Goal: Task Accomplishment & Management: Complete application form

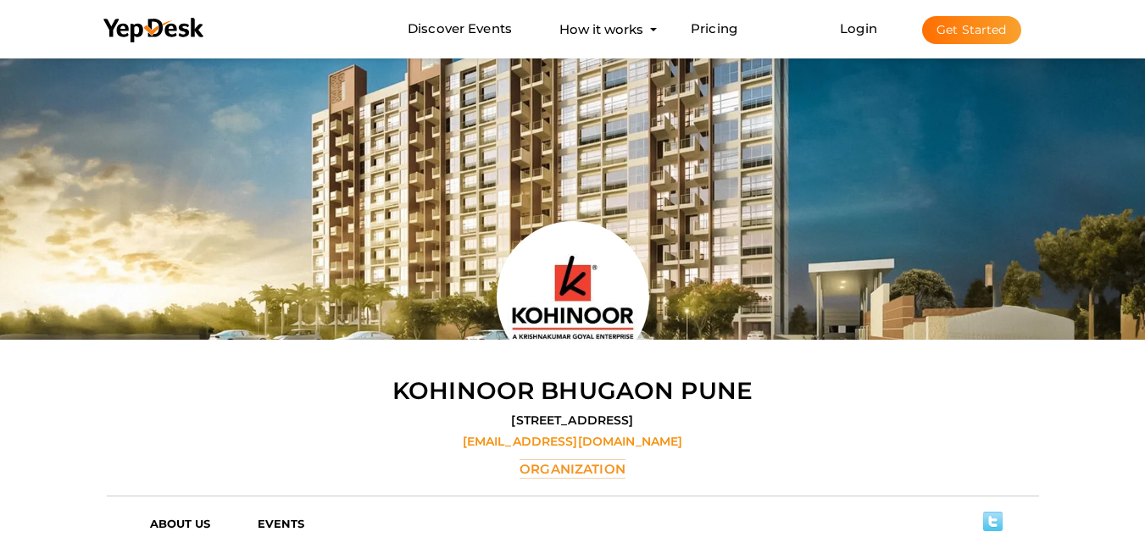
scroll to position [169, 0]
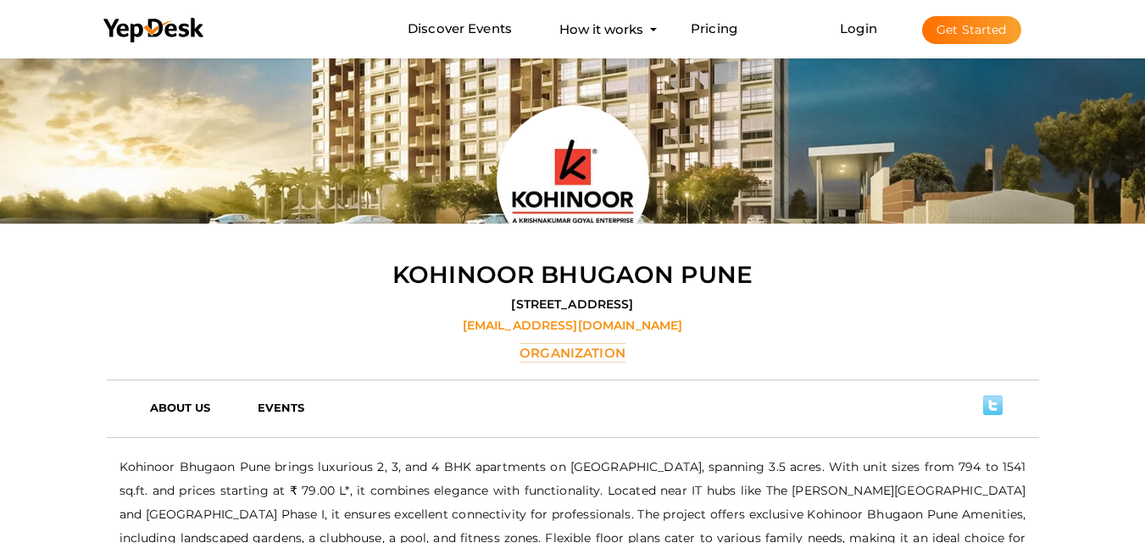
click at [958, 32] on button "Get Started" at bounding box center [971, 30] width 99 height 28
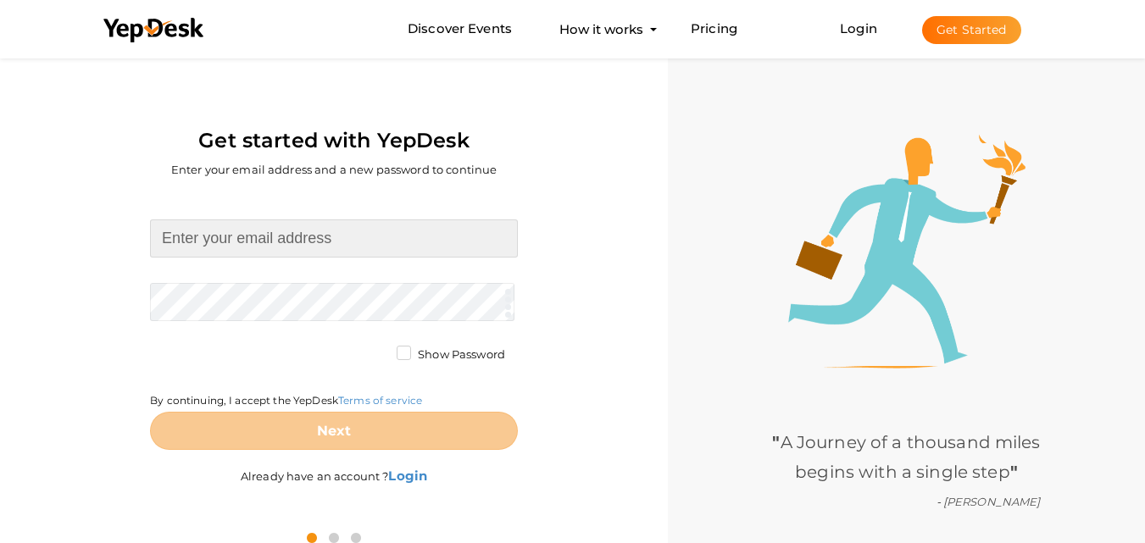
click at [312, 247] on input at bounding box center [334, 238] width 368 height 38
type input "krahejamahalunge@gmail.com"
click at [294, 289] on form "krahejamahalunge@gmail.com Required. Invalid email. Checking You already have a…" at bounding box center [334, 334] width 368 height 231
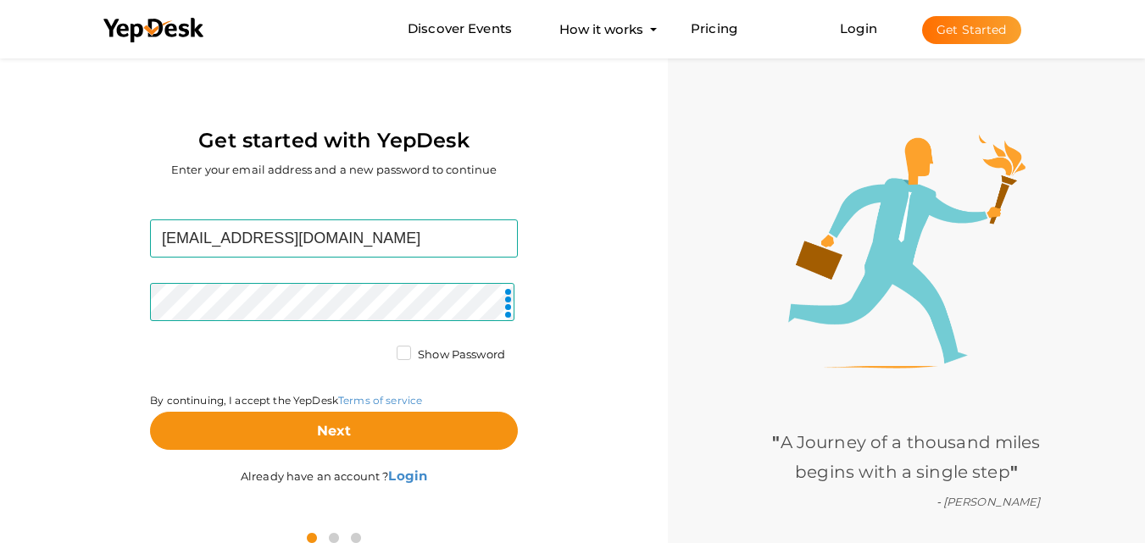
click at [407, 350] on label "Show Password" at bounding box center [451, 355] width 108 height 17
click at [380, 350] on input "Show Password" at bounding box center [380, 350] width 0 height 0
click at [407, 350] on label "Show Password" at bounding box center [451, 355] width 108 height 17
click at [380, 350] on input "Show Password" at bounding box center [380, 350] width 0 height 0
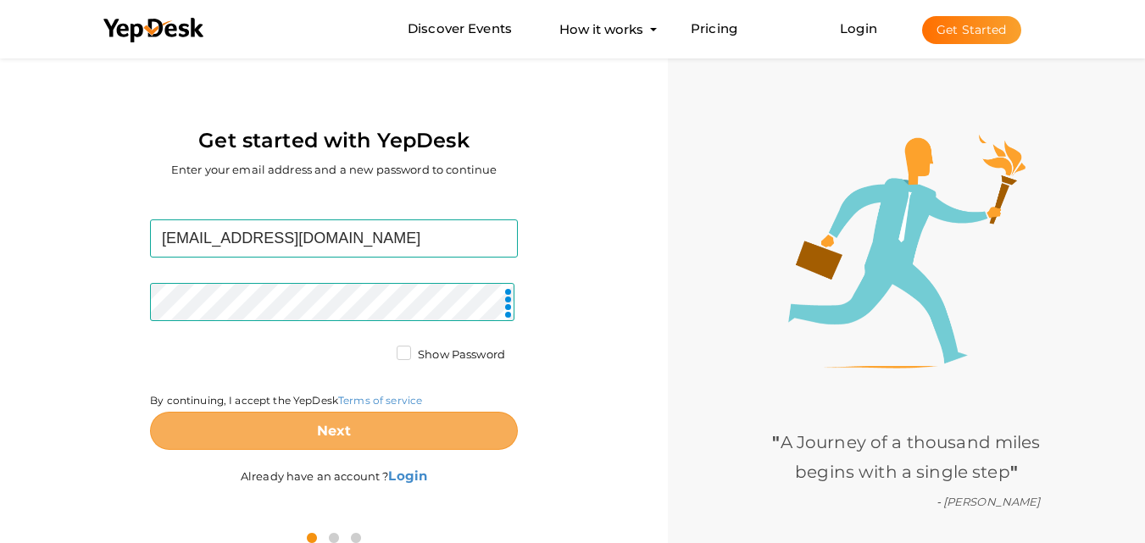
click at [331, 436] on b "Next" at bounding box center [334, 431] width 35 height 16
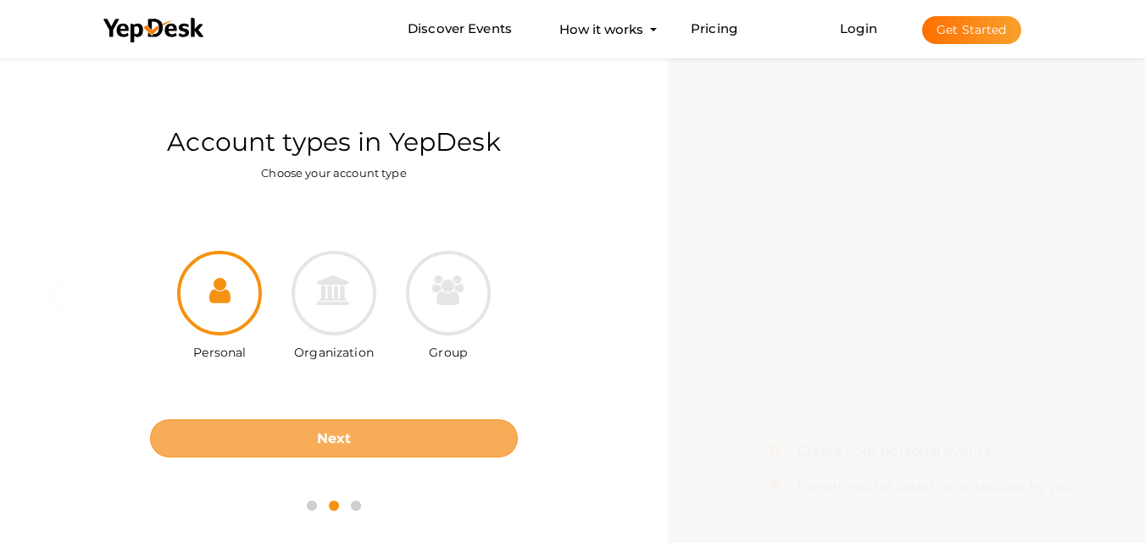
click at [317, 432] on b "Next" at bounding box center [334, 438] width 35 height 16
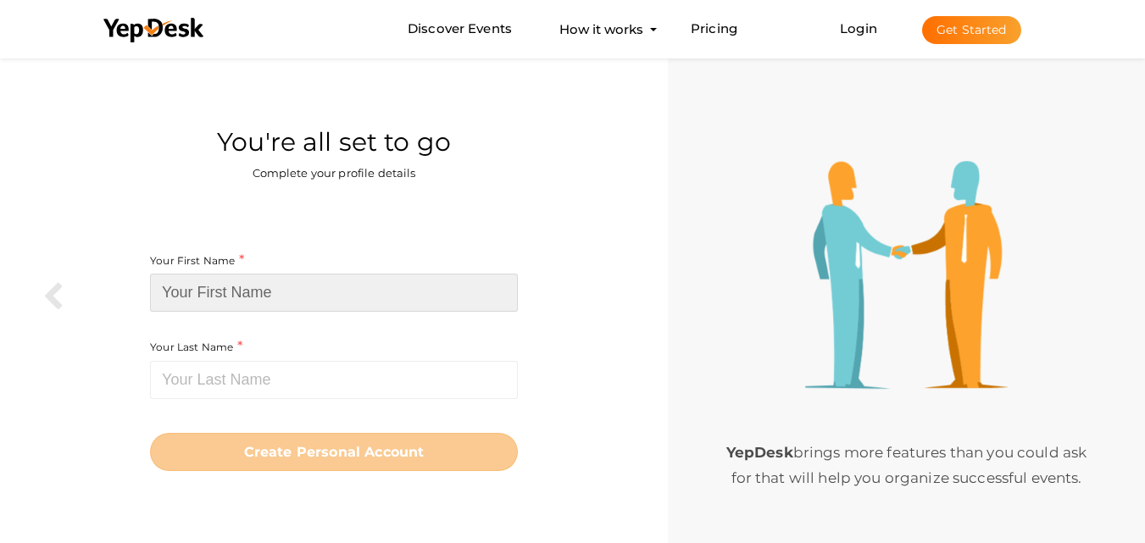
click at [298, 294] on input at bounding box center [334, 293] width 368 height 38
click at [303, 296] on input at bounding box center [334, 293] width 368 height 38
click at [239, 300] on input at bounding box center [334, 293] width 368 height 38
paste input "K [PERSON_NAME] Mahalunge"
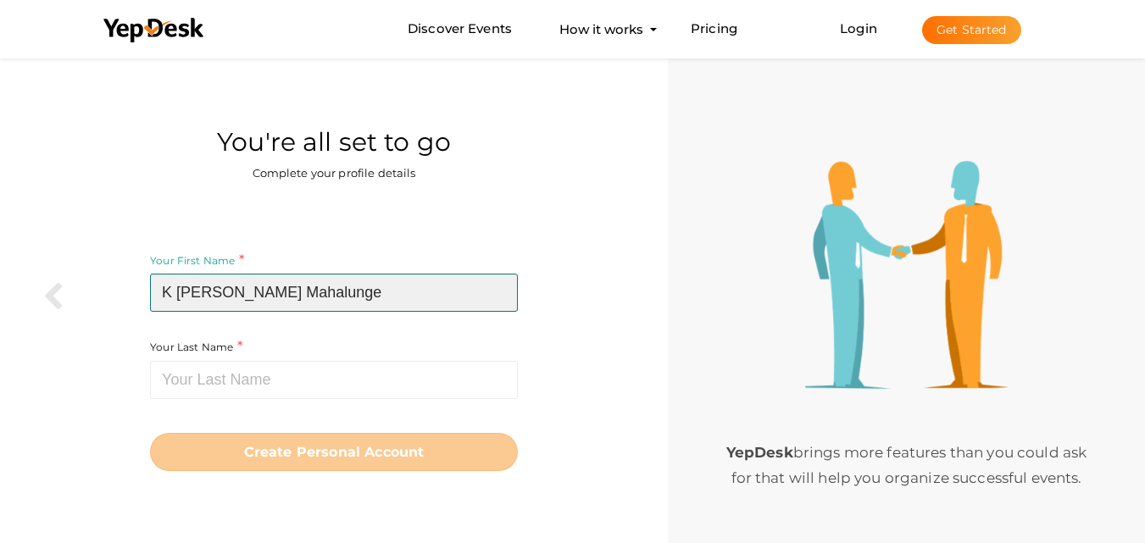
drag, startPoint x: 313, startPoint y: 295, endPoint x: 229, endPoint y: 297, distance: 83.9
click at [229, 297] on input "K [PERSON_NAME] Mahalunge" at bounding box center [334, 293] width 368 height 38
type input "K Raheja"
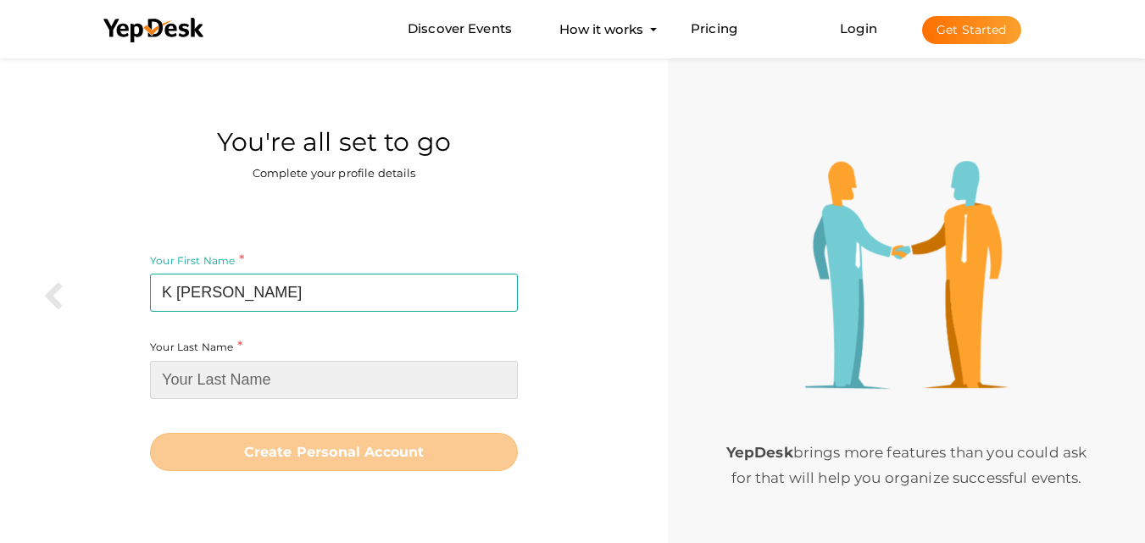
click at [235, 390] on input at bounding box center [334, 380] width 368 height 38
paste input "Mahalunge"
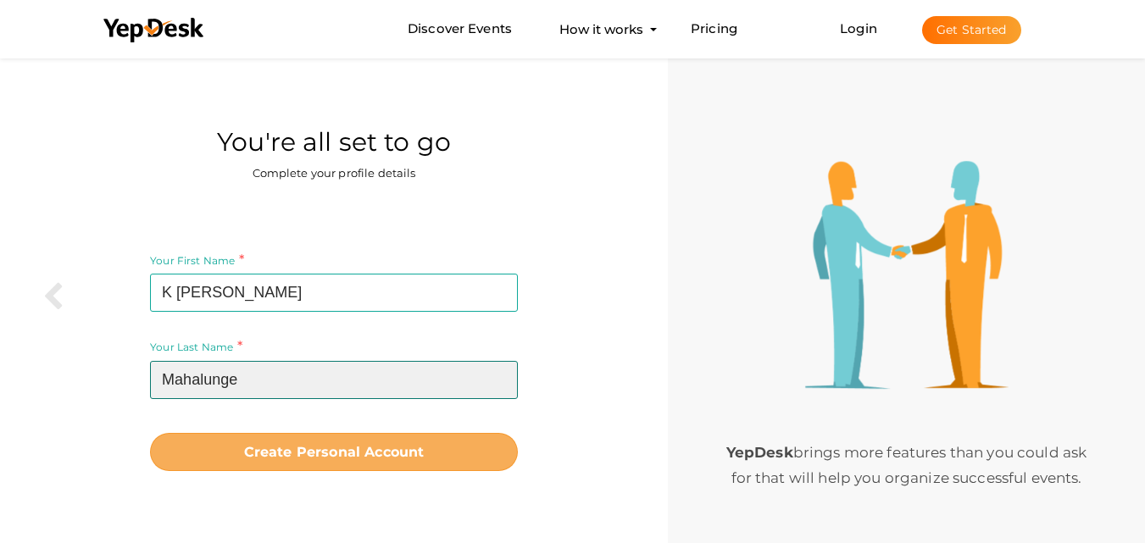
type input "Mahalunge"
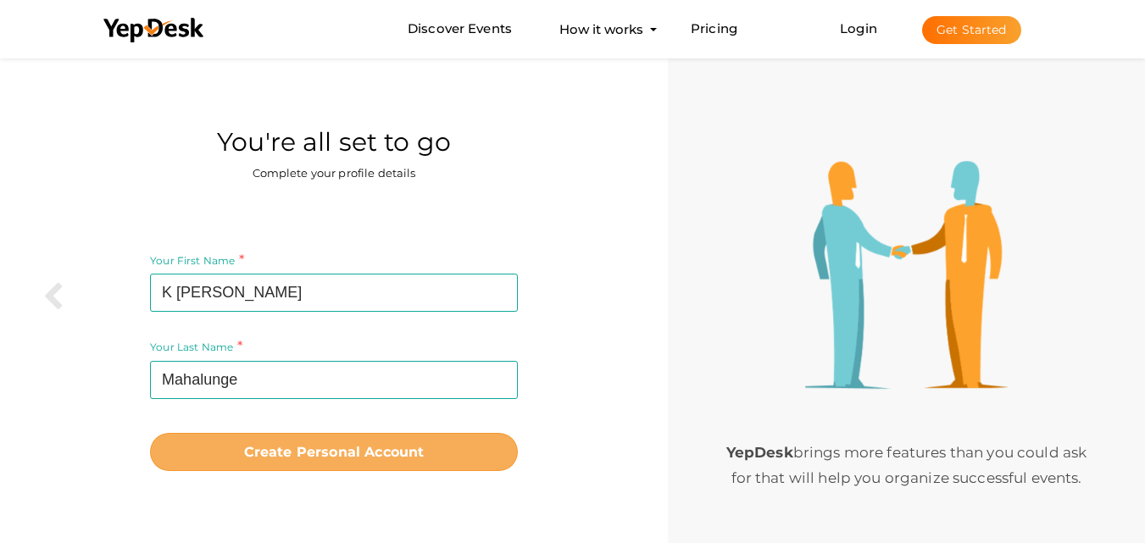
click at [347, 447] on b "Create Personal Account" at bounding box center [334, 452] width 181 height 16
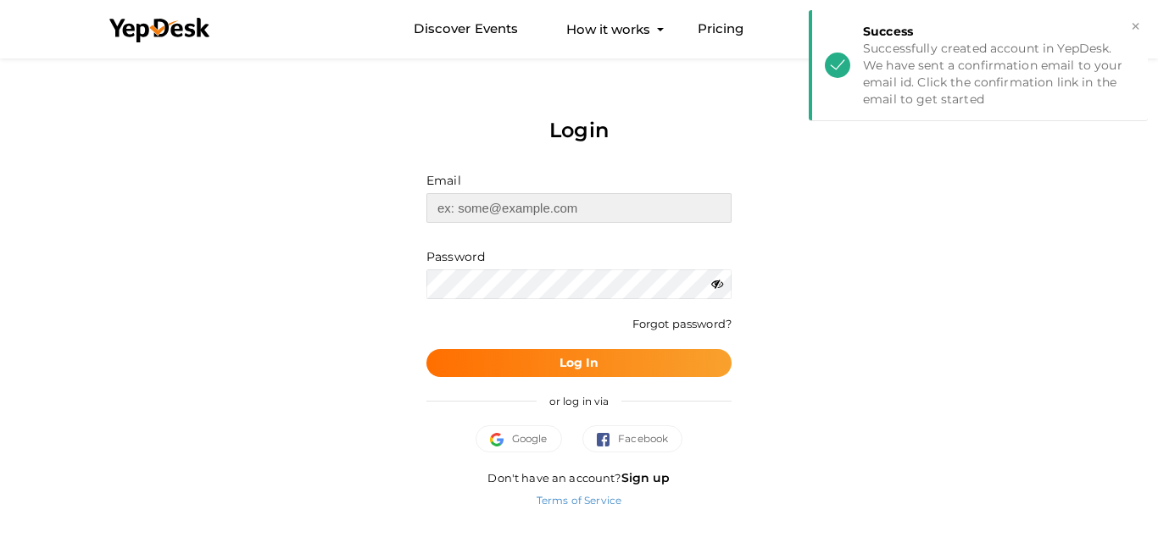
type input "[EMAIL_ADDRESS][DOMAIN_NAME]"
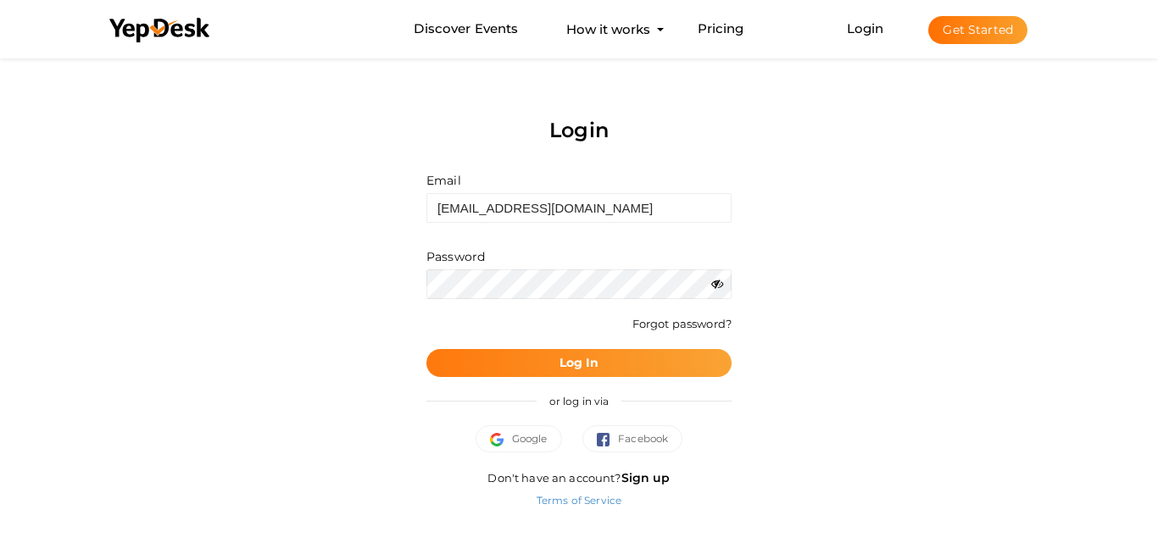
click at [593, 359] on b "Log In" at bounding box center [579, 362] width 40 height 15
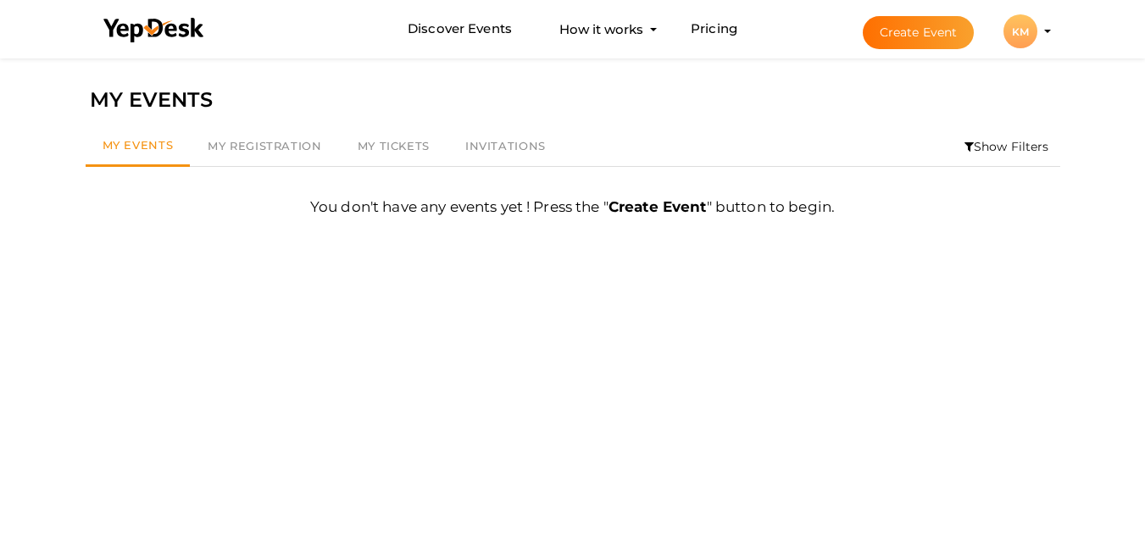
click at [1052, 28] on li "Create Event KM KM K Raheja Mahalunge krahejamahalunge@gmail.com Personal Profi…" at bounding box center [942, 31] width 226 height 61
click at [1037, 31] on profile-pic "KM" at bounding box center [1020, 31] width 34 height 13
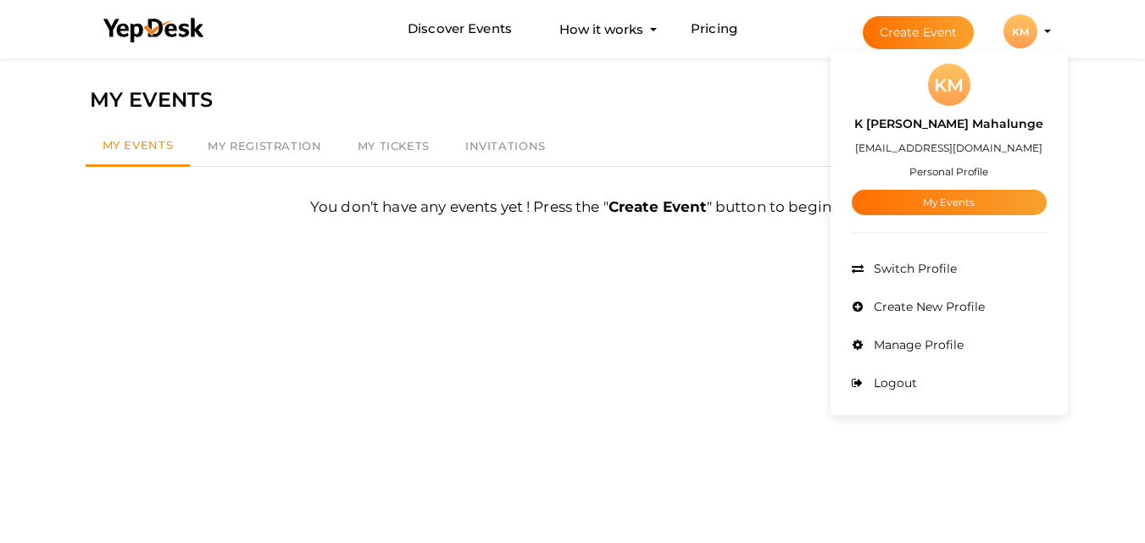
drag, startPoint x: 912, startPoint y: 245, endPoint x: 908, endPoint y: 258, distance: 14.2
click at [911, 247] on div "KM K Raheja Mahalunge krahejamahalunge@gmail.com Personal Profile My Events Adm…" at bounding box center [948, 233] width 237 height 356
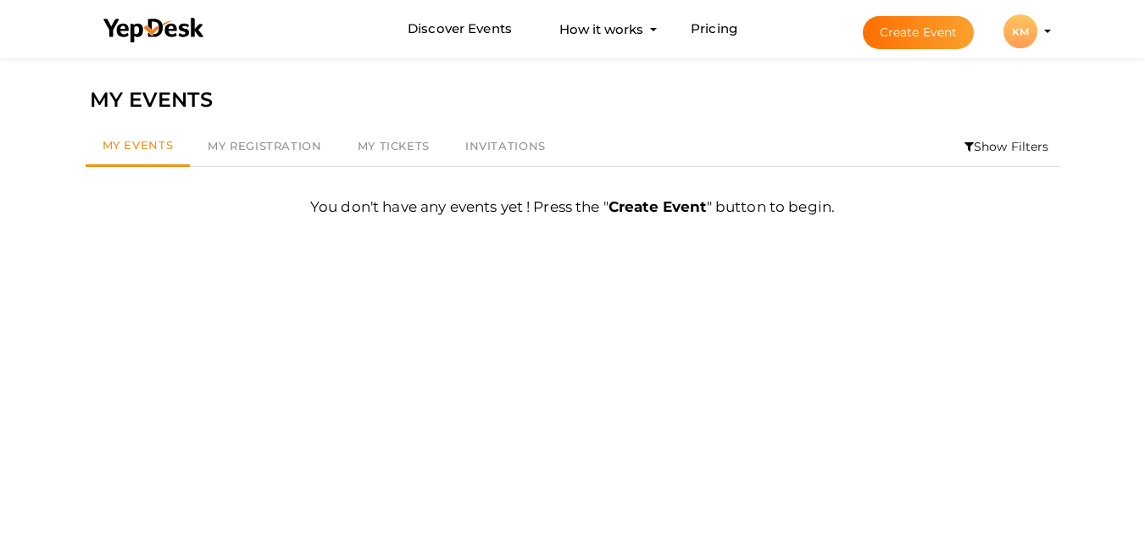
click at [1023, 17] on div "KM" at bounding box center [1020, 31] width 34 height 34
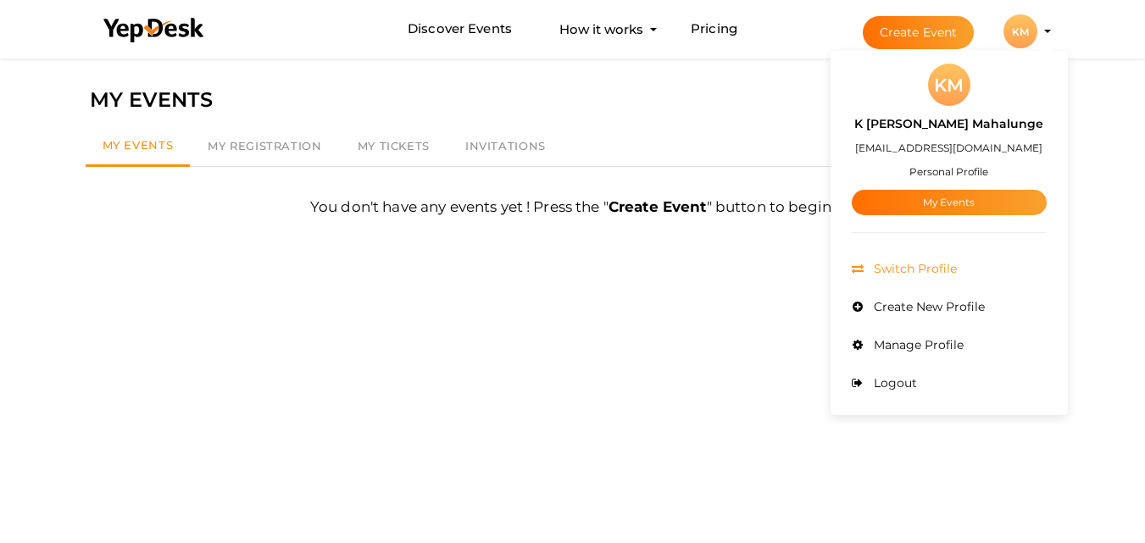
click at [911, 273] on span "Switch Profile" at bounding box center [912, 268] width 87 height 15
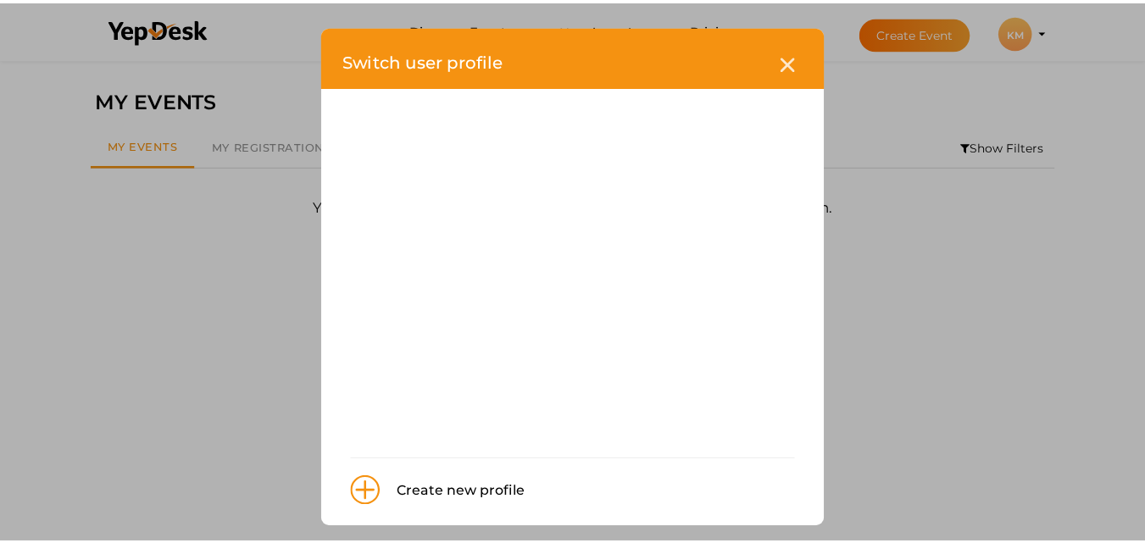
scroll to position [10, 0]
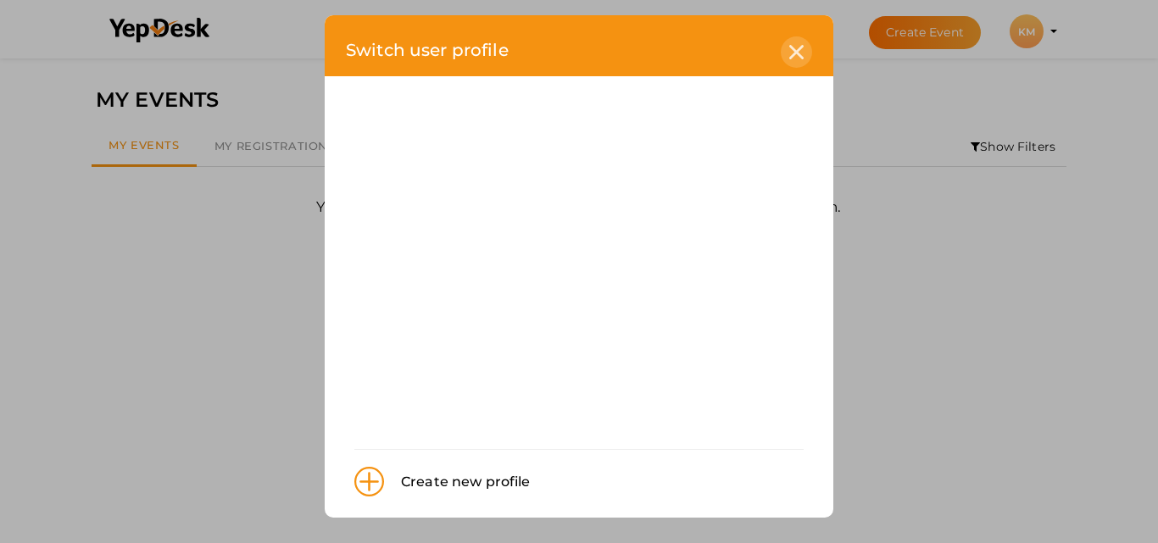
click at [795, 53] on icon at bounding box center [796, 52] width 14 height 14
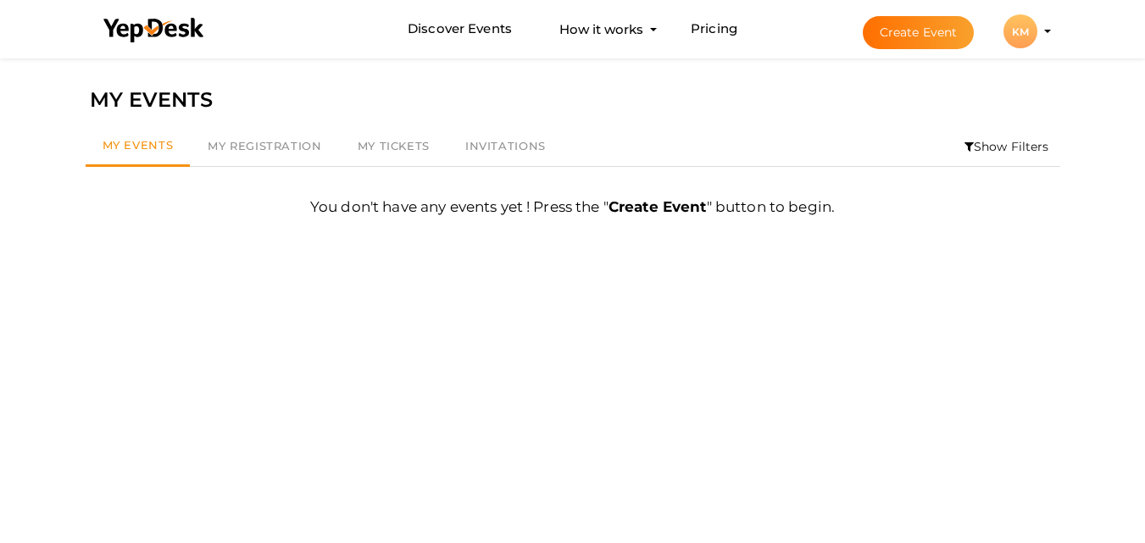
click at [1026, 36] on div "KM" at bounding box center [1020, 31] width 34 height 34
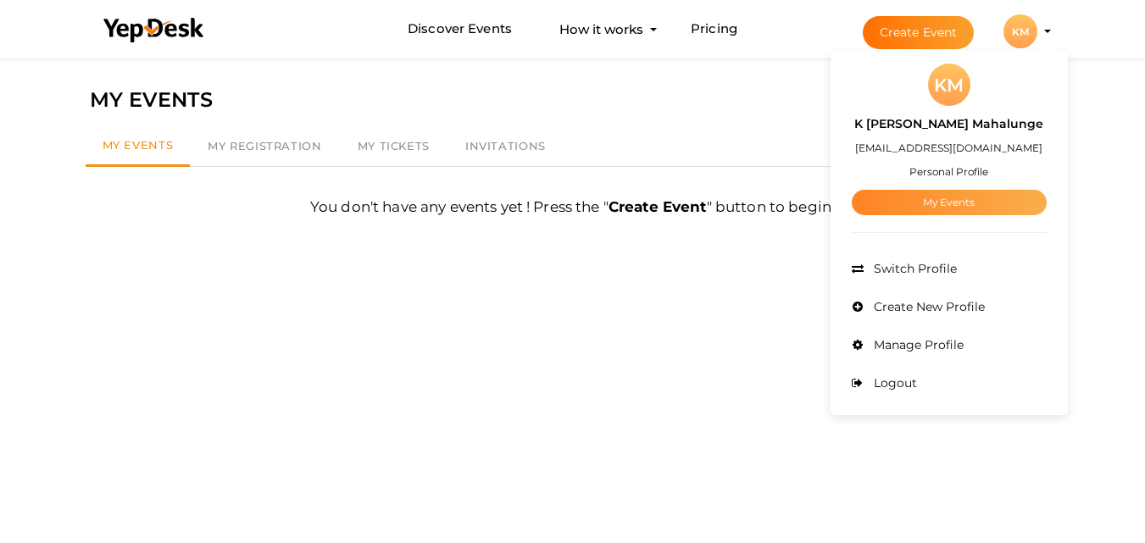
click at [957, 207] on link "My Events" at bounding box center [949, 202] width 195 height 25
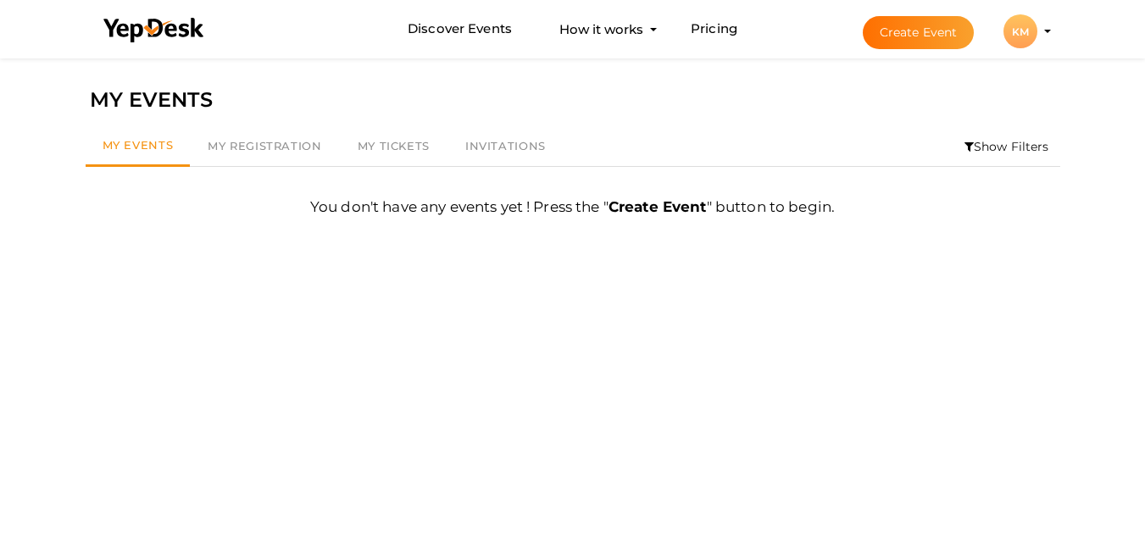
click at [627, 198] on b "Create Event" at bounding box center [657, 206] width 98 height 17
drag, startPoint x: 638, startPoint y: 208, endPoint x: 448, endPoint y: 209, distance: 189.8
click at [637, 209] on b "Create Event" at bounding box center [657, 206] width 98 height 17
click at [319, 158] on link "My Registration" at bounding box center [264, 146] width 149 height 39
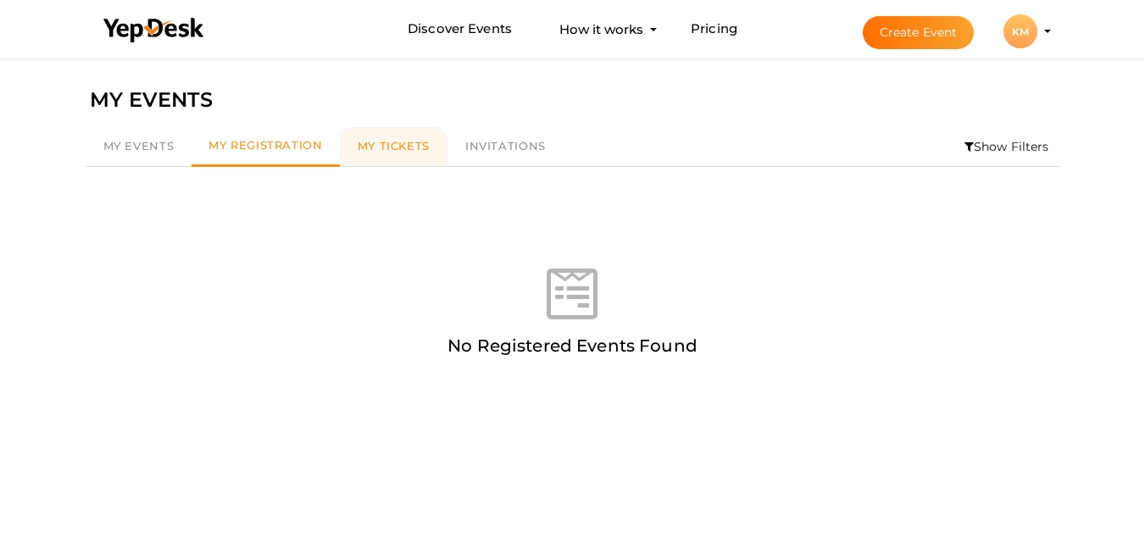
click at [409, 151] on span "My Tickets" at bounding box center [394, 146] width 72 height 14
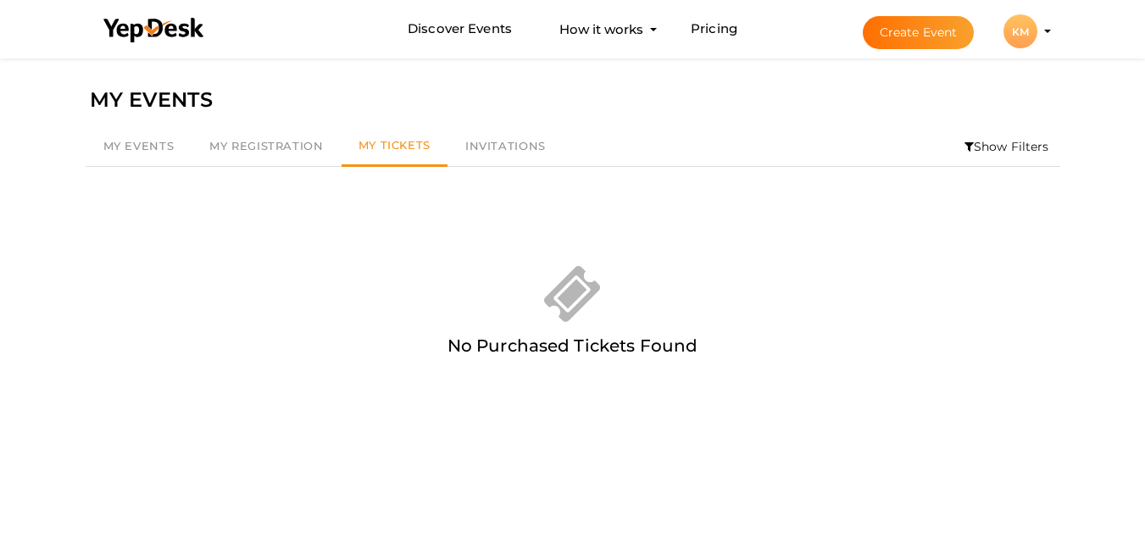
click at [908, 32] on button "Create Event" at bounding box center [919, 32] width 112 height 33
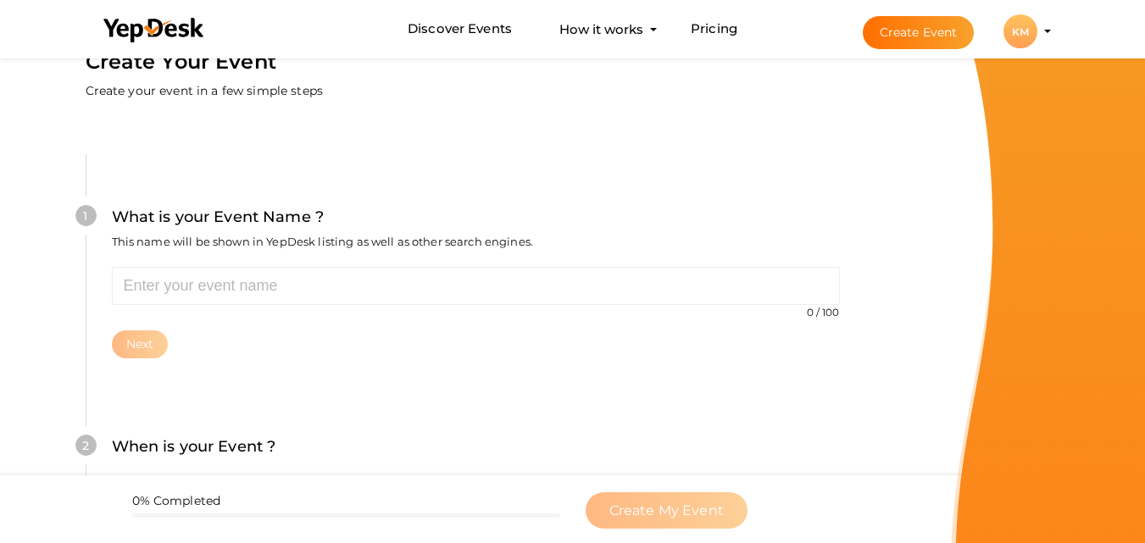
scroll to position [85, 0]
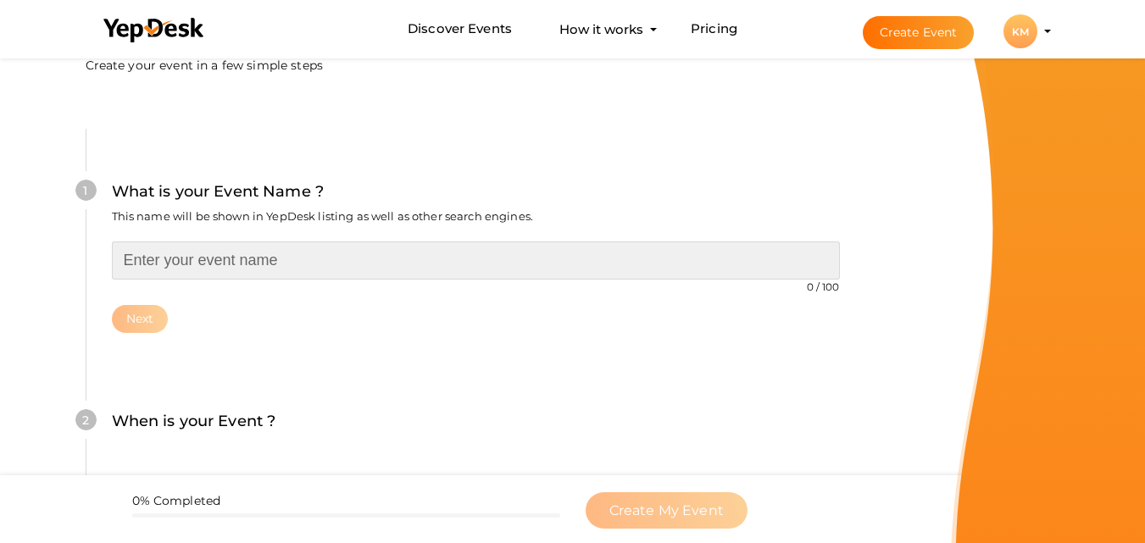
click at [260, 263] on input "text" at bounding box center [476, 261] width 728 height 38
click at [236, 264] on input "text" at bounding box center [476, 261] width 728 height 38
paste input "K [PERSON_NAME] Mahalunge"
type input "K [PERSON_NAME] Mahalunge"
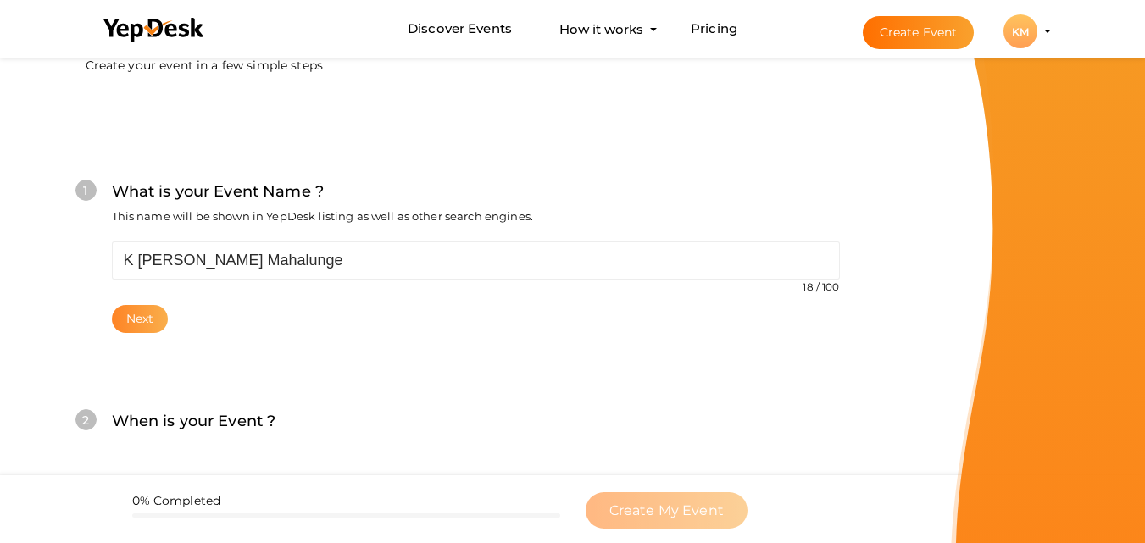
click at [153, 319] on button "Next" at bounding box center [140, 319] width 57 height 28
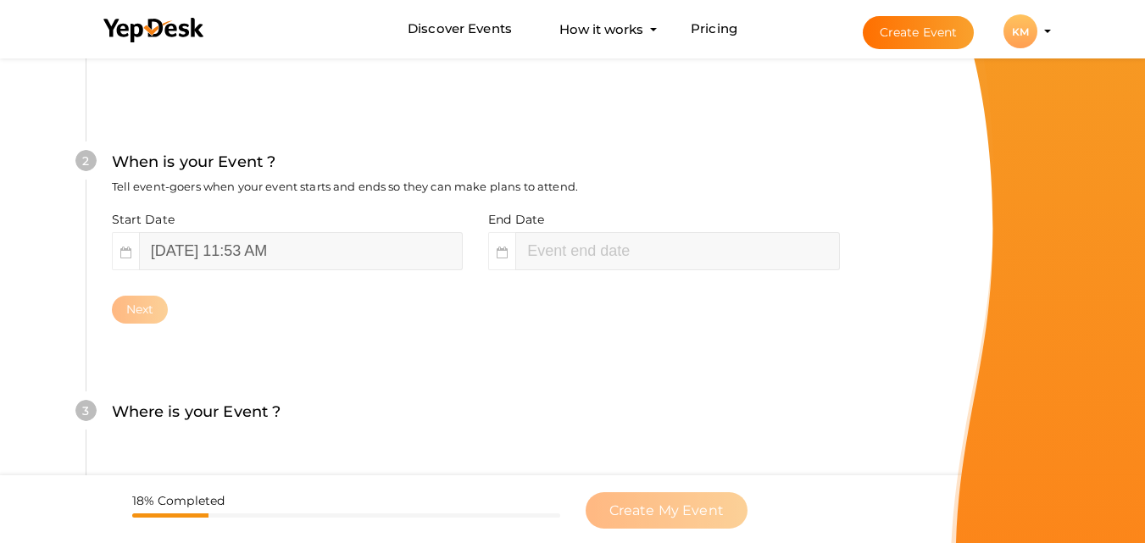
scroll to position [390, 0]
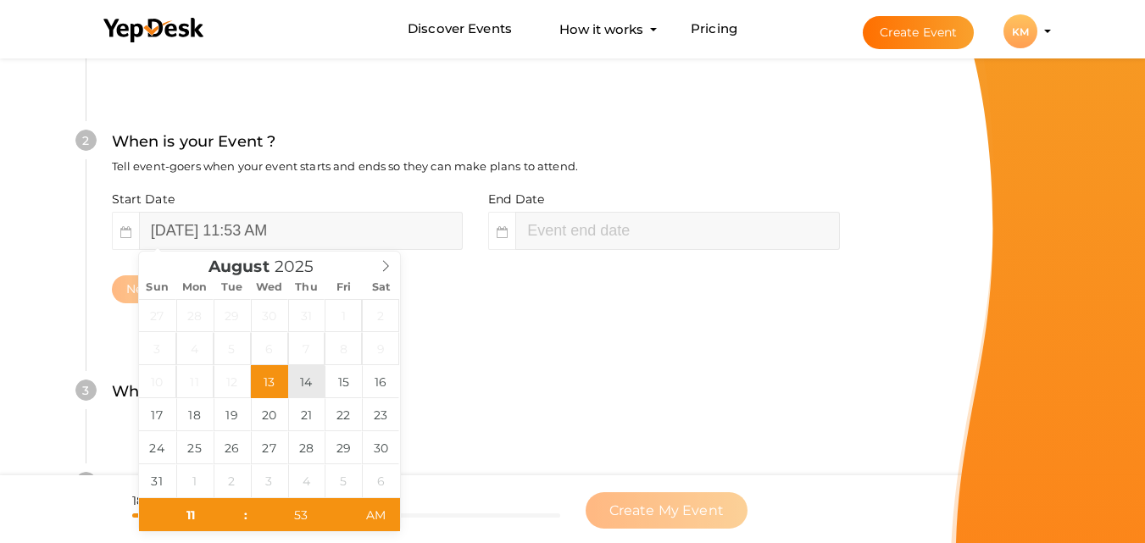
type input "August 14, 2025 11:53 AM"
type input "01"
type input "53"
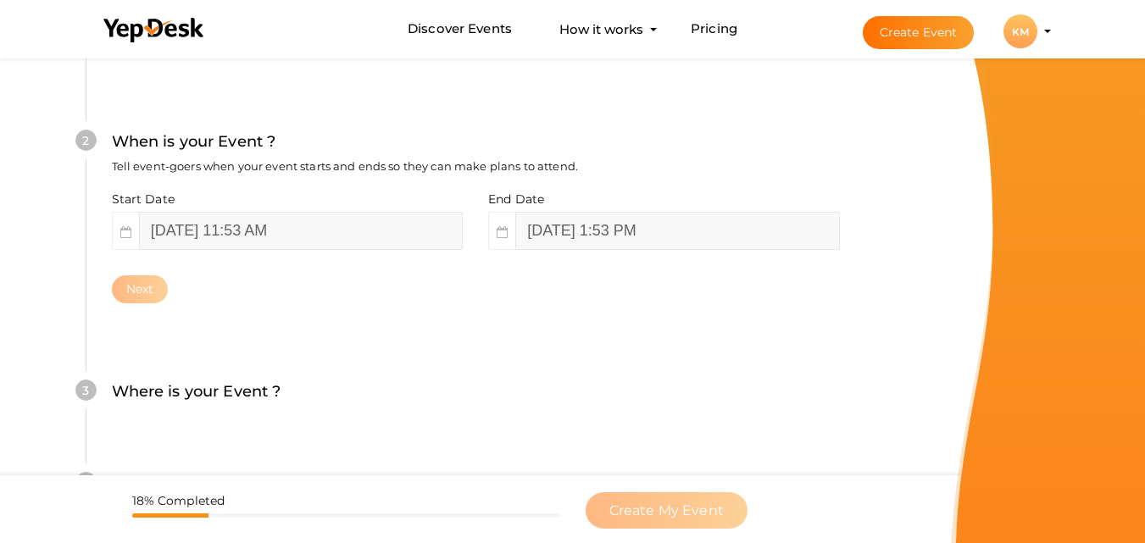
click at [480, 406] on div "Where is your Event ? Tell event-goers where your event location is." at bounding box center [476, 401] width 728 height 42
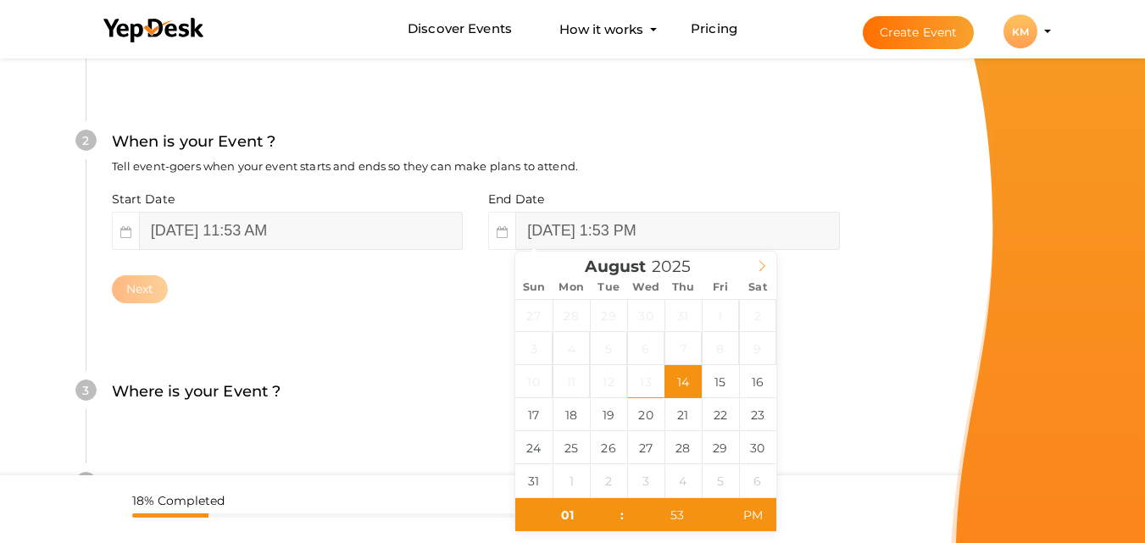
click at [761, 261] on icon at bounding box center [762, 266] width 12 height 12
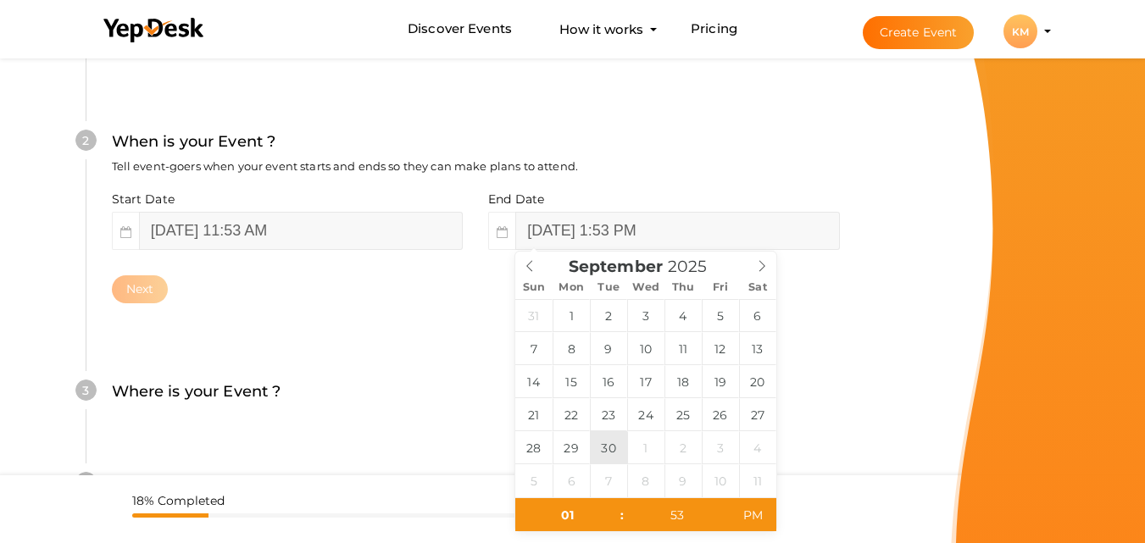
type input "September 30, 2025 1:53 PM"
click at [331, 340] on div "2 When is your Event ? Tell event-goers when your event starts and ends so they…" at bounding box center [476, 216] width 780 height 275
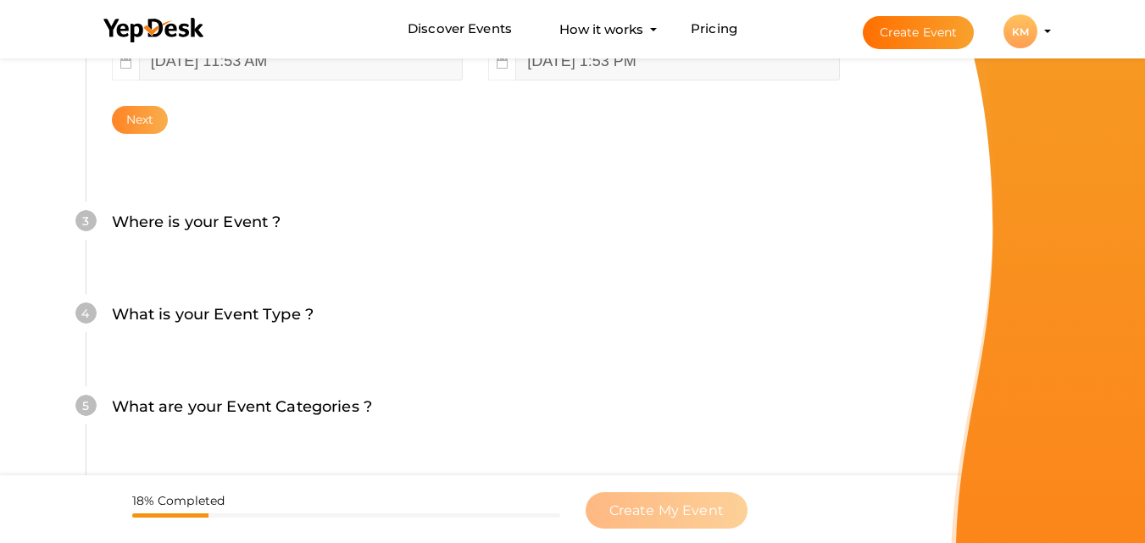
click at [148, 116] on button "Next" at bounding box center [140, 120] width 57 height 28
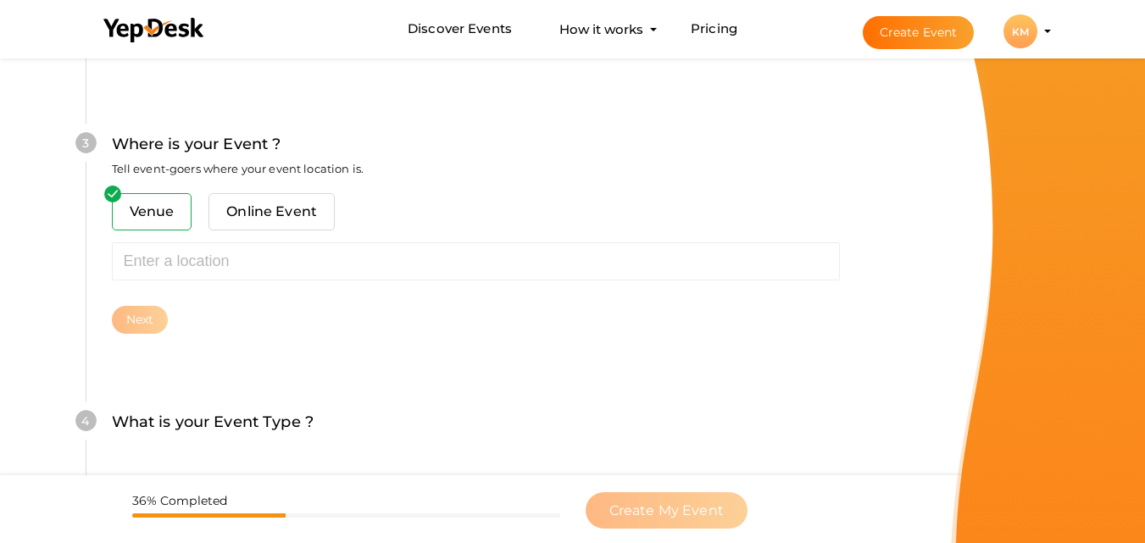
scroll to position [665, 0]
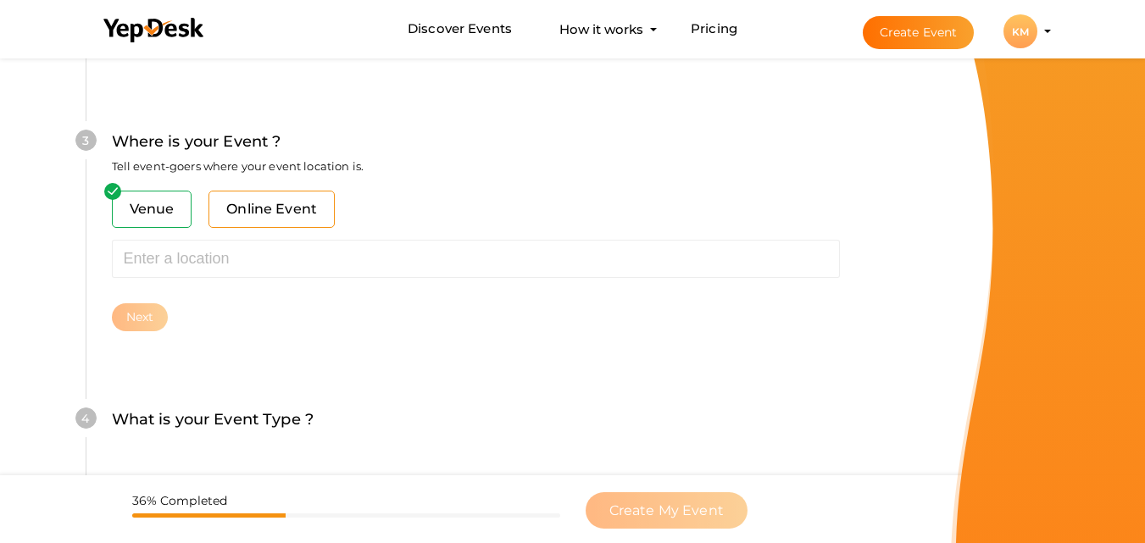
click at [288, 217] on span "Online Event" at bounding box center [271, 209] width 126 height 37
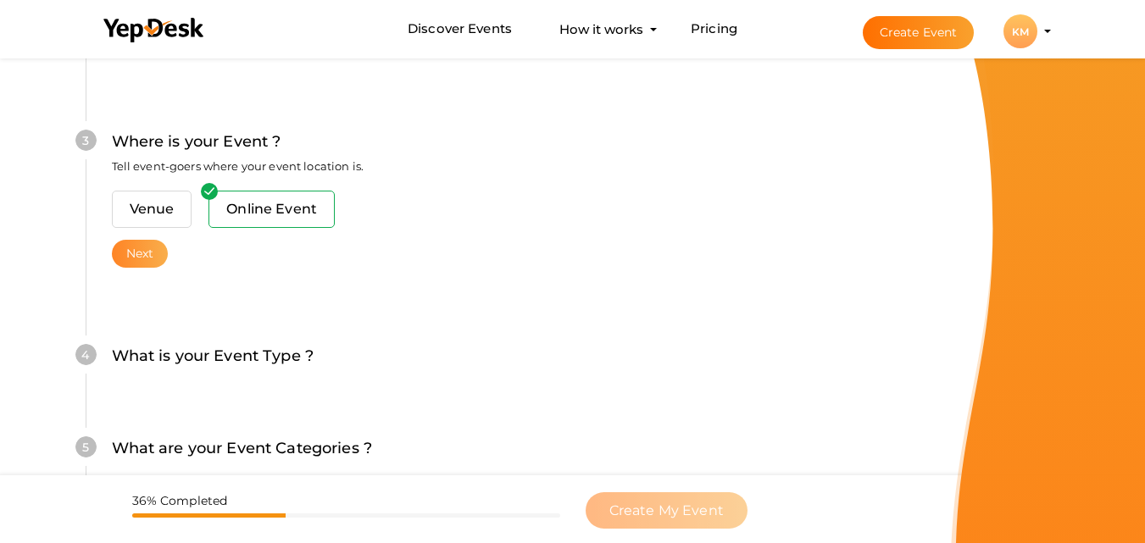
click at [164, 253] on button "Next" at bounding box center [140, 254] width 57 height 28
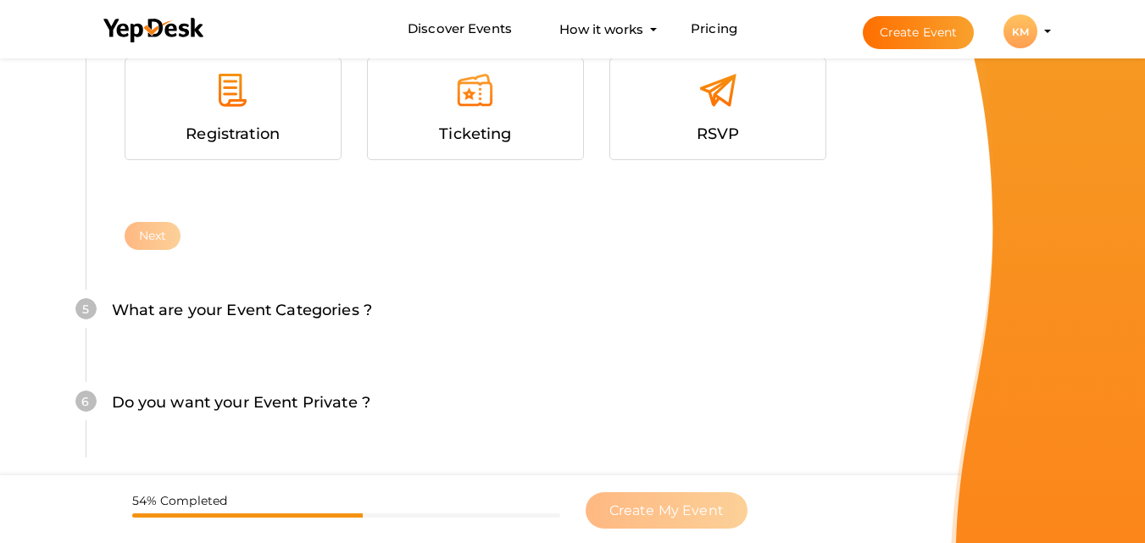
scroll to position [1075, 0]
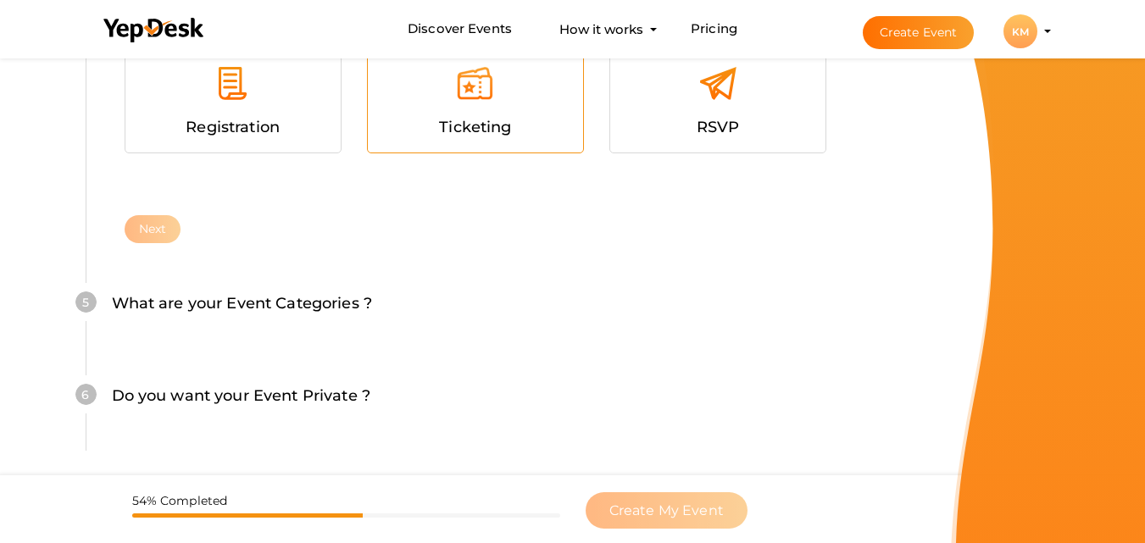
click at [530, 91] on div at bounding box center [475, 89] width 190 height 51
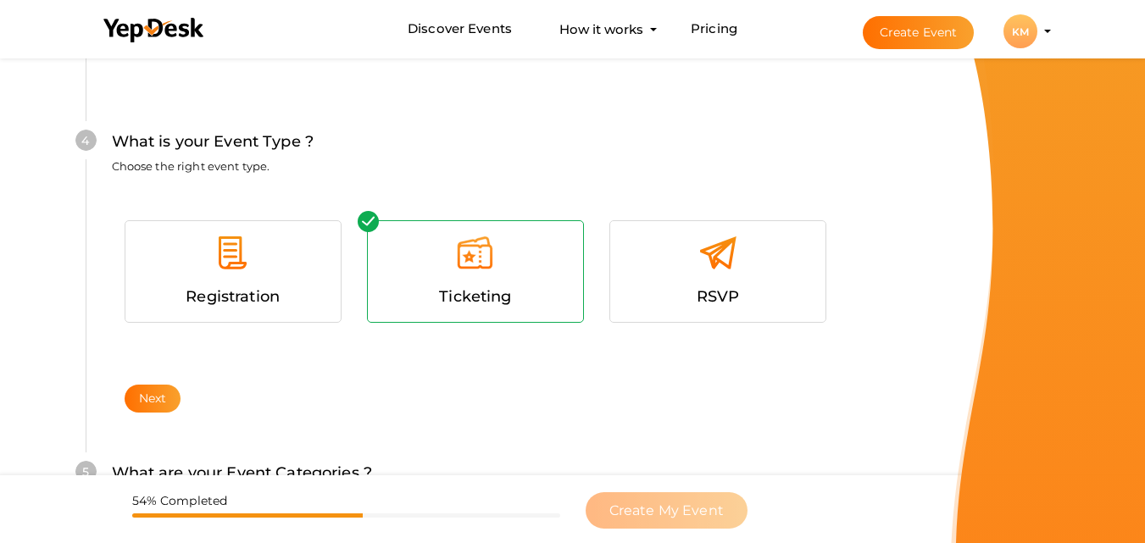
scroll to position [990, 0]
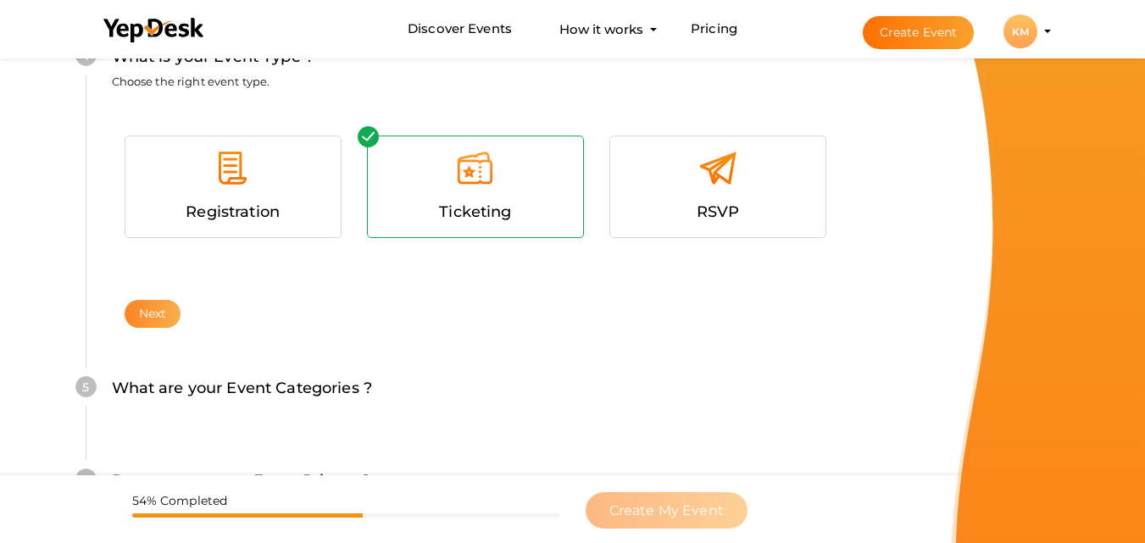
click at [169, 309] on button "Next" at bounding box center [153, 314] width 57 height 28
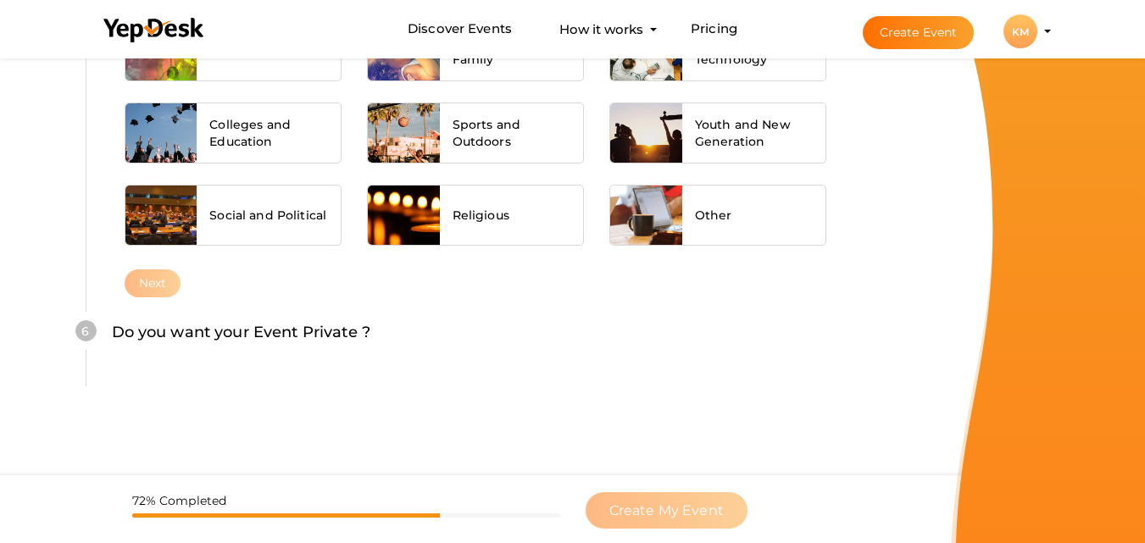
scroll to position [1424, 0]
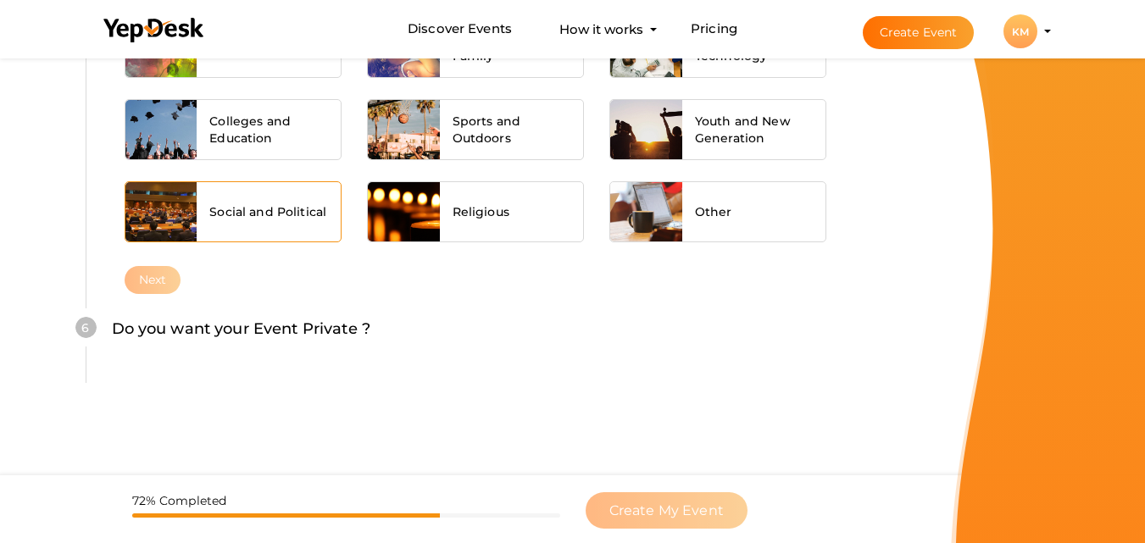
click at [286, 219] on span "Social and Political" at bounding box center [267, 211] width 117 height 17
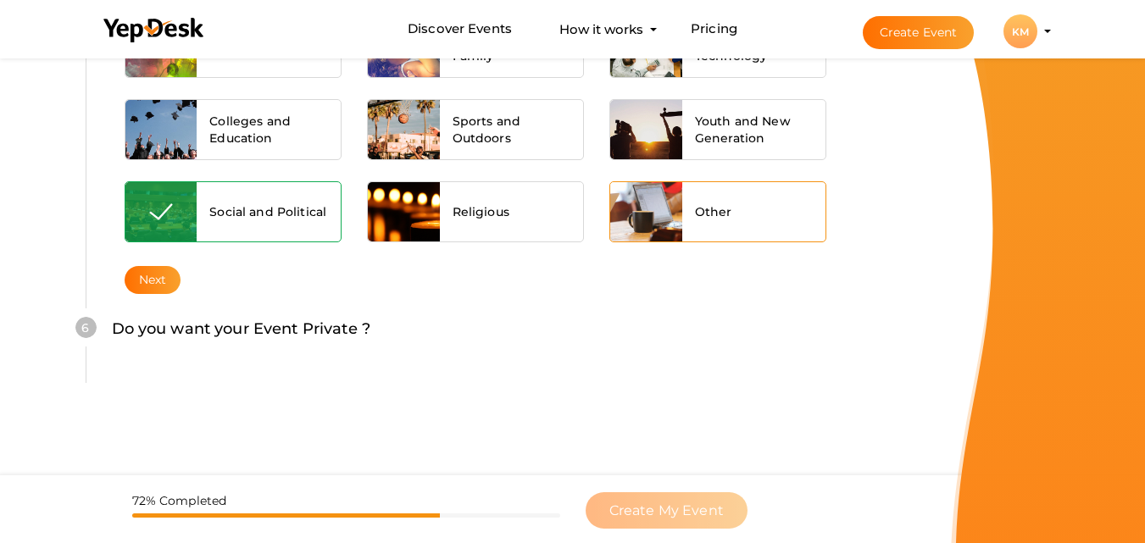
click at [758, 218] on div "Other" at bounding box center [754, 211] width 144 height 59
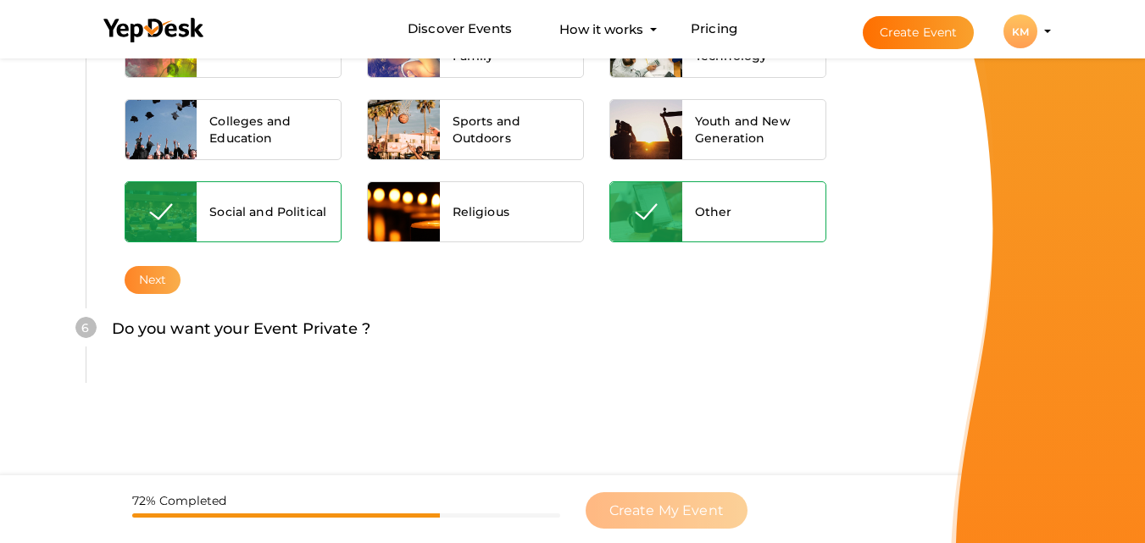
click at [154, 285] on button "Next" at bounding box center [153, 280] width 57 height 28
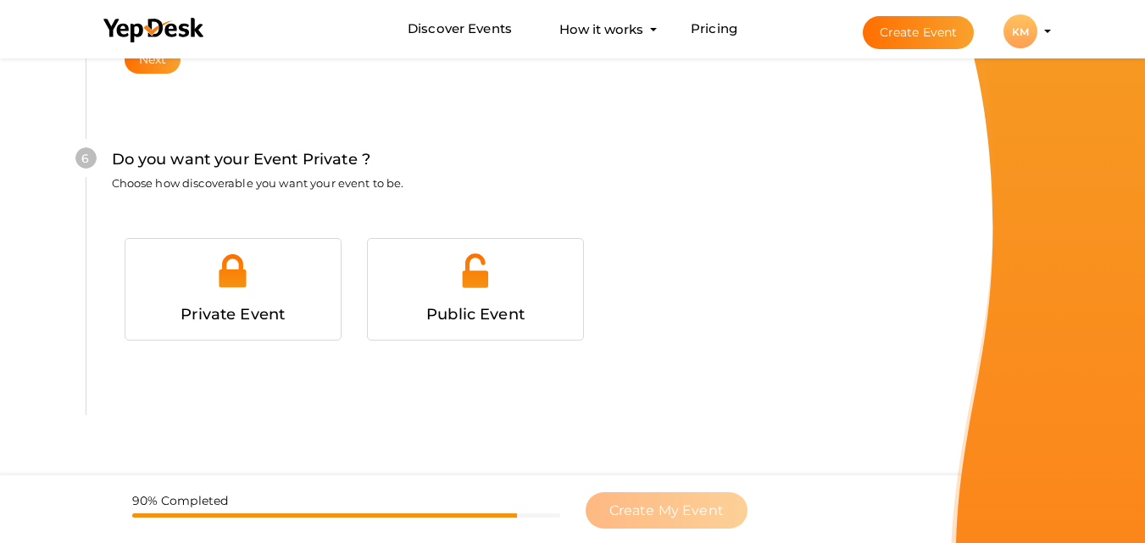
scroll to position [1701, 0]
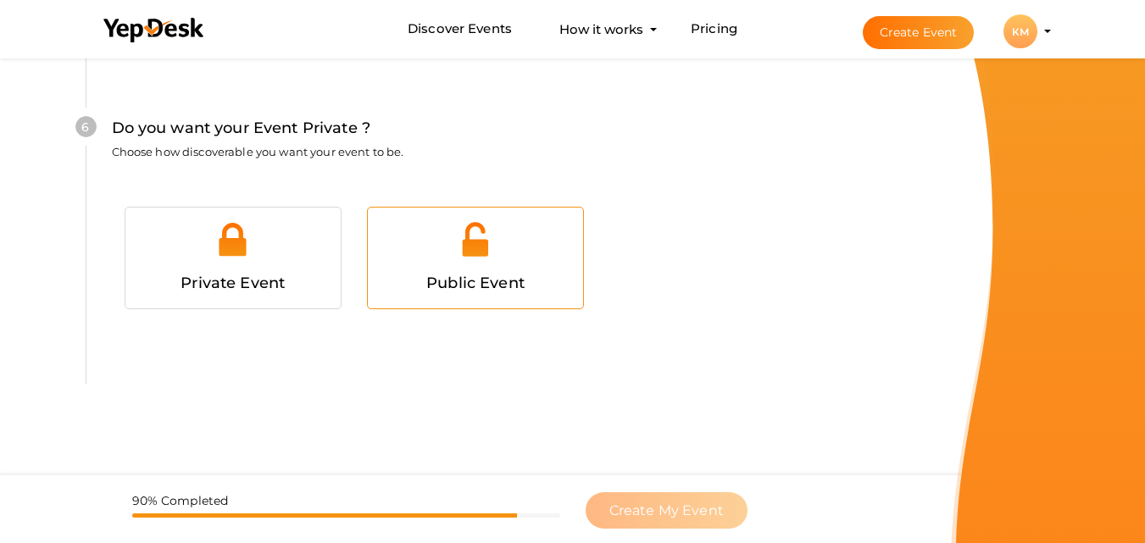
click at [470, 275] on span "Public Event" at bounding box center [475, 283] width 98 height 19
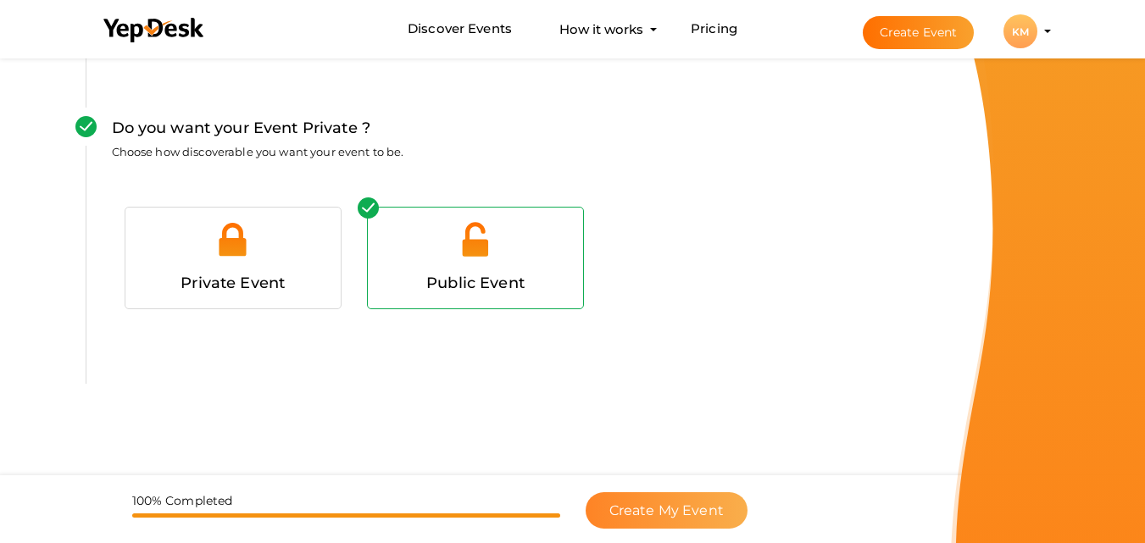
click at [664, 512] on span "Create My Event" at bounding box center [666, 511] width 114 height 16
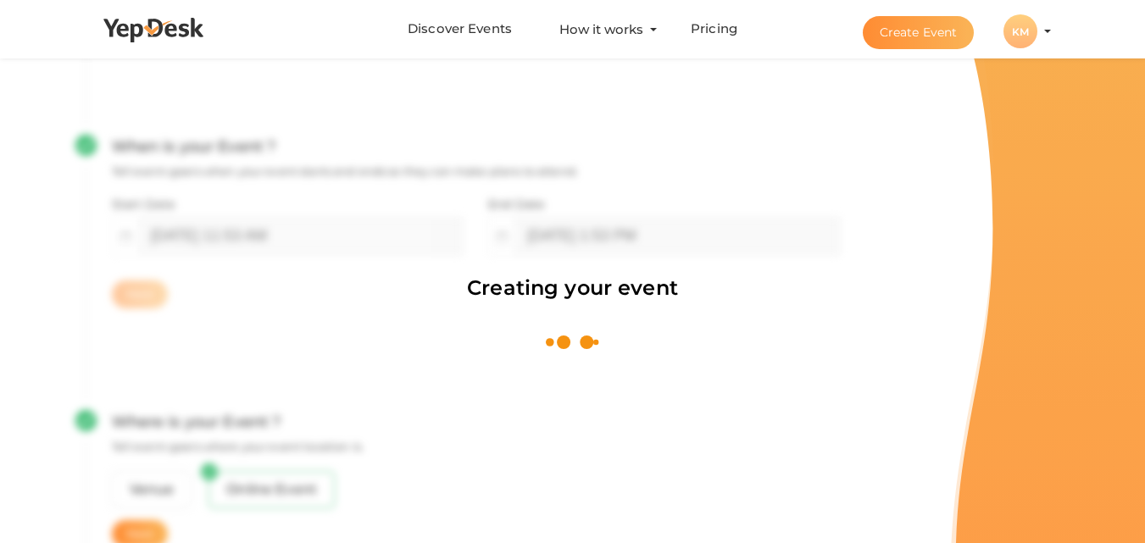
scroll to position [254, 0]
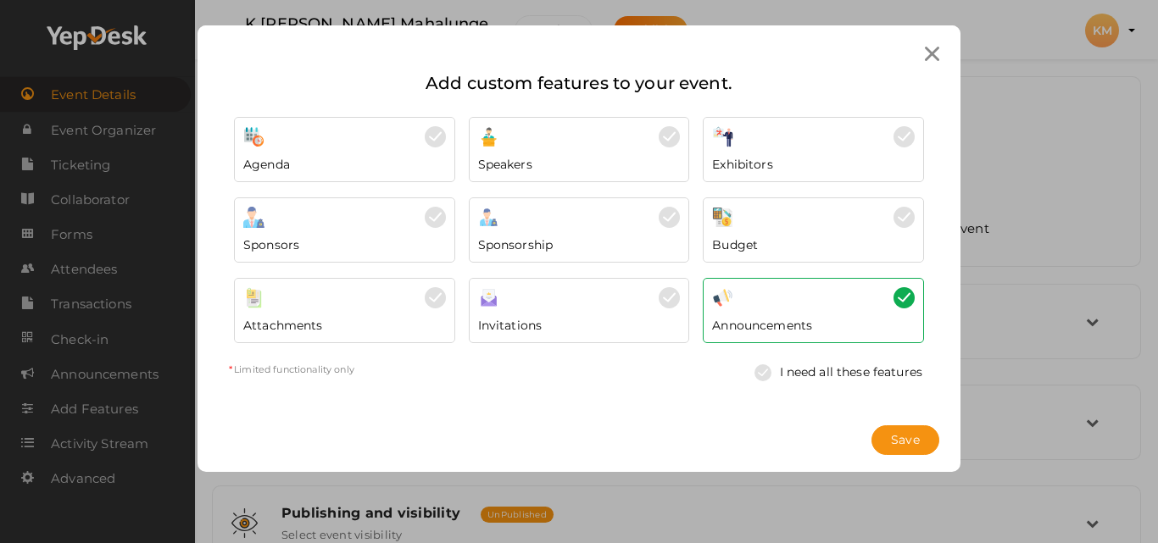
click at [773, 381] on img at bounding box center [766, 372] width 25 height 17
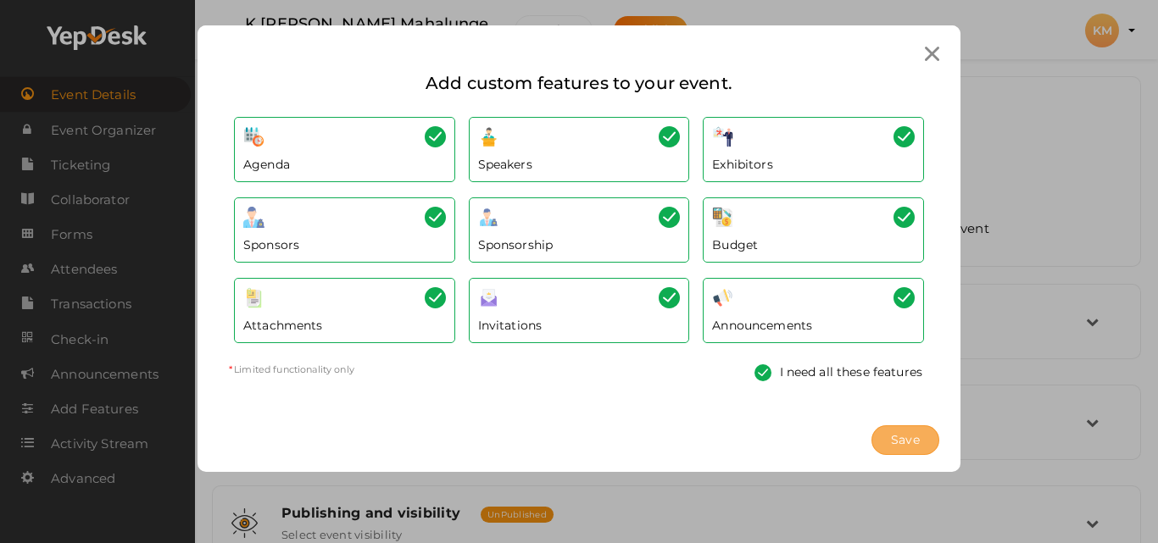
click at [905, 443] on span "Save" at bounding box center [905, 440] width 29 height 18
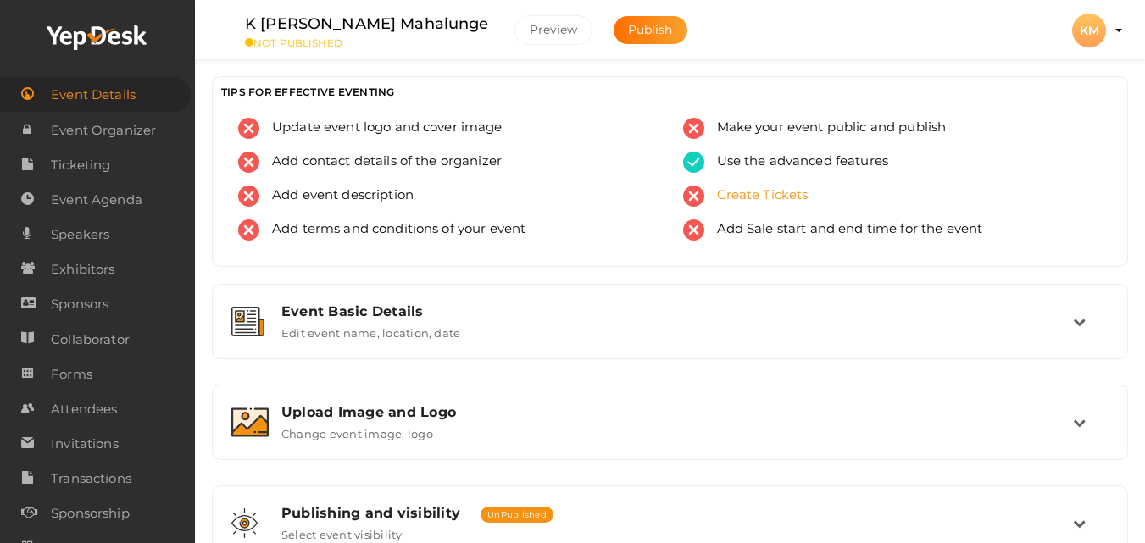
click at [758, 197] on span "Create Tickets" at bounding box center [756, 196] width 104 height 21
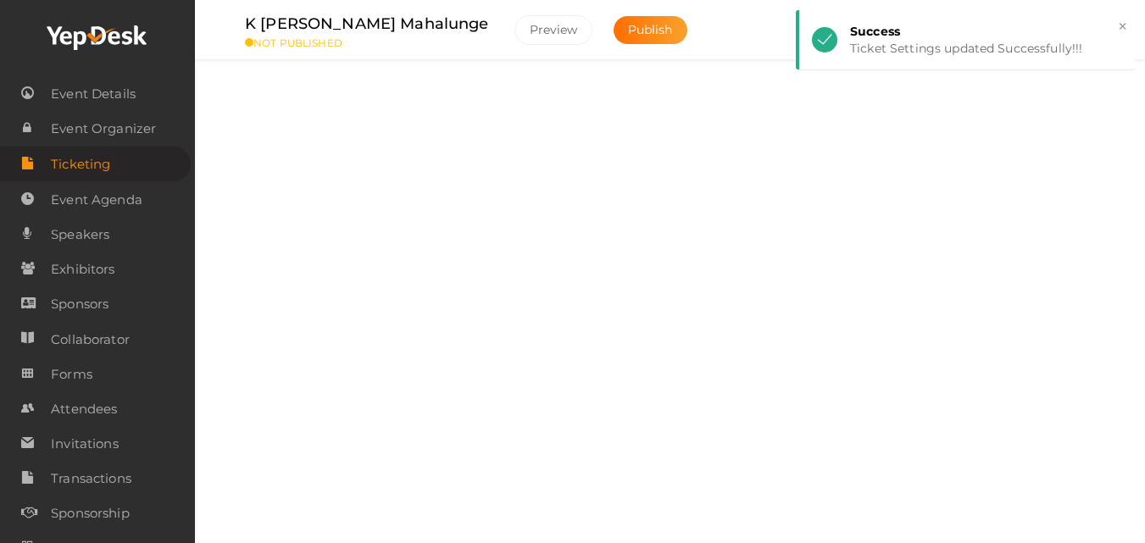
click at [582, 225] on div "Ticket Categories Categorize your tickets" at bounding box center [671, 215] width 804 height 36
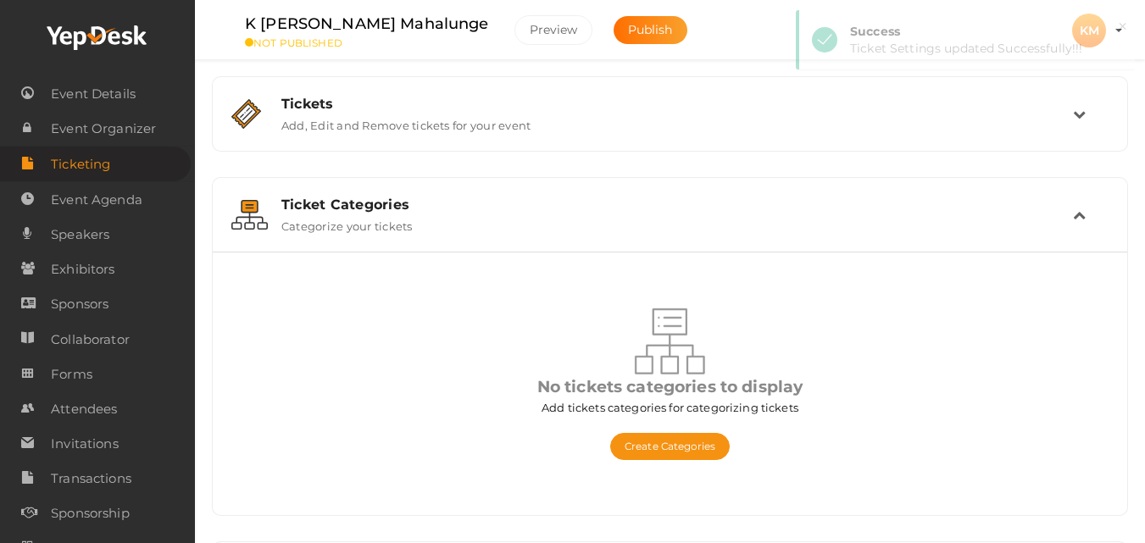
click at [871, 228] on div "Ticket Categories Categorize your tickets" at bounding box center [671, 215] width 804 height 36
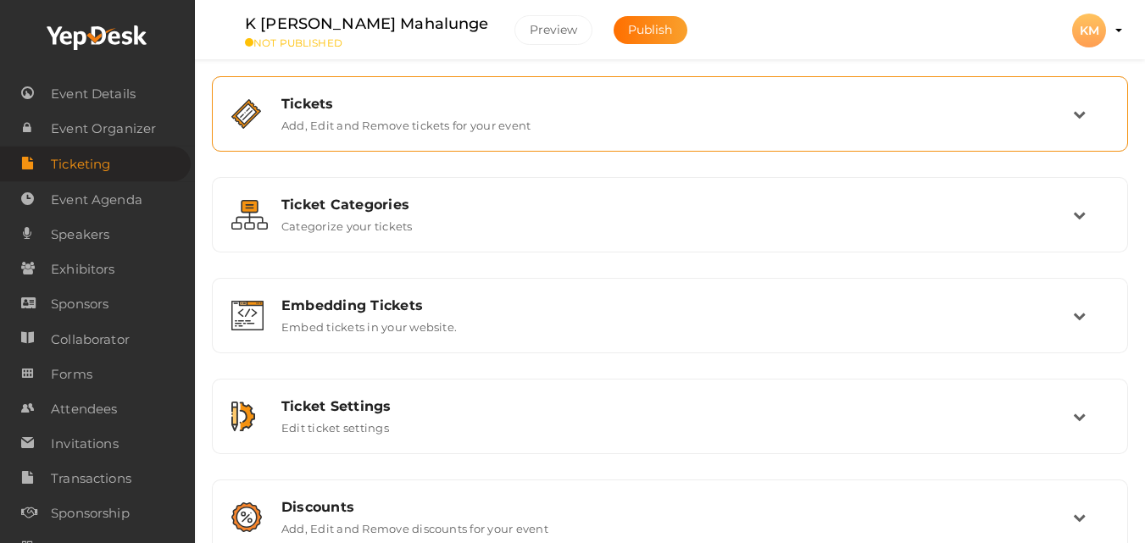
click at [514, 102] on div "Tickets" at bounding box center [677, 104] width 792 height 16
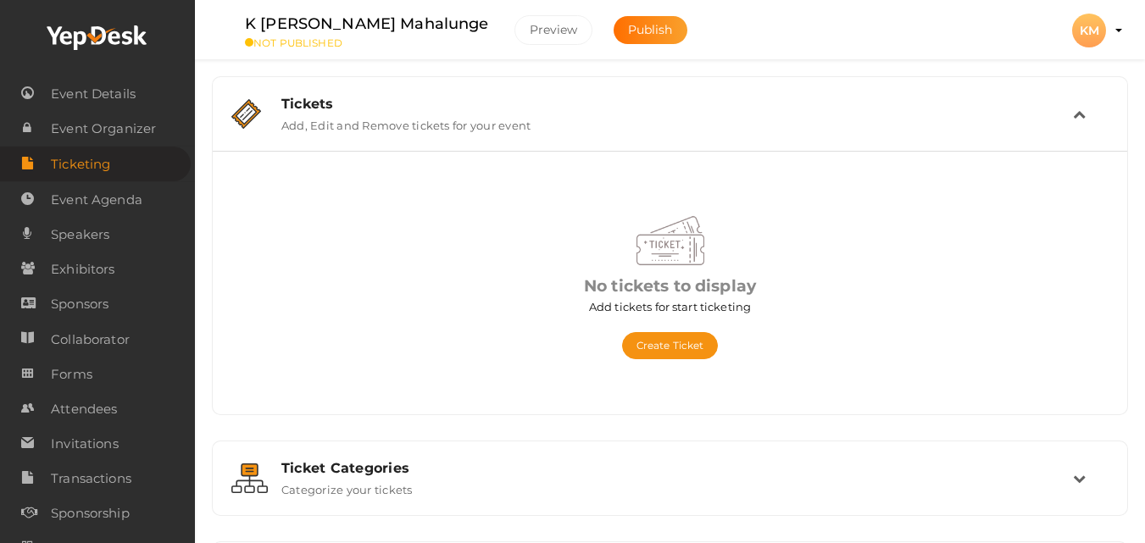
click at [1091, 112] on td at bounding box center [1091, 114] width 36 height 36
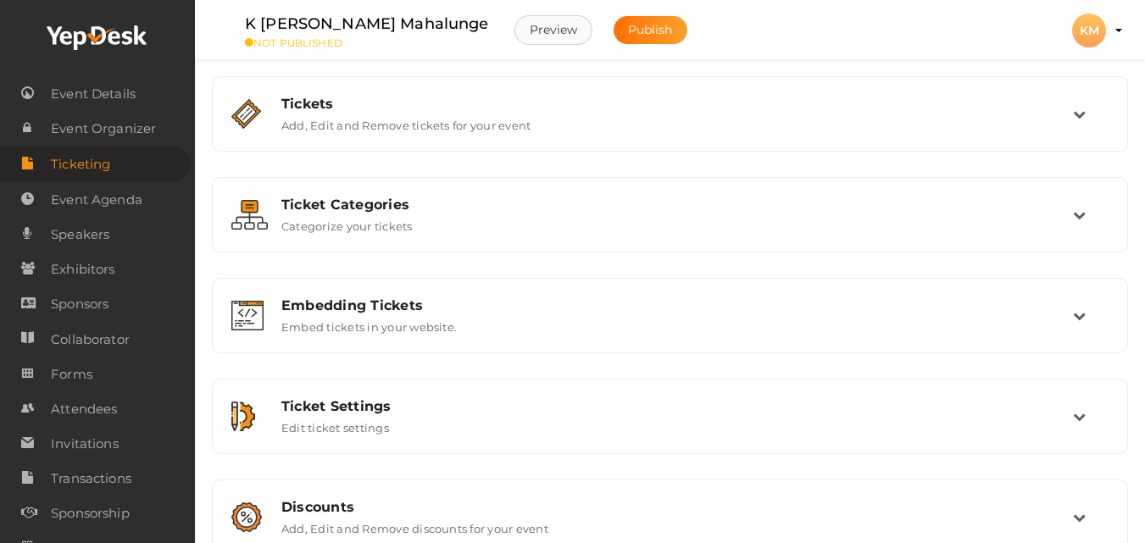
click at [514, 33] on button "Preview" at bounding box center [553, 30] width 79 height 30
click at [97, 89] on span "Event Details" at bounding box center [93, 94] width 85 height 34
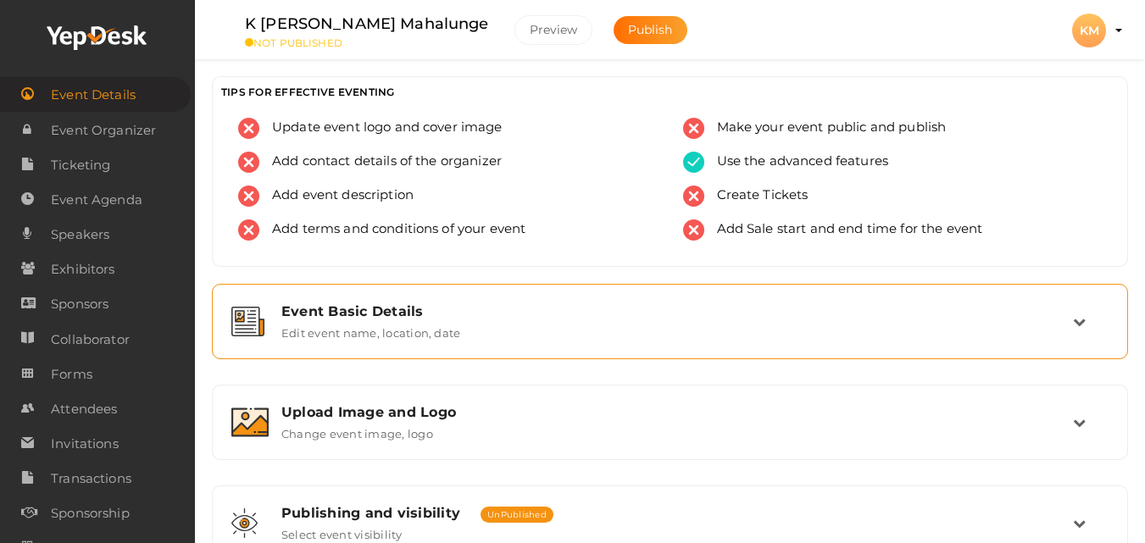
click at [420, 338] on label "Edit event name, location, date" at bounding box center [370, 329] width 179 height 20
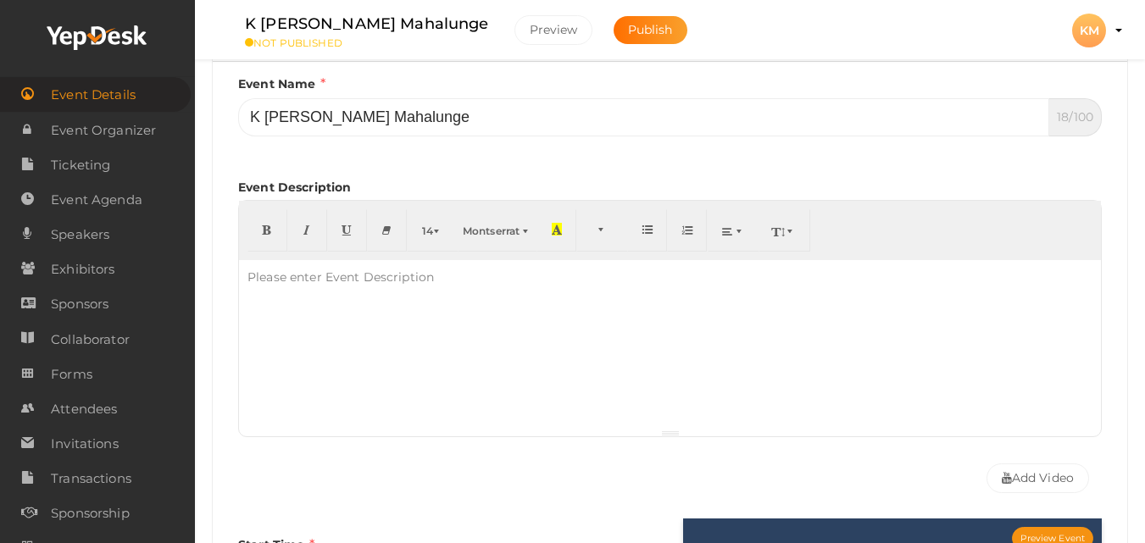
scroll to position [339, 0]
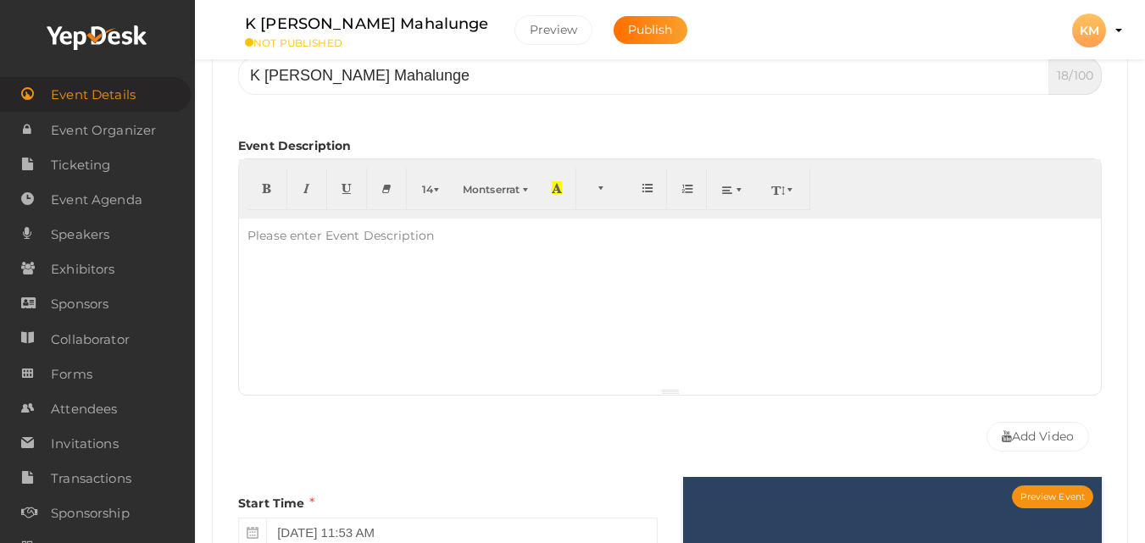
click at [410, 266] on div at bounding box center [670, 303] width 862 height 169
click at [367, 297] on div at bounding box center [670, 303] width 862 height 169
paste div
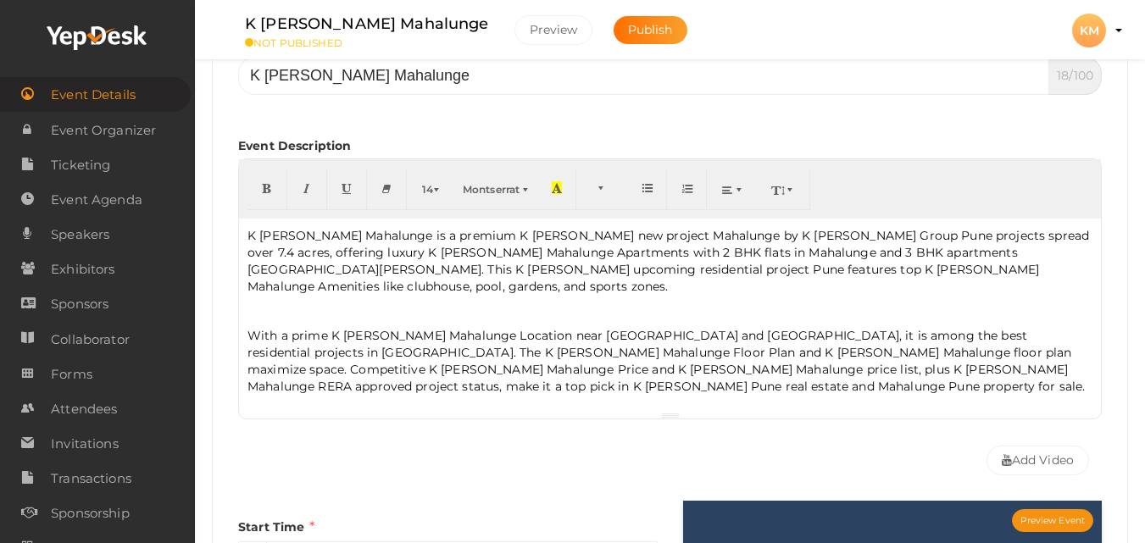
drag, startPoint x: 245, startPoint y: 325, endPoint x: 239, endPoint y: 364, distance: 39.4
click at [244, 331] on div "K Raheja Mahalunge is a premium K Raheja new project Mahalunge by K Raheja Grou…" at bounding box center [670, 315] width 862 height 193
drag, startPoint x: 422, startPoint y: 335, endPoint x: 297, endPoint y: 357, distance: 126.5
click at [419, 337] on p "With a prime K [PERSON_NAME] Mahalunge Location near [GEOGRAPHIC_DATA] and [GEO…" at bounding box center [669, 361] width 845 height 68
click at [244, 321] on div "K Raheja Mahalunge is a premium K Raheja new project Mahalunge by K Raheja Grou…" at bounding box center [670, 315] width 862 height 193
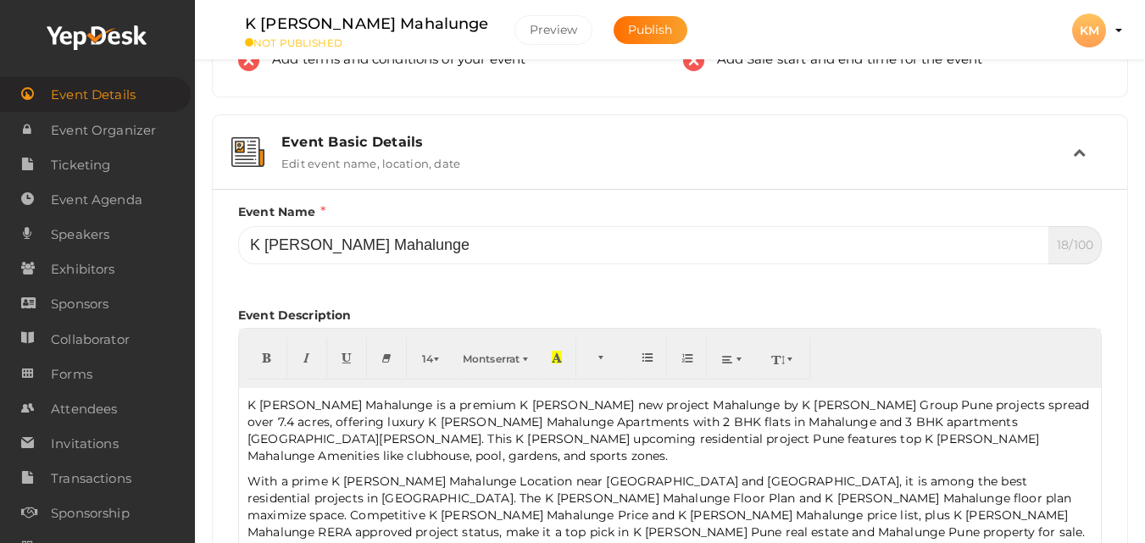
scroll to position [254, 0]
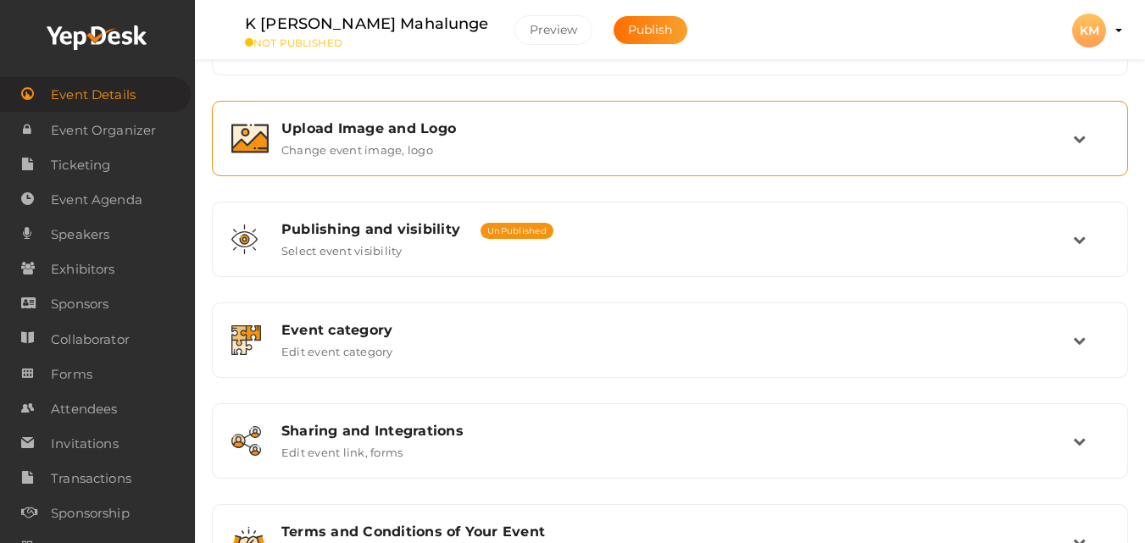
click at [418, 142] on label "Change event image, logo" at bounding box center [357, 146] width 152 height 20
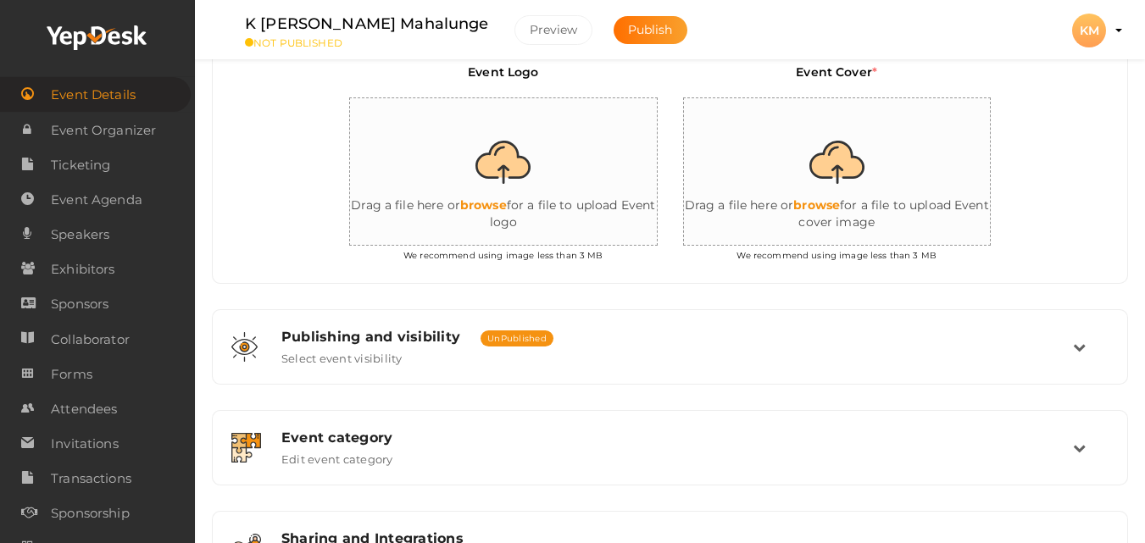
scroll to position [408, 0]
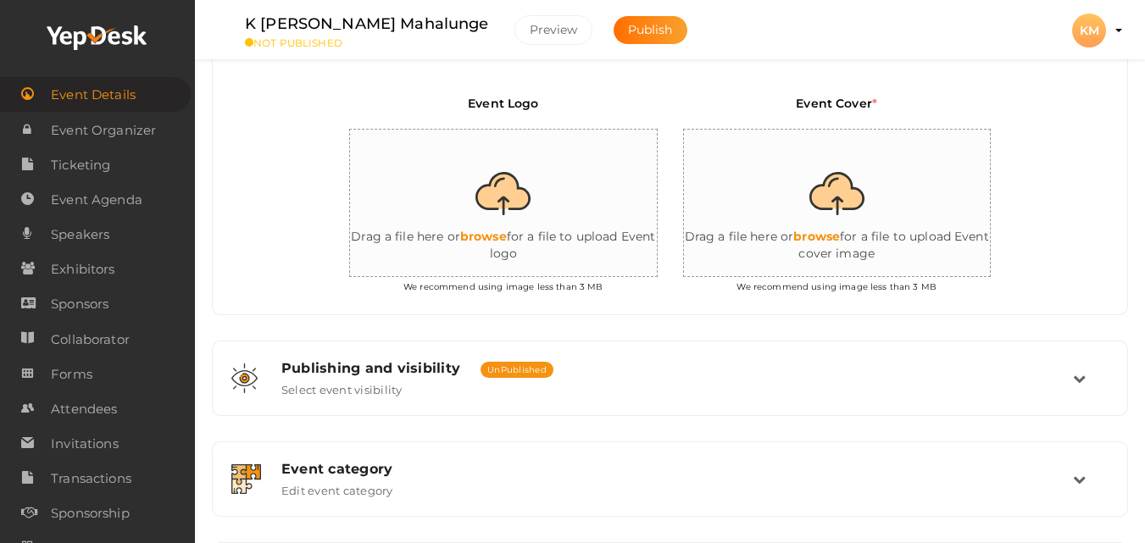
click at [521, 203] on input "file" at bounding box center [519, 204] width 339 height 148
type input "C:\fakepath\K Raheja.jpg"
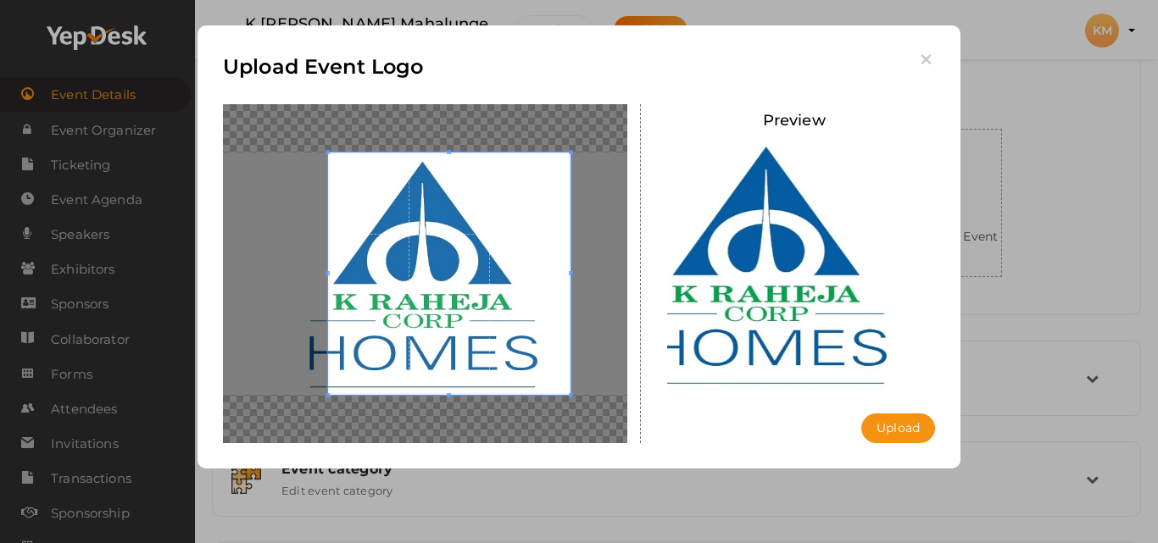
drag, startPoint x: 327, startPoint y: 275, endPoint x: 270, endPoint y: 277, distance: 56.8
click at [270, 277] on div at bounding box center [425, 273] width 404 height 339
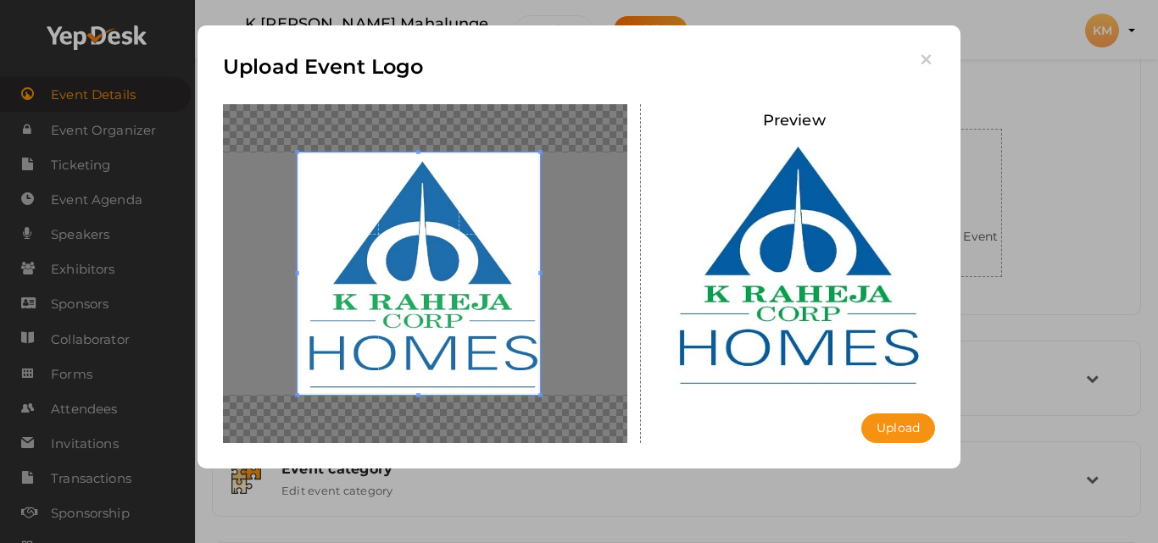
drag, startPoint x: 490, startPoint y: 271, endPoint x: 459, endPoint y: 275, distance: 30.8
click at [459, 275] on span at bounding box center [418, 274] width 242 height 242
click at [900, 427] on button "Upload" at bounding box center [898, 429] width 74 height 30
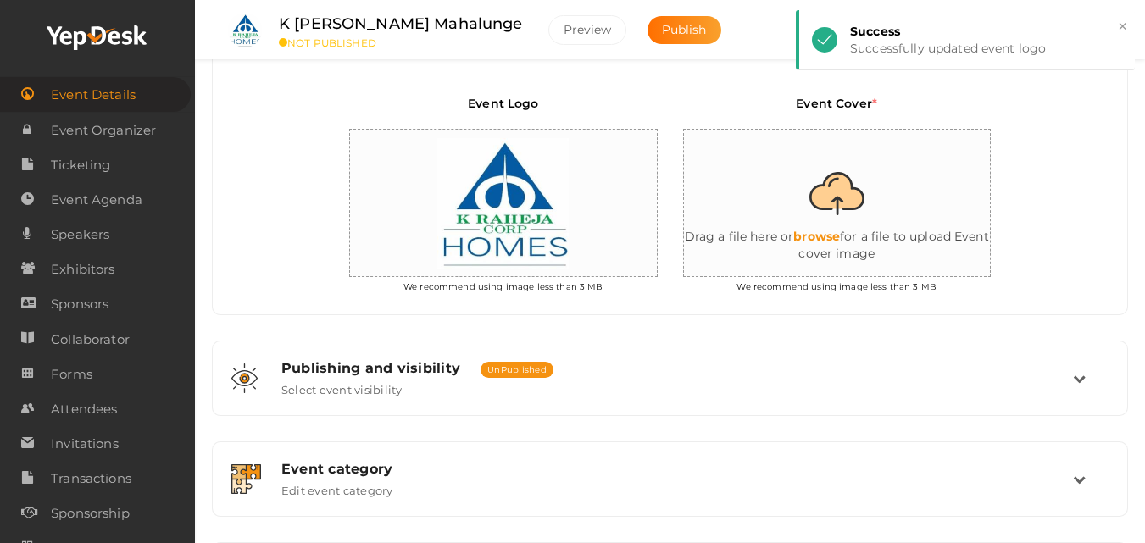
click at [857, 230] on input "file" at bounding box center [853, 204] width 339 height 148
type input "C:\fakepath\K Raheja Mahalunge.jpg"
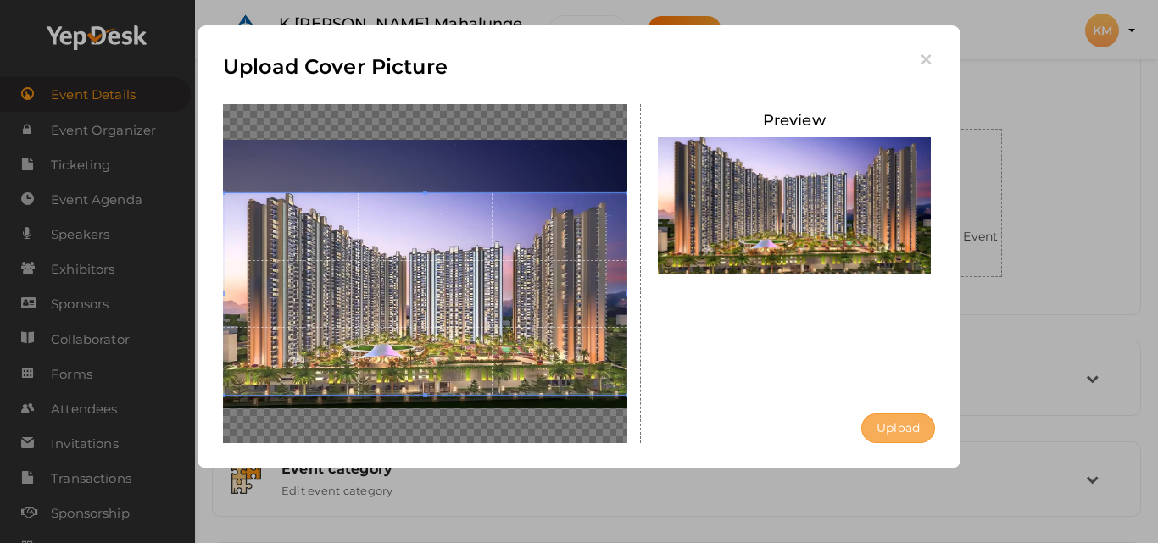
click at [885, 423] on button "Upload" at bounding box center [898, 429] width 74 height 30
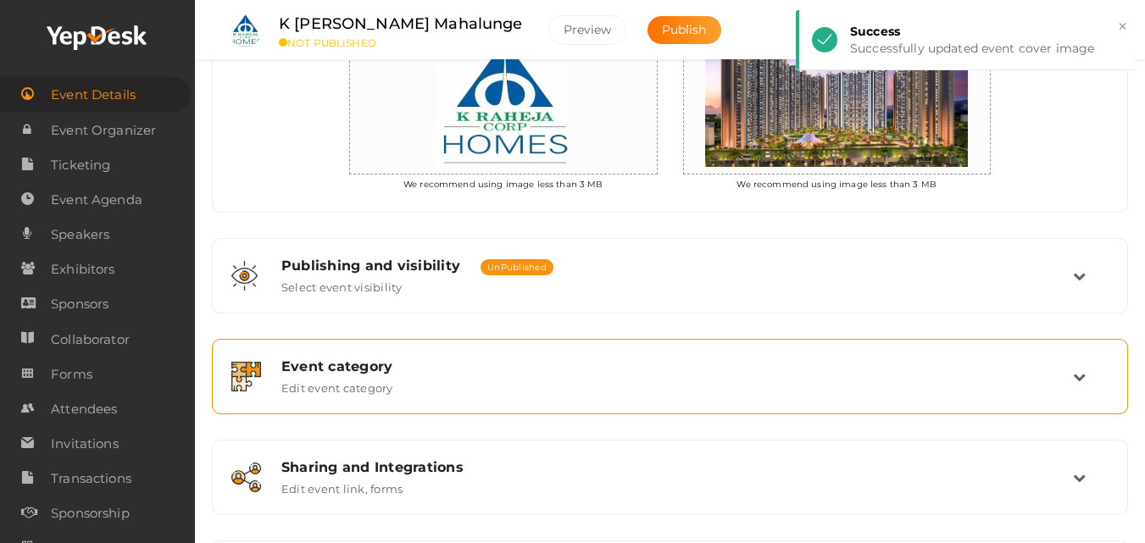
scroll to position [626, 0]
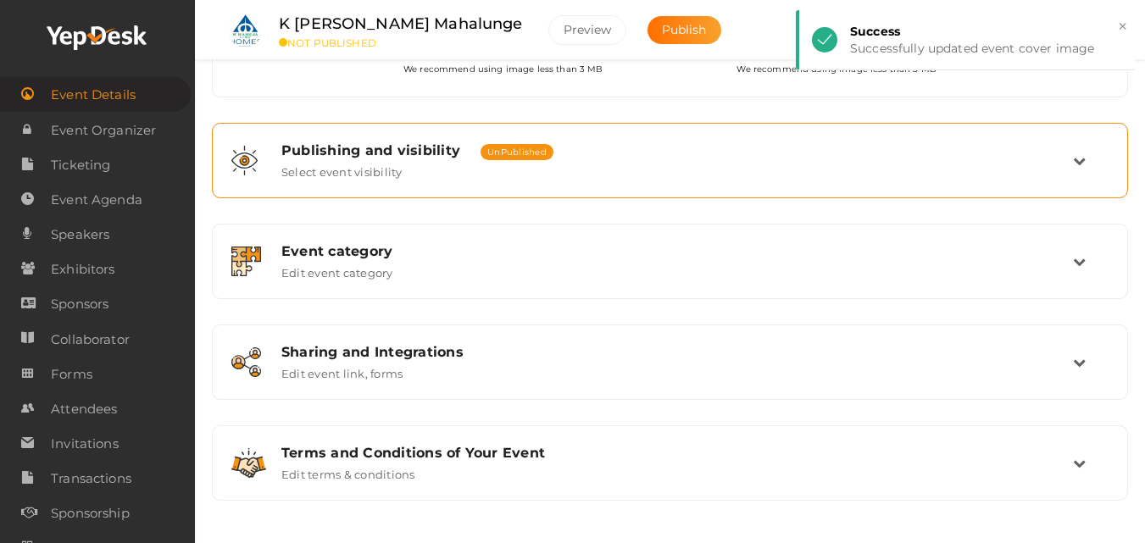
click at [336, 169] on label "Select event visibility" at bounding box center [341, 168] width 121 height 20
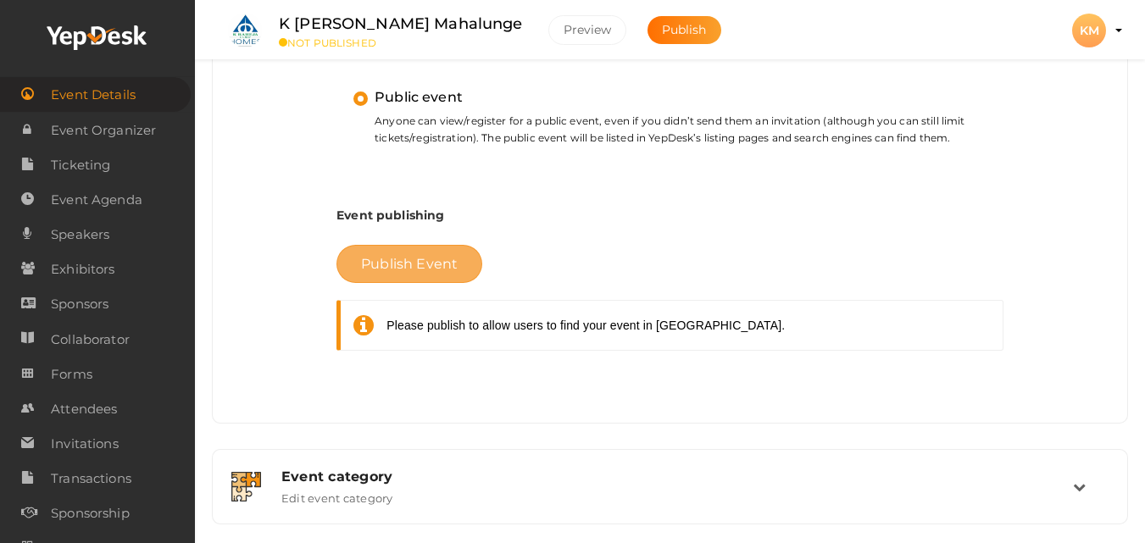
click at [416, 272] on button "Publish Event" at bounding box center [409, 264] width 146 height 38
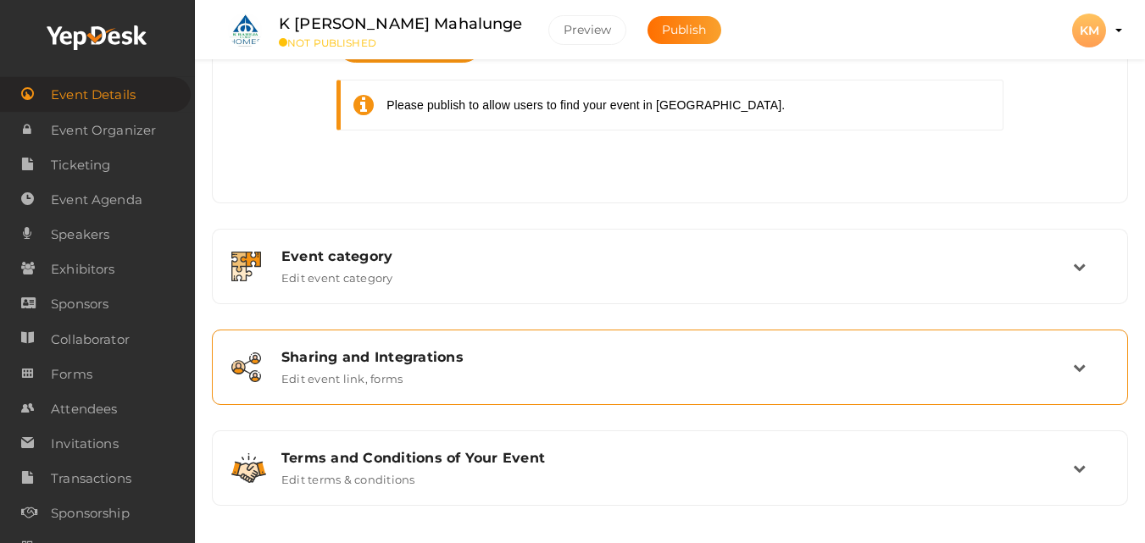
scroll to position [847, 0]
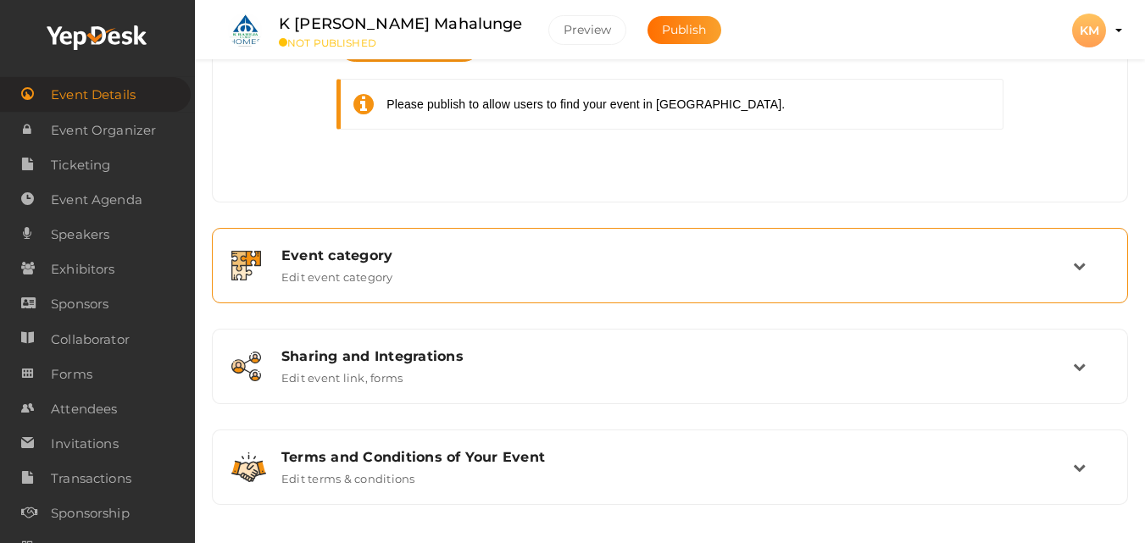
click at [396, 275] on div "Event category Edit event category" at bounding box center [671, 265] width 804 height 36
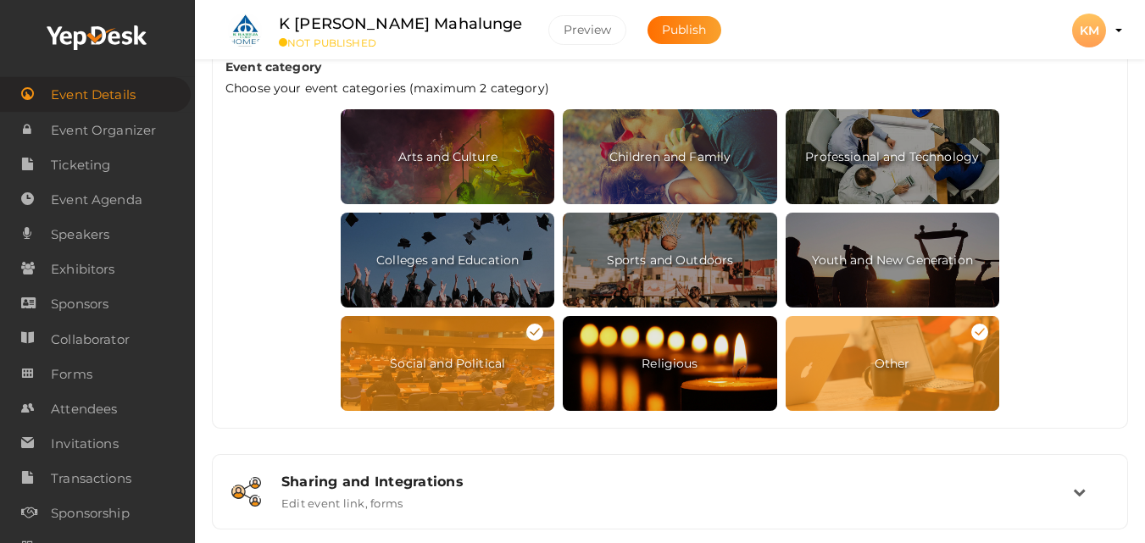
click at [719, 362] on span "Religious" at bounding box center [670, 363] width 214 height 95
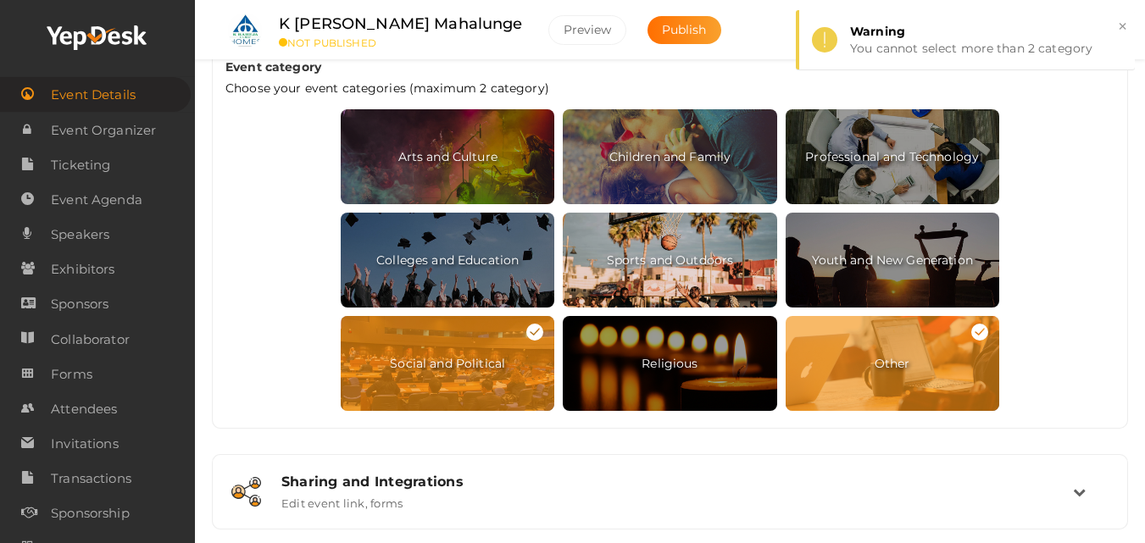
click at [703, 276] on span "Sports and Outdoors" at bounding box center [670, 260] width 214 height 95
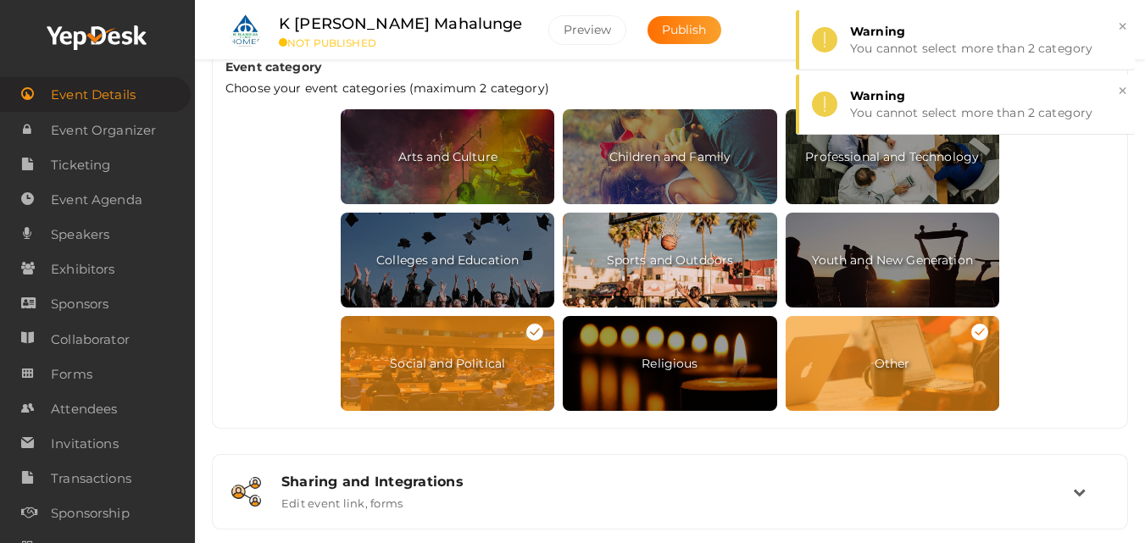
click at [645, 291] on span "Sports and Outdoors" at bounding box center [670, 260] width 214 height 95
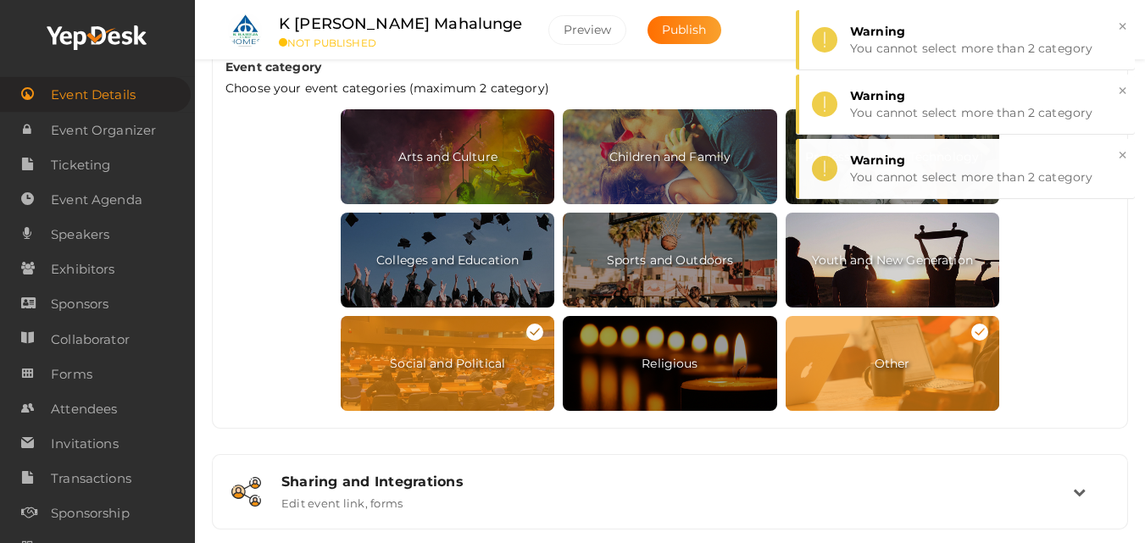
click at [886, 261] on span "Youth and New Generation" at bounding box center [893, 260] width 214 height 95
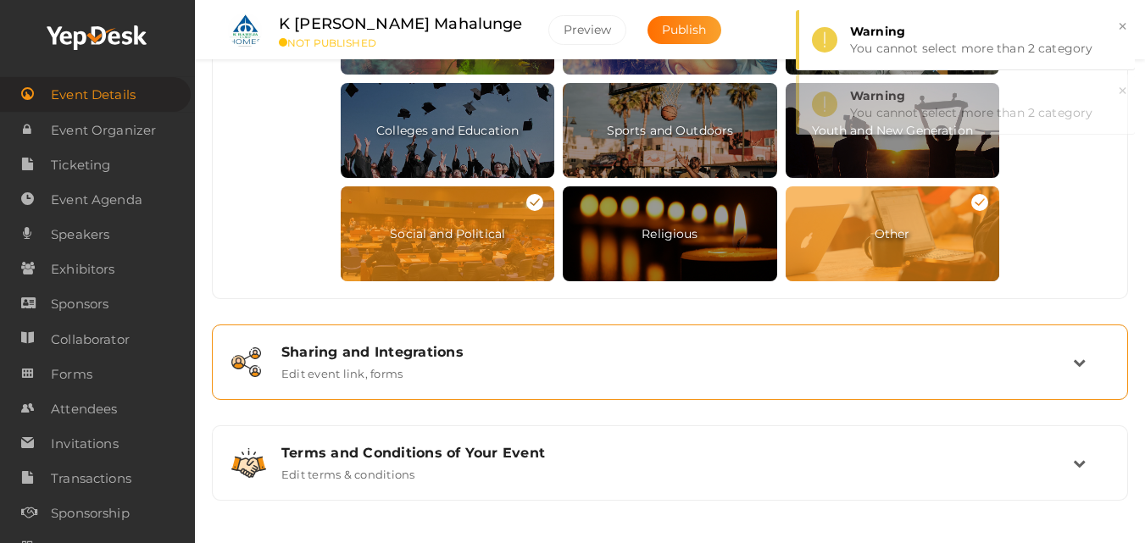
click at [443, 354] on div "Sharing and Integrations" at bounding box center [677, 352] width 792 height 16
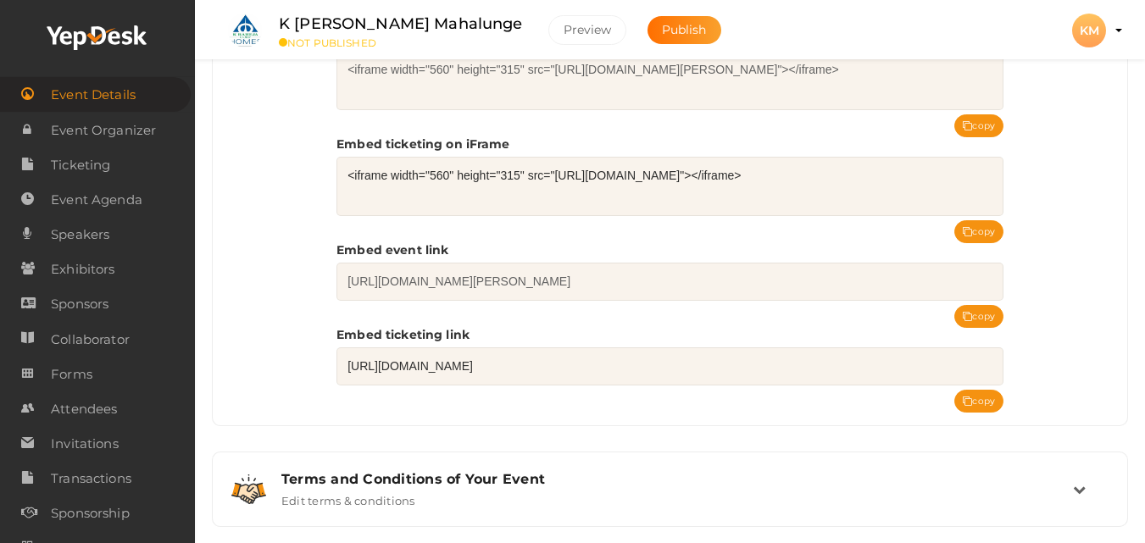
scroll to position [846, 0]
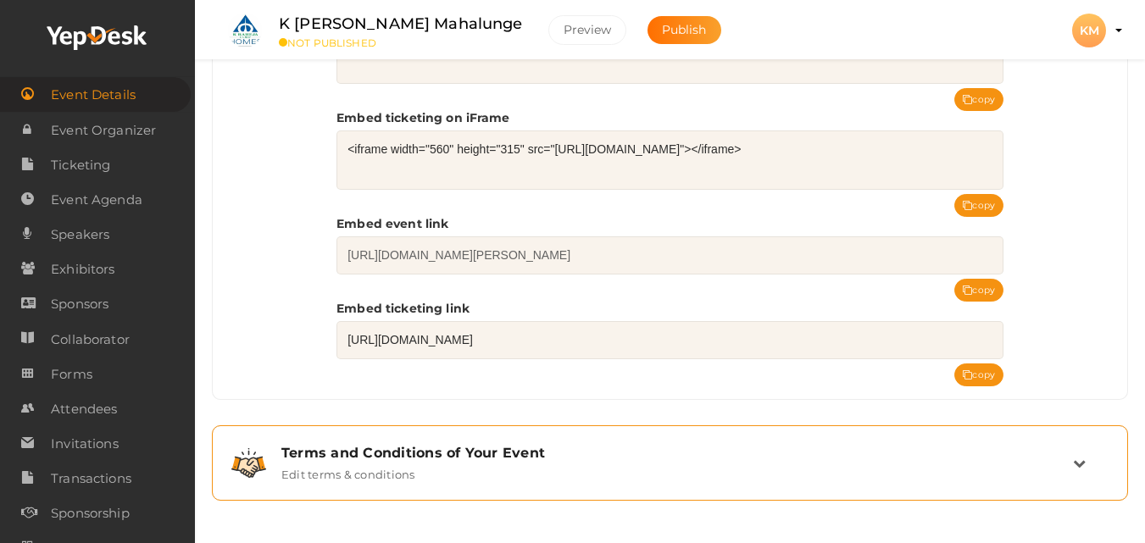
click at [289, 440] on div "Terms and Conditions of Your Event Edit terms & conditions" at bounding box center [669, 463] width 897 height 57
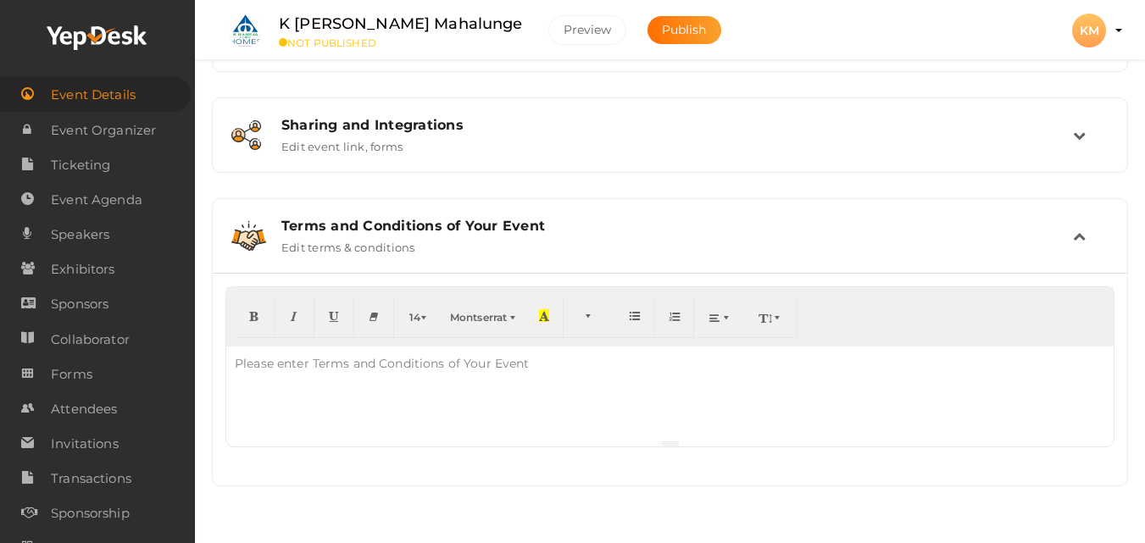
scroll to position [575, 0]
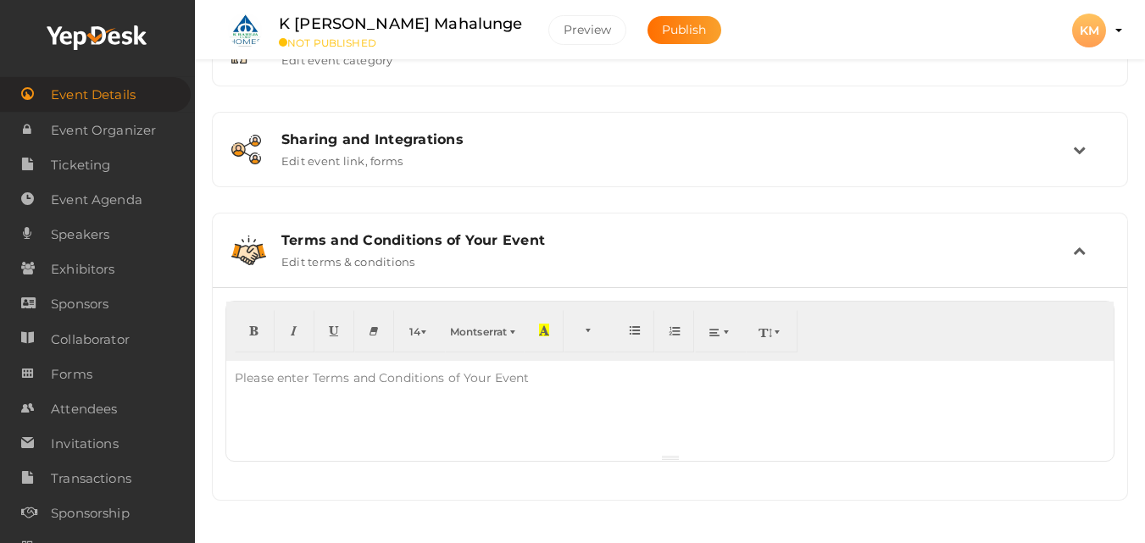
click at [275, 382] on div "Please enter Terms and Conditions of Your Event" at bounding box center [382, 378] width 312 height 34
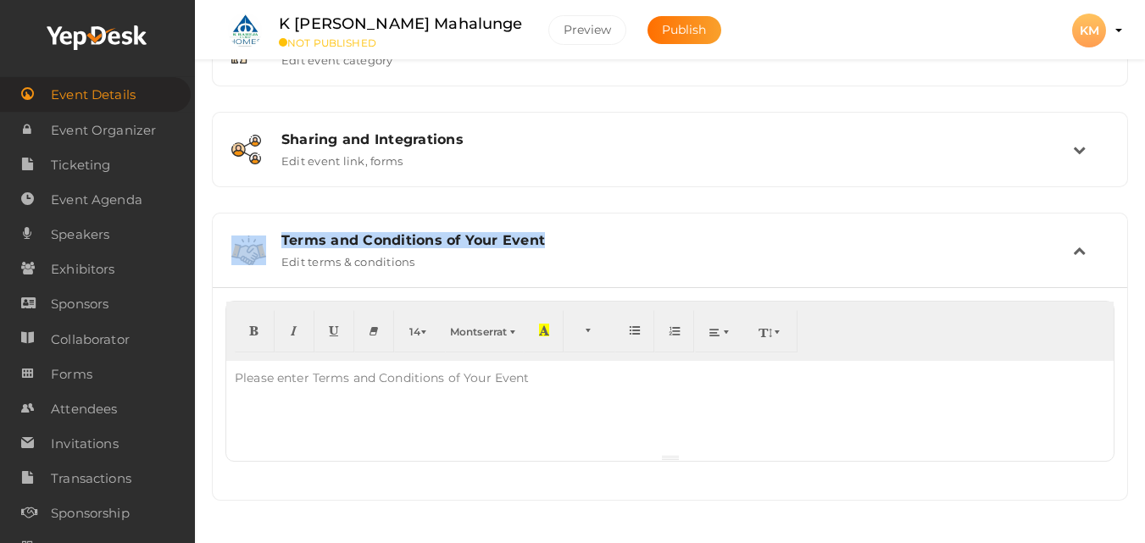
drag, startPoint x: 275, startPoint y: 216, endPoint x: 573, endPoint y: 234, distance: 298.8
click at [573, 234] on div "Terms and Conditions of Your Event Edit terms & conditions" at bounding box center [670, 251] width 914 height 74
copy div "Terms and Conditions of Your Event"
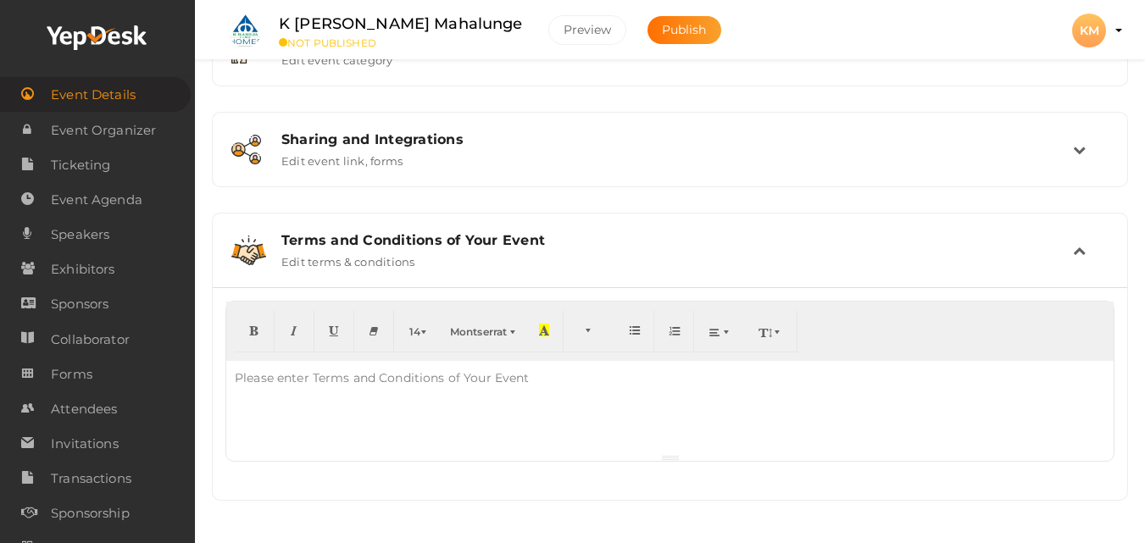
click at [420, 418] on div at bounding box center [669, 407] width 887 height 93
paste div
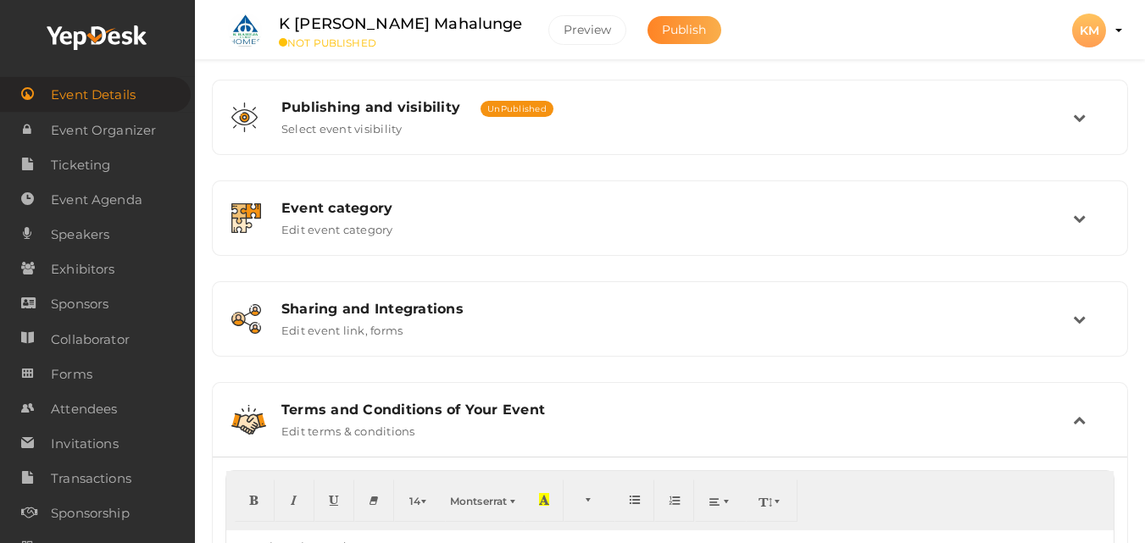
scroll to position [236, 0]
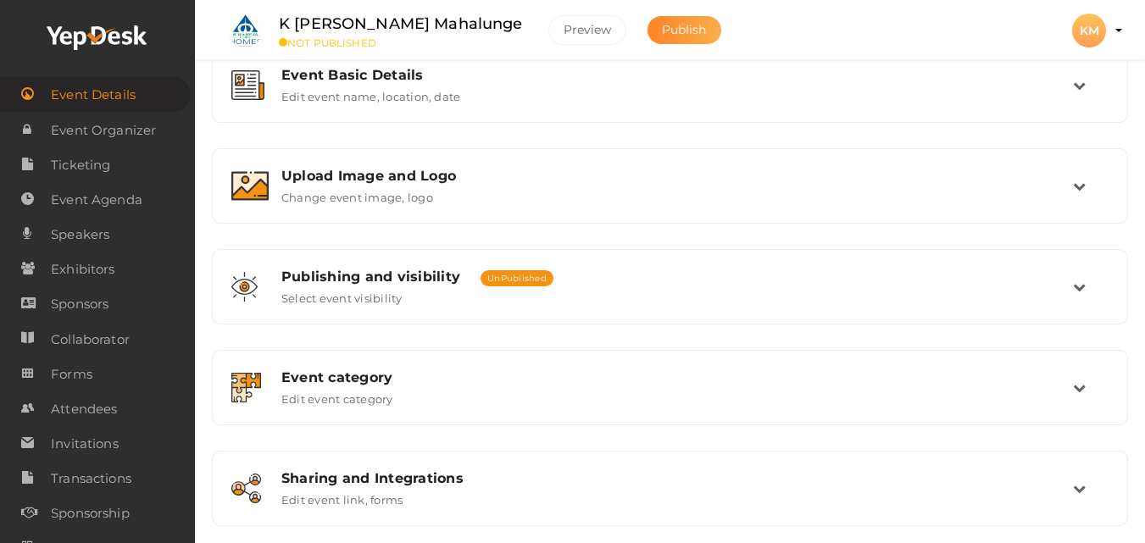
click at [662, 34] on span "Publish" at bounding box center [684, 29] width 45 height 15
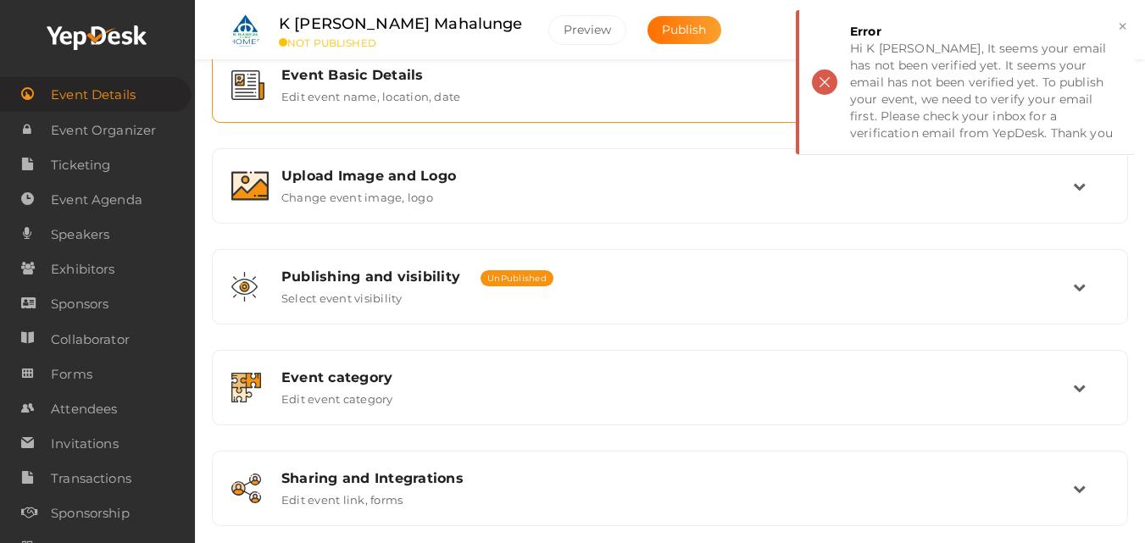
scroll to position [0, 0]
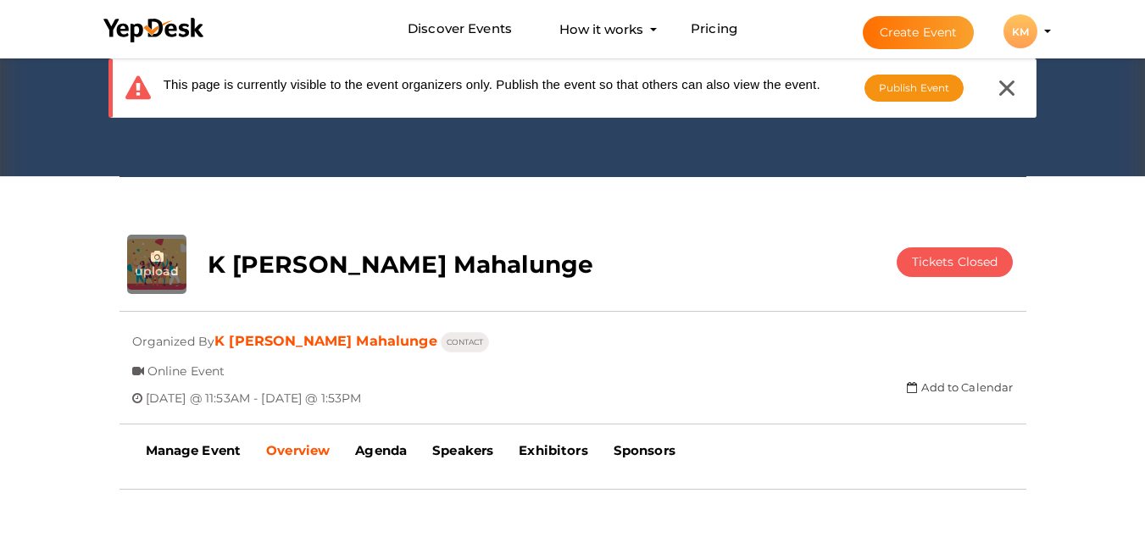
scroll to position [85, 0]
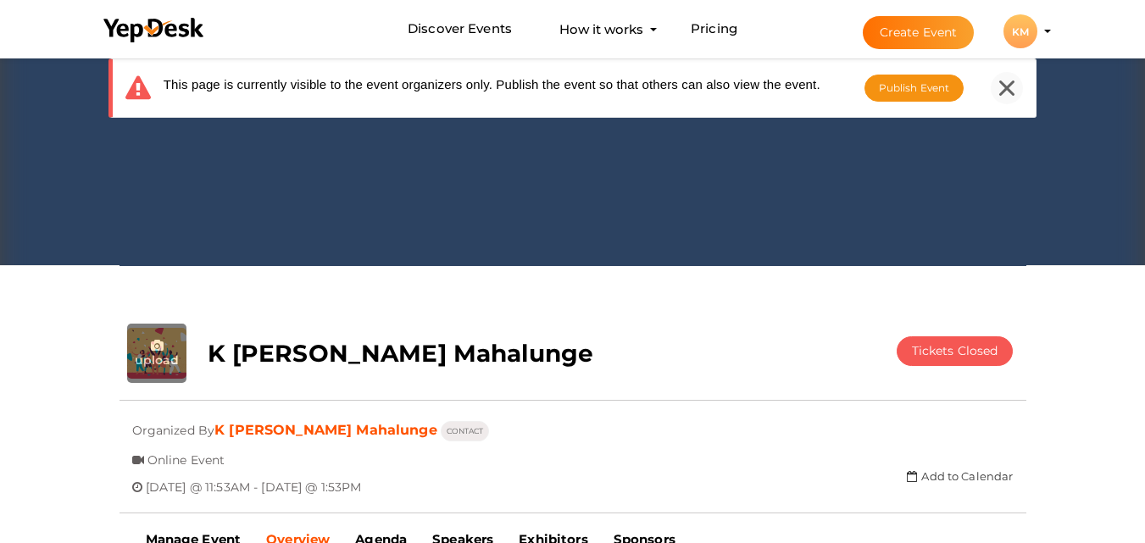
click at [1010, 90] on icon at bounding box center [1006, 88] width 15 height 15
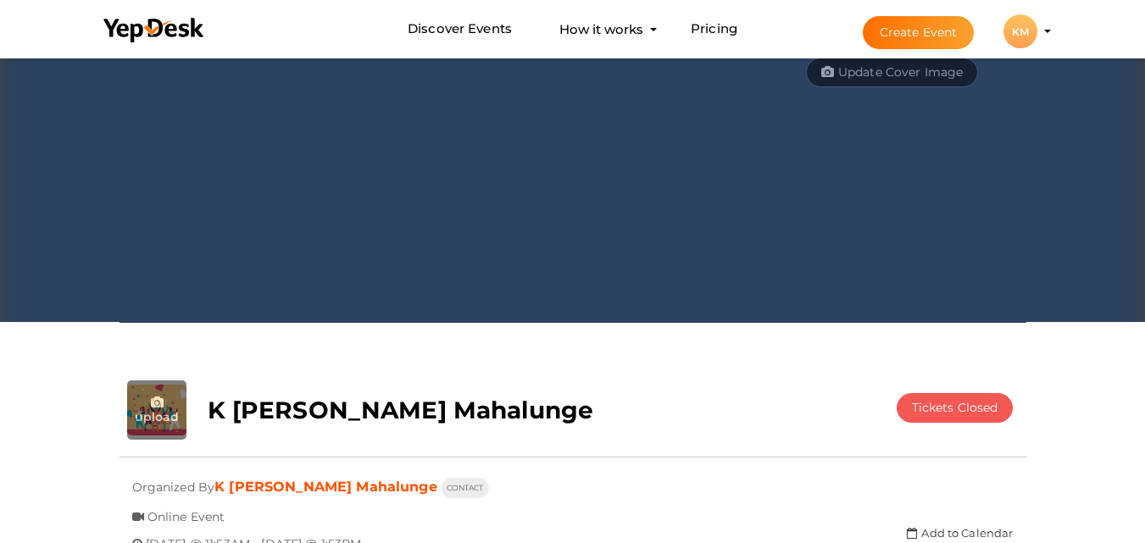
scroll to position [0, 0]
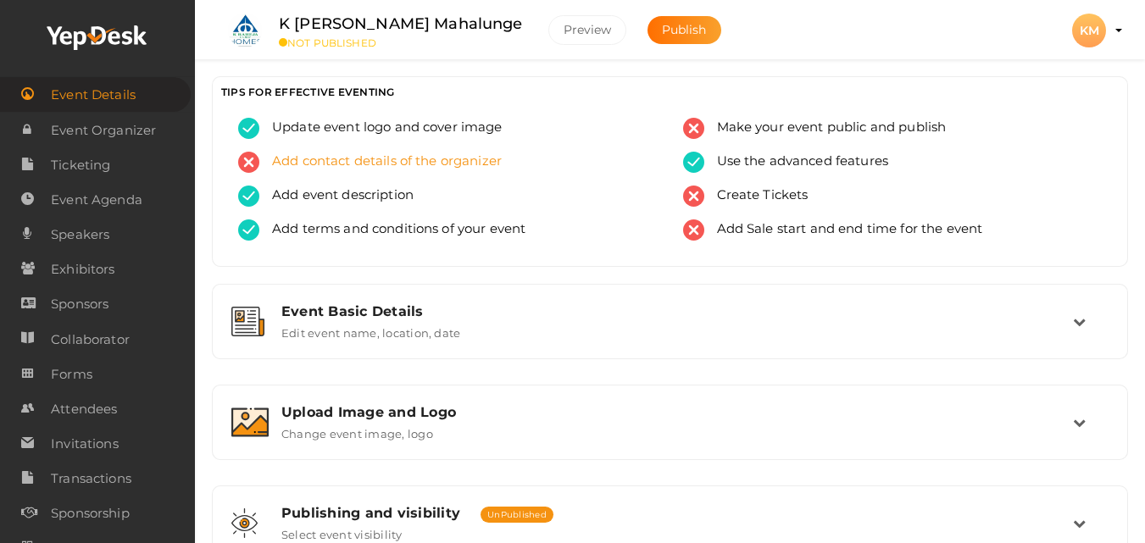
click at [392, 160] on span "Add contact details of the organizer" at bounding box center [380, 162] width 242 height 21
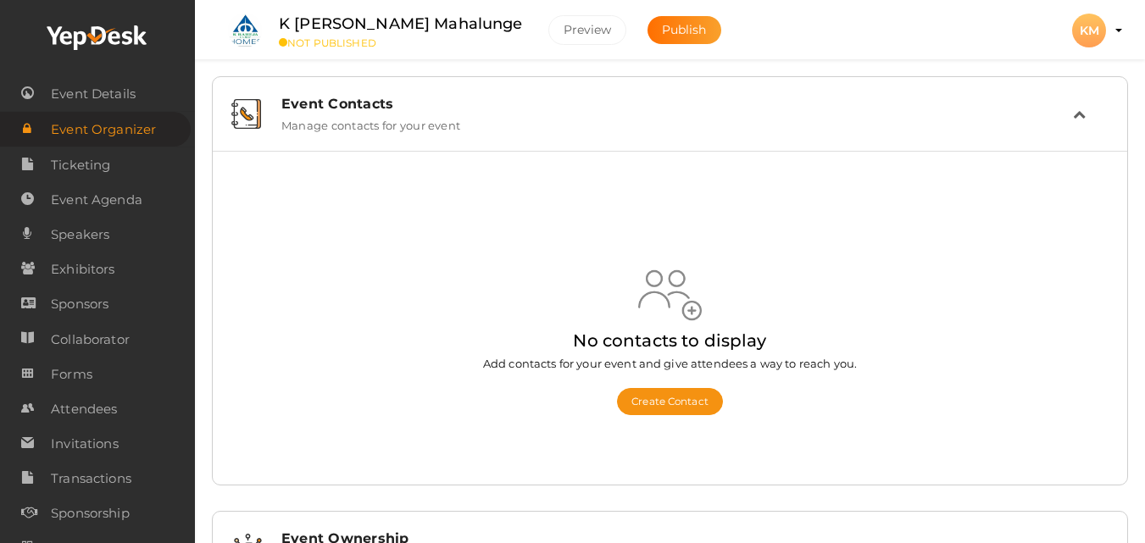
click at [369, 109] on div "Event Contacts" at bounding box center [677, 104] width 792 height 16
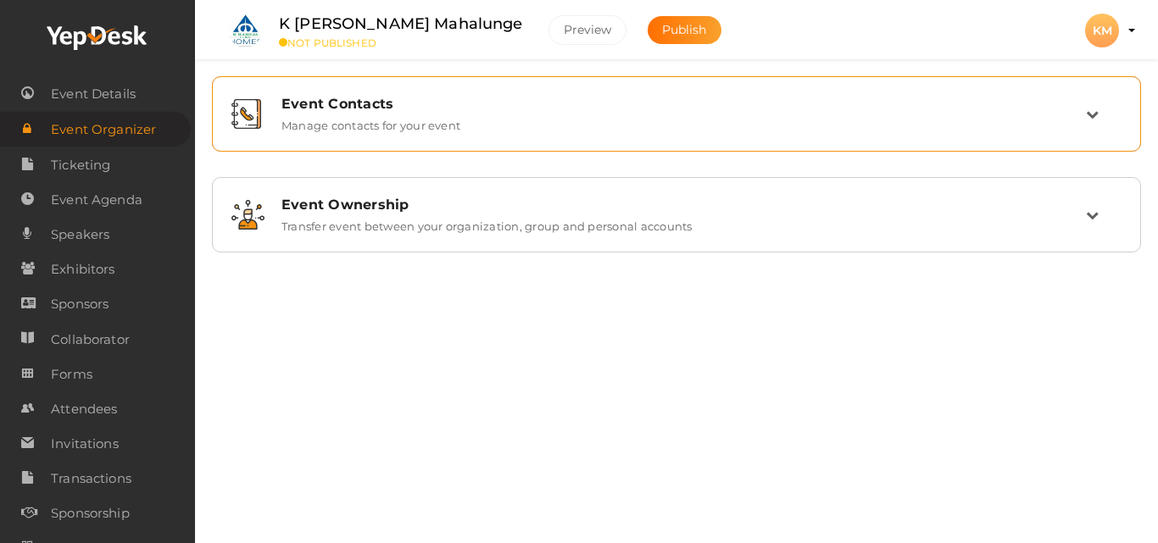
click at [369, 109] on div "Event Contacts" at bounding box center [683, 104] width 804 height 16
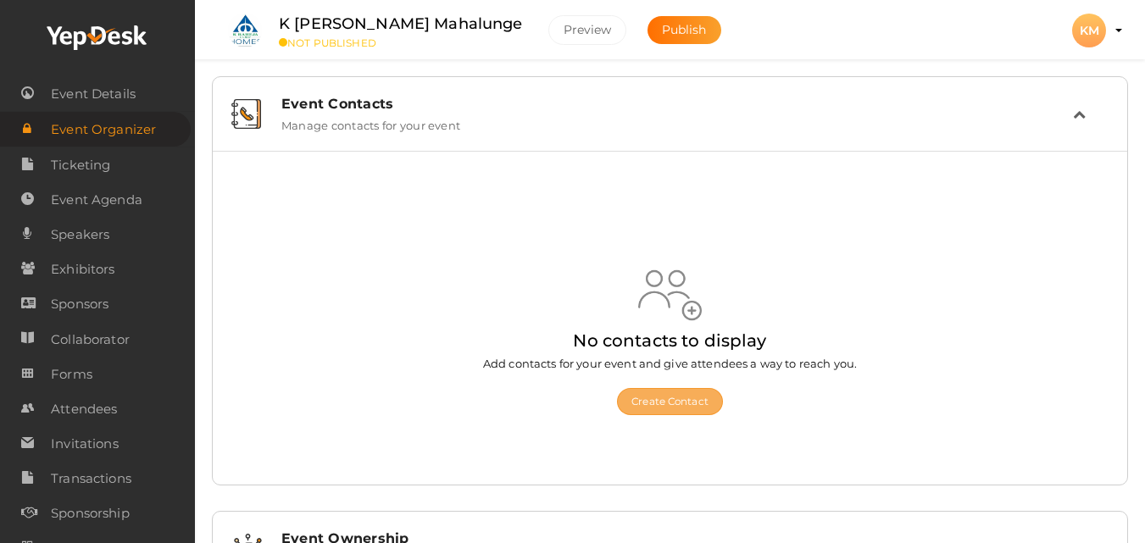
click at [666, 403] on button "Create Contact" at bounding box center [670, 401] width 106 height 27
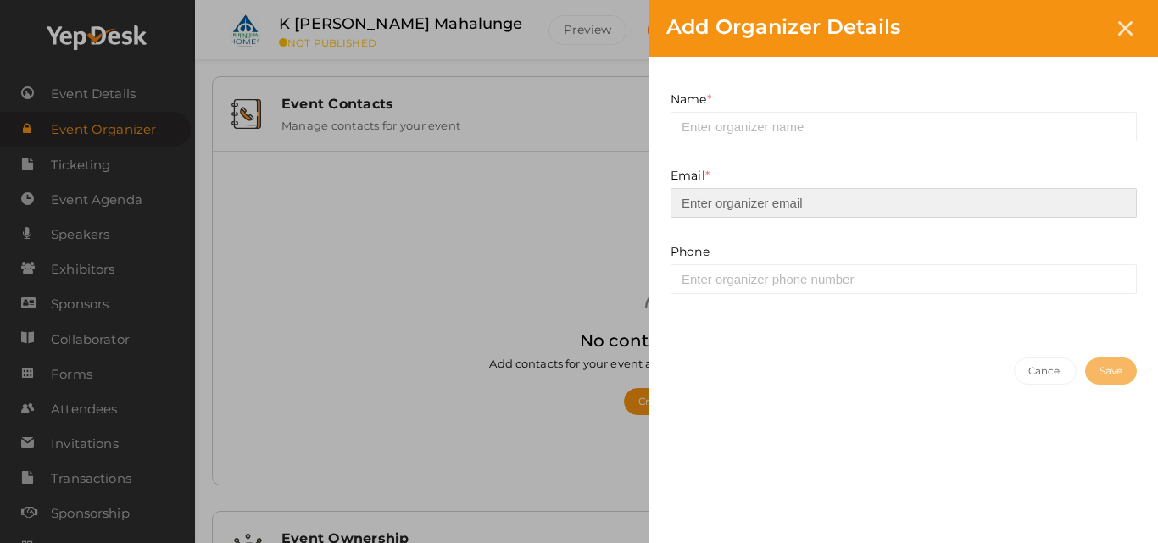
click at [764, 208] on input "email" at bounding box center [903, 203] width 466 height 30
type input "[EMAIL_ADDRESS][DOMAIN_NAME]"
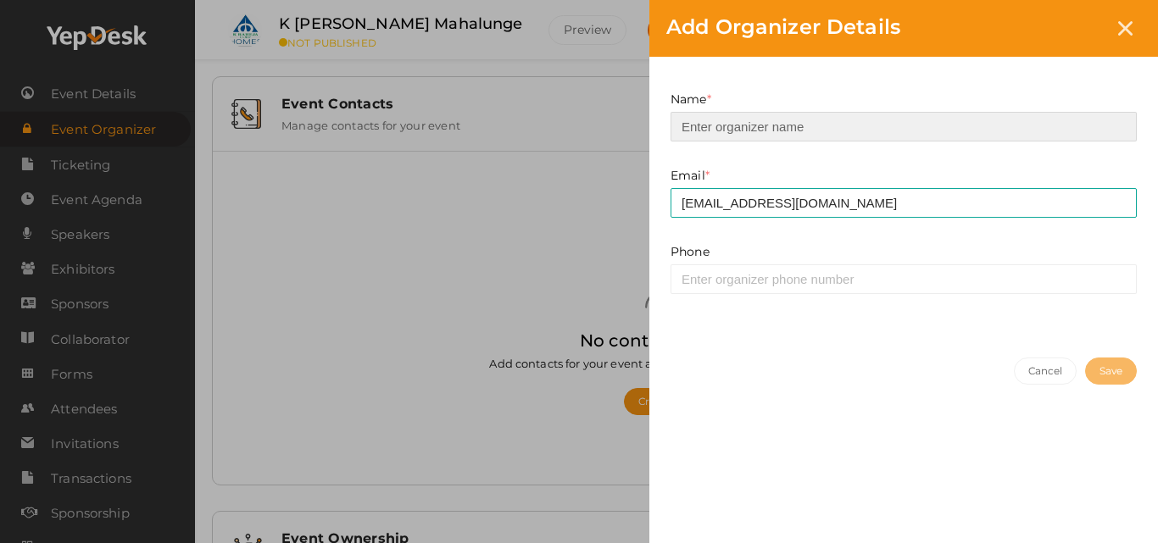
click at [765, 119] on input at bounding box center [903, 127] width 466 height 30
type input "K [PERSON_NAME] Mahalunge"
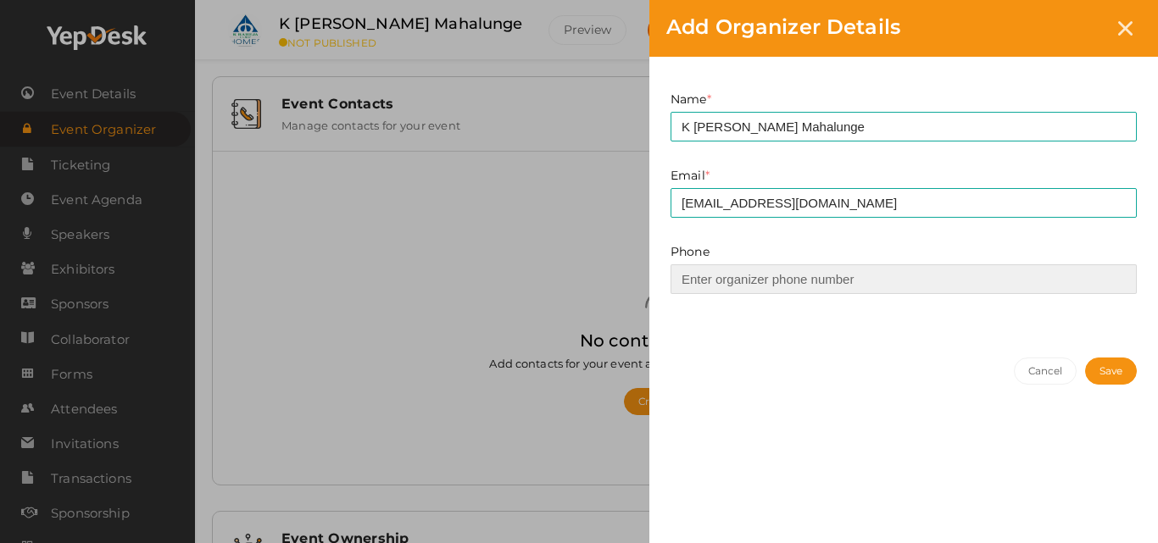
click at [778, 286] on input at bounding box center [903, 279] width 466 height 30
click at [824, 286] on input at bounding box center [903, 279] width 466 height 30
type input "7607708816"
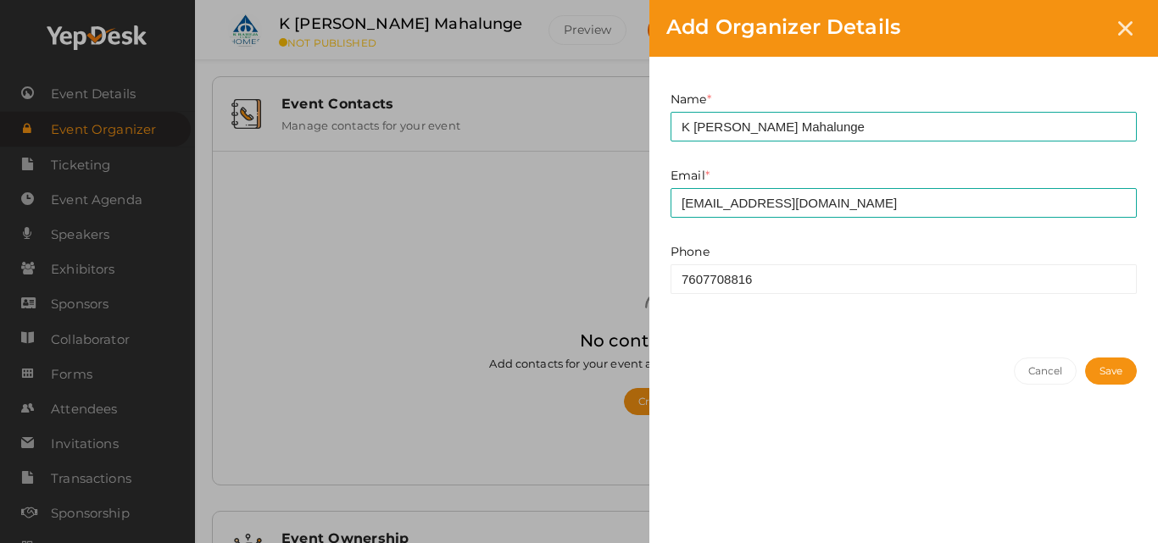
click at [1107, 371] on button "Save" at bounding box center [1111, 371] width 52 height 27
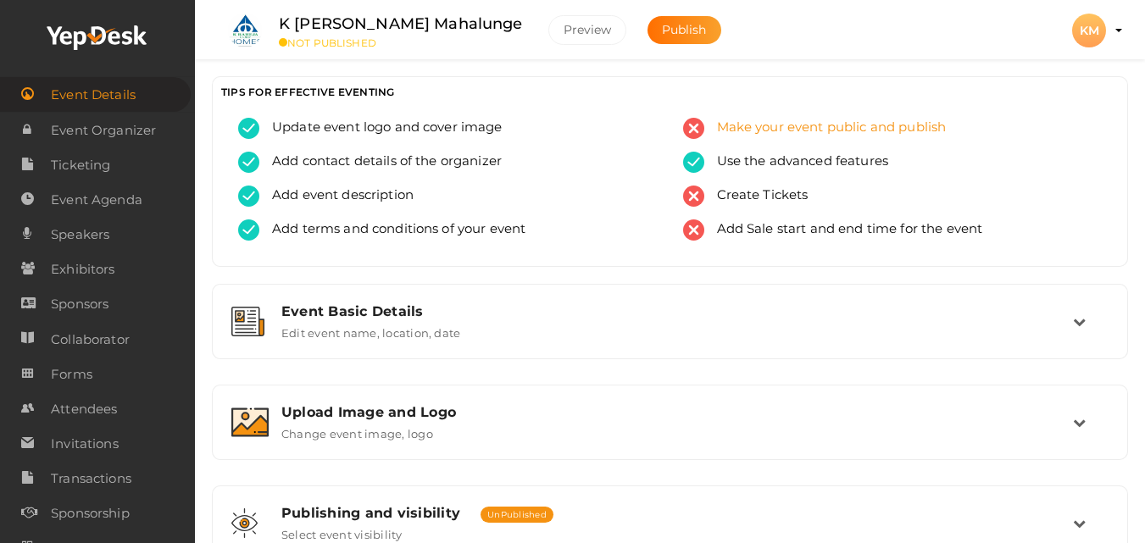
click at [742, 125] on span "Make your event public and publish" at bounding box center [825, 128] width 242 height 21
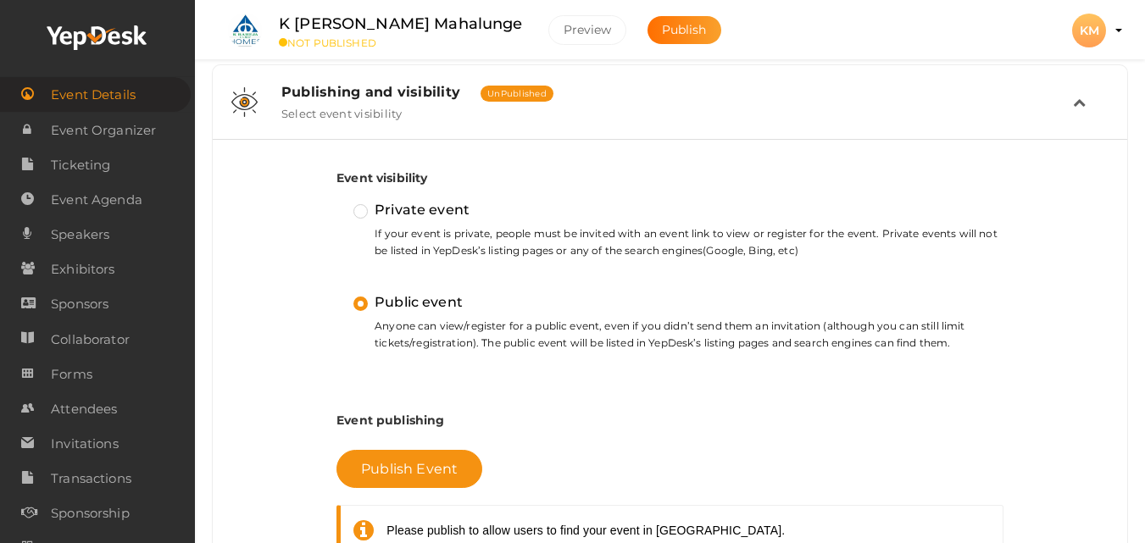
scroll to position [532, 0]
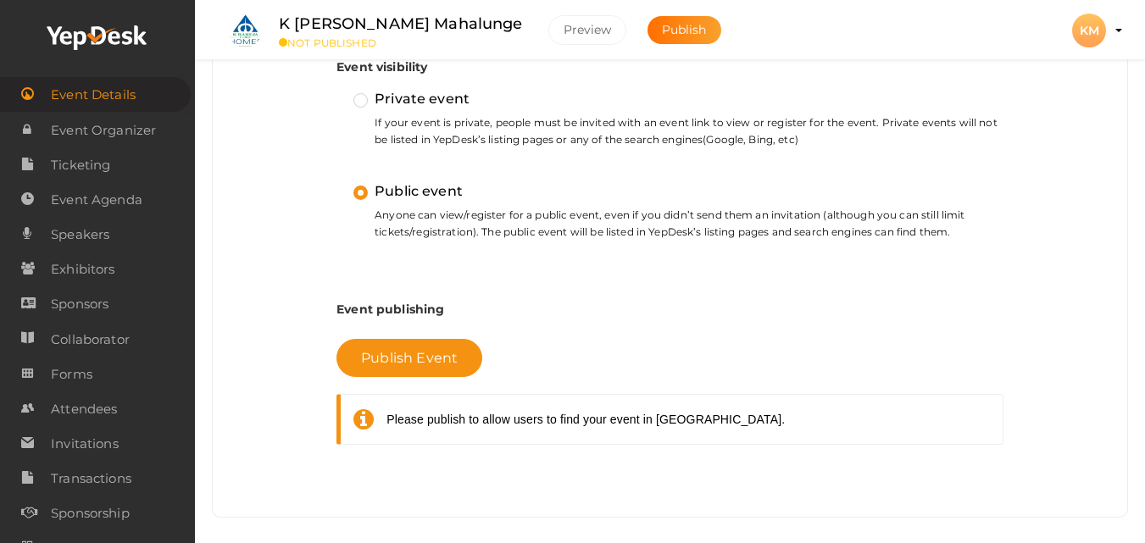
drag, startPoint x: 363, startPoint y: 99, endPoint x: 376, endPoint y: 130, distance: 33.4
click at [362, 98] on label "Private event" at bounding box center [411, 99] width 116 height 22
click at [336, 92] on input "Private event" at bounding box center [336, 92] width 0 height 0
click at [361, 200] on label "Public event" at bounding box center [407, 192] width 109 height 22
click at [336, 184] on input "Public event" at bounding box center [336, 184] width 0 height 0
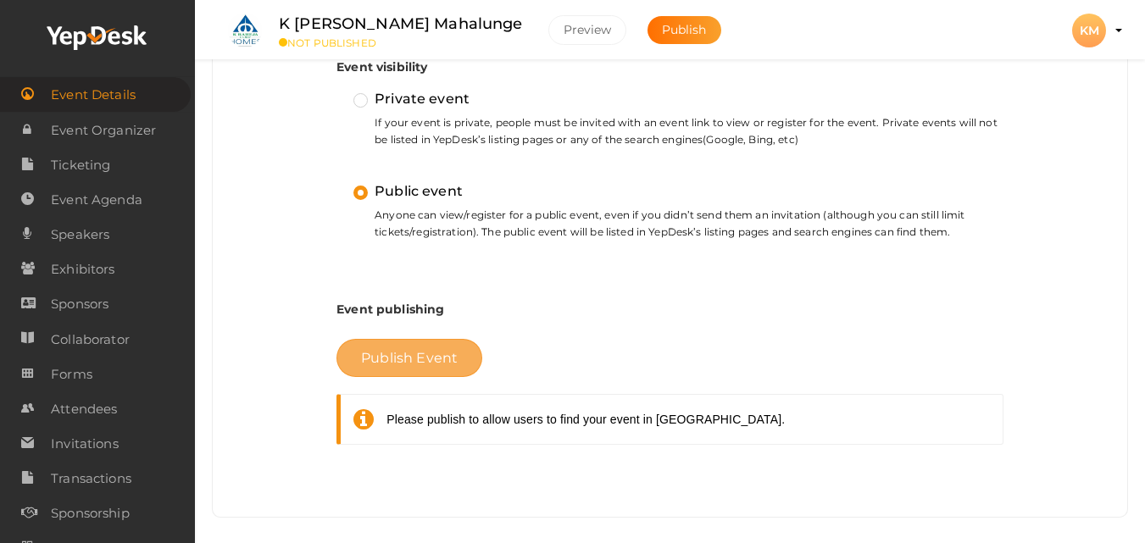
click at [394, 360] on span "Publish Event" at bounding box center [409, 358] width 97 height 16
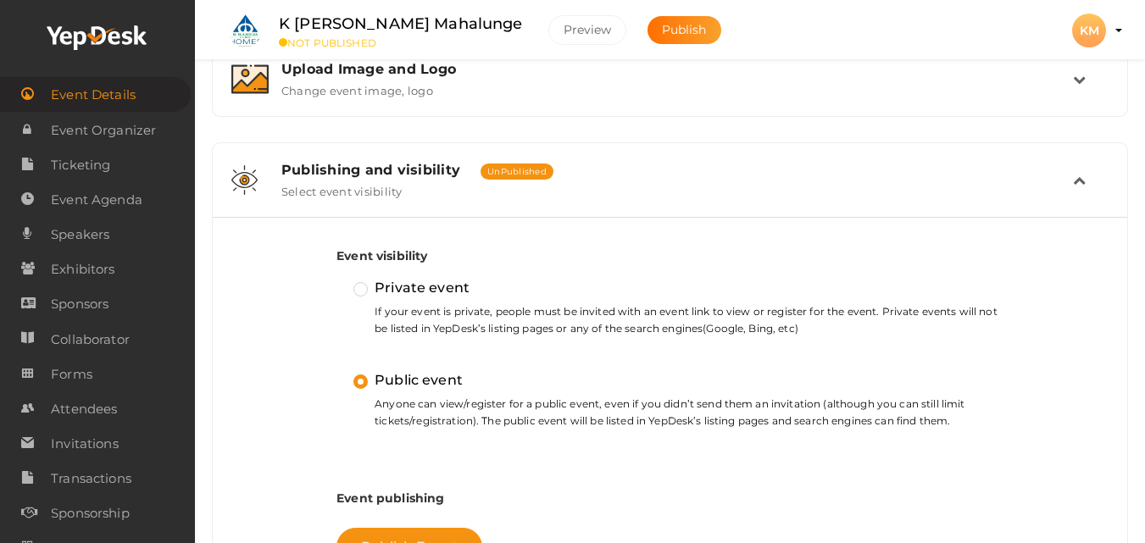
scroll to position [0, 0]
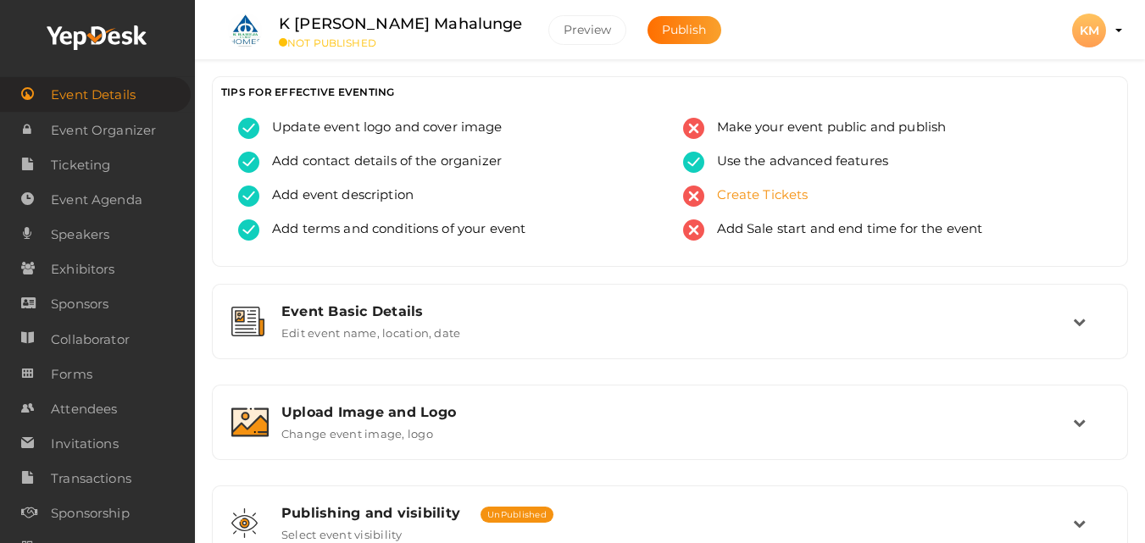
click at [738, 194] on span "Create Tickets" at bounding box center [756, 196] width 104 height 21
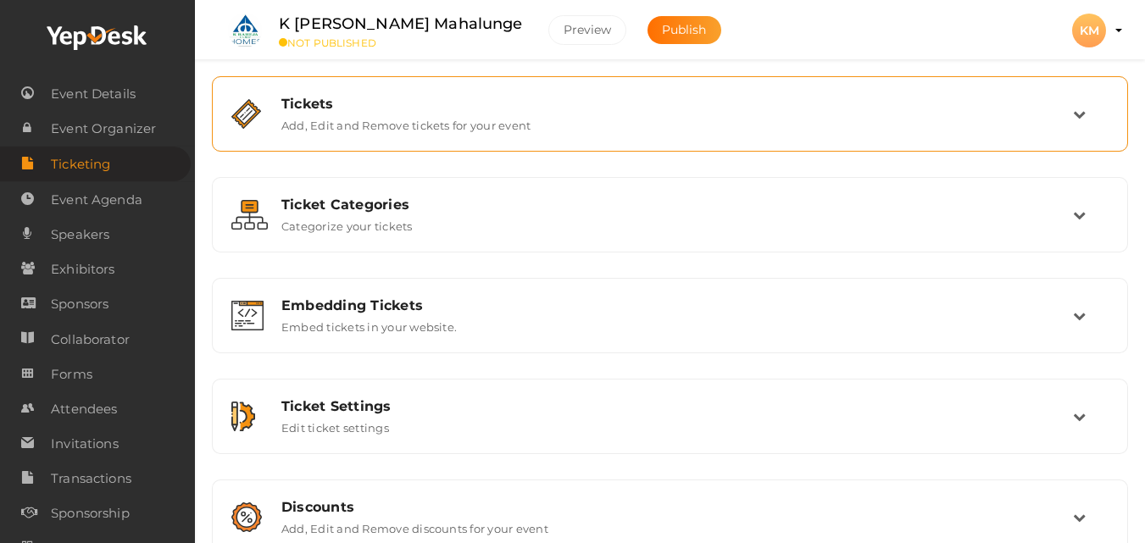
click at [573, 142] on div "Tickets Add, Edit and Remove tickets for your event" at bounding box center [669, 114] width 897 height 57
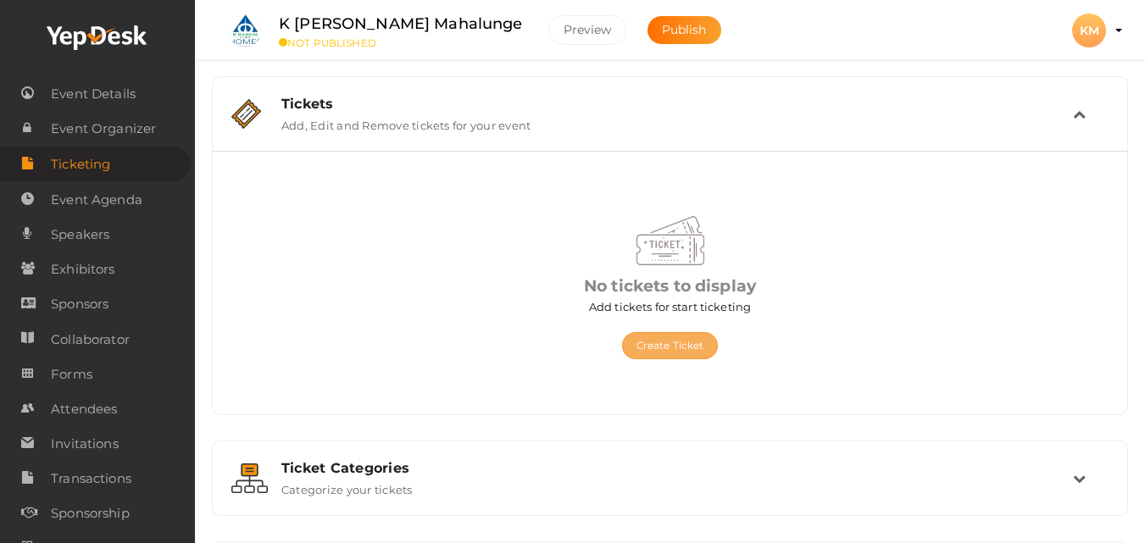
click at [669, 342] on button "Create Ticket" at bounding box center [670, 345] width 97 height 27
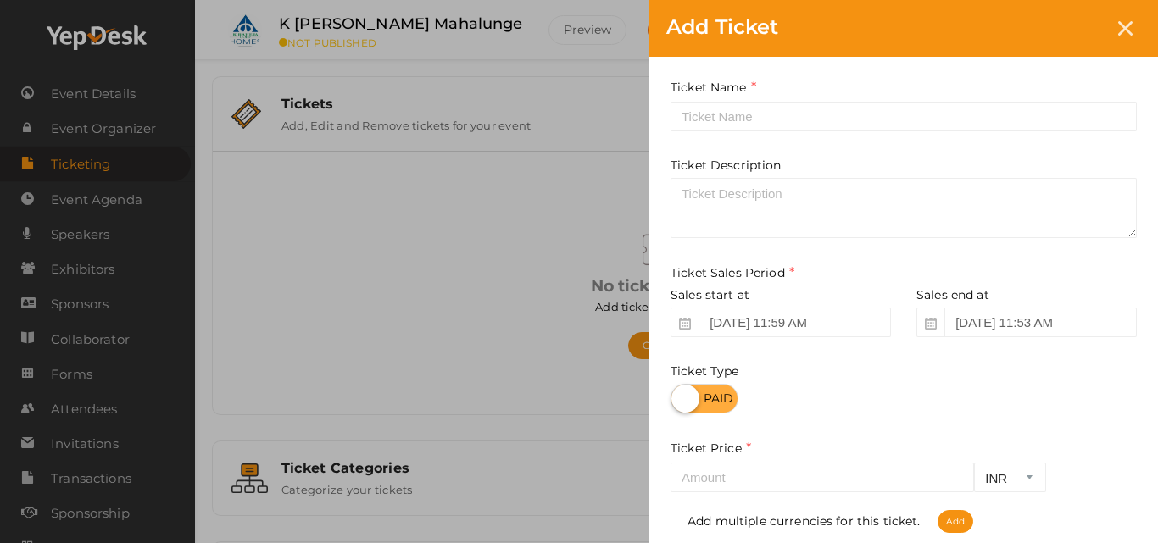
click at [769, 99] on div "Ticket Name Required. Ticket Name already used." at bounding box center [903, 104] width 466 height 53
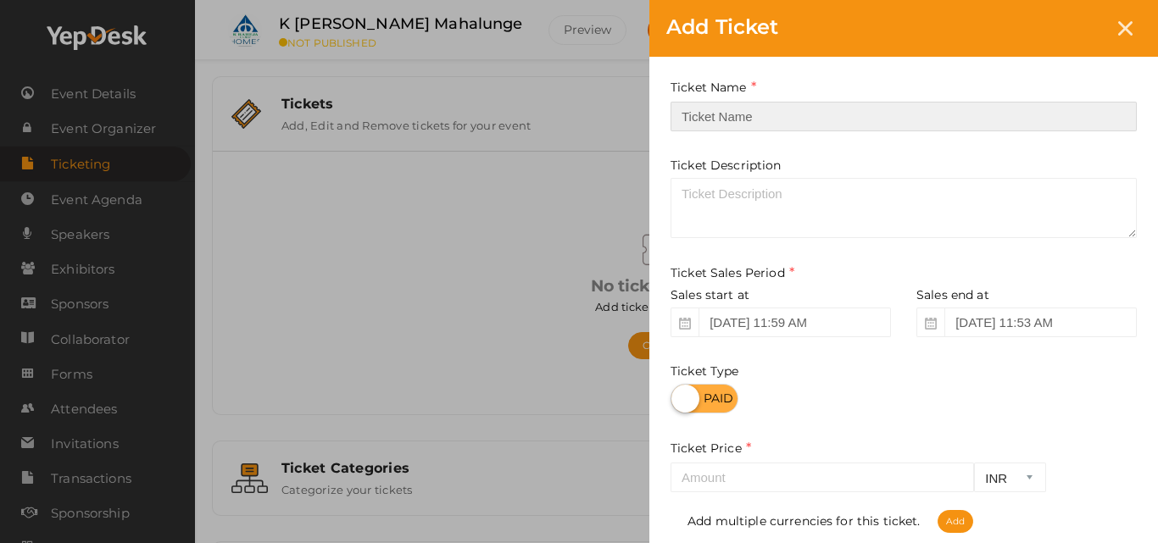
click at [764, 113] on input "text" at bounding box center [903, 117] width 466 height 30
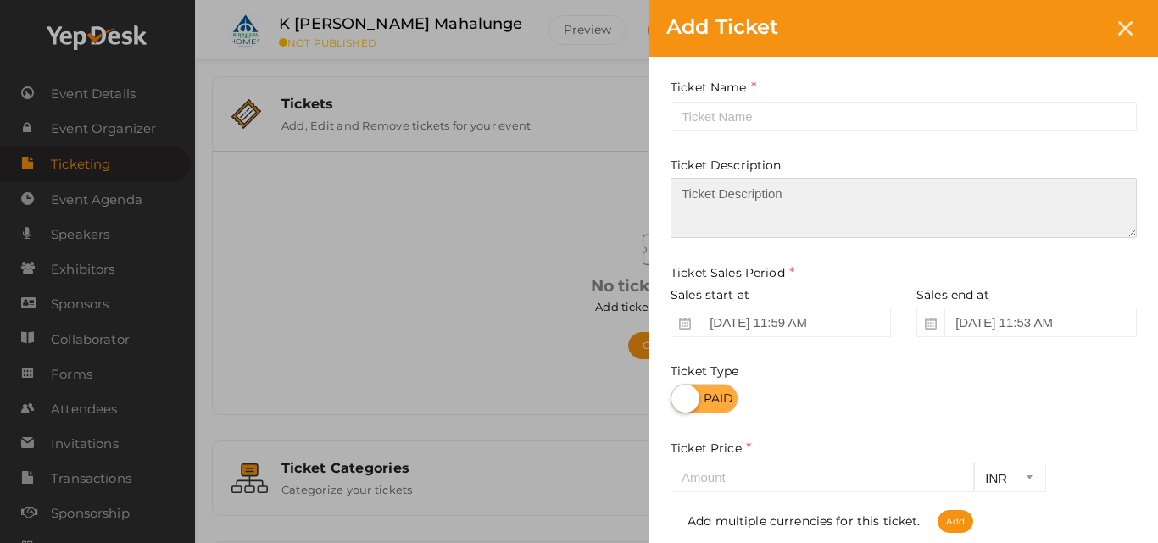
click at [755, 201] on textarea at bounding box center [903, 208] width 466 height 60
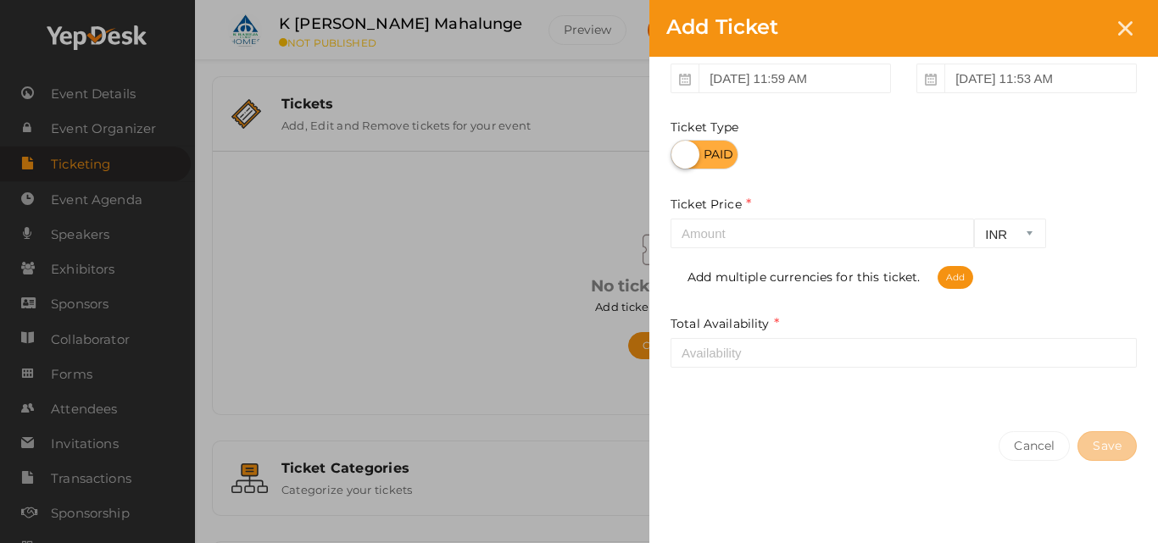
click at [707, 157] on label at bounding box center [704, 155] width 68 height 30
click at [681, 154] on input "checkbox" at bounding box center [675, 148] width 11 height 11
checkbox input "true"
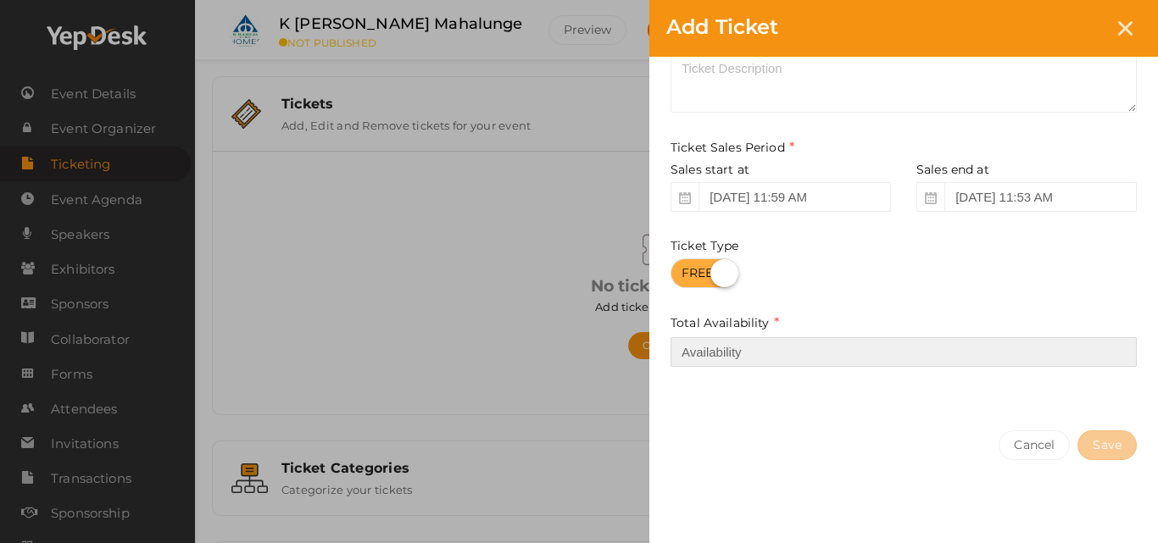
click at [708, 354] on input "number" at bounding box center [903, 352] width 466 height 30
click at [1122, 355] on input "-1" at bounding box center [903, 352] width 466 height 30
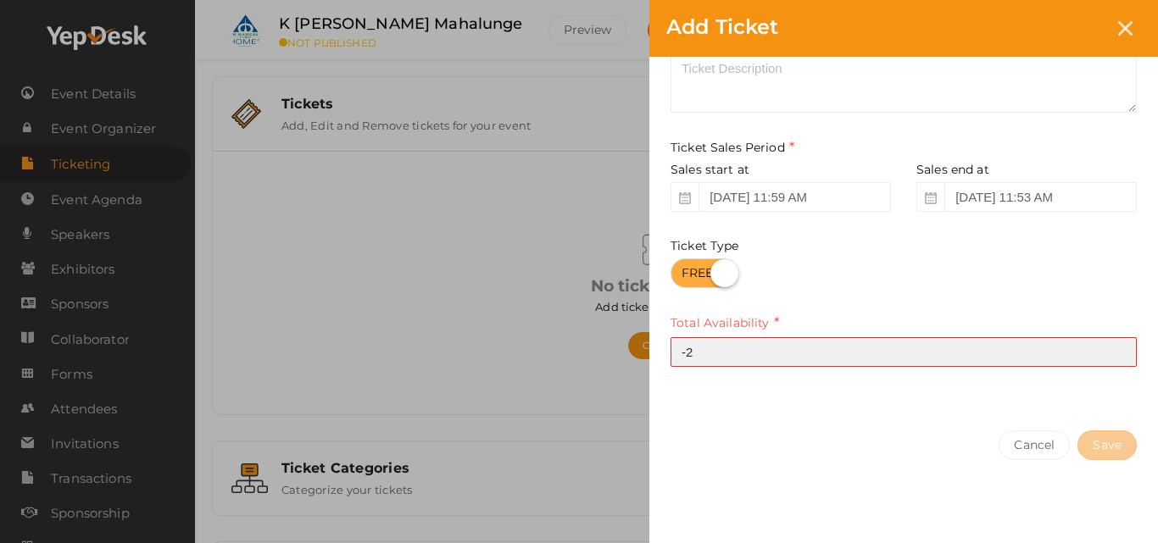
click at [1120, 355] on input "-2" at bounding box center [903, 352] width 466 height 30
click at [1120, 355] on input "-3" at bounding box center [903, 352] width 466 height 30
click at [1120, 355] on input "-4" at bounding box center [903, 352] width 466 height 30
click at [1118, 345] on input "-3" at bounding box center [903, 352] width 466 height 30
click at [1118, 345] on input "-2" at bounding box center [903, 352] width 466 height 30
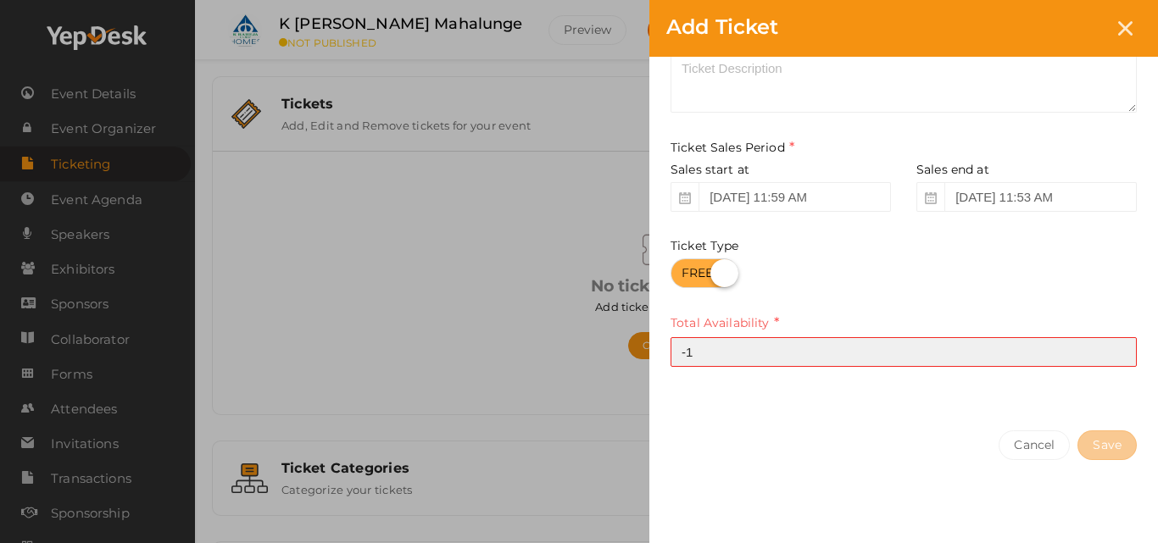
click at [1118, 345] on input "-1" at bounding box center [903, 352] width 466 height 30
click at [1117, 345] on input "0" at bounding box center [903, 352] width 466 height 30
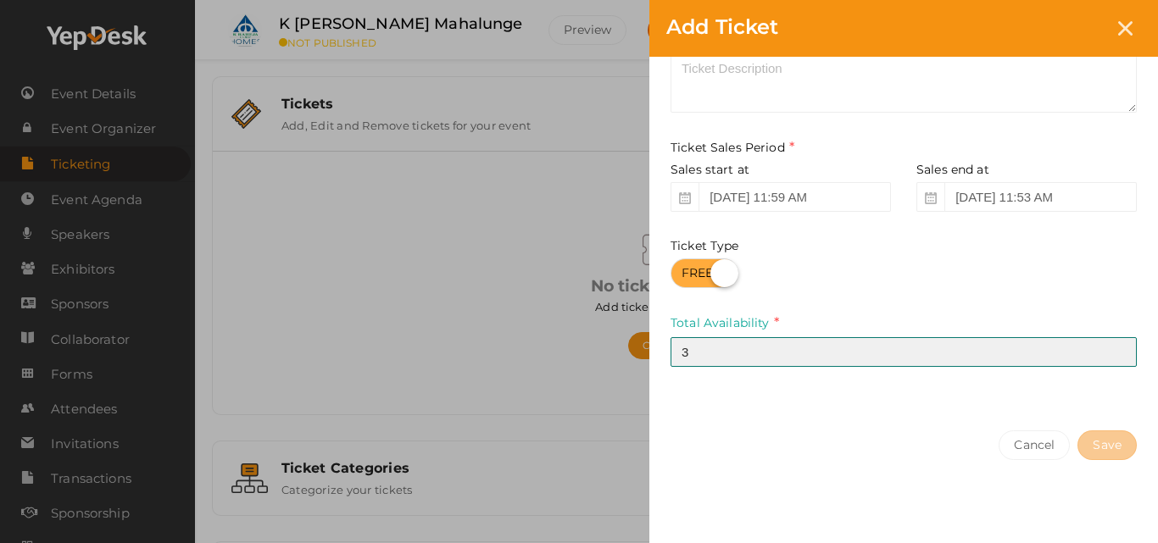
click at [1117, 345] on input "3" at bounding box center [903, 352] width 466 height 30
click at [1117, 345] on input "4" at bounding box center [903, 352] width 466 height 30
click at [1117, 345] on input "5" at bounding box center [903, 352] width 466 height 30
type input "52"
click at [1117, 345] on input "52" at bounding box center [903, 352] width 466 height 30
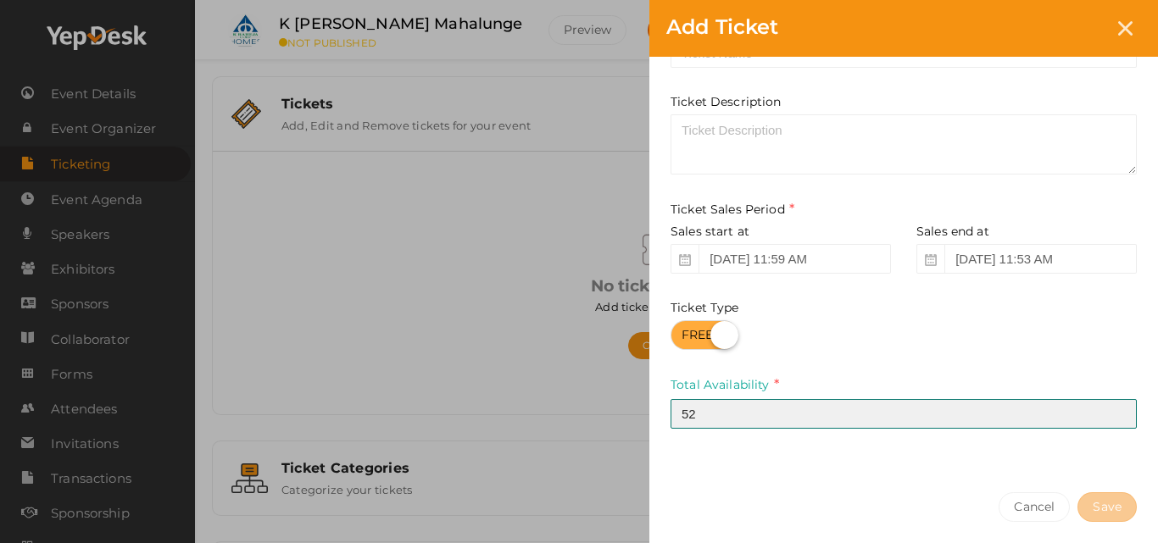
scroll to position [0, 0]
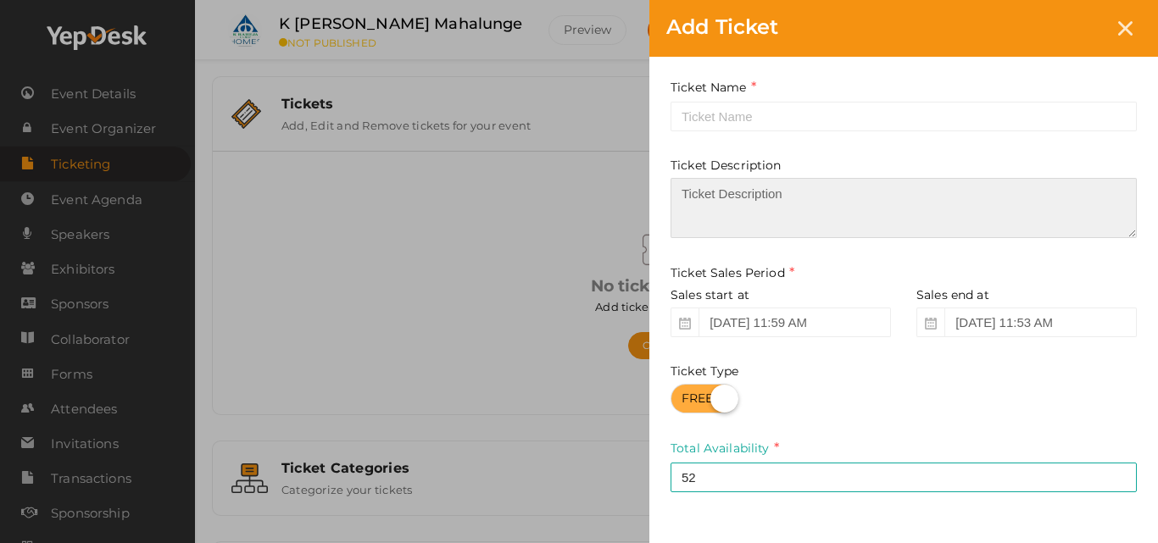
click at [735, 195] on textarea at bounding box center [903, 208] width 466 height 60
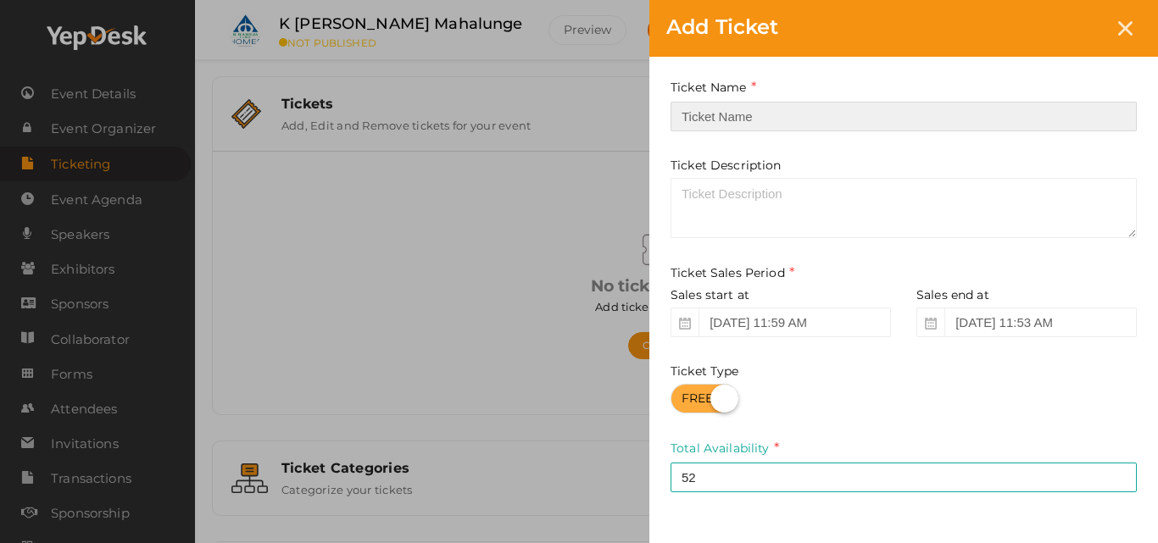
click at [707, 117] on input "text" at bounding box center [903, 117] width 466 height 30
paste input "K [PERSON_NAME] Mahalunge"
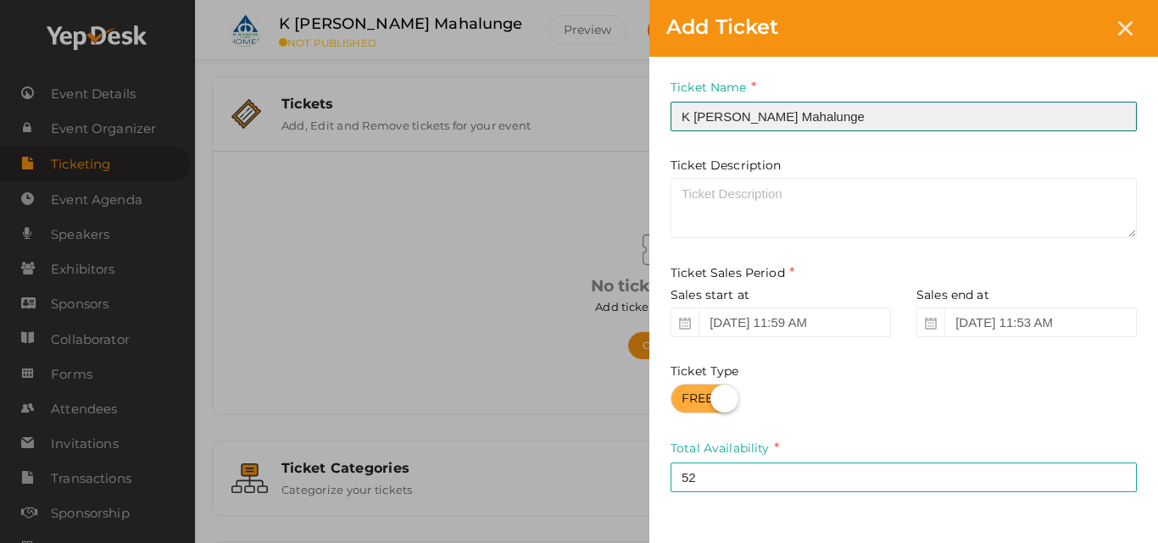
type input "K [PERSON_NAME] Mahalunge"
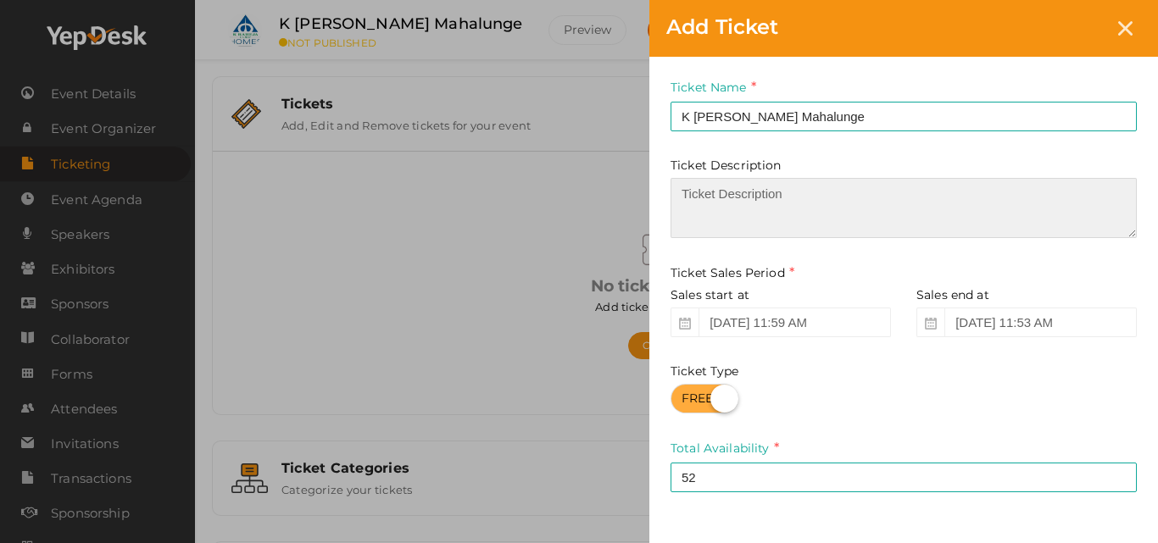
click at [774, 221] on textarea at bounding box center [903, 208] width 466 height 60
click at [792, 205] on textarea at bounding box center [903, 208] width 466 height 60
paste textarea "K [PERSON_NAME][GEOGRAPHIC_DATA] offers premium 2 and 3 BHK apartments in [GEOG…"
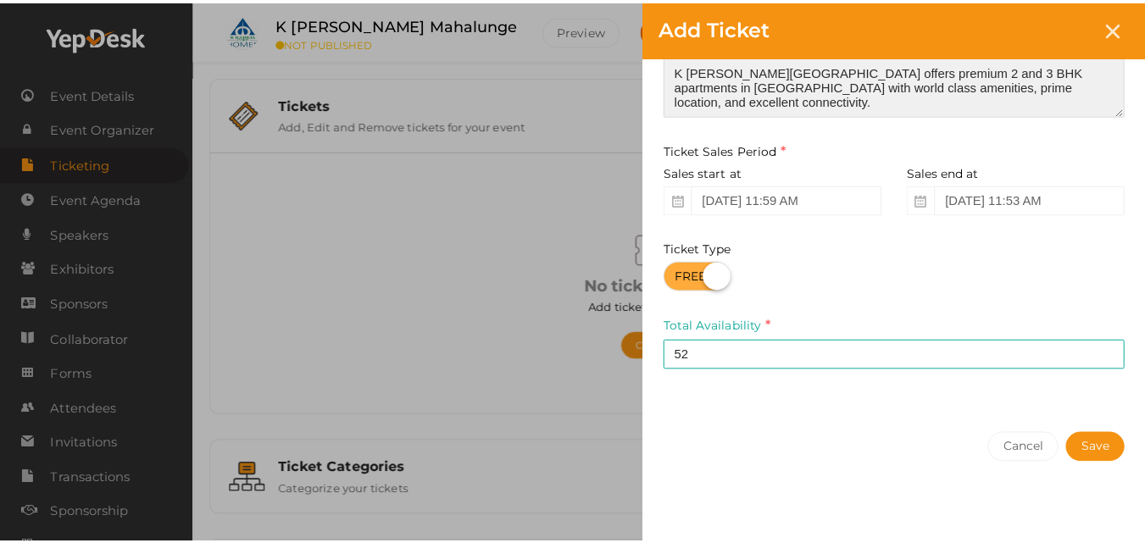
scroll to position [125, 0]
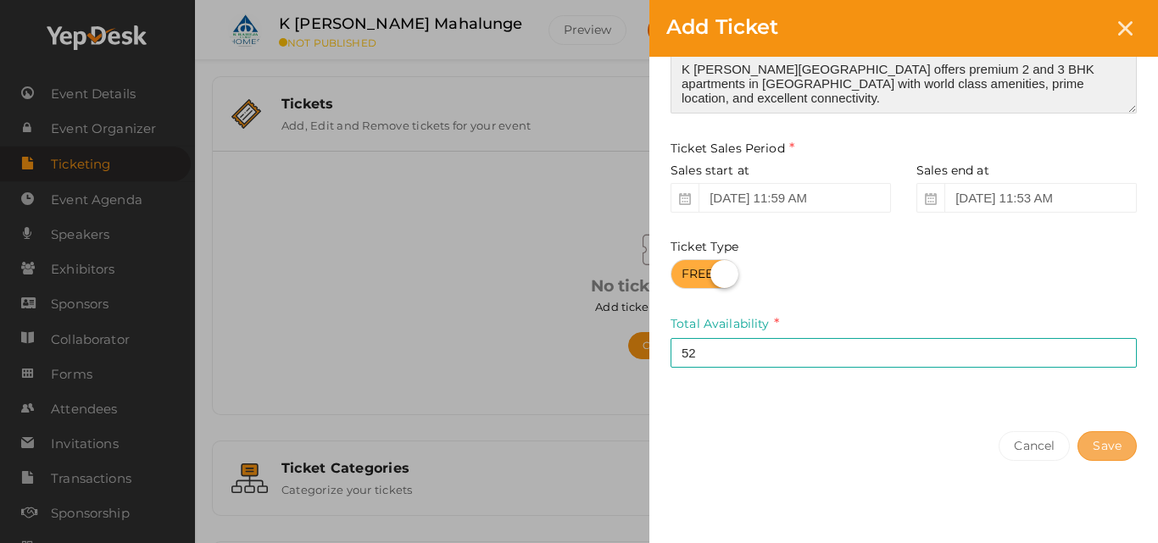
type textarea "K [PERSON_NAME][GEOGRAPHIC_DATA] offers premium 2 and 3 BHK apartments in [GEOG…"
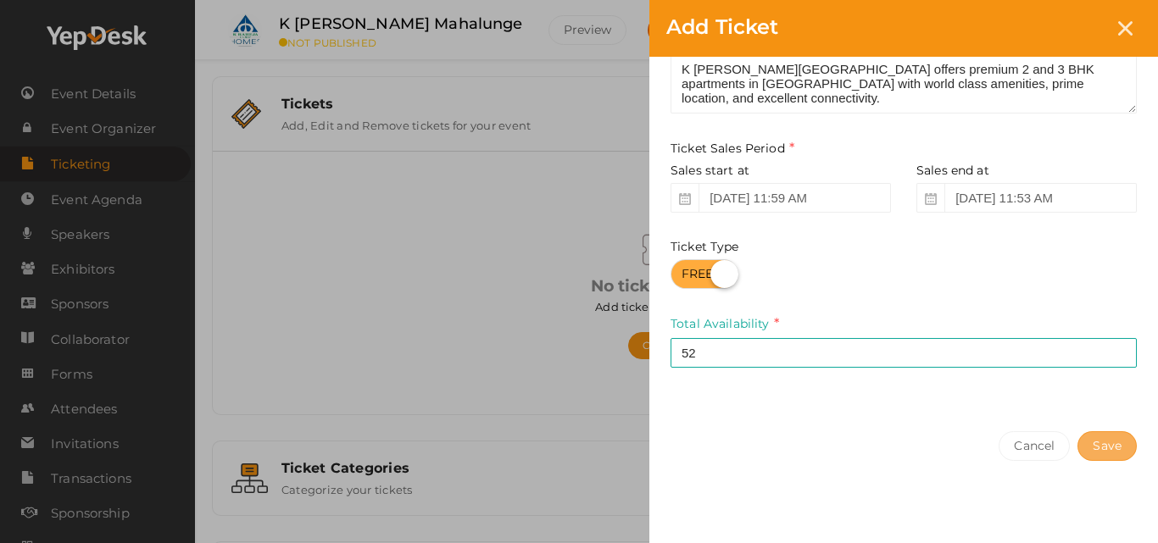
click at [1104, 441] on button "Save" at bounding box center [1106, 446] width 59 height 30
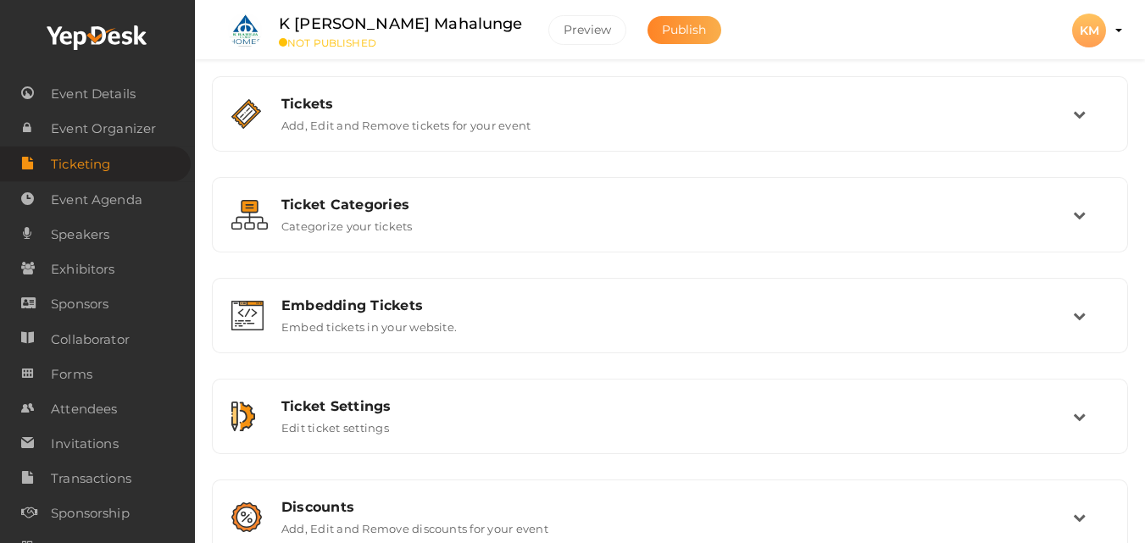
click at [647, 42] on button "Publish" at bounding box center [684, 30] width 74 height 28
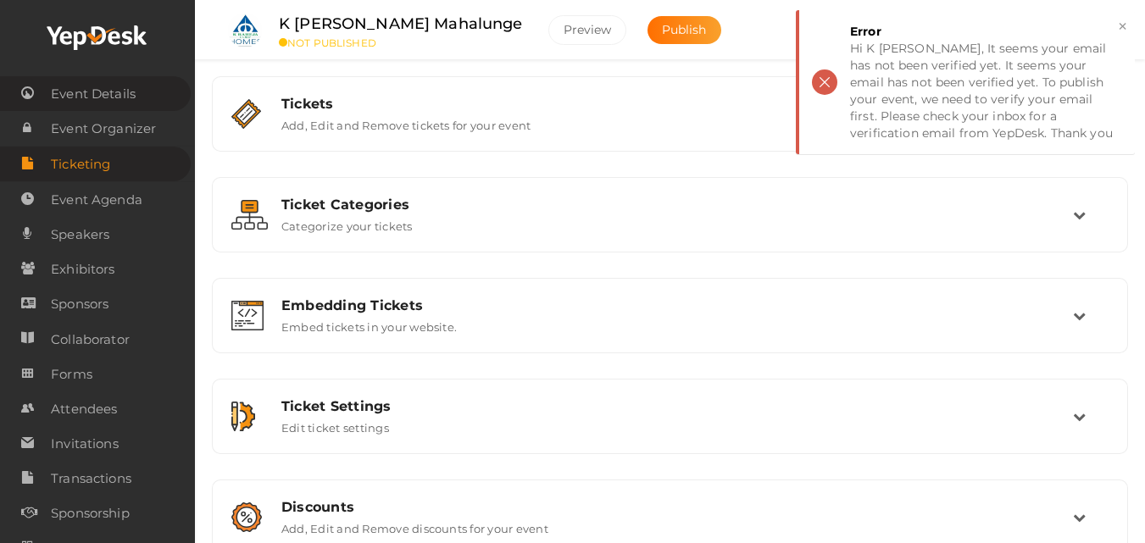
click at [92, 88] on span "Event Details" at bounding box center [93, 94] width 85 height 34
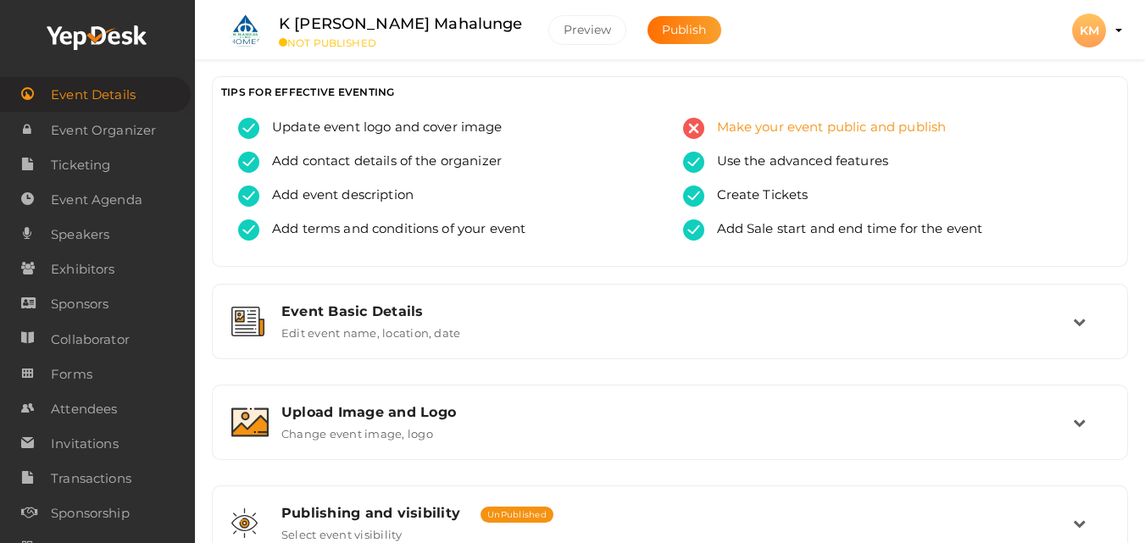
click at [732, 131] on span "Make your event public and publish" at bounding box center [825, 128] width 242 height 21
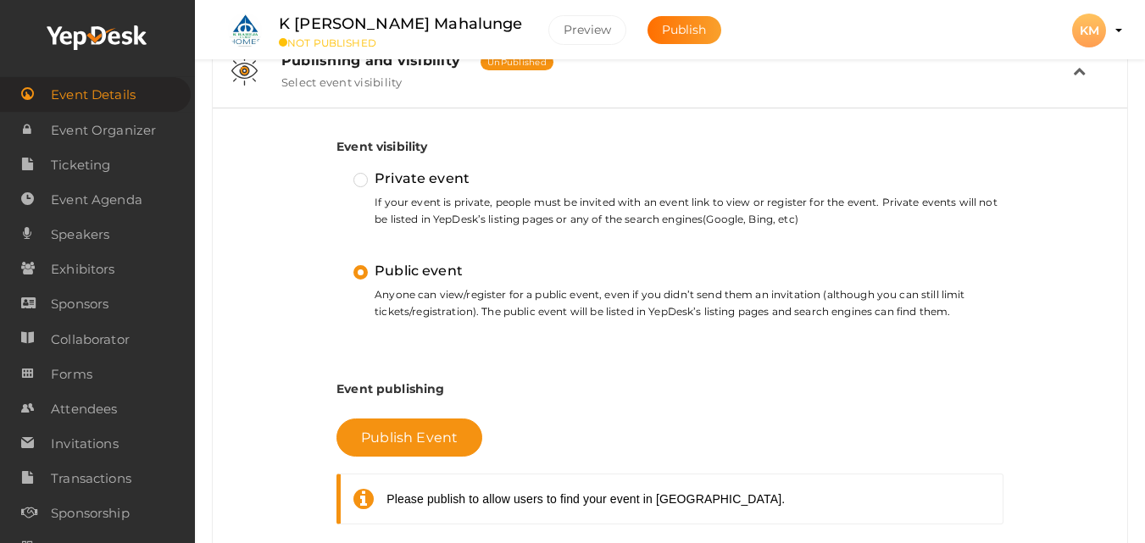
scroll to position [428, 0]
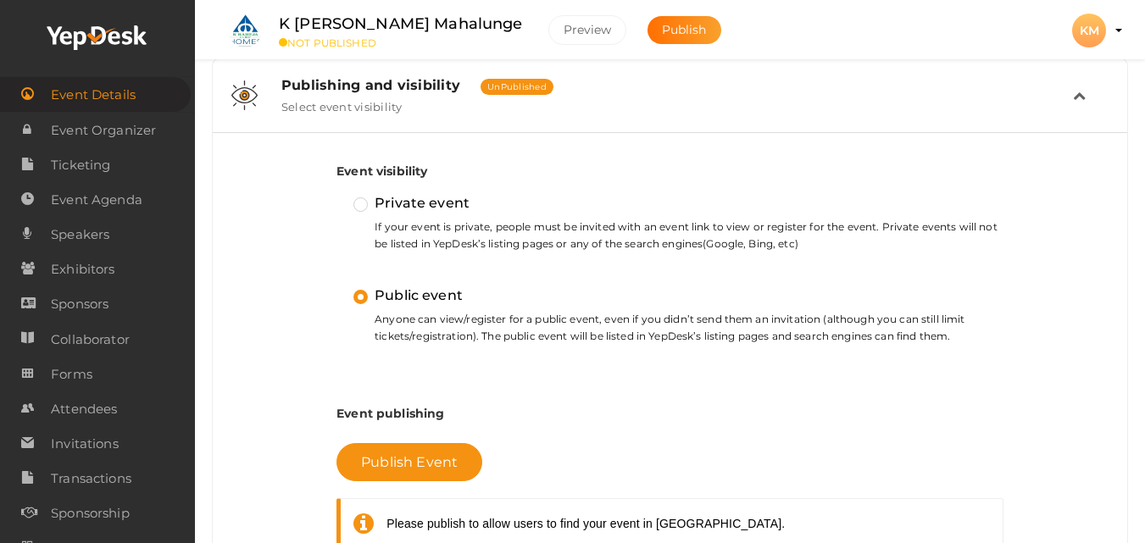
click at [364, 199] on label "Private event" at bounding box center [411, 203] width 116 height 22
click at [336, 196] on input "Private event" at bounding box center [336, 196] width 0 height 0
click at [356, 296] on label "Public event" at bounding box center [407, 296] width 109 height 22
click at [336, 288] on input "Public event" at bounding box center [336, 288] width 0 height 0
click at [403, 471] on button "Publish Event" at bounding box center [409, 462] width 146 height 38
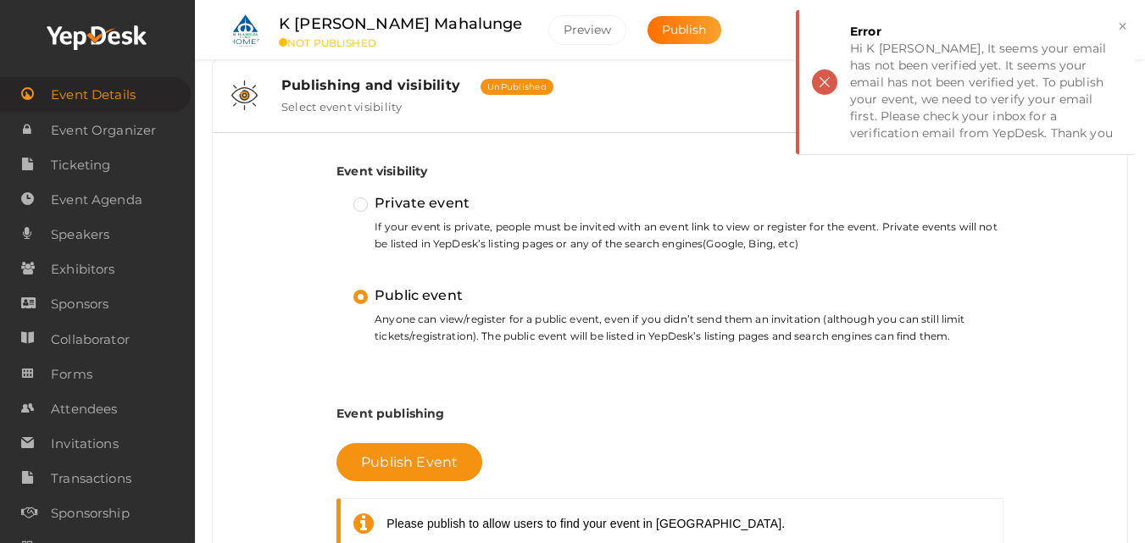
click at [620, 323] on small "Anyone can view/register for a public event, even if you didn’t send them an in…" at bounding box center [678, 328] width 650 height 35
click at [363, 203] on label "Private event" at bounding box center [411, 203] width 116 height 22
click at [336, 196] on input "Private event" at bounding box center [336, 196] width 0 height 0
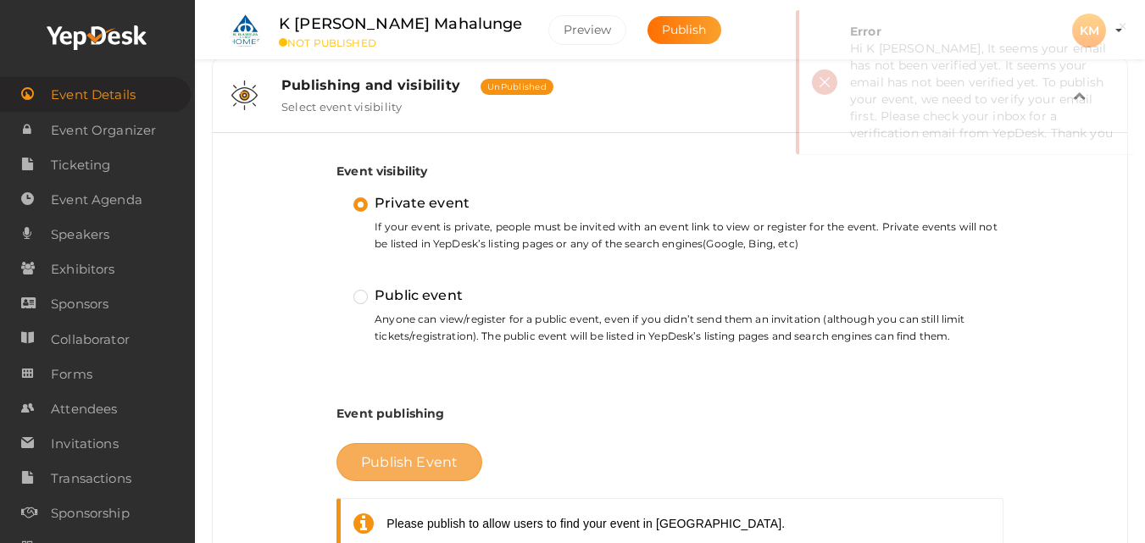
click at [403, 467] on span "Publish Event" at bounding box center [409, 462] width 97 height 16
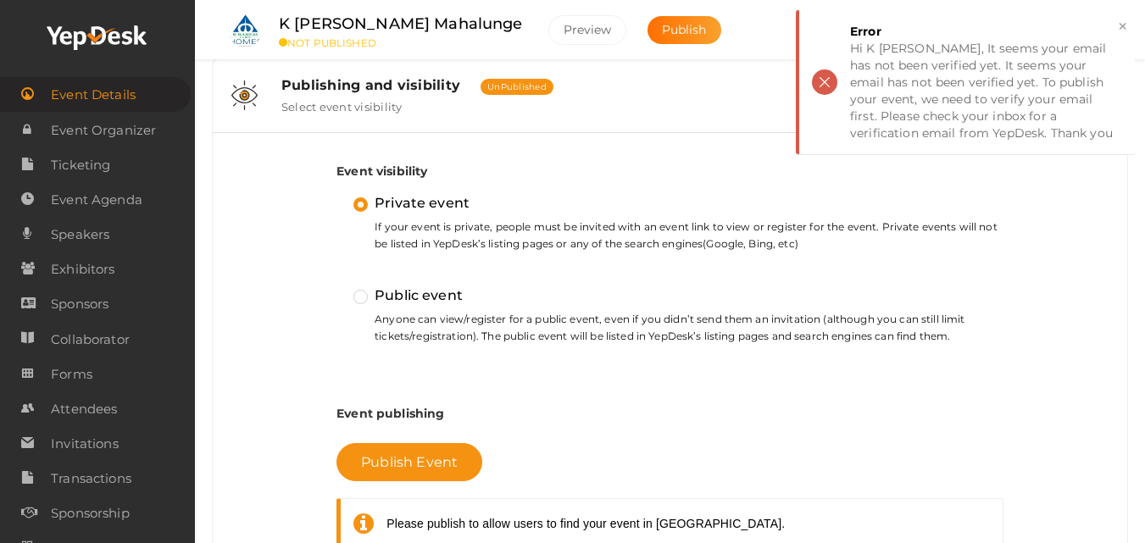
click at [414, 307] on div "Public event Anyone can view/register for a public event, even if you didn’t se…" at bounding box center [678, 315] width 650 height 60
click at [517, 78] on div "Publishing and visibility Published UnPublished" at bounding box center [677, 85] width 792 height 16
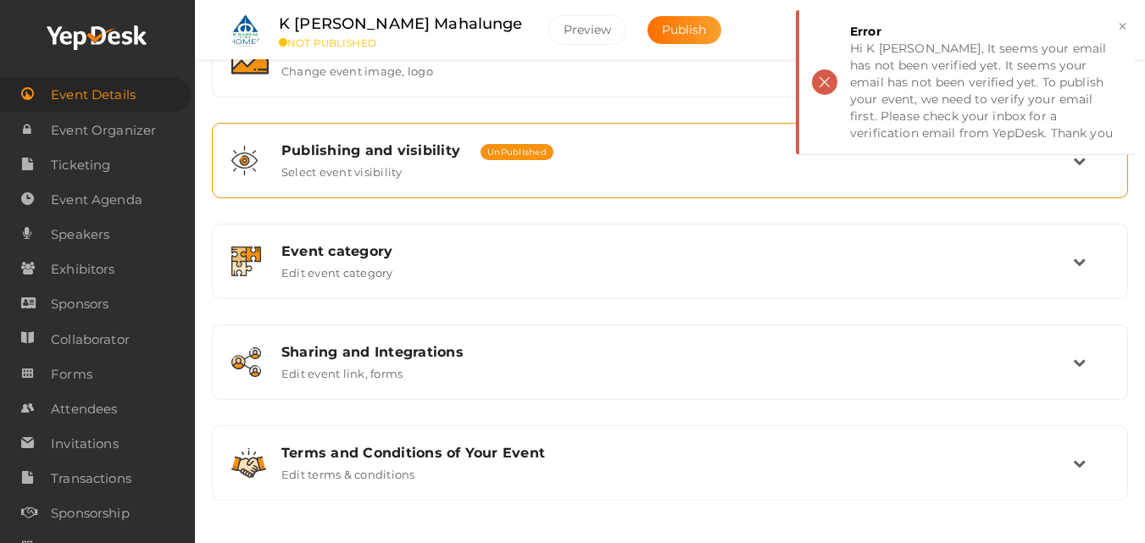
scroll to position [363, 0]
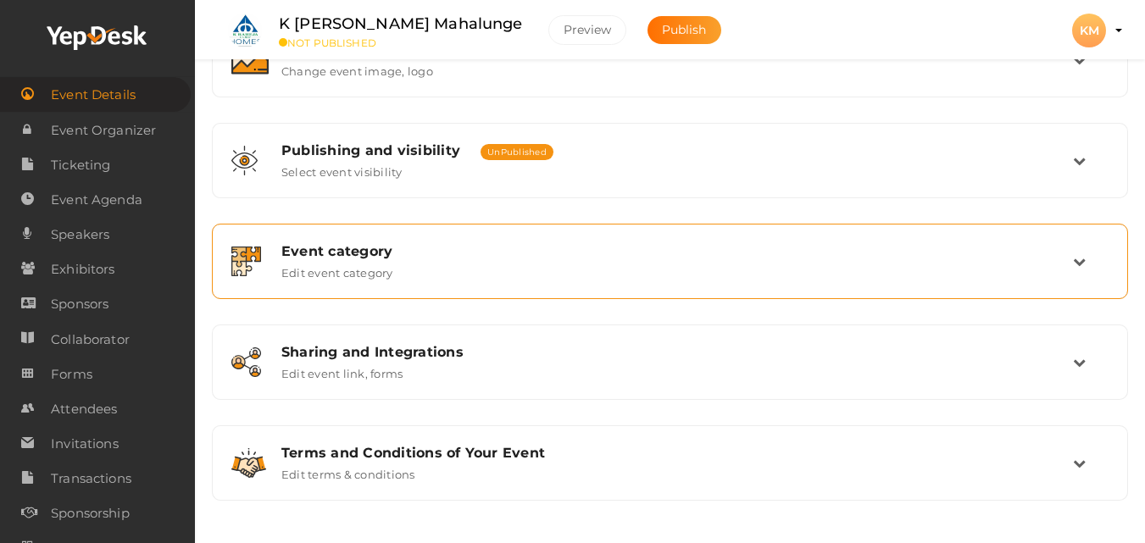
click at [465, 264] on div "Event category Edit event category" at bounding box center [671, 261] width 804 height 36
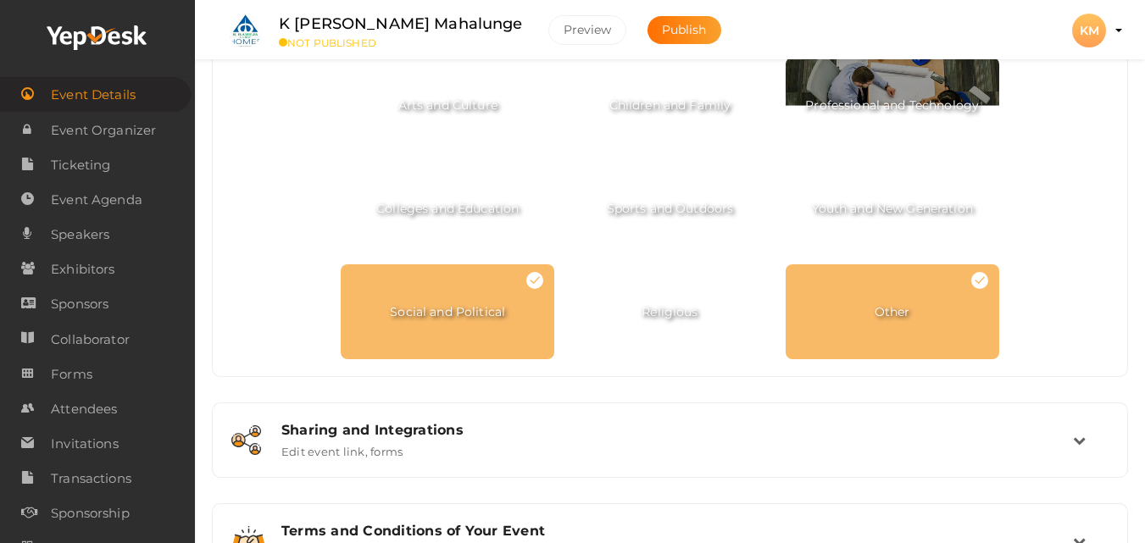
scroll to position [977, 0]
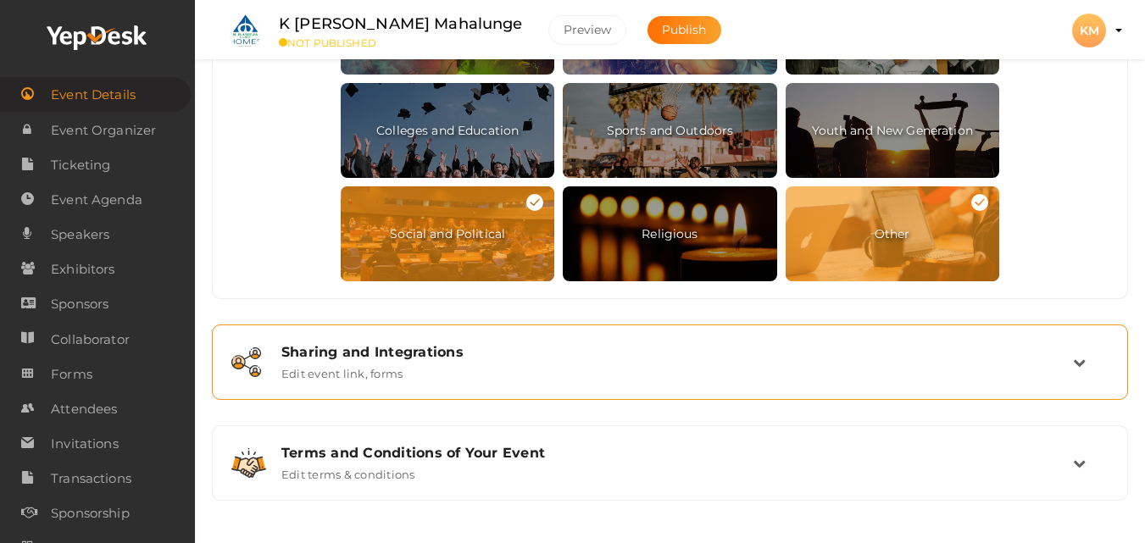
click at [474, 357] on div "Sharing and Integrations" at bounding box center [677, 352] width 792 height 16
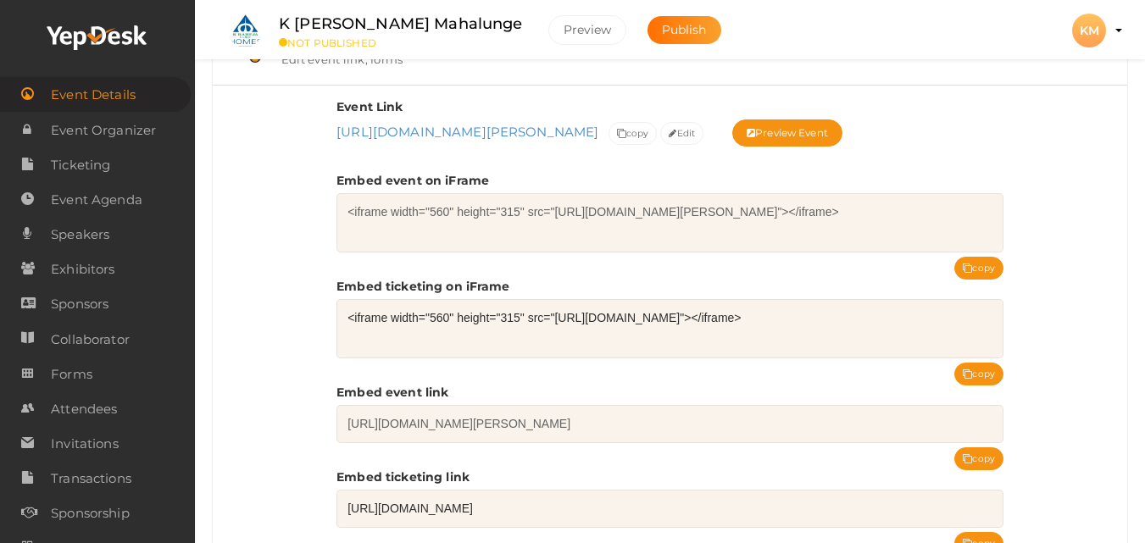
scroll to position [614, 0]
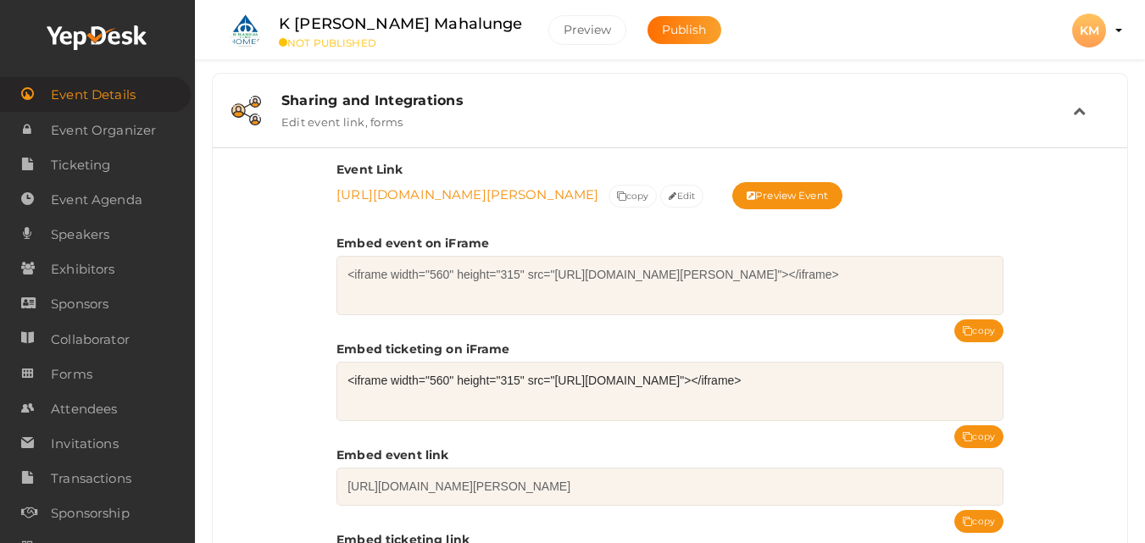
click at [598, 193] on link "https://www.yepdesk.com/k-raheja-mahalunge/private/d94do1oiqg" at bounding box center [467, 194] width 262 height 16
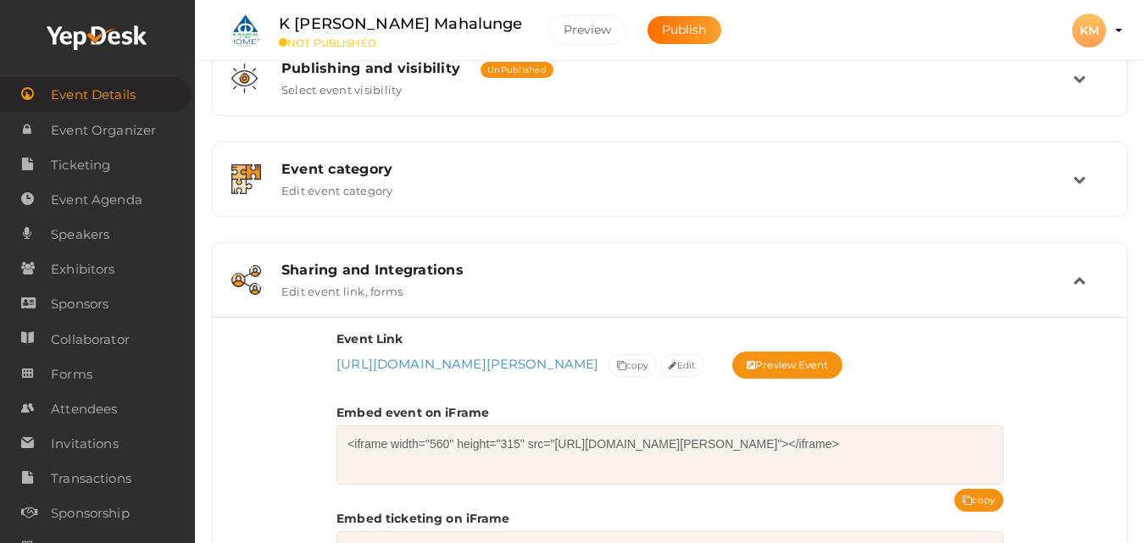
click at [419, 266] on div "Sharing and Integrations" at bounding box center [677, 270] width 792 height 16
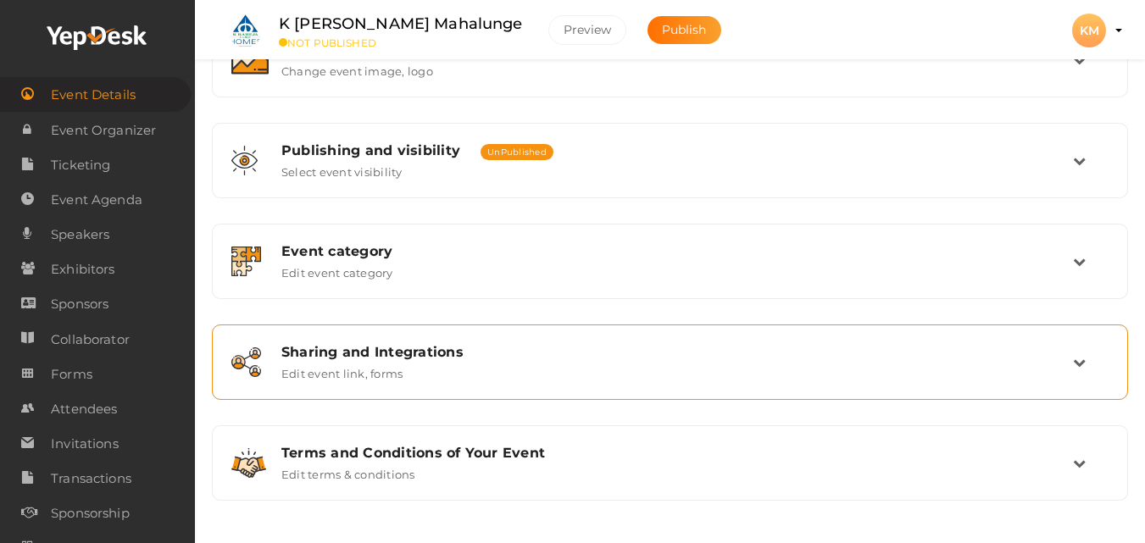
scroll to position [363, 0]
click at [398, 365] on label "Edit event link, forms" at bounding box center [341, 370] width 121 height 20
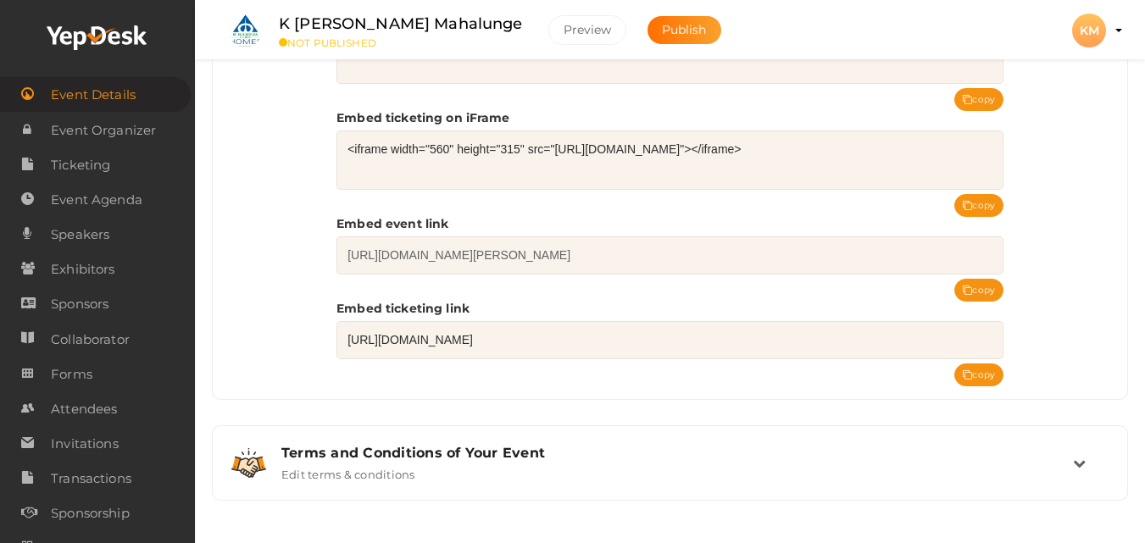
scroll to position [869, 0]
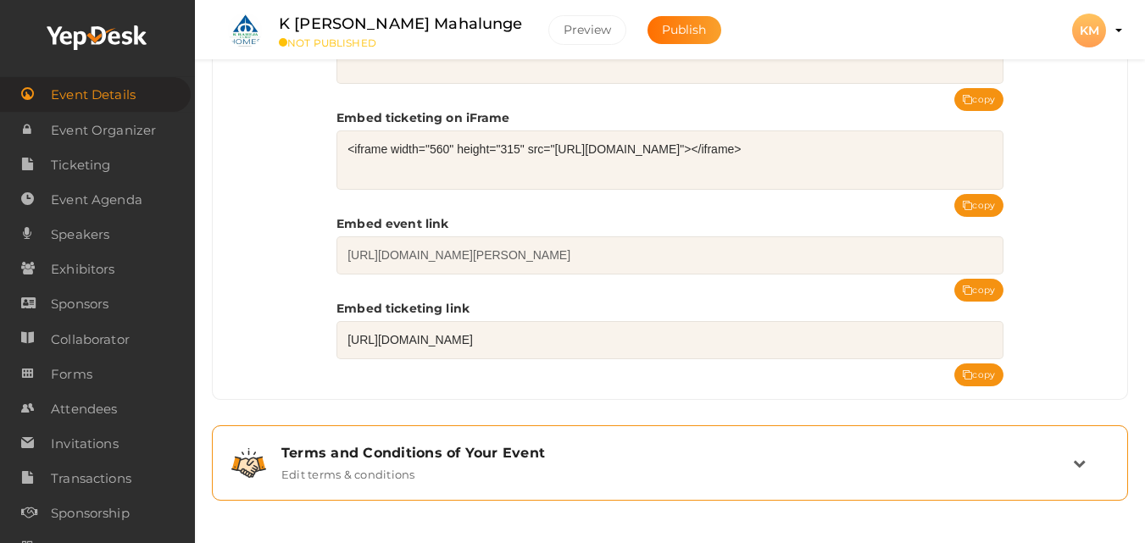
click at [535, 452] on div "Terms and Conditions of Your Event" at bounding box center [677, 453] width 792 height 16
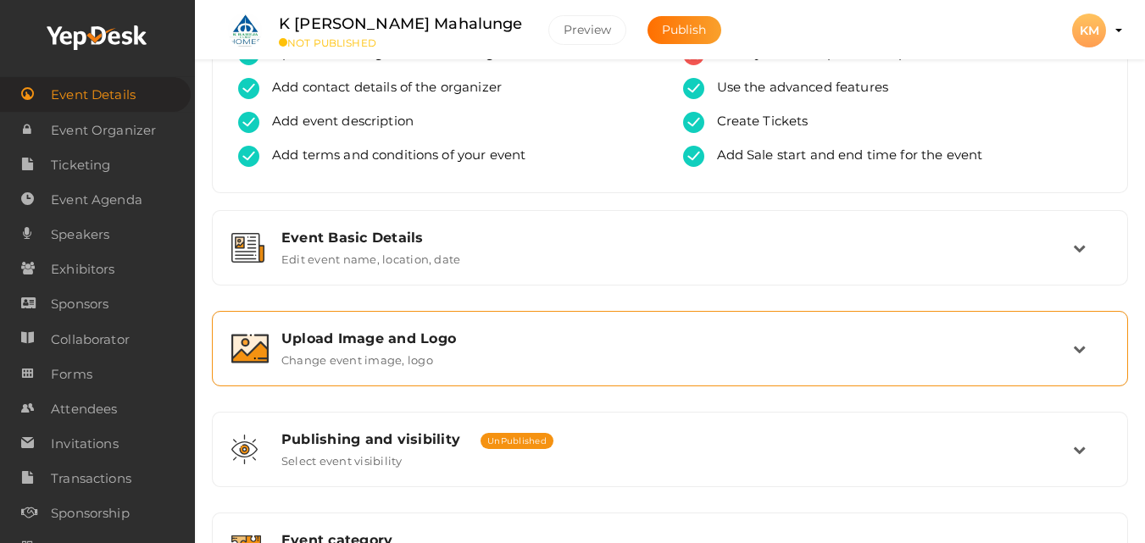
scroll to position [67, 0]
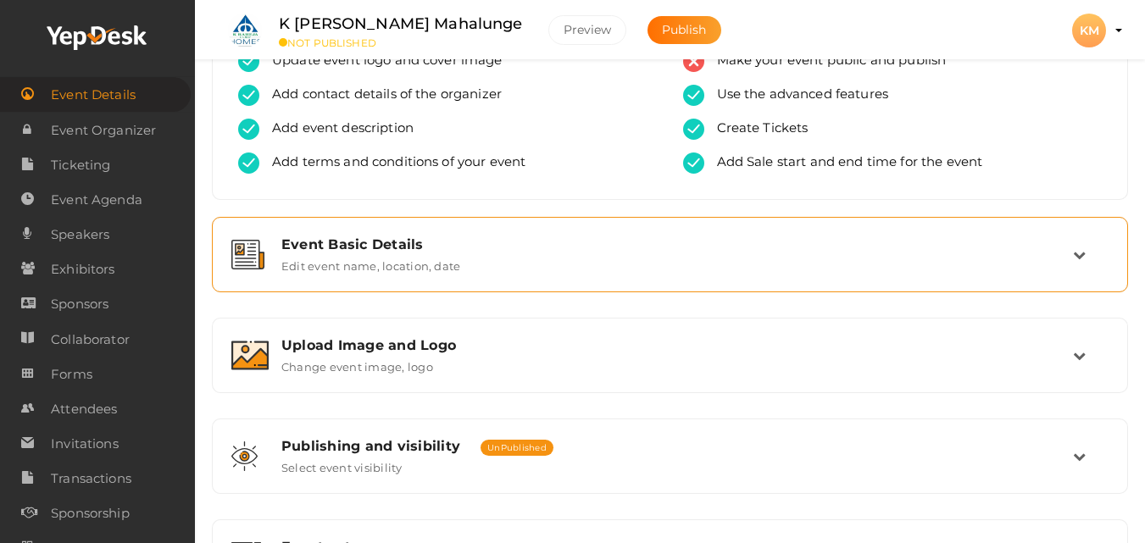
click at [455, 258] on label "Edit event name, location, date" at bounding box center [370, 263] width 179 height 20
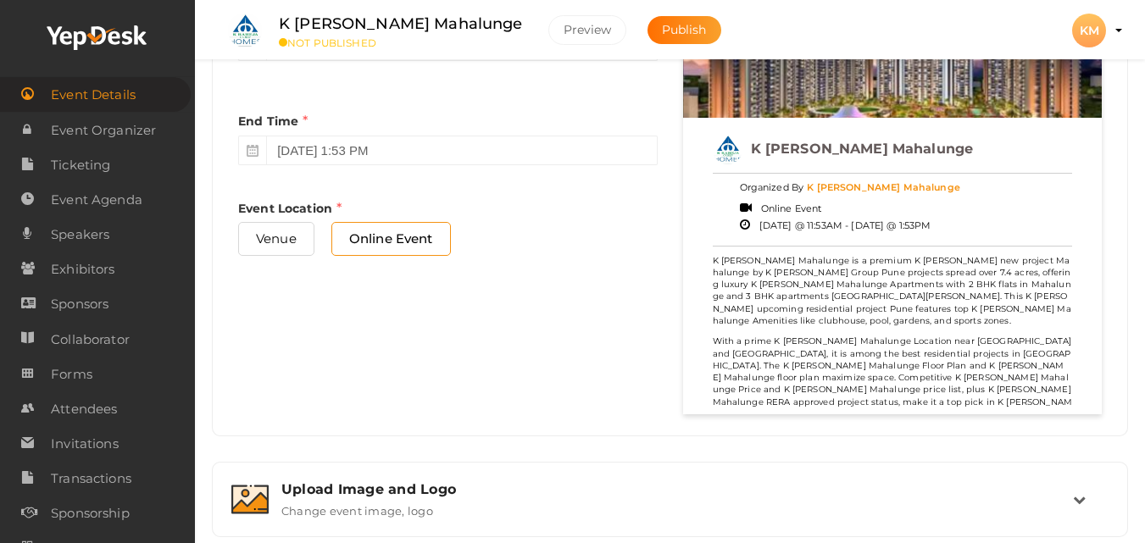
scroll to position [830, 0]
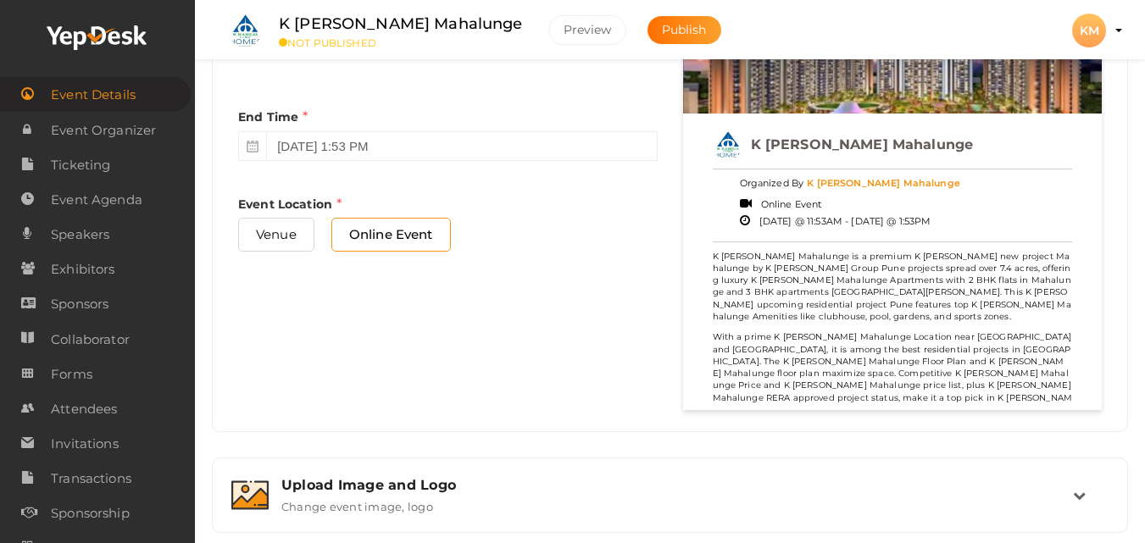
click at [862, 309] on p "K Raheja Mahalunge is a premium K Raheja new project Mahalunge by K Raheja Grou…" at bounding box center [893, 287] width 360 height 73
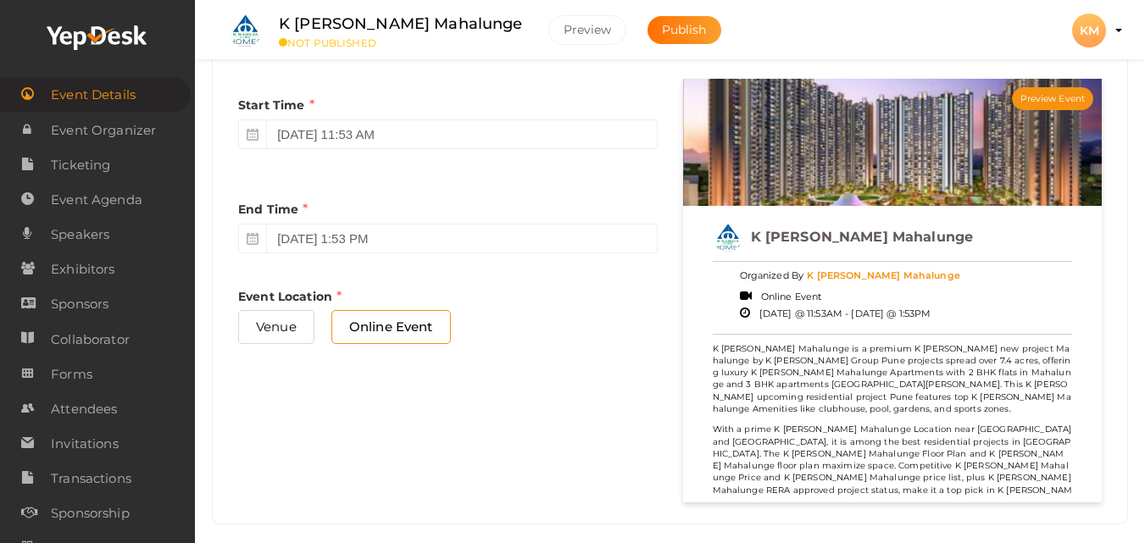
scroll to position [660, 0]
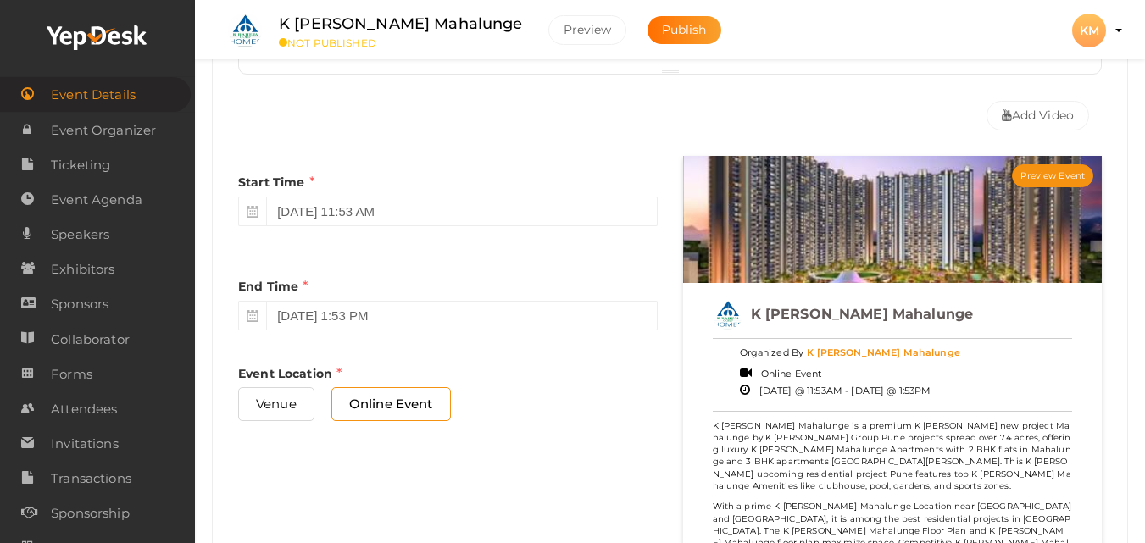
click at [886, 421] on p "K Raheja Mahalunge is a premium K Raheja new project Mahalunge by K Raheja Grou…" at bounding box center [893, 456] width 360 height 73
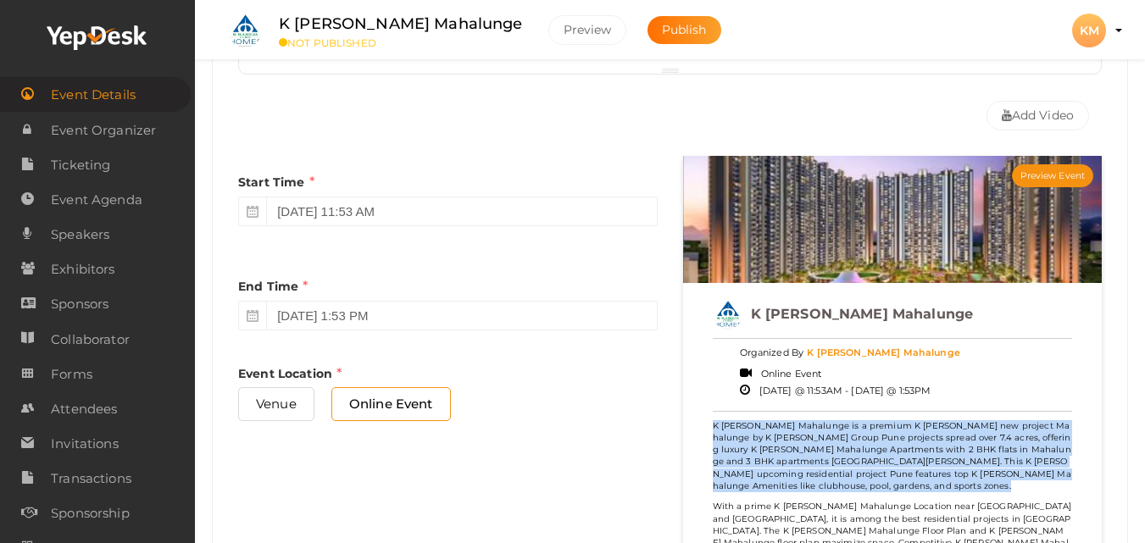
click at [886, 421] on p "K Raheja Mahalunge is a premium K Raheja new project Mahalunge by K Raheja Grou…" at bounding box center [893, 456] width 360 height 73
click at [75, 135] on span "Event Organizer" at bounding box center [103, 131] width 105 height 34
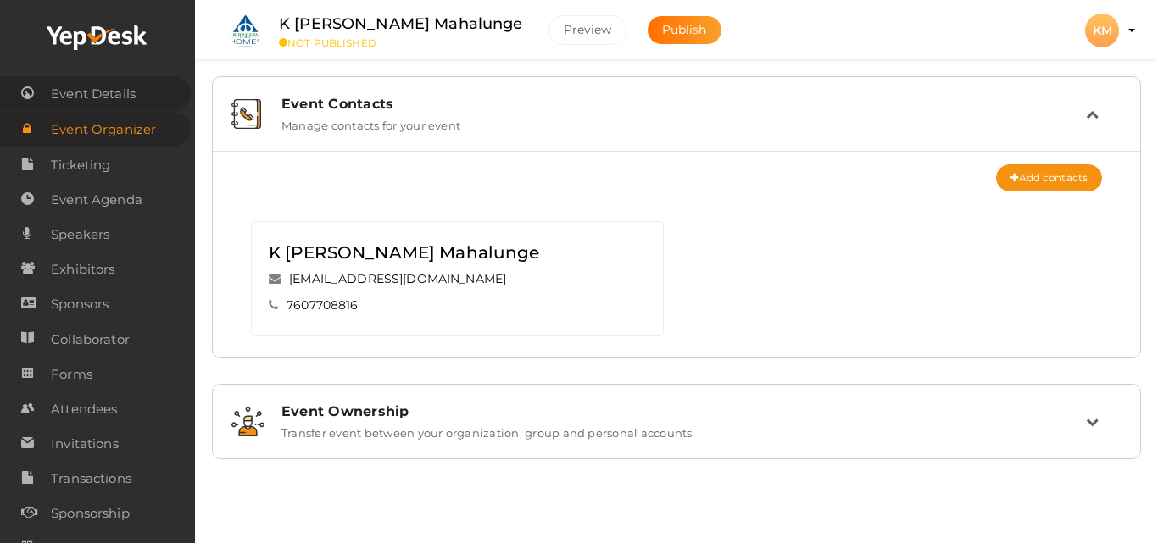
click at [95, 94] on span "Event Details" at bounding box center [93, 94] width 85 height 34
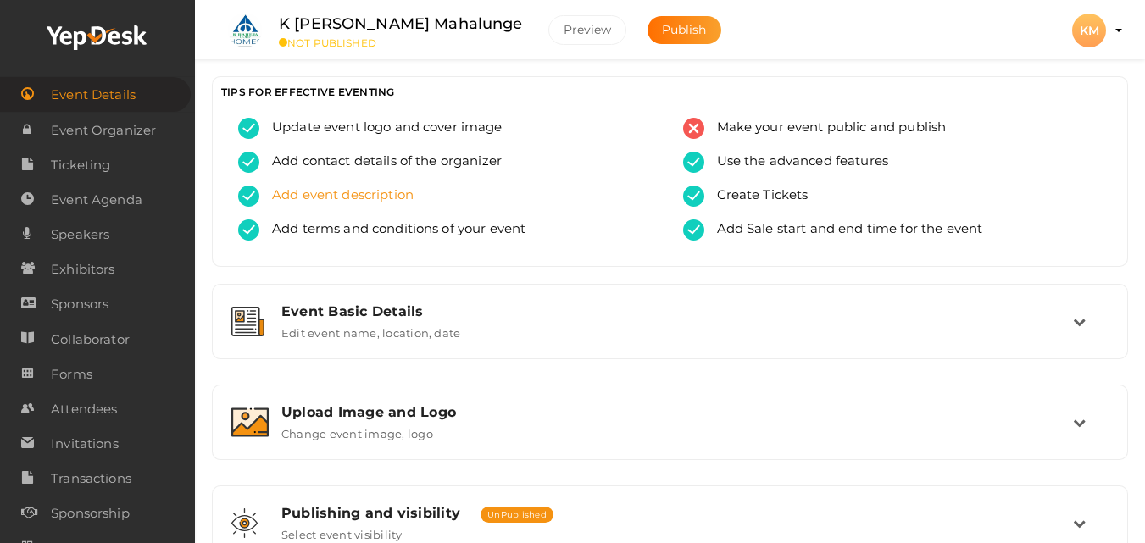
click at [340, 195] on span "Add event description" at bounding box center [336, 196] width 154 height 21
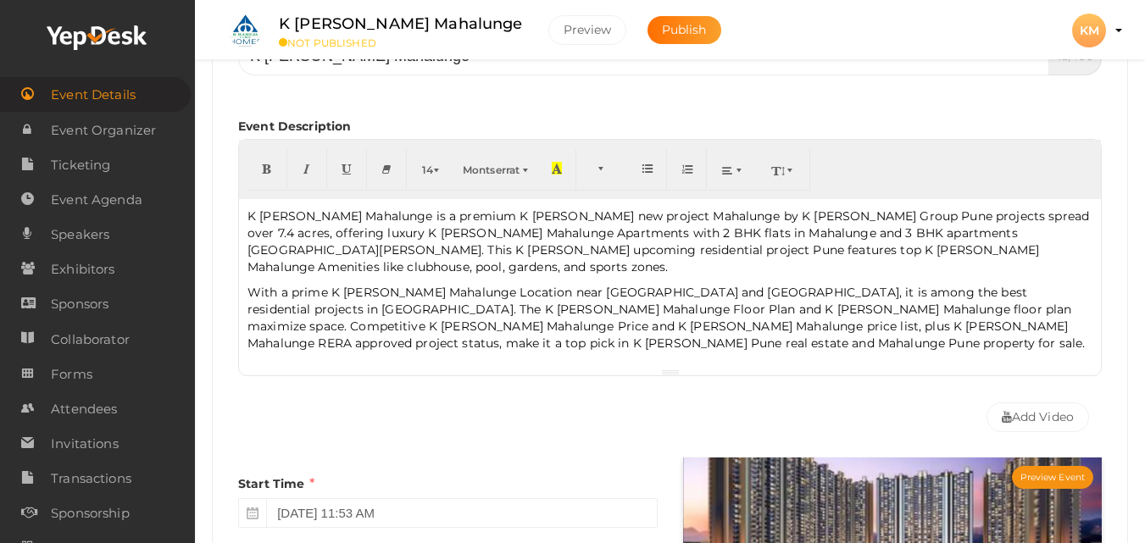
click at [462, 336] on div "K Raheja Mahalunge is a premium K Raheja new project Mahalunge by K Raheja Grou…" at bounding box center [670, 283] width 862 height 169
drag, startPoint x: 374, startPoint y: 221, endPoint x: 171, endPoint y: 217, distance: 202.6
type input "K [PERSON_NAME] Mahalunge"
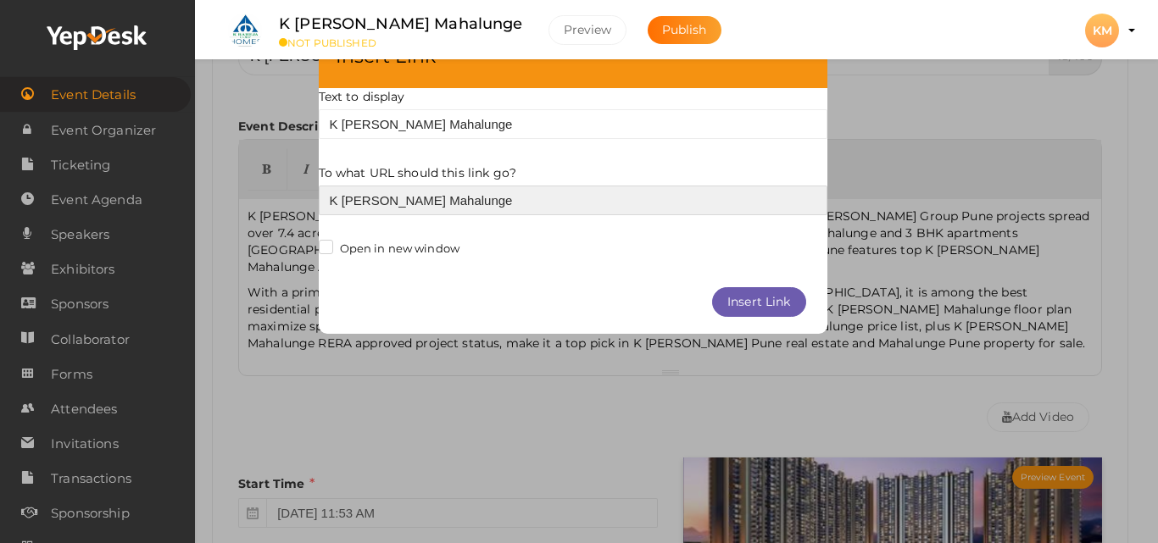
drag, startPoint x: 481, startPoint y: 200, endPoint x: 223, endPoint y: 203, distance: 258.5
click at [223, 203] on div "× Insert Link Text to display K Raheja Mahalunge To what URL should this link g…" at bounding box center [579, 271] width 1158 height 543
paste input "https://krahejaprojects.com/pune/k-raheja-mahalunge/"
type input "https://krahejaprojects.com/pune/k-raheja-mahalunge/"
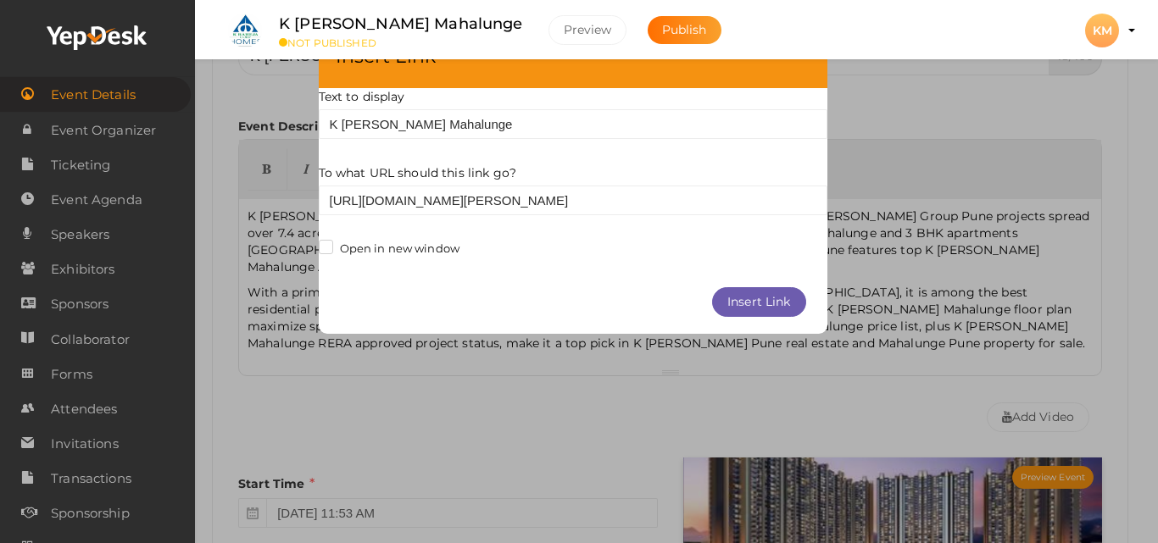
click at [331, 250] on label "Open in new window" at bounding box center [390, 249] width 142 height 17
click at [323, 244] on input "Open in new window" at bounding box center [323, 244] width 0 height 0
click at [319, 248] on label "Open in new window" at bounding box center [390, 249] width 142 height 17
click at [323, 244] on input "Open in new window" at bounding box center [323, 244] width 0 height 0
click at [329, 247] on label "Open in new window" at bounding box center [390, 249] width 142 height 17
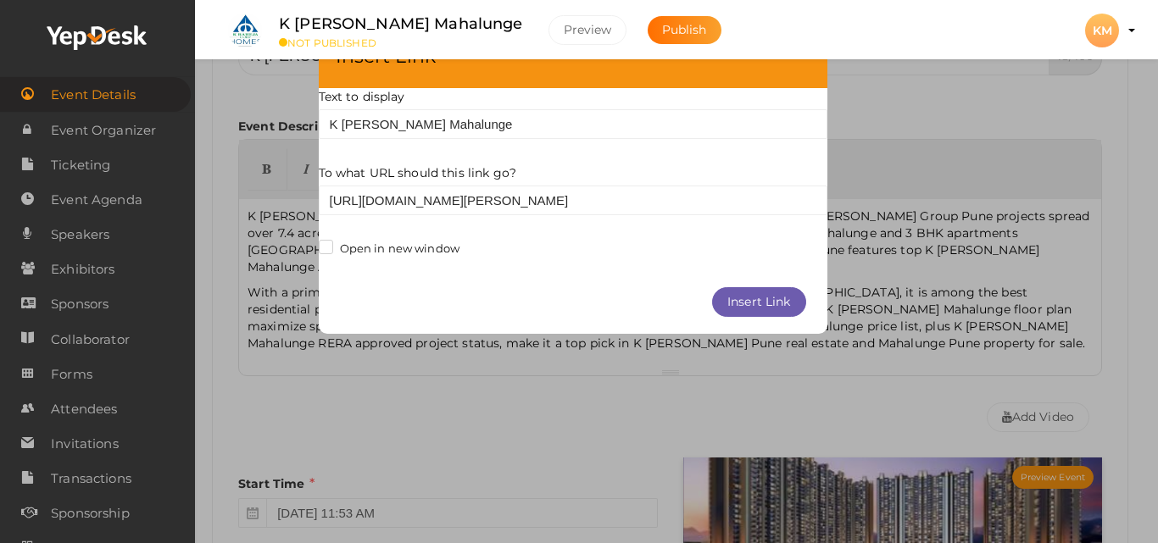
click at [323, 244] on input "Open in new window" at bounding box center [323, 244] width 0 height 0
click at [747, 294] on button "Insert Link" at bounding box center [759, 302] width 94 height 30
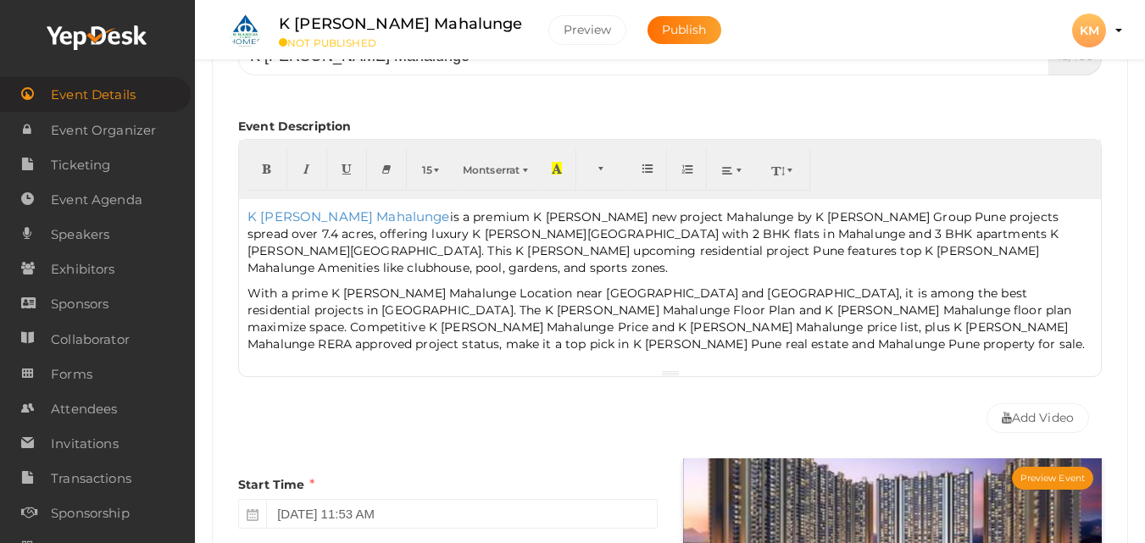
click at [542, 306] on span "With a prime K Raheja Mahalunge Location near Hinjewadi and Baner, it is among …" at bounding box center [665, 319] width 837 height 66
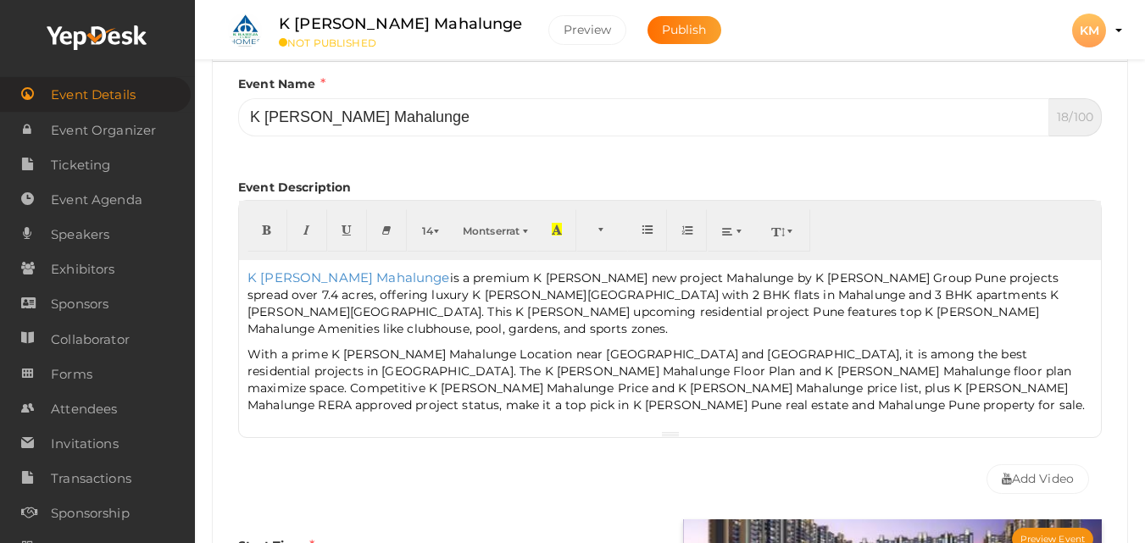
scroll to position [248, 0]
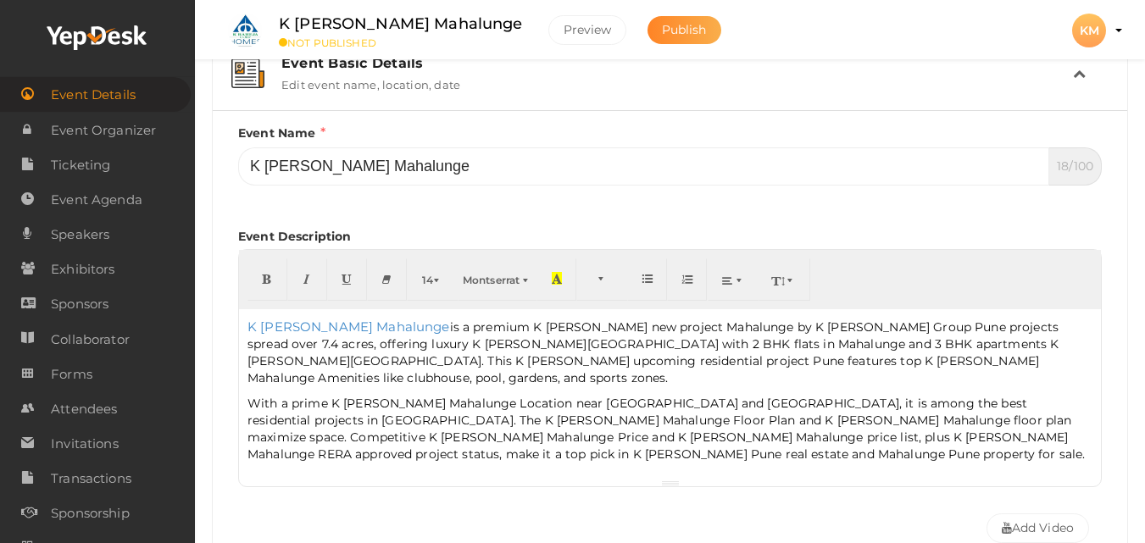
click at [647, 40] on button "Publish" at bounding box center [684, 30] width 74 height 28
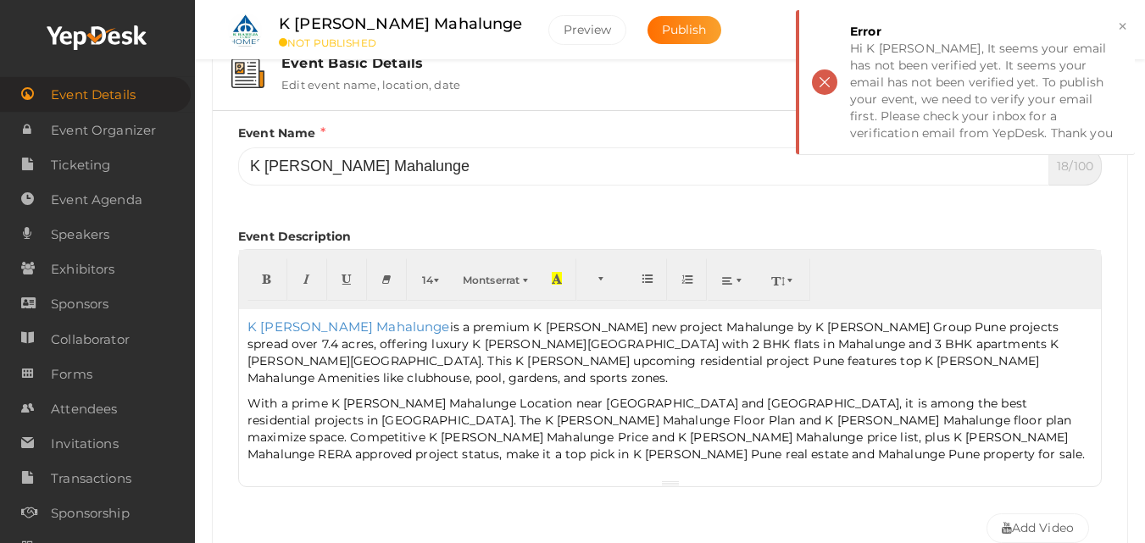
scroll to position [0, 0]
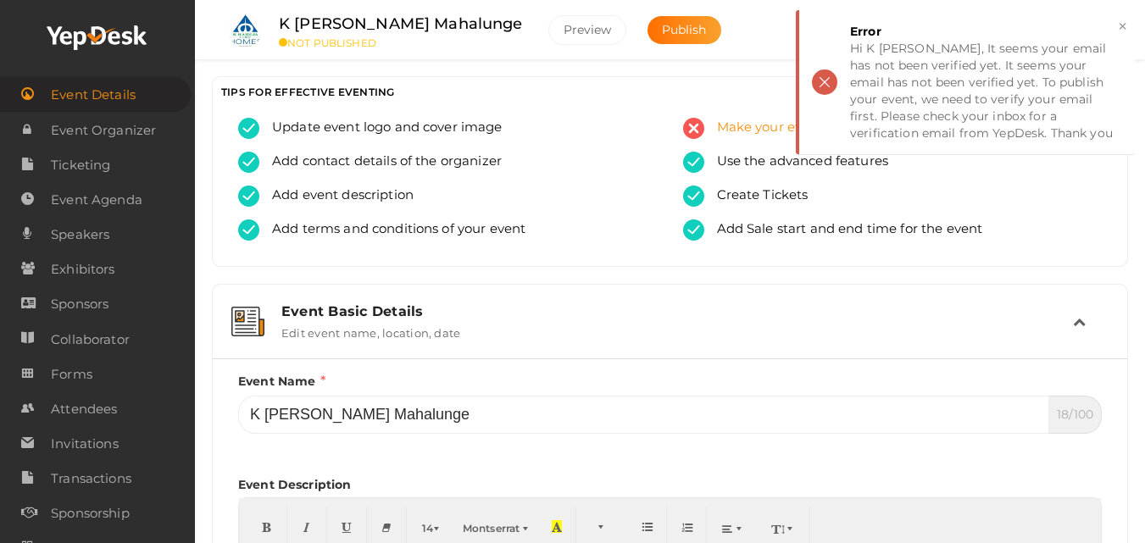
click at [744, 134] on span "Make your event public and publish" at bounding box center [825, 128] width 242 height 21
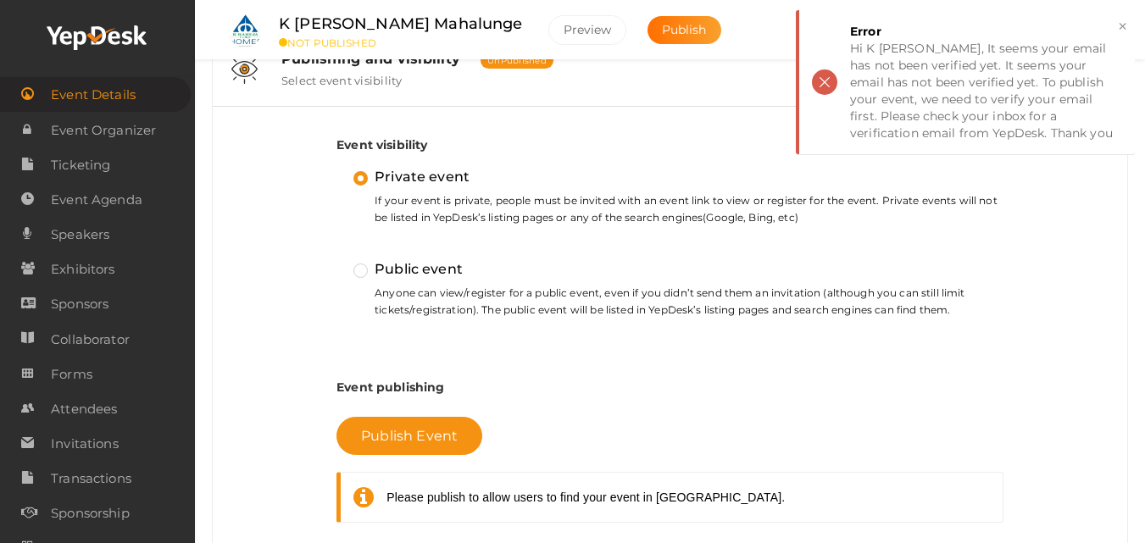
scroll to position [363, 0]
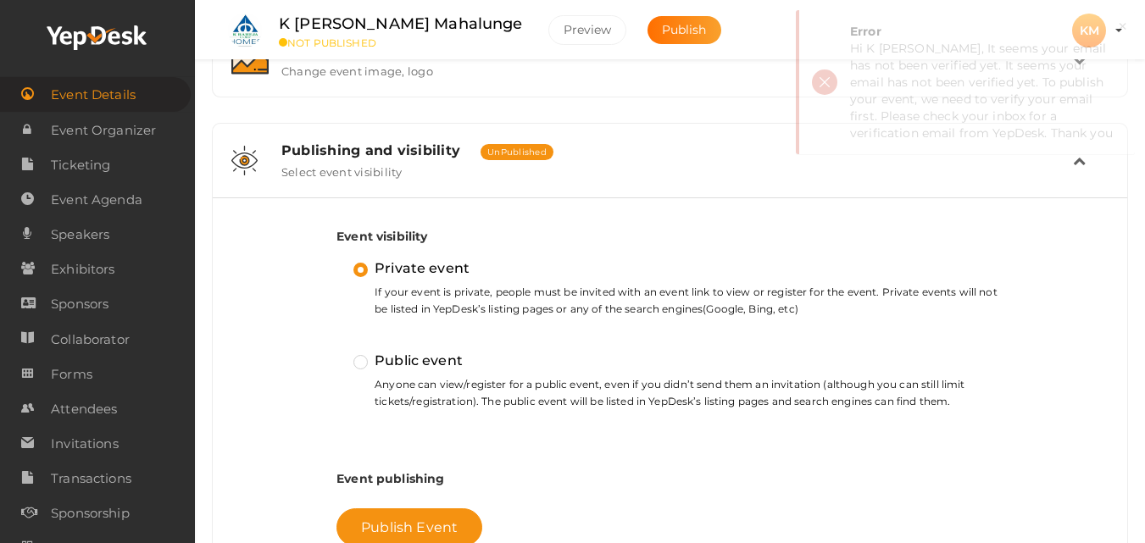
click at [363, 356] on label "Public event" at bounding box center [407, 361] width 109 height 22
click at [336, 353] on input "Public event" at bounding box center [336, 353] width 0 height 0
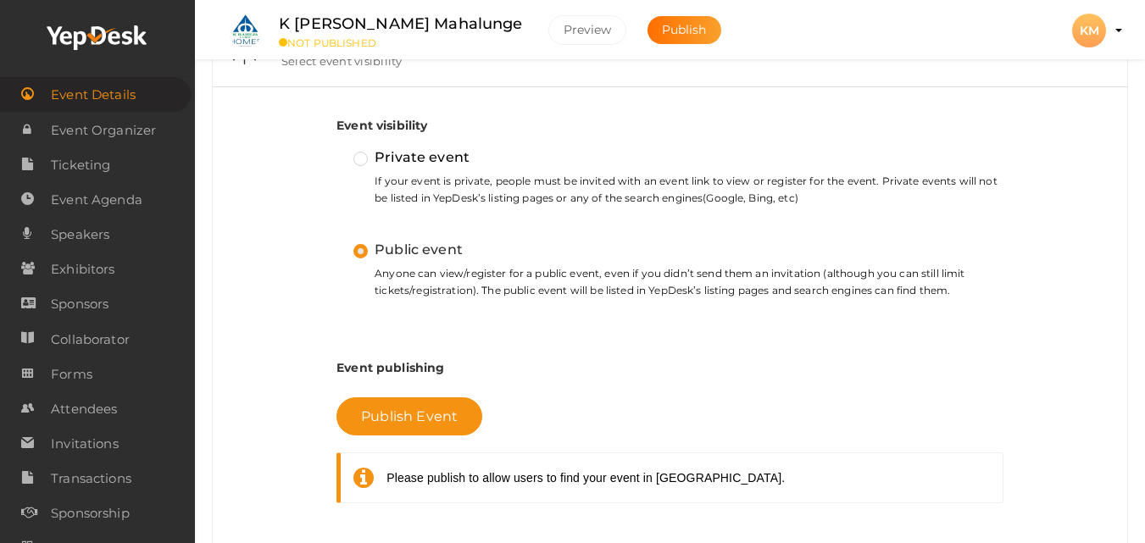
scroll to position [617, 0]
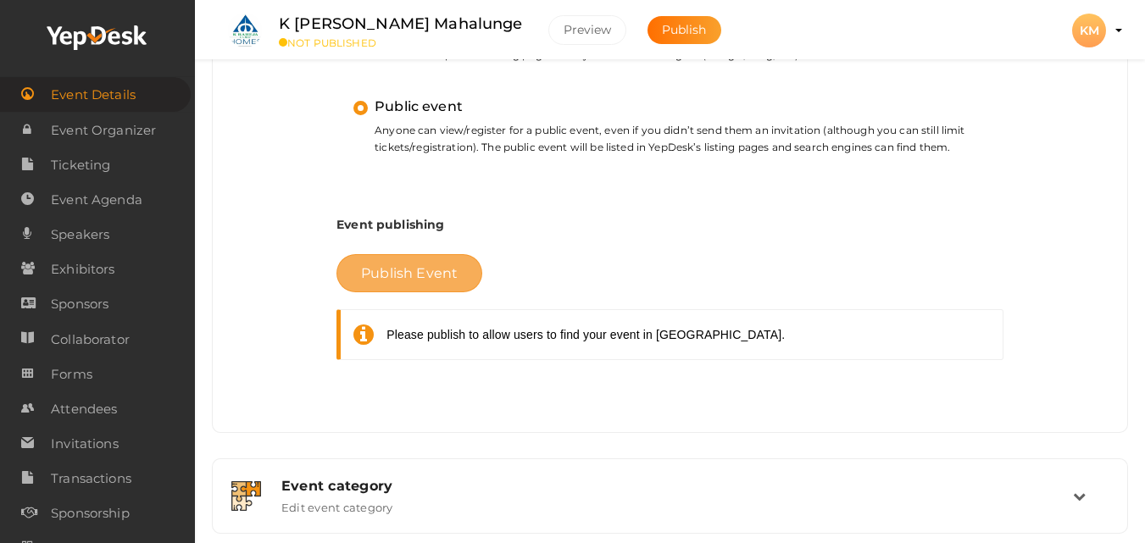
click at [403, 269] on span "Publish Event" at bounding box center [409, 273] width 97 height 16
click at [450, 276] on span "Publish Event" at bounding box center [409, 273] width 97 height 16
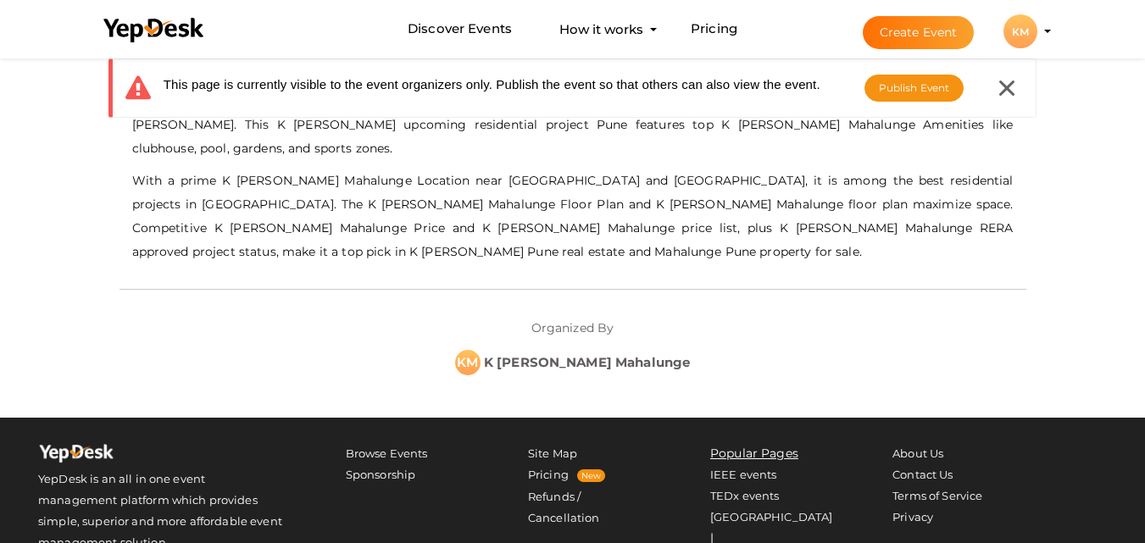
scroll to position [687, 0]
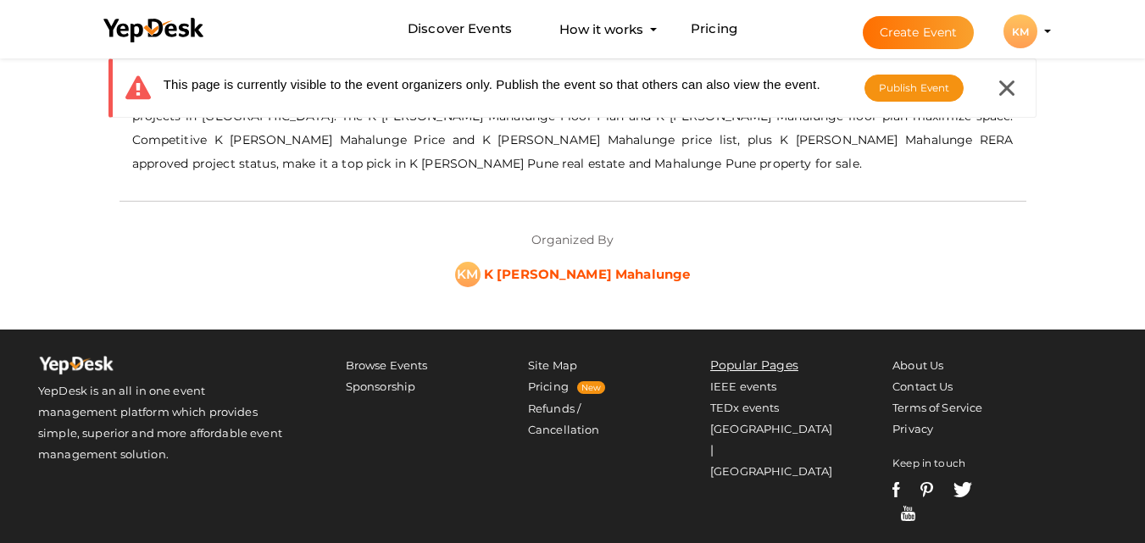
click at [558, 266] on b "K [PERSON_NAME] Mahalunge" at bounding box center [587, 274] width 207 height 16
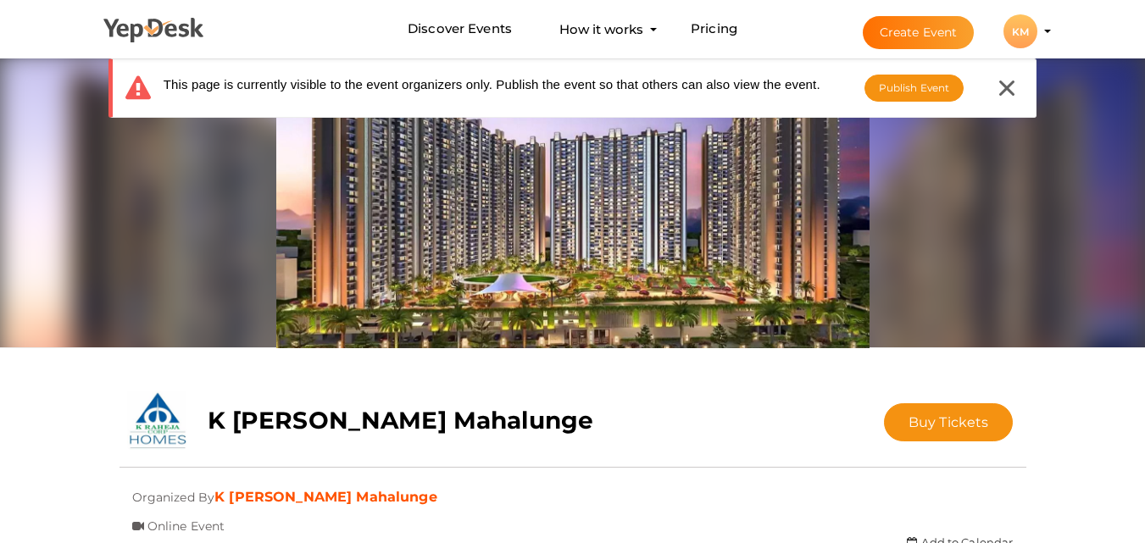
scroll to position [0, 0]
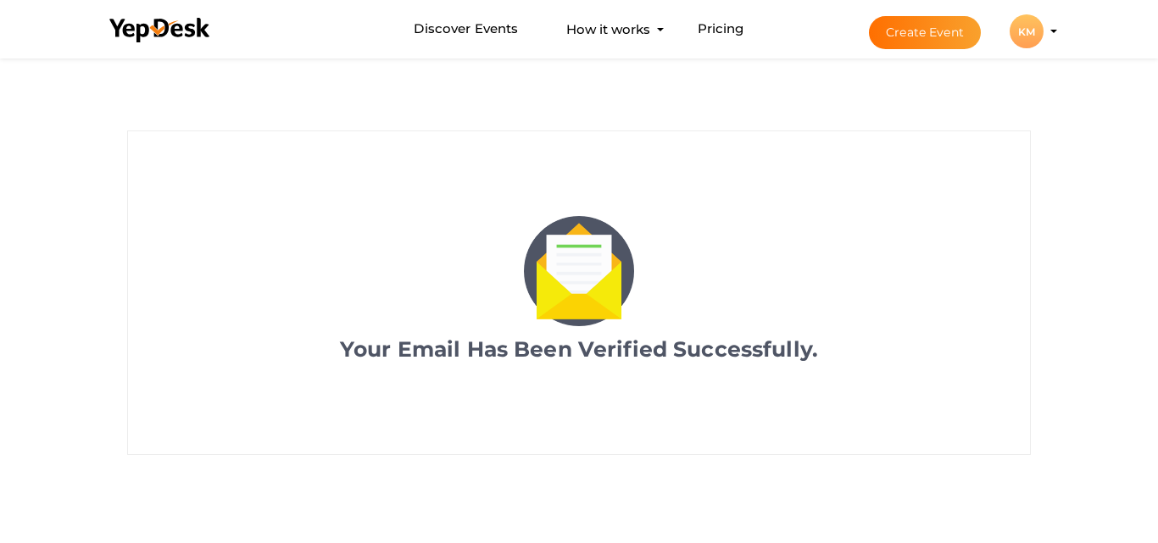
click at [908, 38] on button "Create Event" at bounding box center [925, 32] width 112 height 33
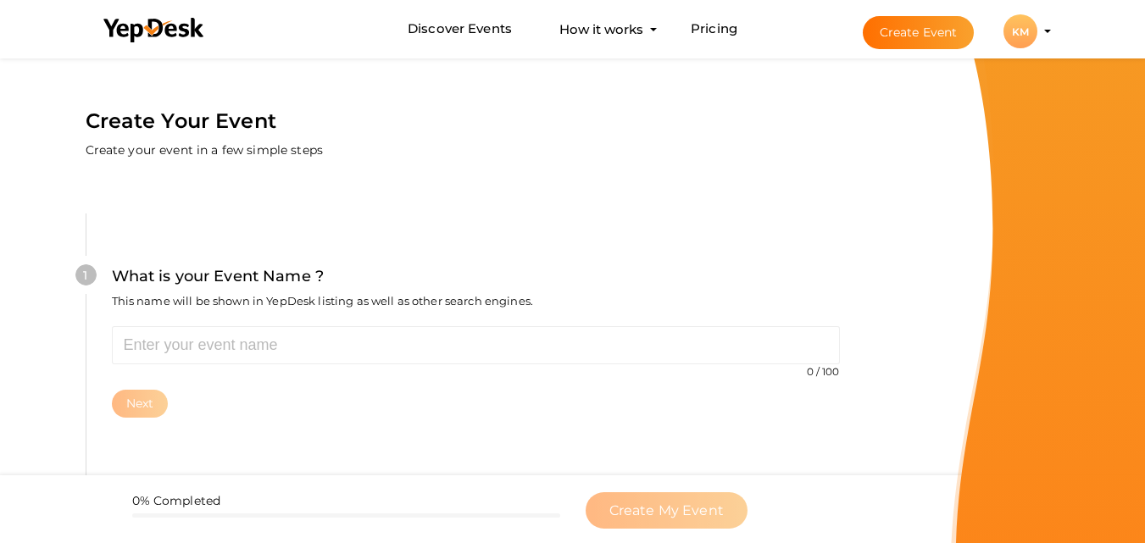
click at [1028, 29] on div "KM" at bounding box center [1020, 31] width 34 height 34
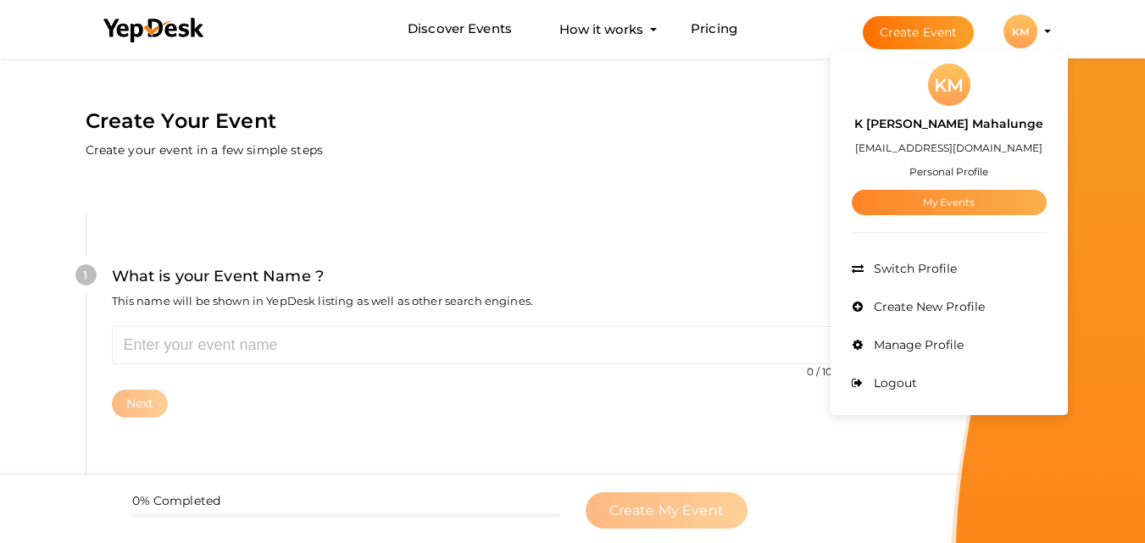
click at [934, 196] on link "My Events" at bounding box center [949, 202] width 195 height 25
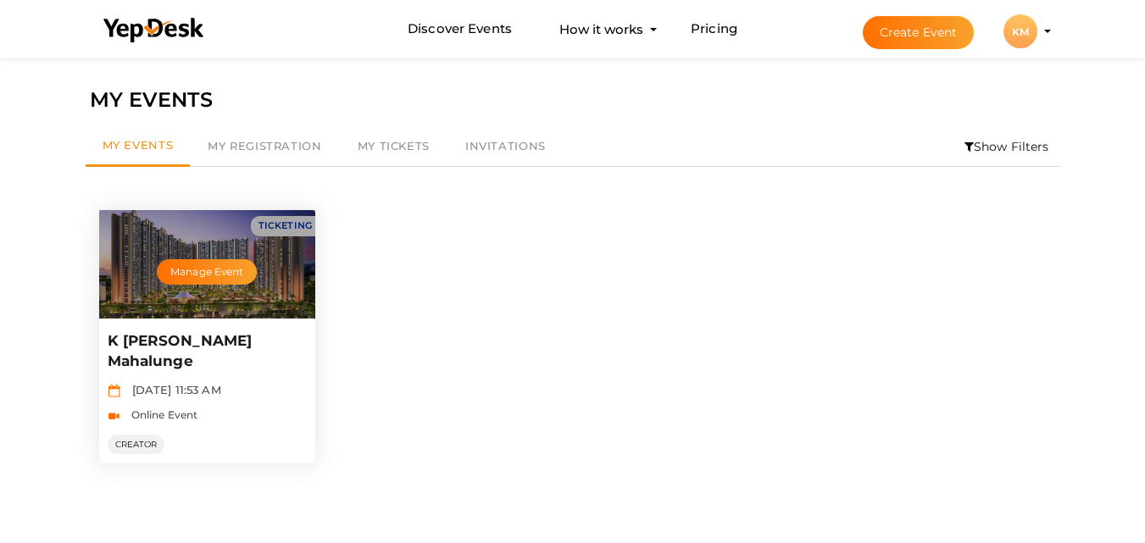
click at [203, 294] on div "Manage Event" at bounding box center [207, 264] width 217 height 108
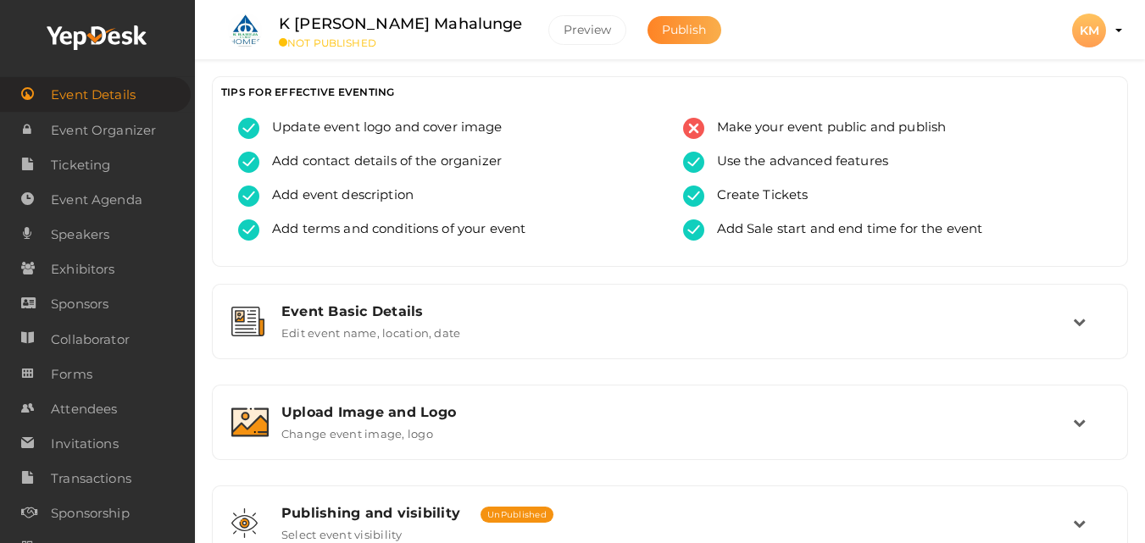
click at [662, 34] on span "Publish" at bounding box center [684, 29] width 45 height 15
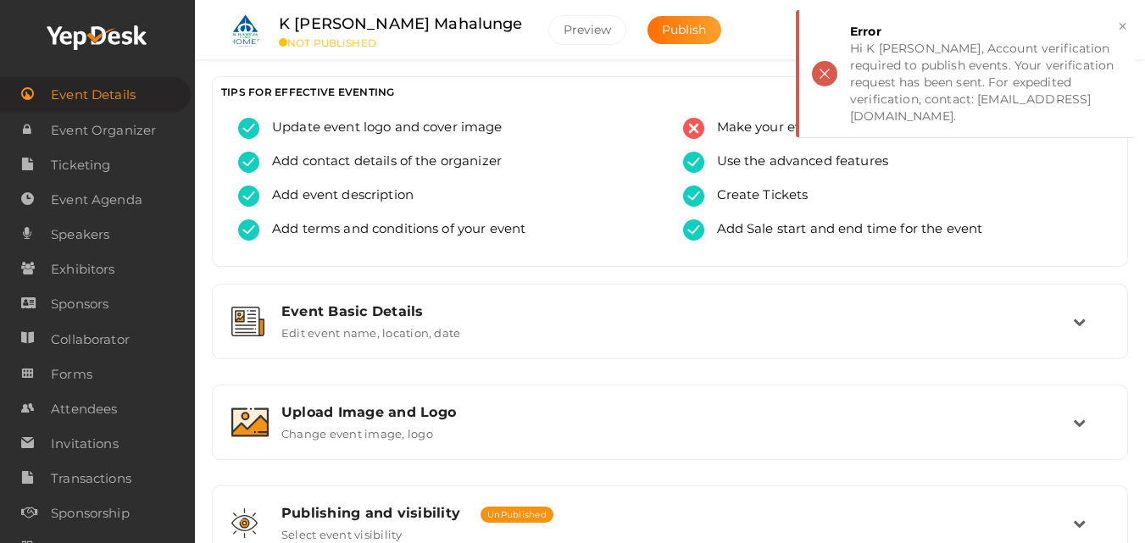
click at [740, 115] on div "TIPS FOR EFFECTIVE EVENTING" at bounding box center [670, 97] width 914 height 41
click at [735, 128] on span "Make your event public and publish" at bounding box center [825, 128] width 242 height 21
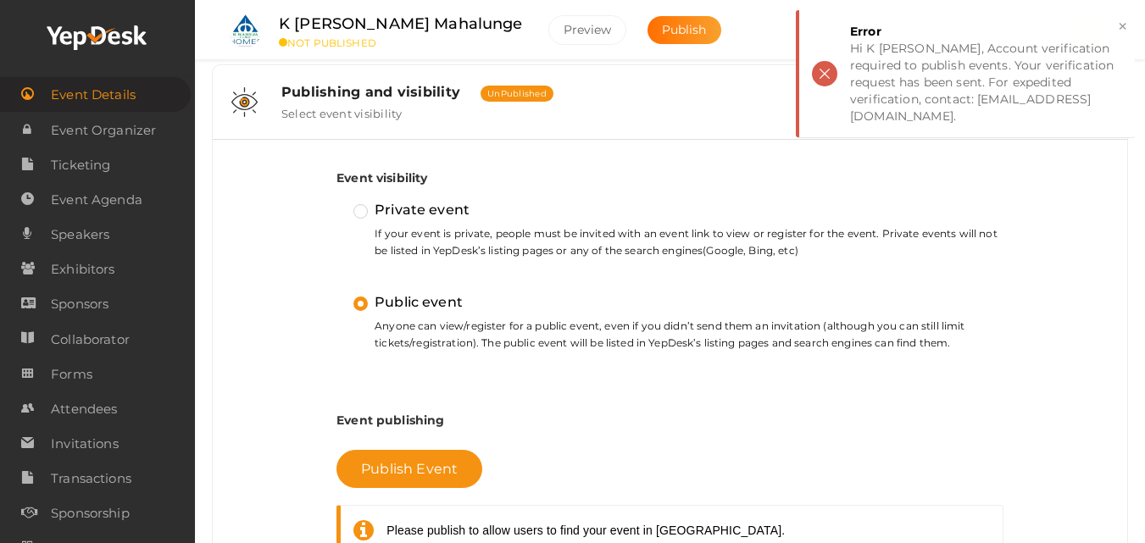
scroll to position [447, 0]
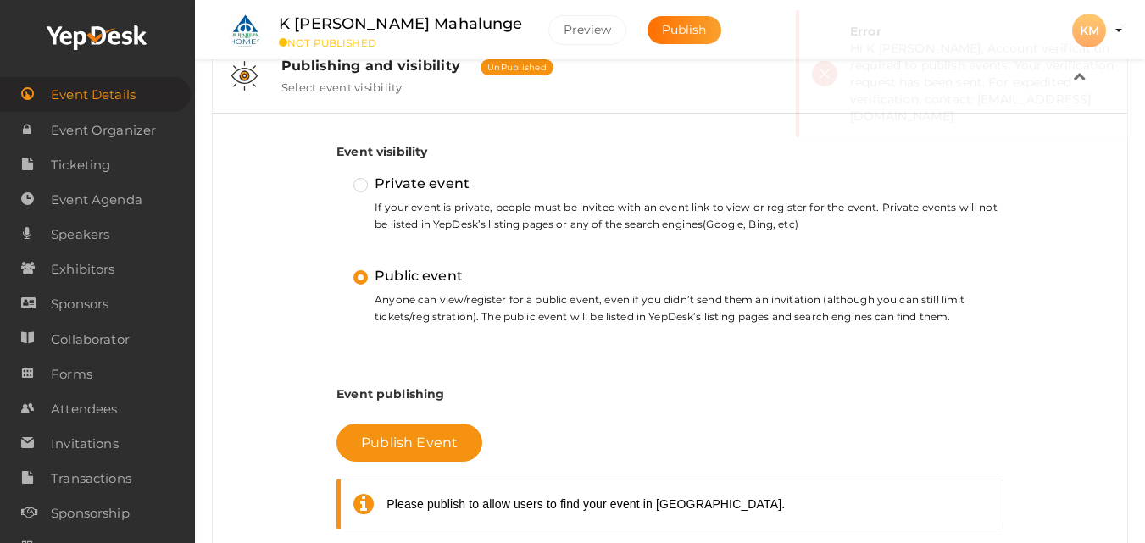
drag, startPoint x: 363, startPoint y: 178, endPoint x: 369, endPoint y: 230, distance: 52.1
click at [363, 179] on label "Private event" at bounding box center [411, 184] width 116 height 22
click at [336, 176] on input "Private event" at bounding box center [336, 176] width 0 height 0
drag, startPoint x: 363, startPoint y: 280, endPoint x: 364, endPoint y: 311, distance: 31.4
click at [362, 279] on label "Public event" at bounding box center [407, 276] width 109 height 22
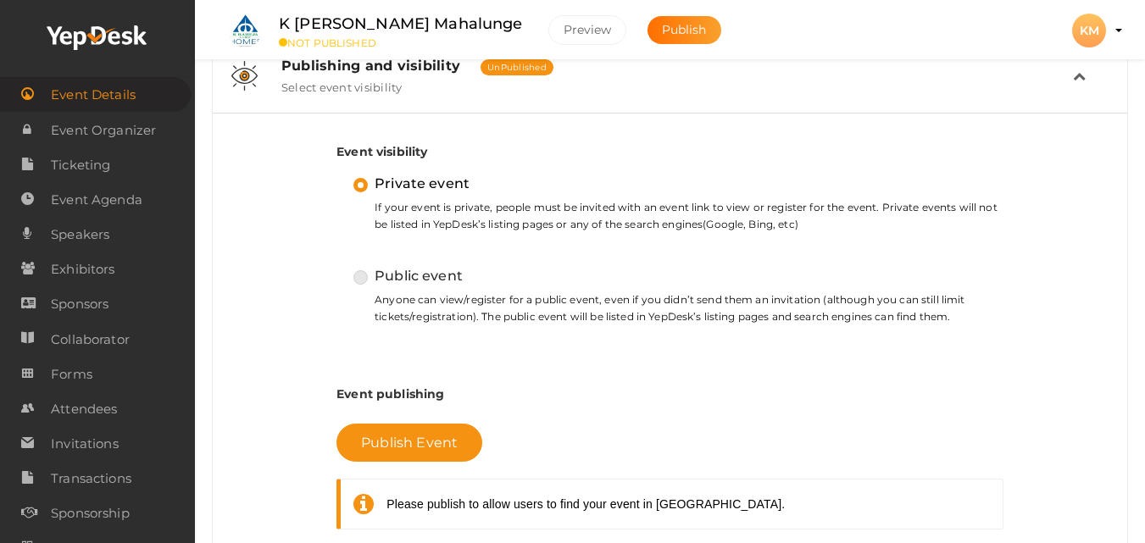
click at [336, 269] on input "Public event" at bounding box center [336, 269] width 0 height 0
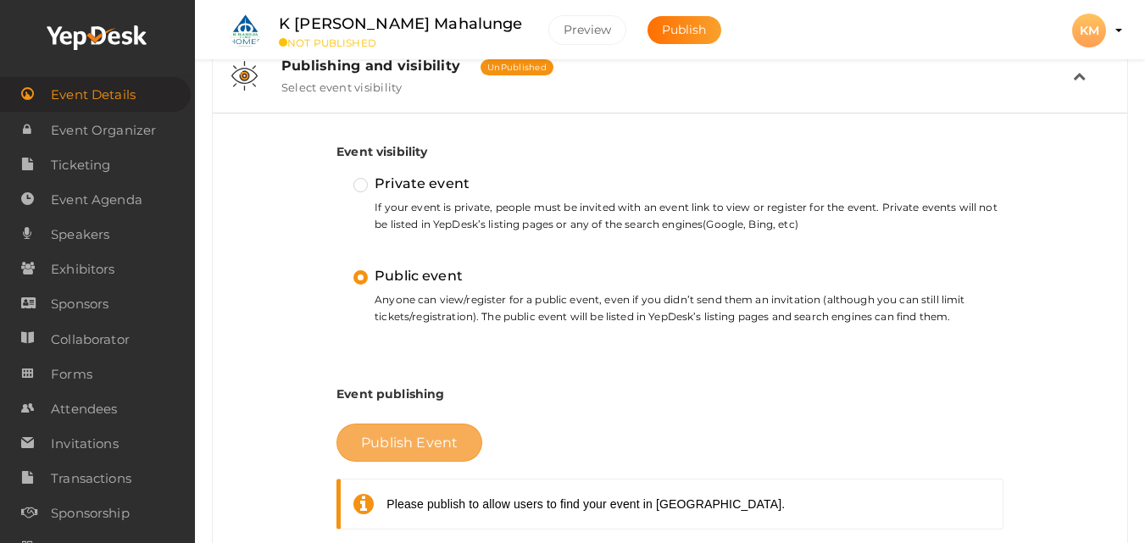
click at [403, 443] on span "Publish Event" at bounding box center [409, 443] width 97 height 16
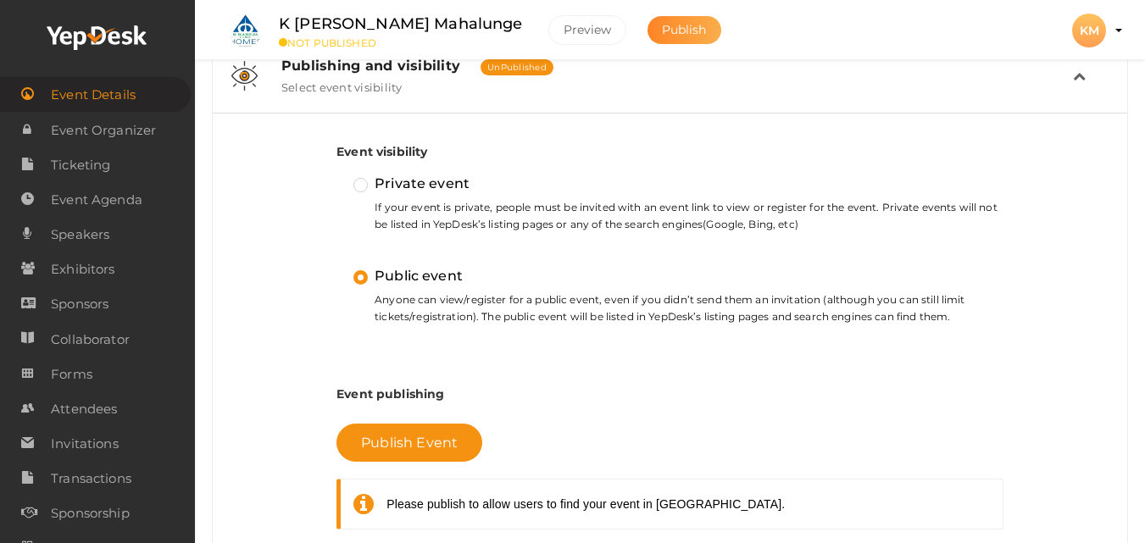
click at [662, 31] on span "Publish" at bounding box center [684, 29] width 45 height 15
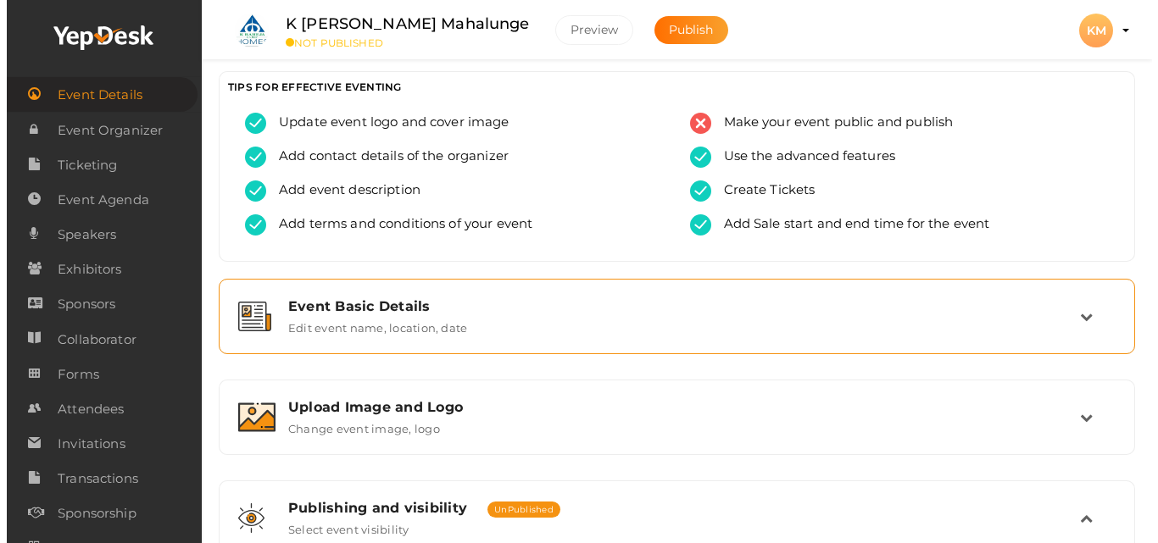
scroll to position [0, 0]
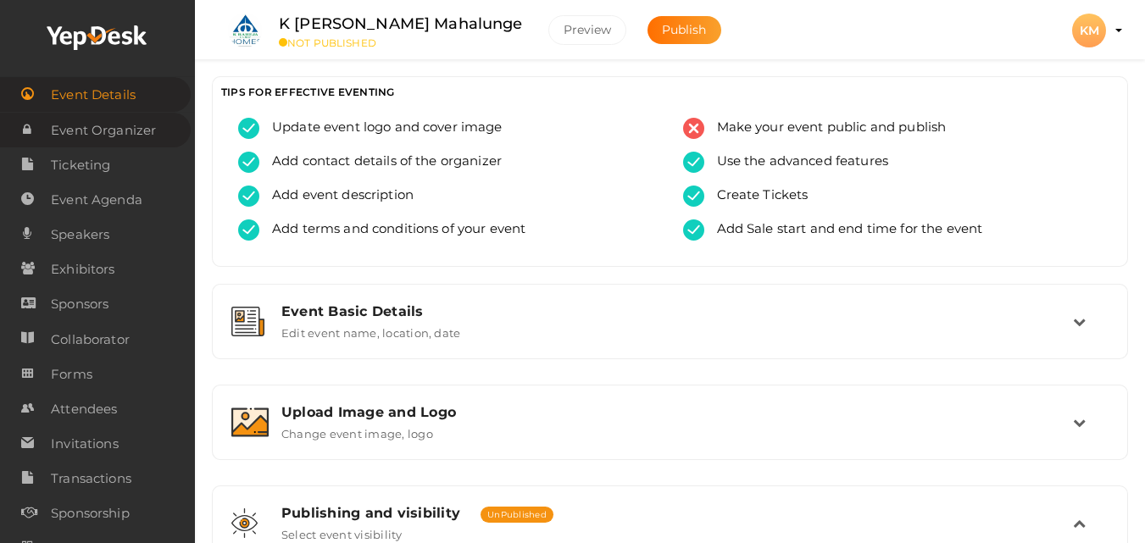
click at [85, 120] on span "Event Organizer" at bounding box center [103, 131] width 105 height 34
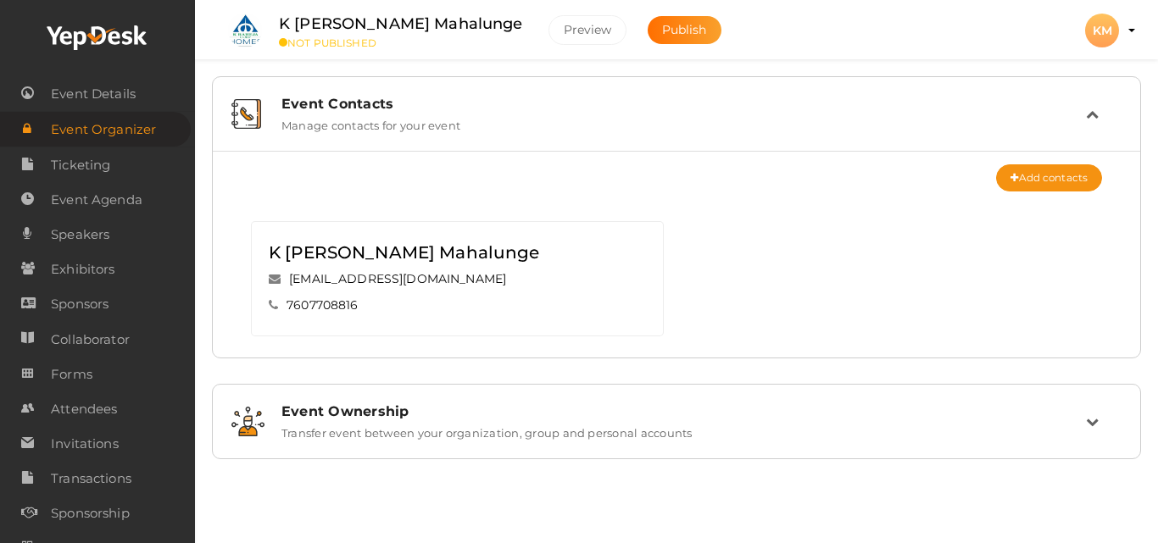
click at [440, 436] on label "Transfer event between your organization, group and personal accounts" at bounding box center [486, 429] width 411 height 20
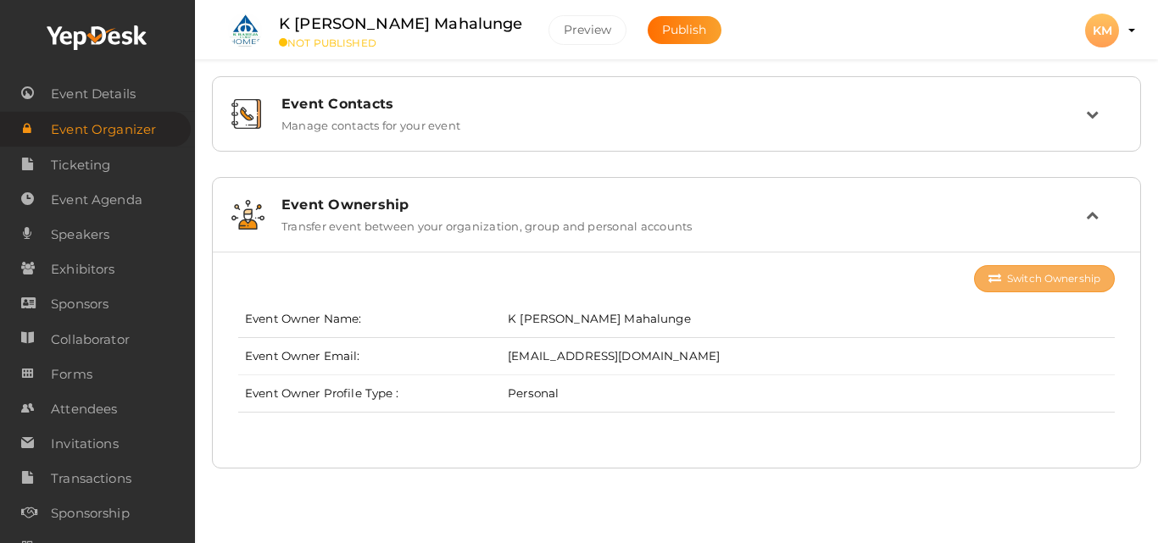
click at [1011, 275] on button "Switch Ownership" at bounding box center [1044, 278] width 141 height 27
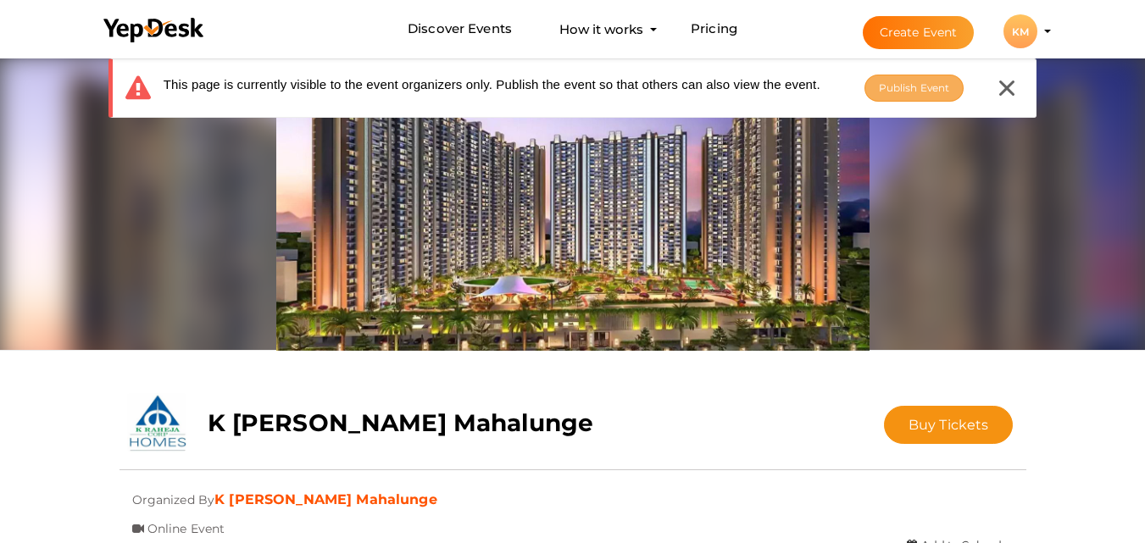
click at [919, 83] on span "Publish Event" at bounding box center [914, 87] width 71 height 13
click at [902, 81] on span "Publish Event" at bounding box center [914, 87] width 71 height 13
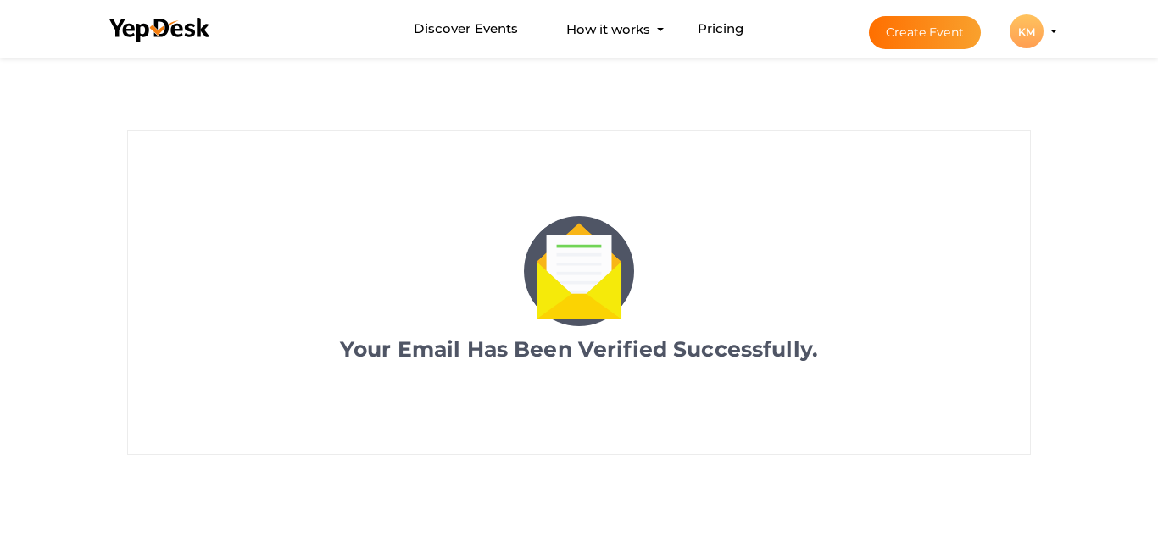
click at [1042, 25] on button "KM [PERSON_NAME] Mahalunge [EMAIL_ADDRESS][DOMAIN_NAME] Personal Profile My Eve…" at bounding box center [1026, 32] width 44 height 36
click at [1041, 25] on div "KM" at bounding box center [1026, 31] width 34 height 34
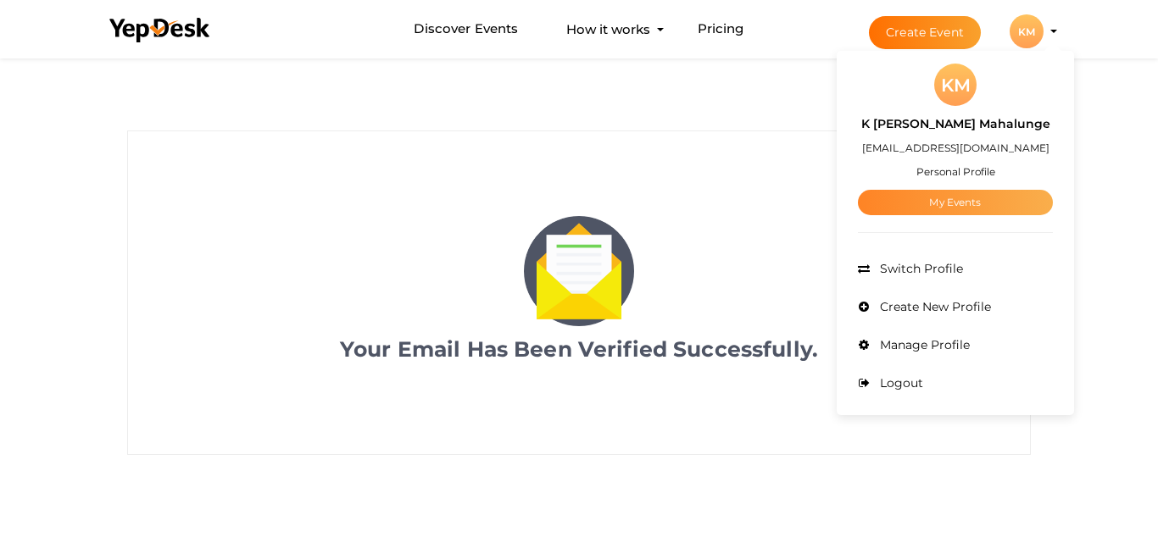
click at [941, 200] on link "My Events" at bounding box center [955, 202] width 195 height 25
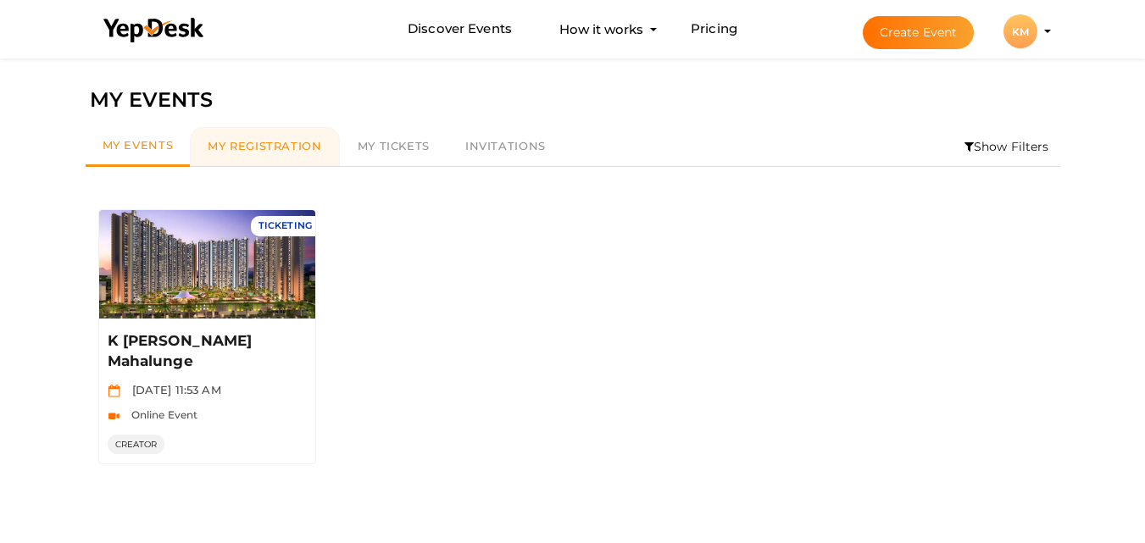
click at [255, 148] on span "My Registration" at bounding box center [265, 146] width 114 height 14
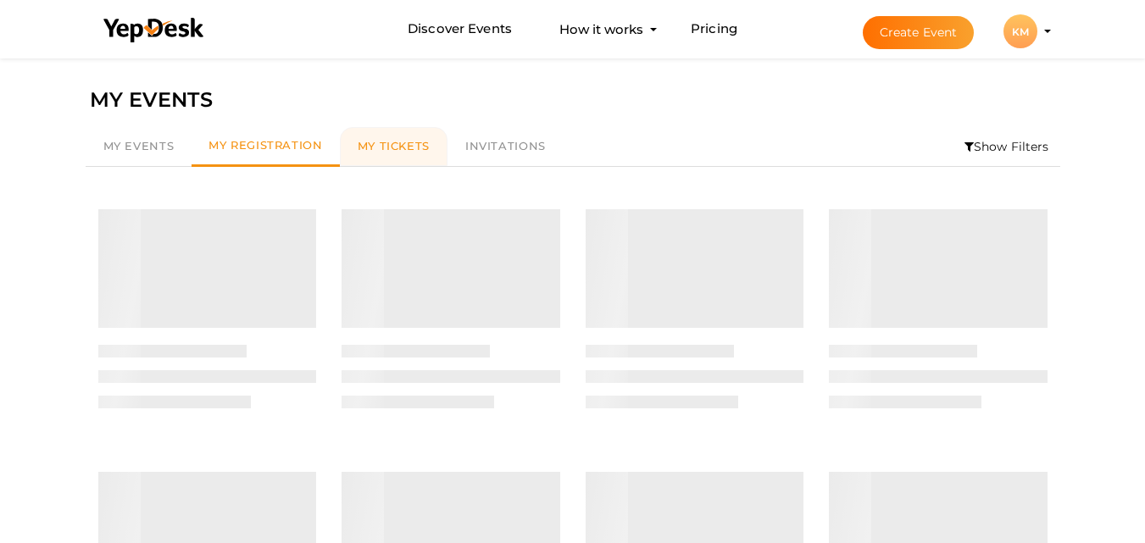
click at [395, 152] on span "My Tickets" at bounding box center [394, 146] width 72 height 14
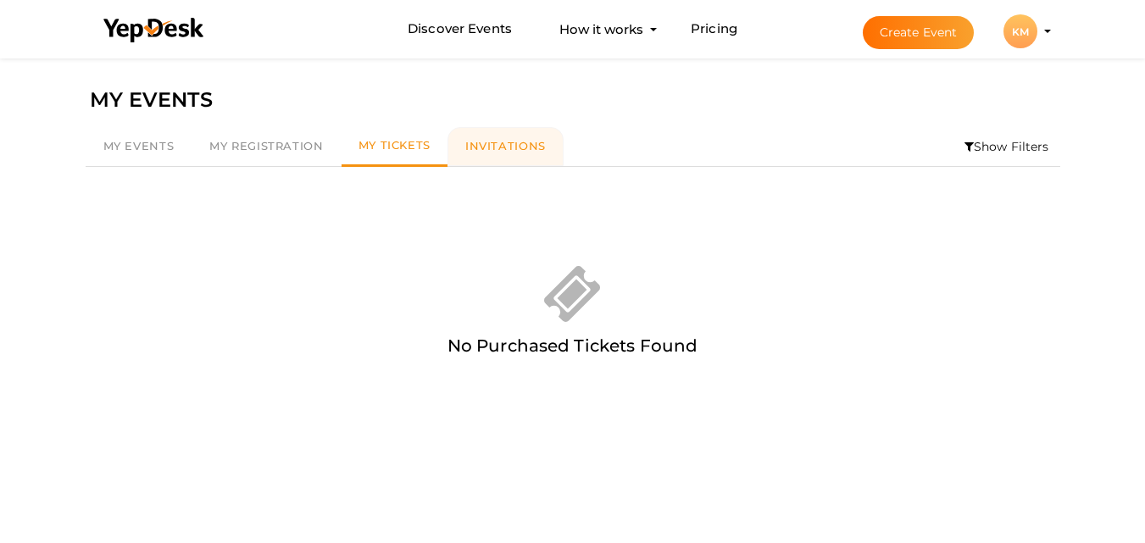
click at [526, 147] on span "Invitations" at bounding box center [505, 146] width 81 height 14
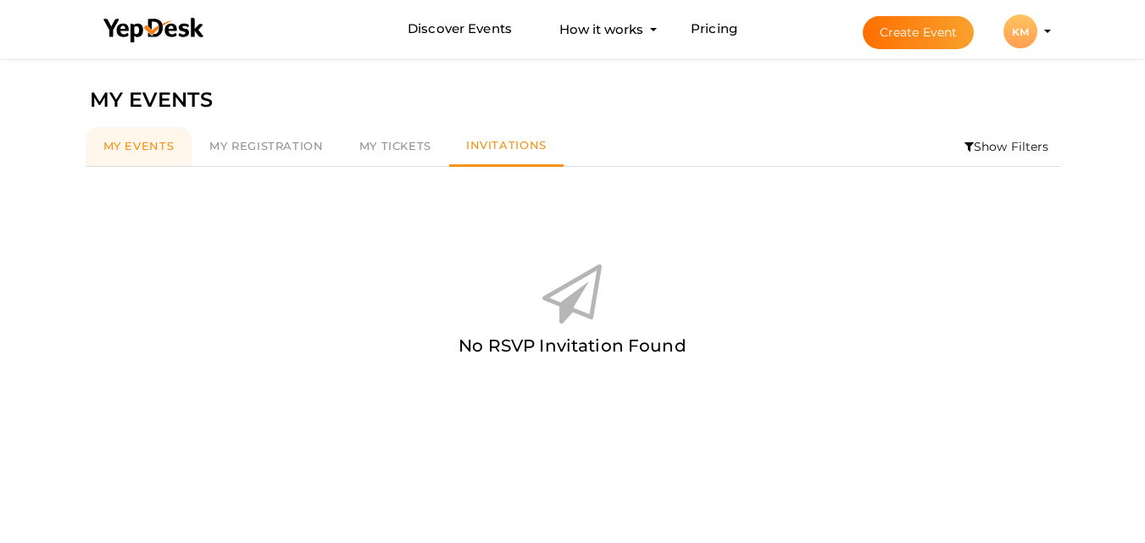
drag, startPoint x: 164, startPoint y: 134, endPoint x: 167, endPoint y: 145, distance: 11.3
click at [164, 135] on link "My Events" at bounding box center [139, 146] width 107 height 39
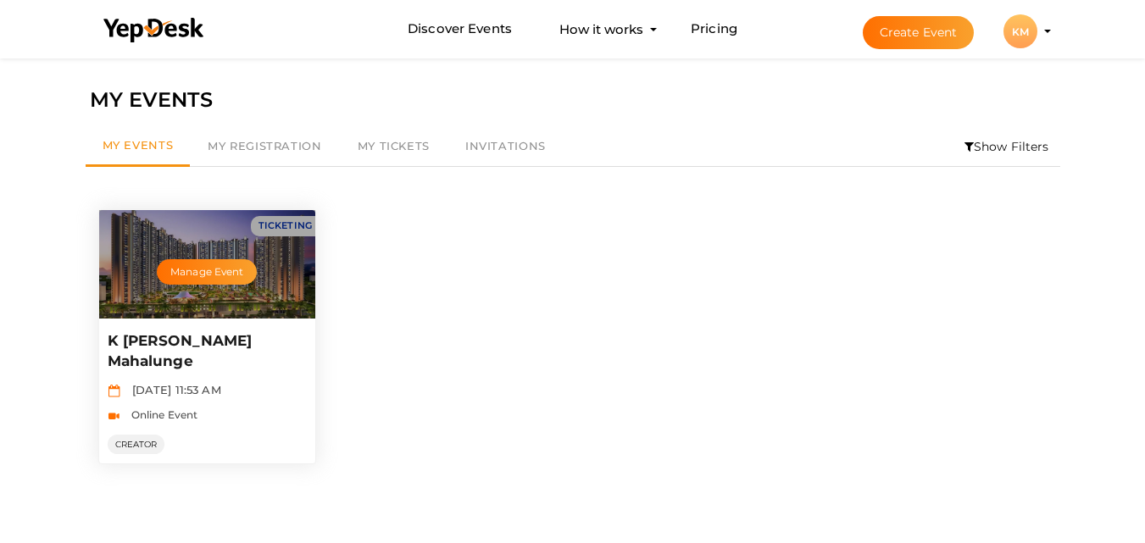
click at [195, 336] on p "K [PERSON_NAME] Mahalunge" at bounding box center [206, 351] width 196 height 41
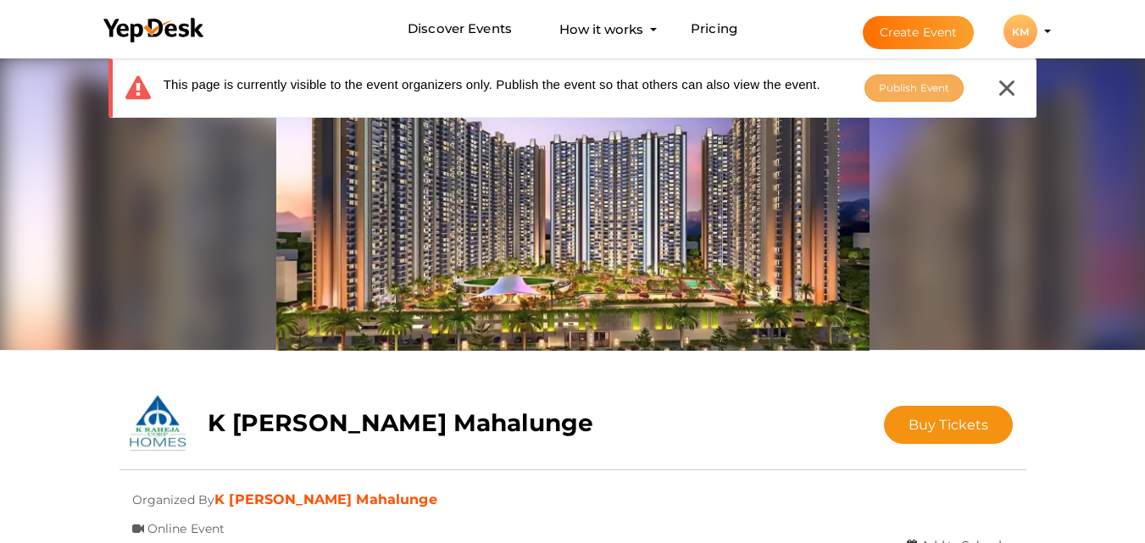
click at [911, 90] on span "Publish Event" at bounding box center [914, 87] width 71 height 13
click at [1012, 90] on icon at bounding box center [1006, 88] width 15 height 15
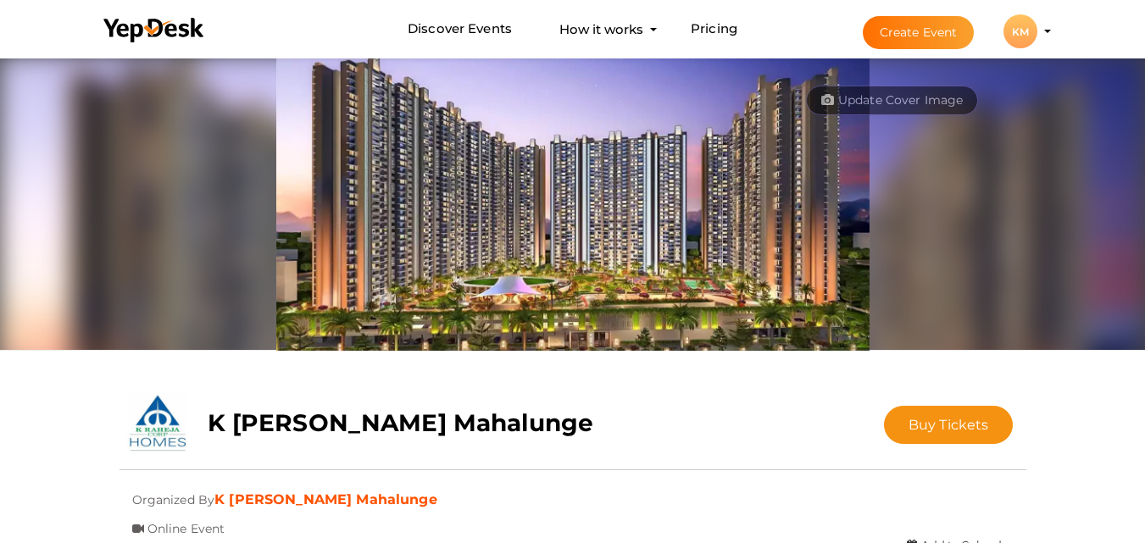
click at [1033, 41] on div "KM" at bounding box center [1020, 31] width 34 height 34
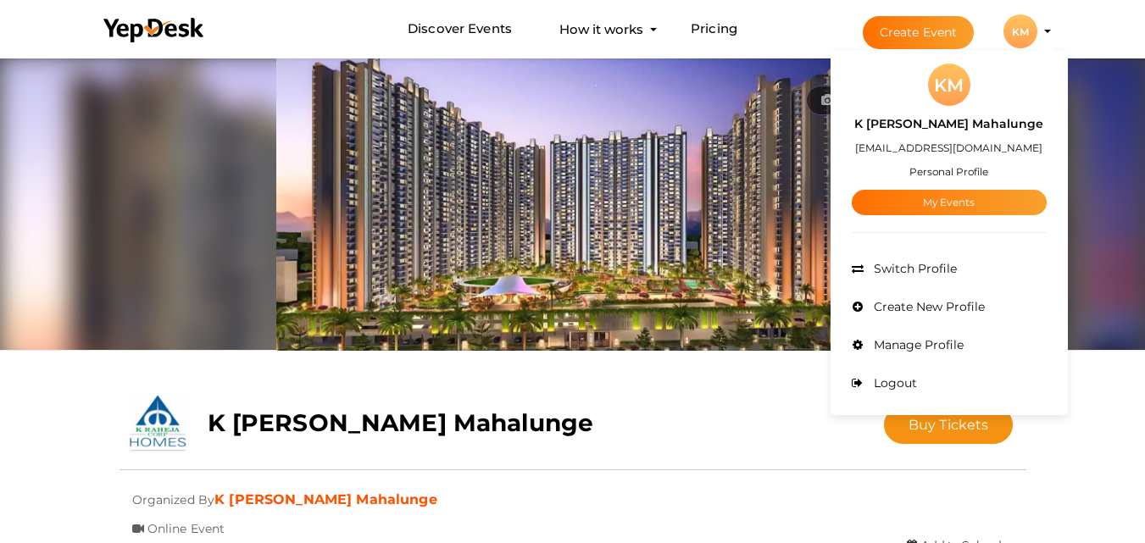
click at [608, 411] on div "K [PERSON_NAME] Mahalunge" at bounding box center [497, 418] width 604 height 51
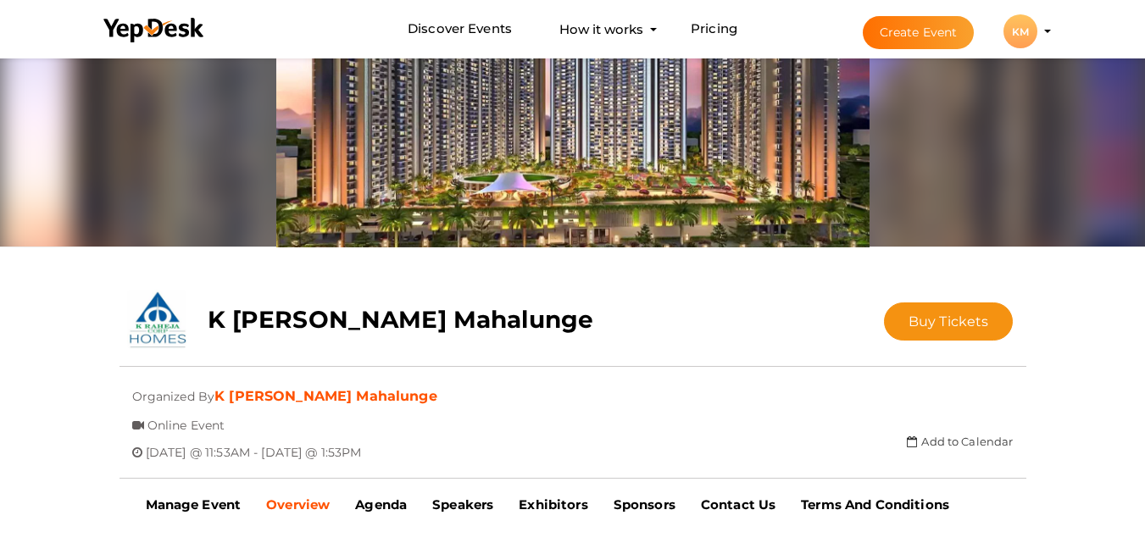
scroll to position [424, 0]
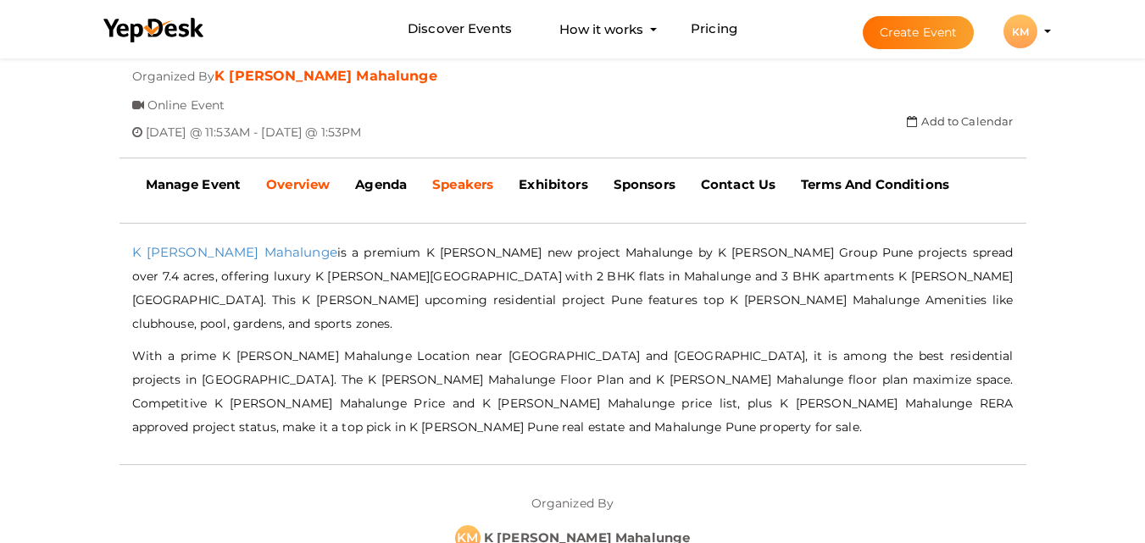
click at [449, 175] on link "Speakers" at bounding box center [462, 185] width 86 height 42
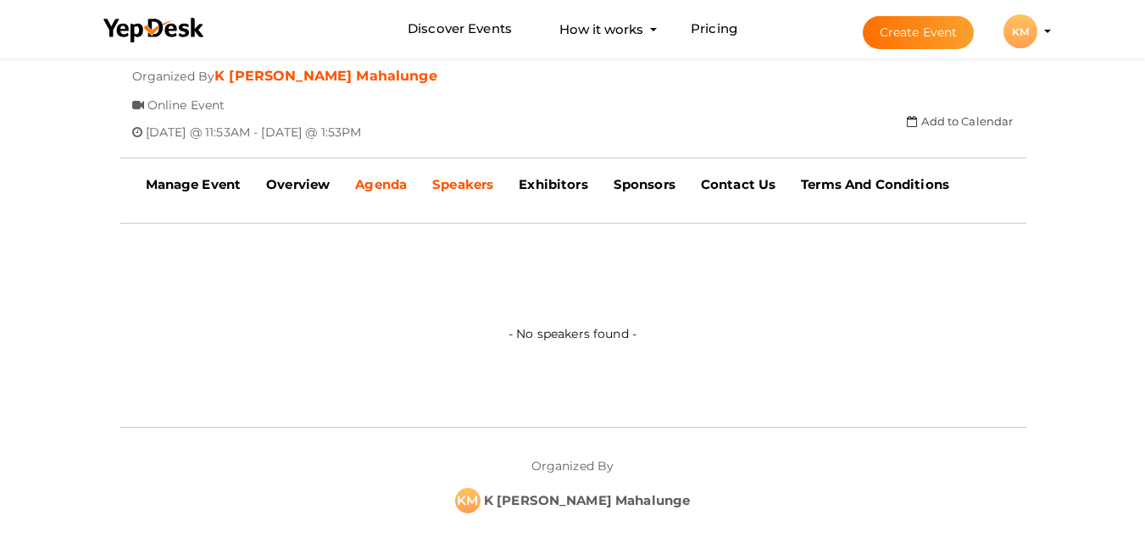
click at [392, 190] on b "Agenda" at bounding box center [381, 184] width 52 height 16
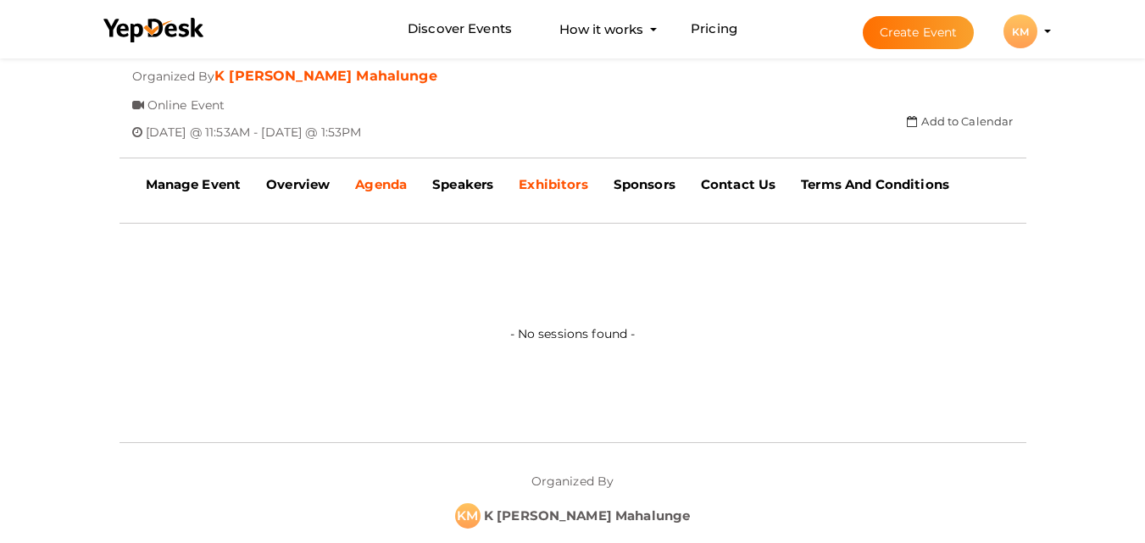
click at [565, 188] on b "Exhibitors" at bounding box center [553, 184] width 69 height 16
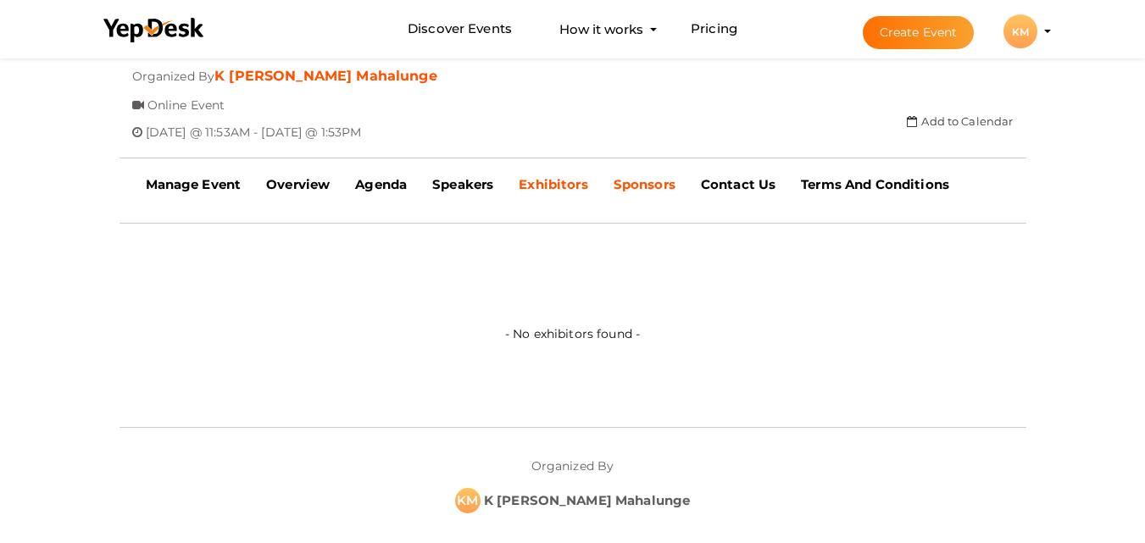
click at [651, 184] on b "Sponsors" at bounding box center [645, 184] width 62 height 16
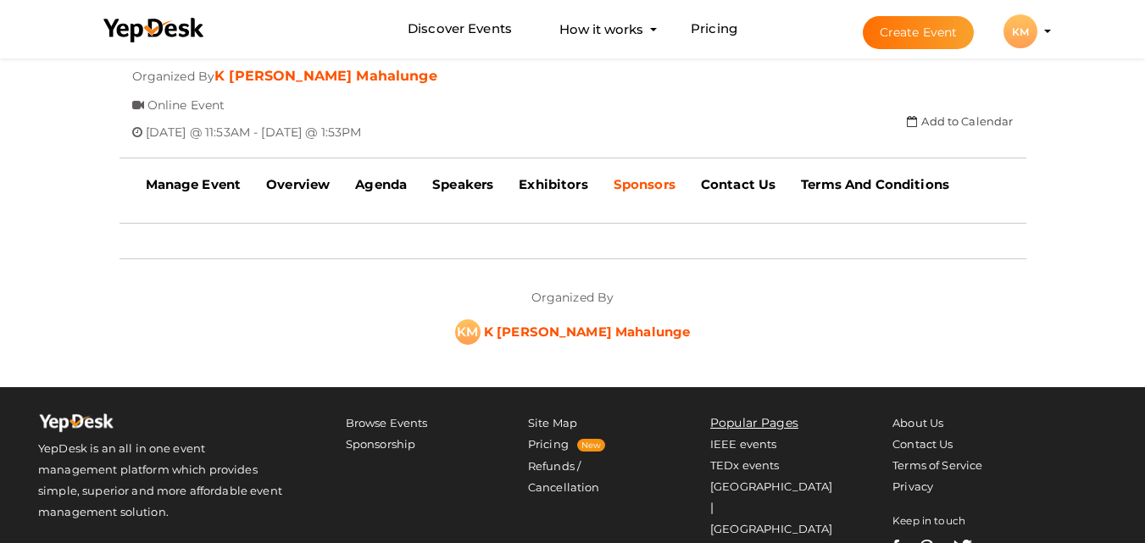
click at [609, 335] on b "K [PERSON_NAME] Mahalunge" at bounding box center [587, 332] width 207 height 16
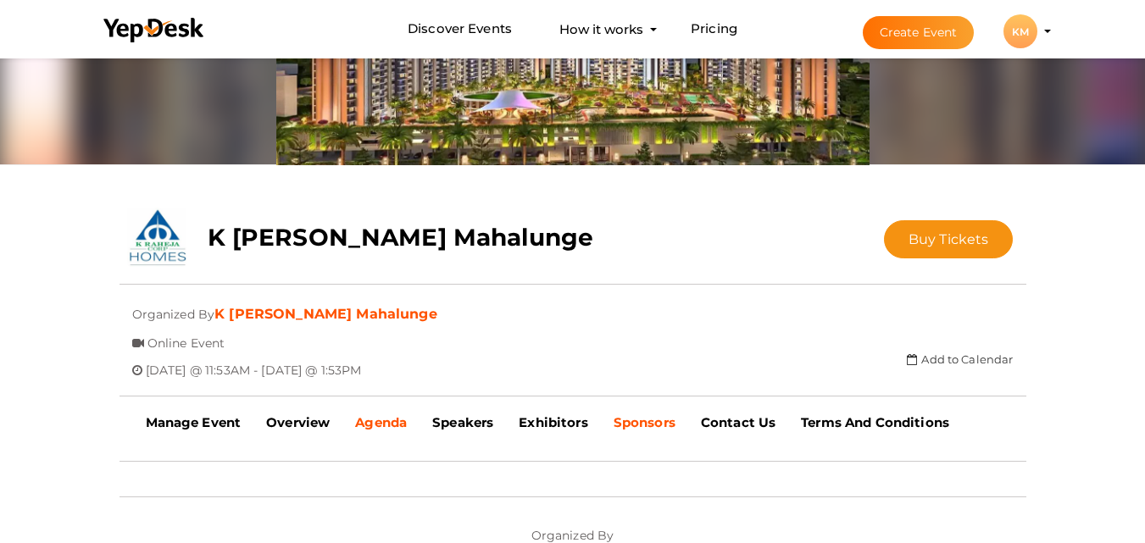
scroll to position [339, 0]
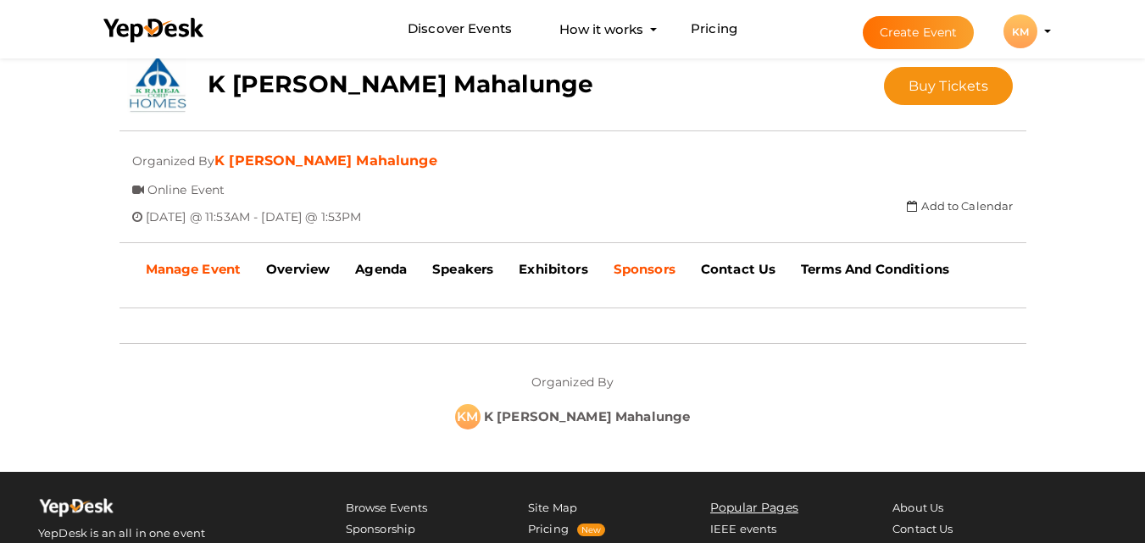
click at [185, 271] on b "Manage Event" at bounding box center [194, 269] width 96 height 16
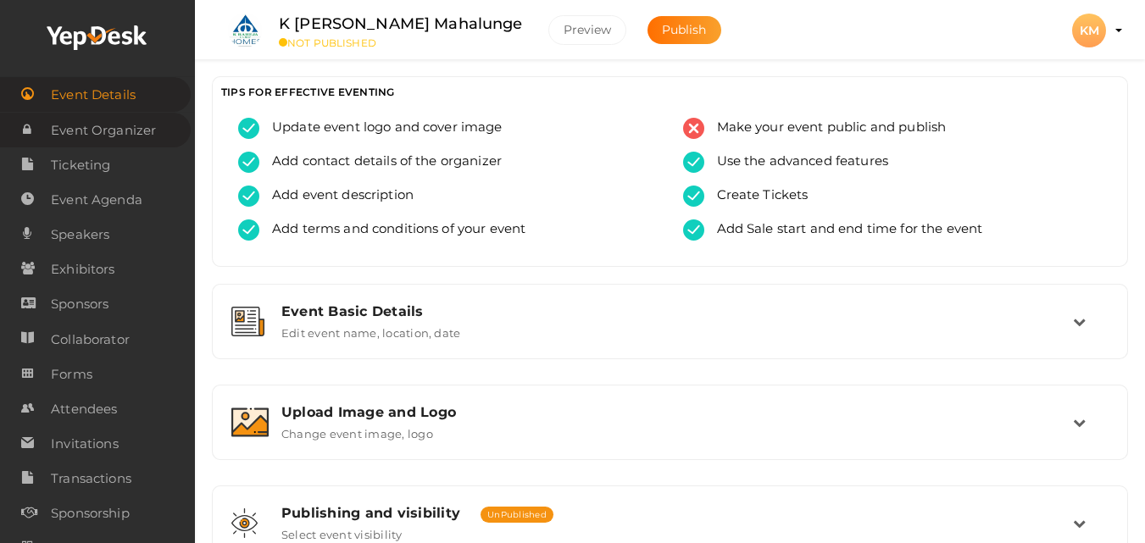
click at [114, 123] on span "Event Organizer" at bounding box center [103, 131] width 105 height 34
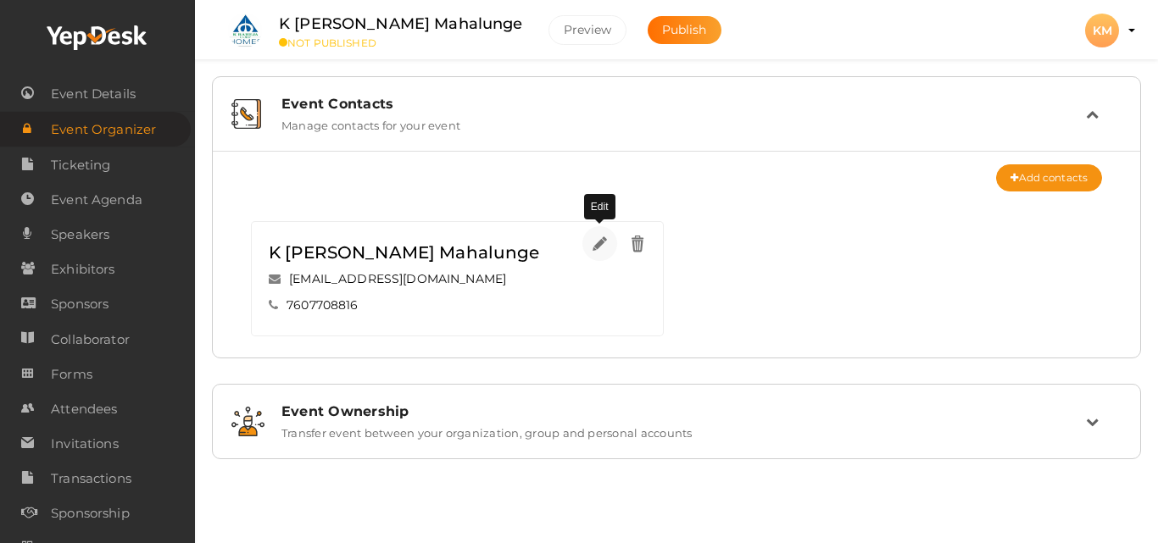
click at [597, 246] on img at bounding box center [599, 243] width 19 height 19
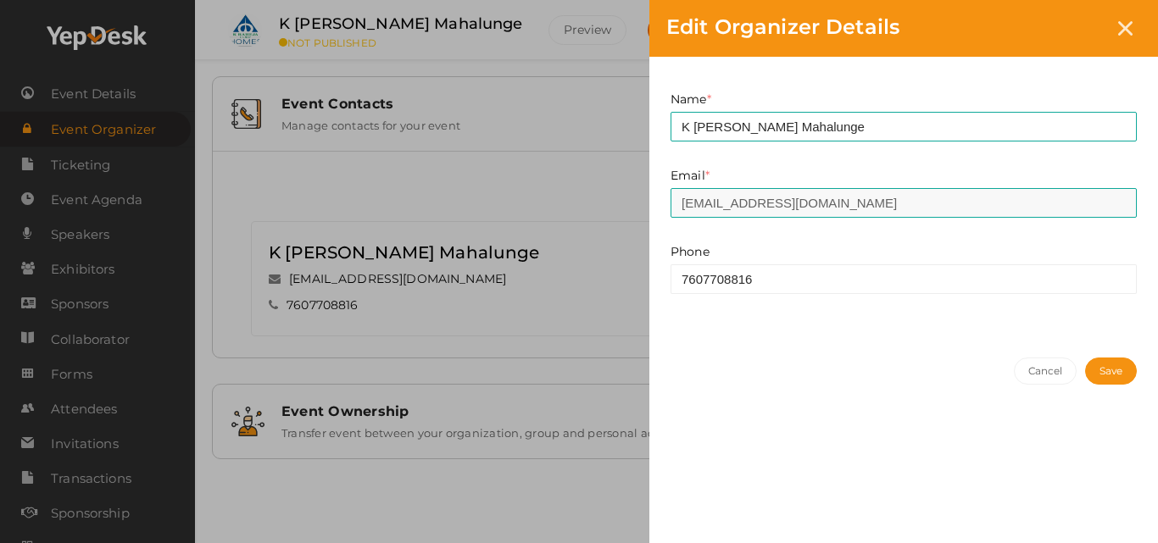
click at [421, 333] on div "Edit Organizer Details Name * K Raheja Mahalunge This field is Required. Email …" at bounding box center [579, 271] width 1158 height 543
click at [1036, 370] on button "Cancel" at bounding box center [1046, 371] width 64 height 27
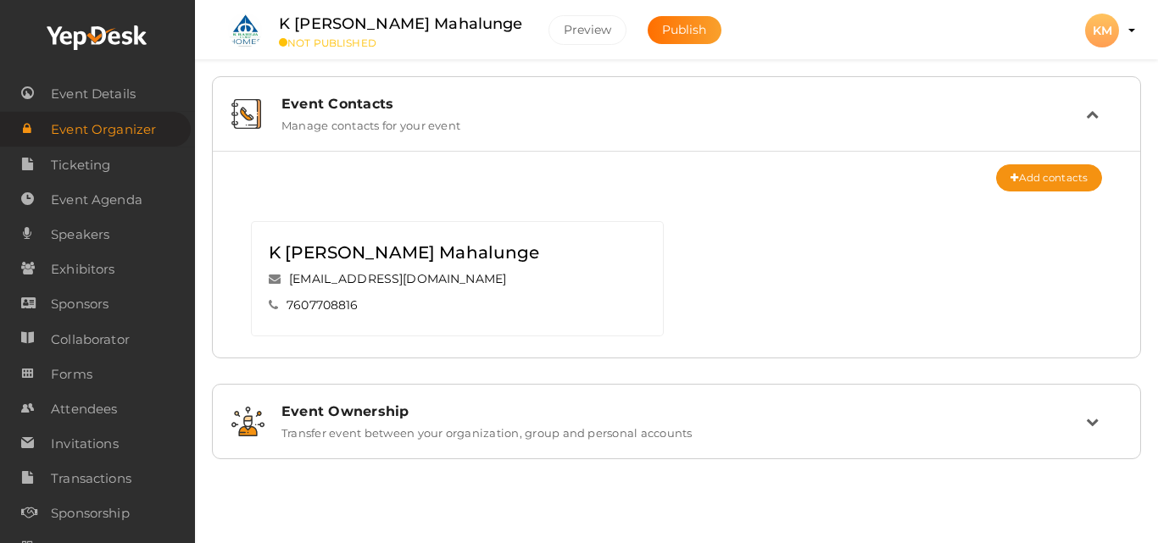
click at [369, 414] on div "Event Ownership" at bounding box center [683, 411] width 804 height 16
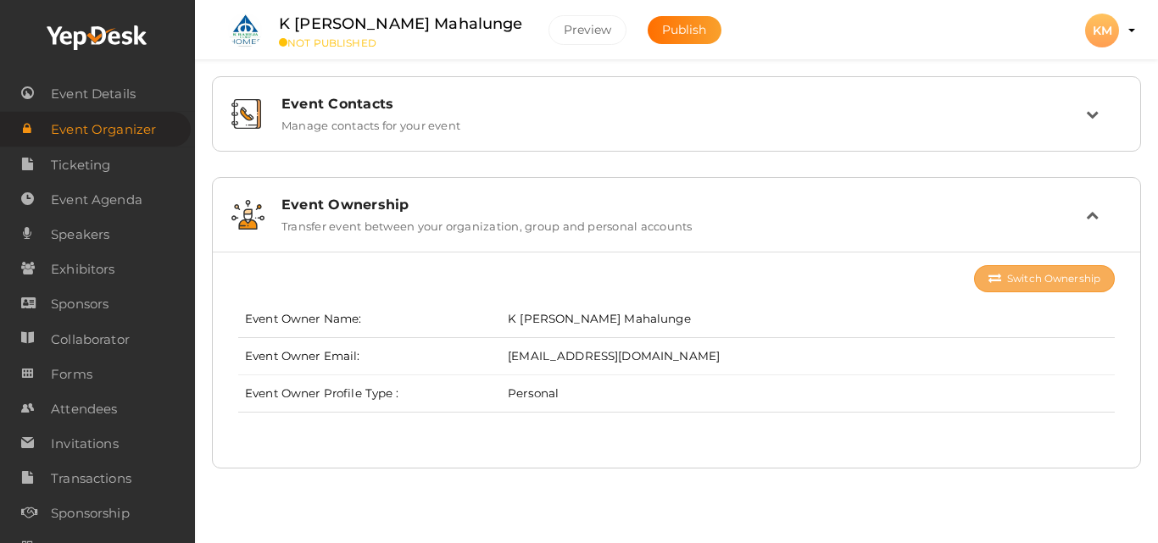
click at [1043, 286] on button "Switch Ownership" at bounding box center [1044, 278] width 141 height 27
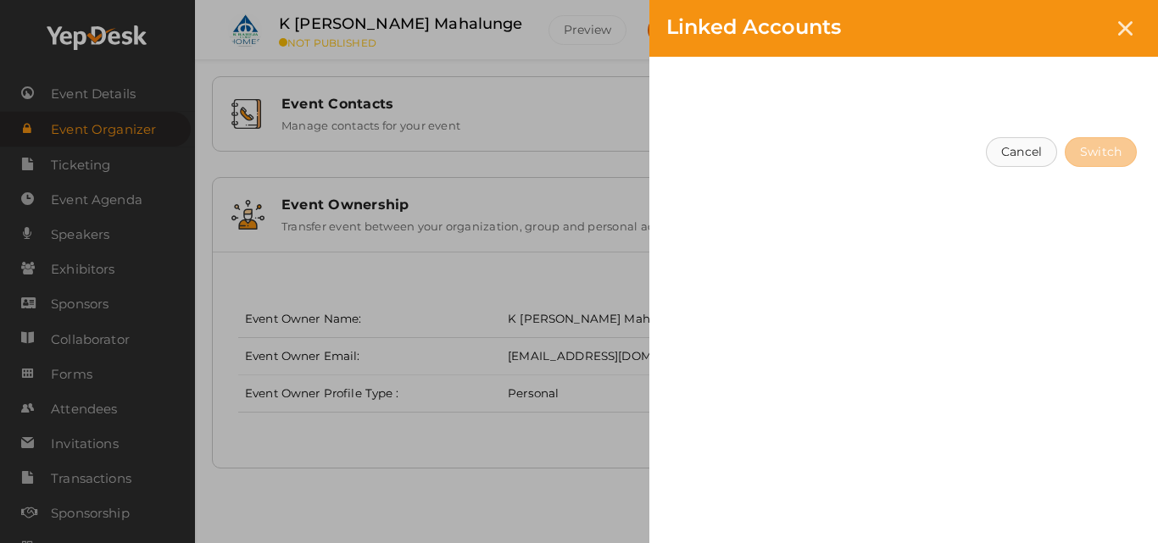
click at [1037, 153] on button "Cancel" at bounding box center [1021, 152] width 71 height 30
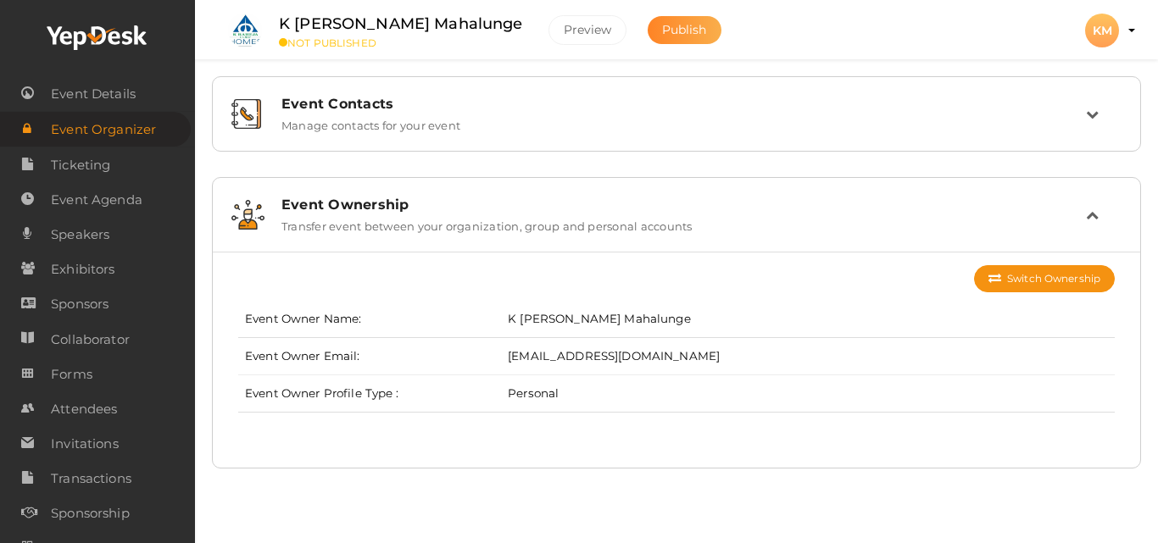
click at [662, 23] on span "Publish" at bounding box center [684, 29] width 45 height 15
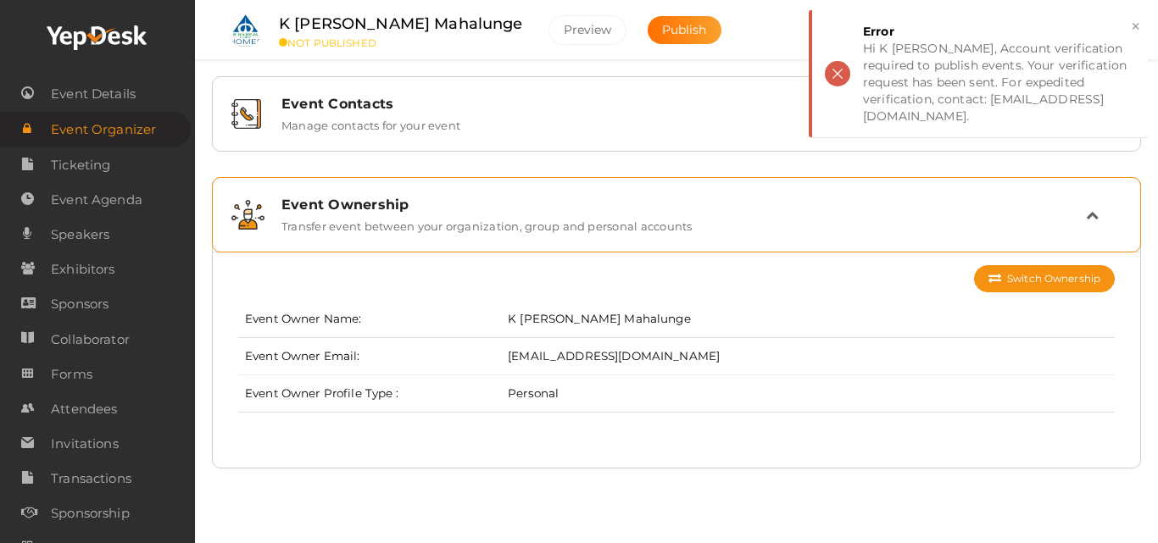
drag, startPoint x: 949, startPoint y: 203, endPoint x: 929, endPoint y: 219, distance: 25.4
click at [949, 204] on div "Event Ownership" at bounding box center [683, 205] width 804 height 16
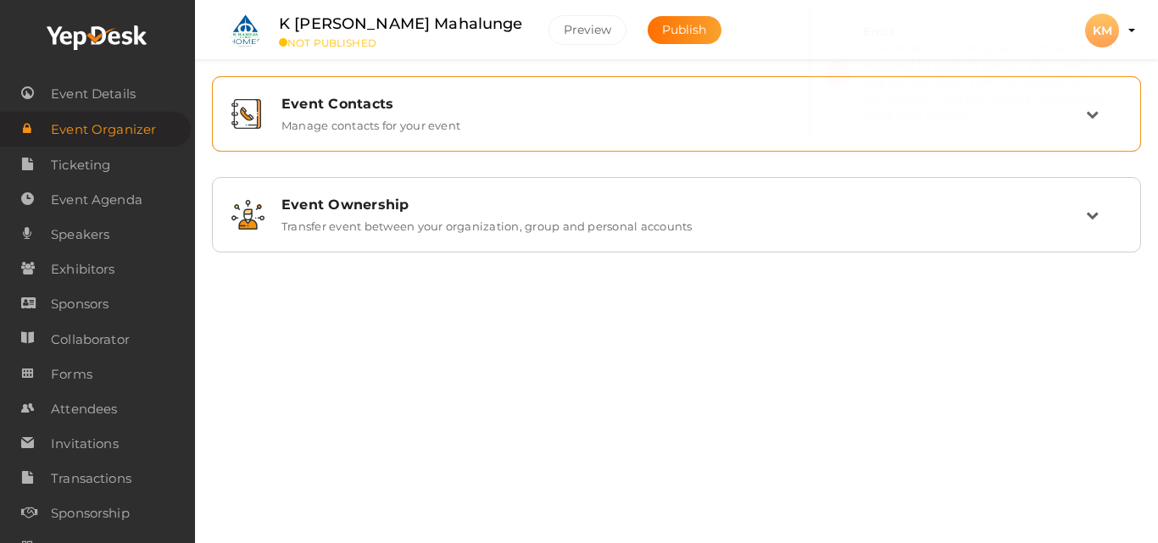
click at [420, 135] on div "Event Contacts Manage contacts for your event" at bounding box center [676, 114] width 910 height 57
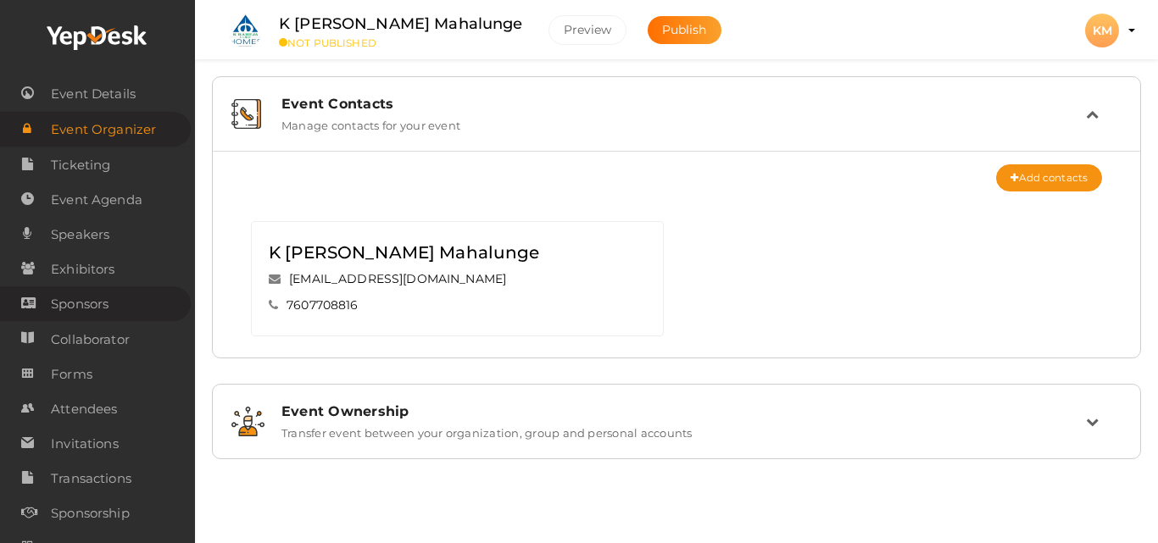
click at [79, 304] on span "Sponsors" at bounding box center [80, 304] width 58 height 34
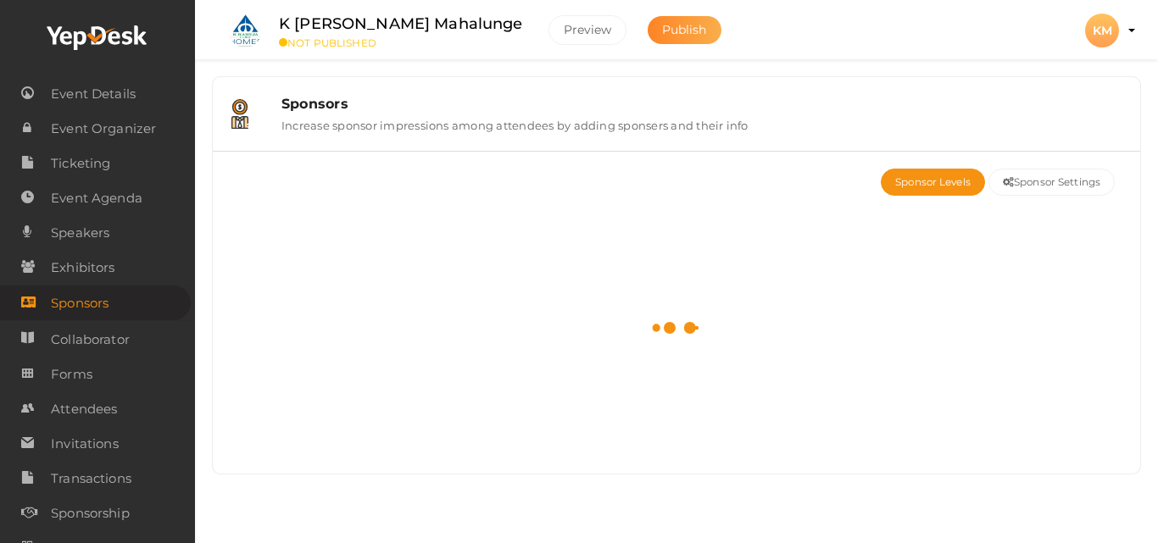
click at [662, 31] on span "Publish" at bounding box center [684, 29] width 45 height 15
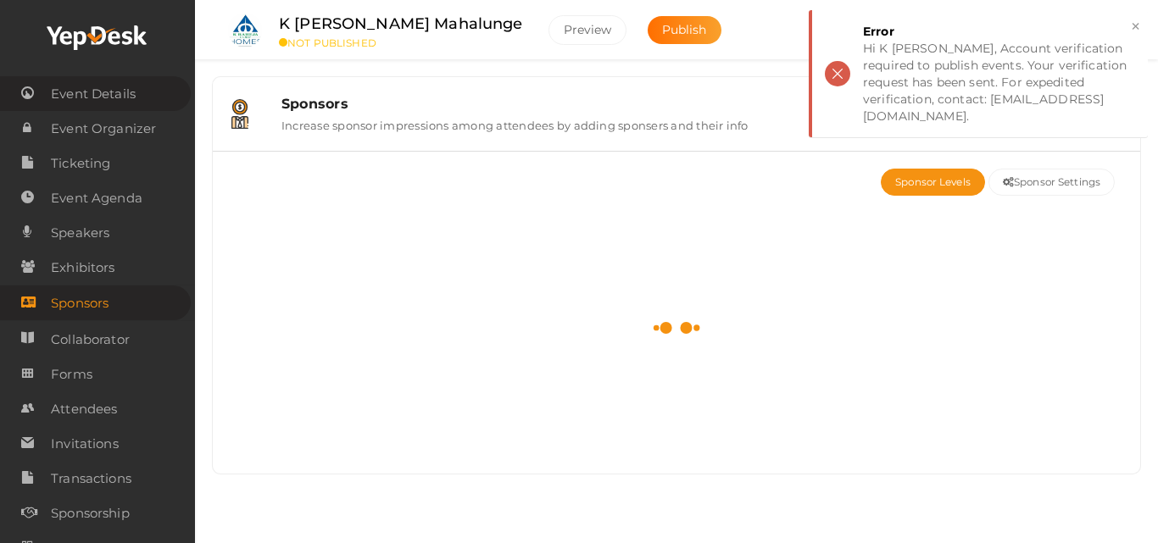
click at [96, 92] on span "Event Details" at bounding box center [93, 94] width 85 height 34
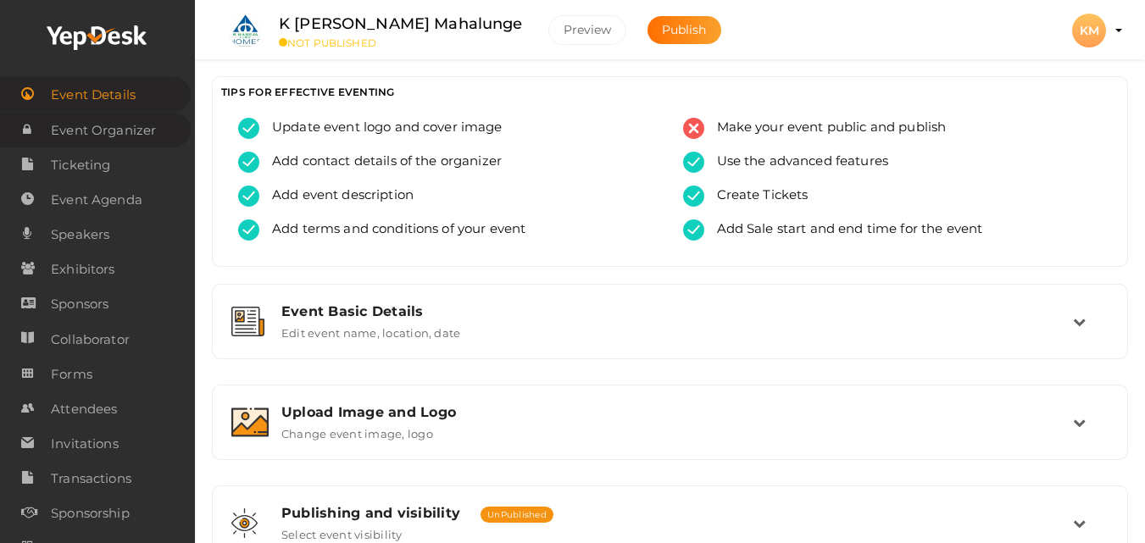
click at [117, 115] on span "Event Organizer" at bounding box center [103, 131] width 105 height 34
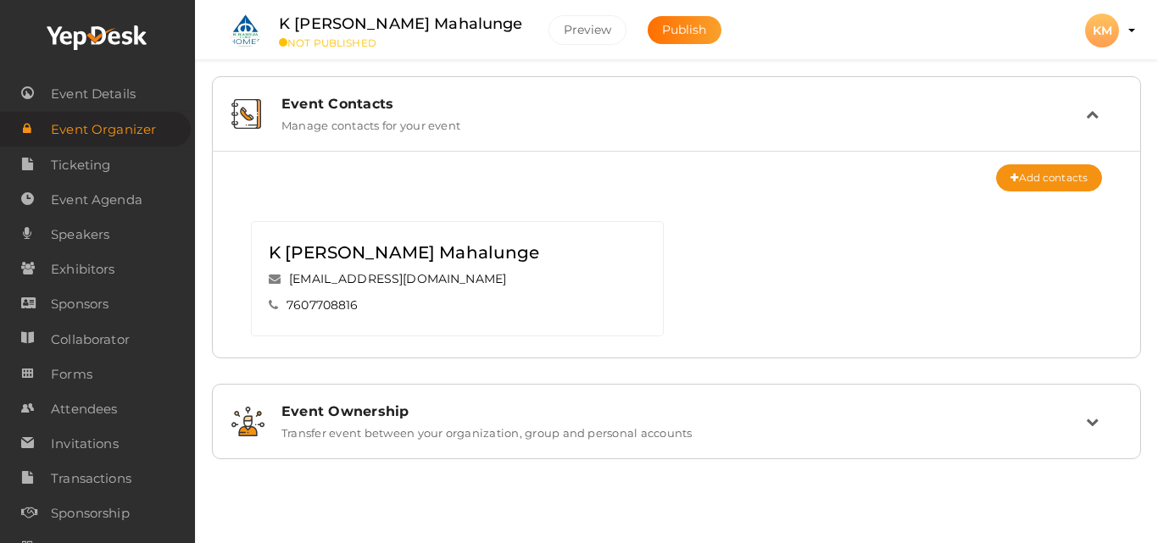
click at [1115, 30] on div "KM" at bounding box center [1102, 31] width 34 height 34
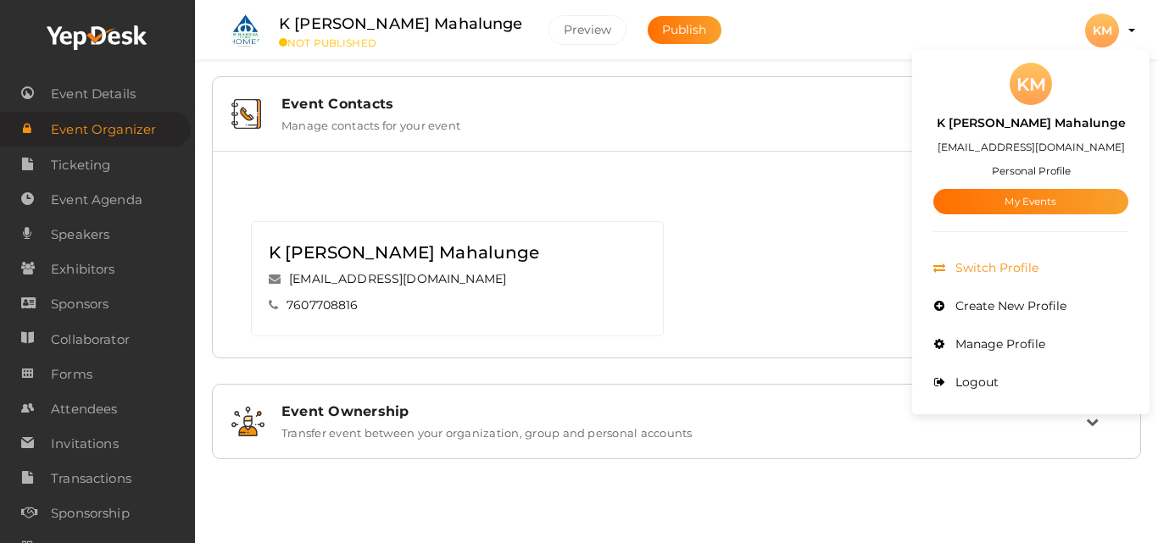
click at [1002, 264] on span "Switch Profile" at bounding box center [994, 267] width 87 height 15
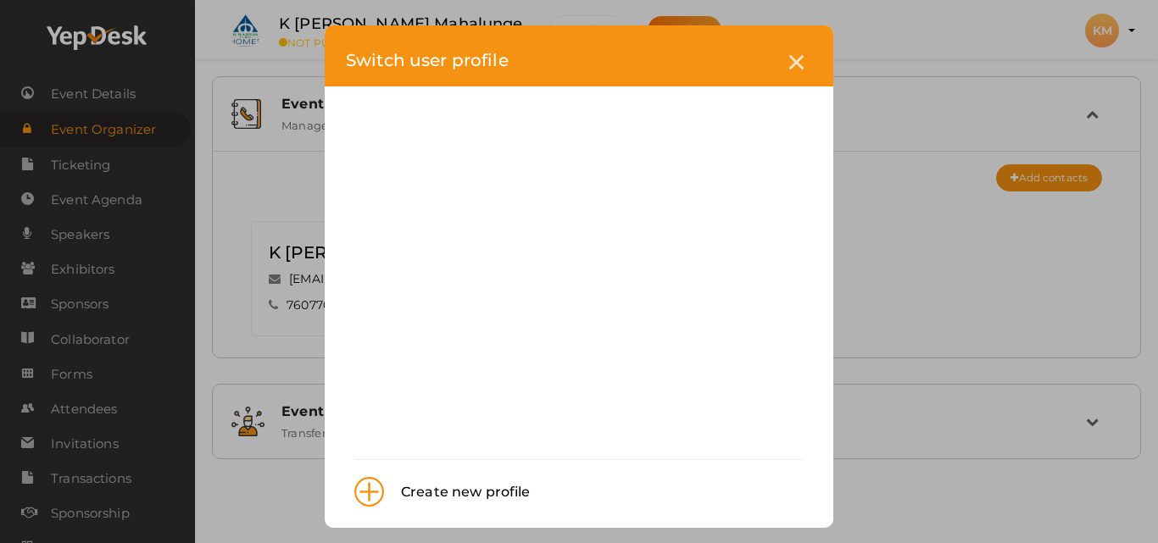
click at [442, 491] on div "Create new profile" at bounding box center [457, 492] width 147 height 22
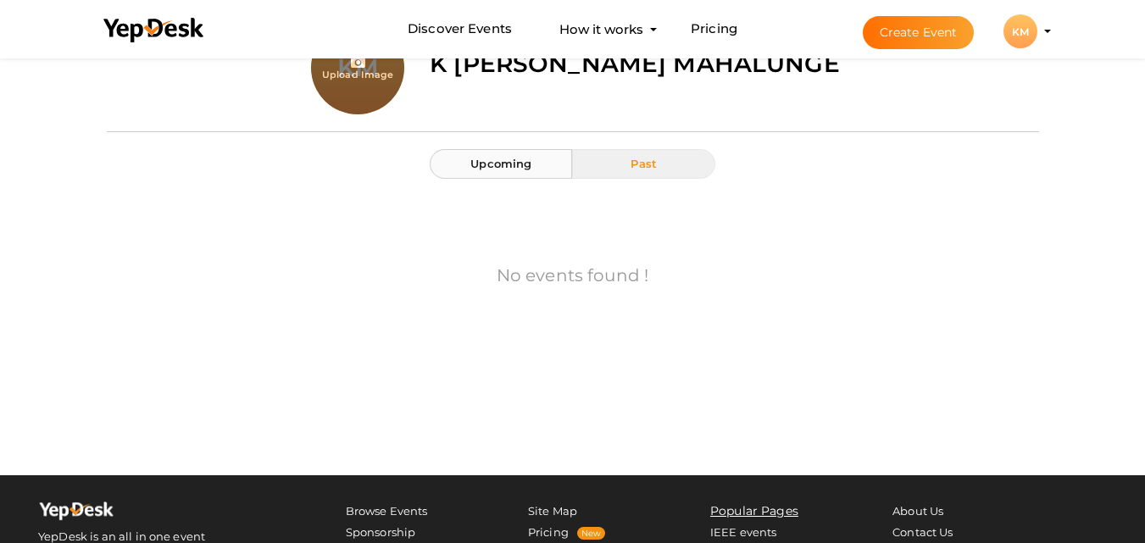
click at [503, 167] on span "Upcoming" at bounding box center [500, 164] width 61 height 14
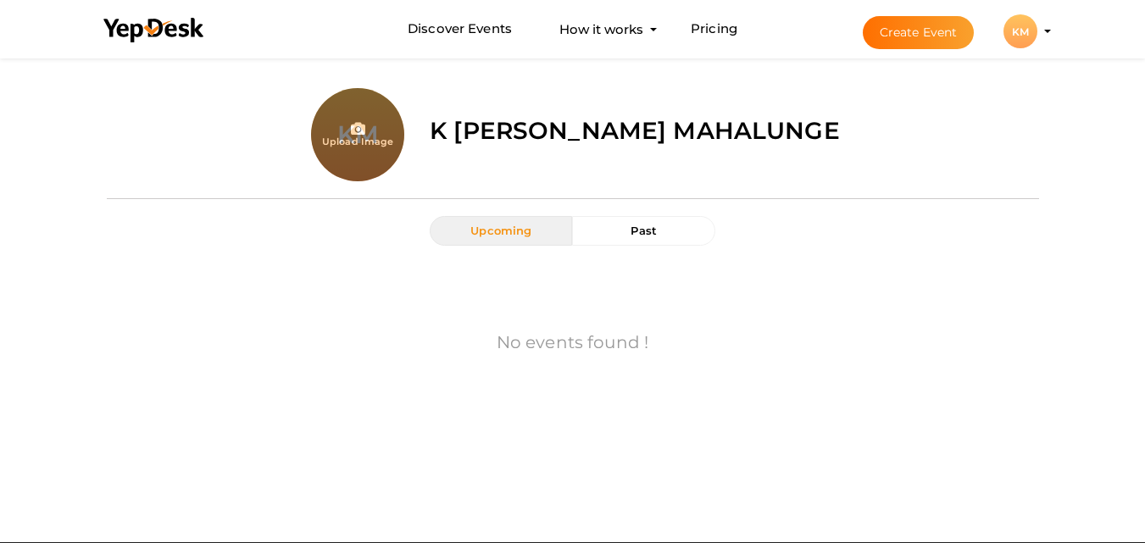
click at [560, 158] on div "Upload Image [PERSON_NAME] Mahalunge" at bounding box center [573, 122] width 932 height 119
click at [1043, 37] on li "Create Event KM [PERSON_NAME] Mahalunge [EMAIL_ADDRESS][DOMAIN_NAME] Personal P…" at bounding box center [942, 31] width 226 height 61
click at [1035, 22] on div "KM" at bounding box center [1020, 31] width 34 height 34
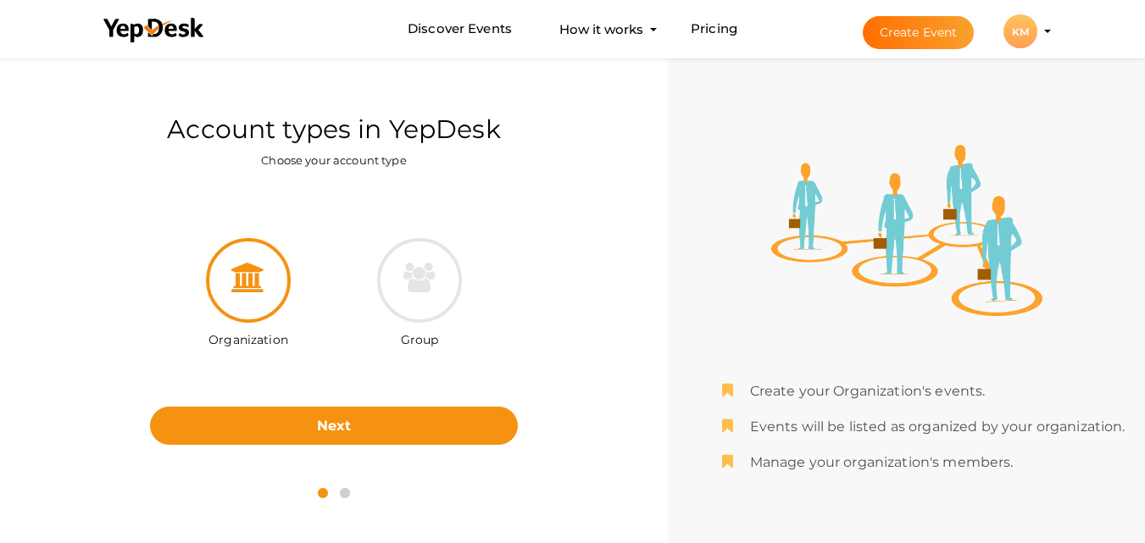
scroll to position [54, 0]
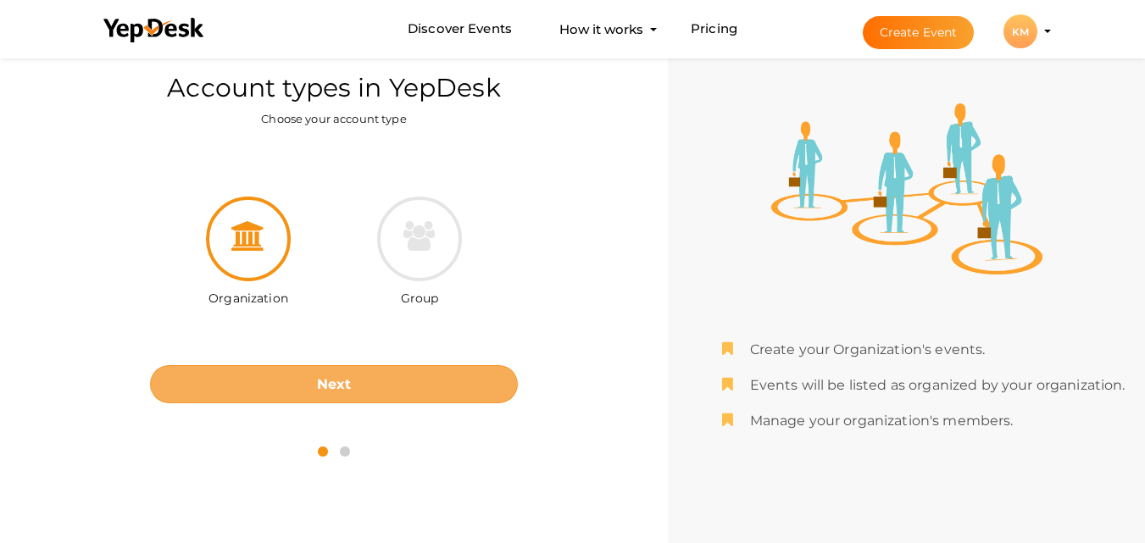
click at [334, 380] on b "Next" at bounding box center [334, 384] width 35 height 16
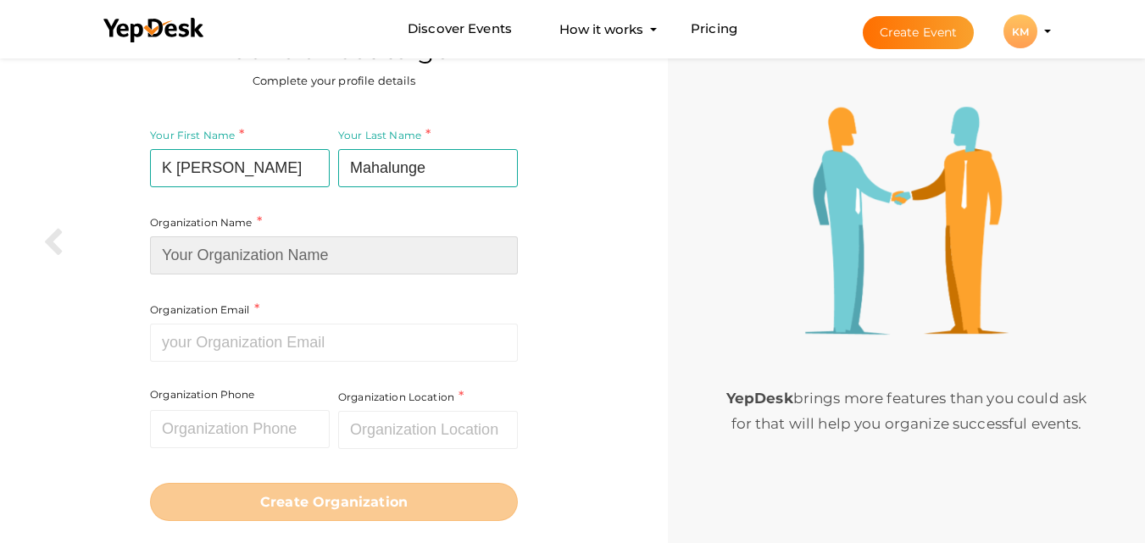
click at [305, 260] on input at bounding box center [334, 255] width 368 height 38
click at [253, 246] on input at bounding box center [334, 255] width 368 height 38
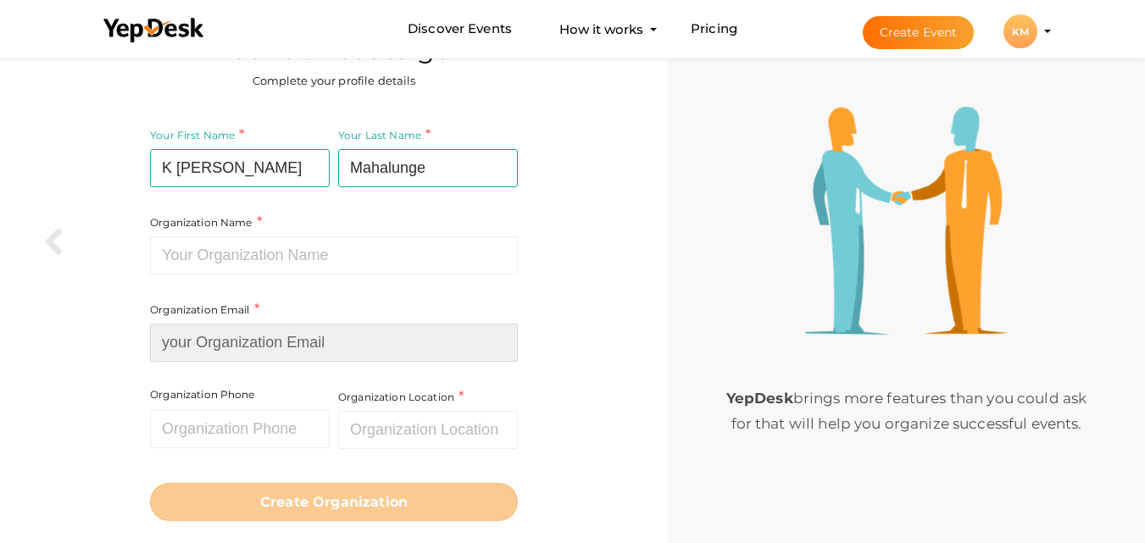
click at [236, 343] on input at bounding box center [334, 343] width 368 height 38
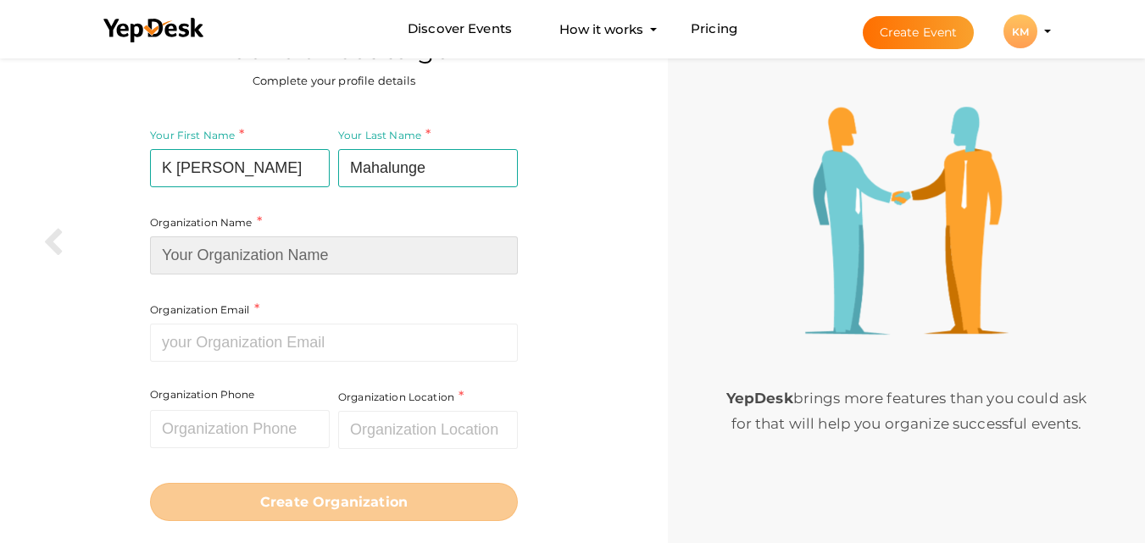
click at [242, 255] on input at bounding box center [334, 255] width 368 height 38
paste input "... K [PERSON_NAME]"
type input "... K [PERSON_NAME]"
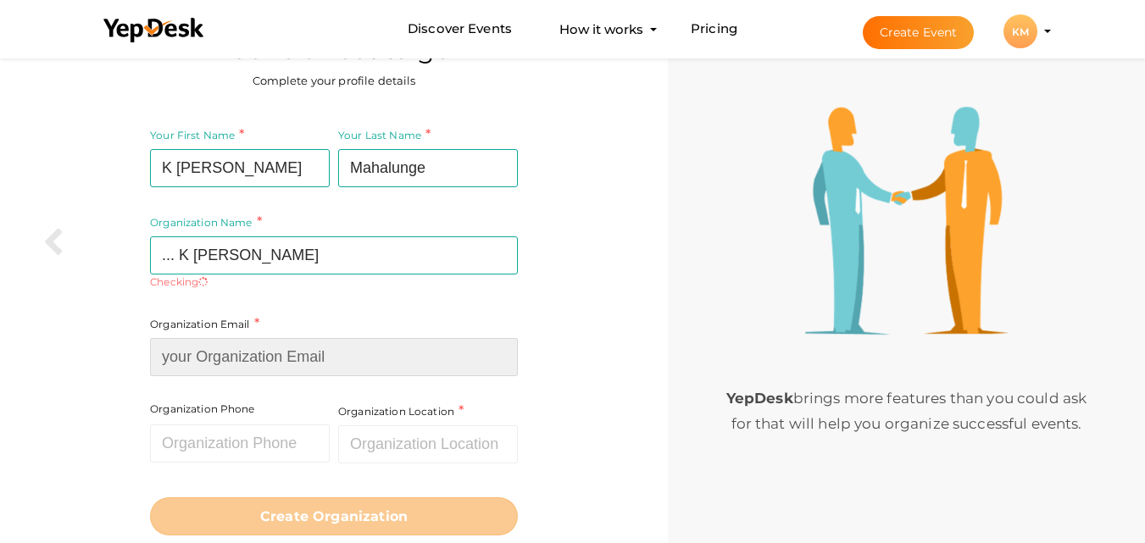
click at [253, 343] on input at bounding box center [334, 357] width 368 height 38
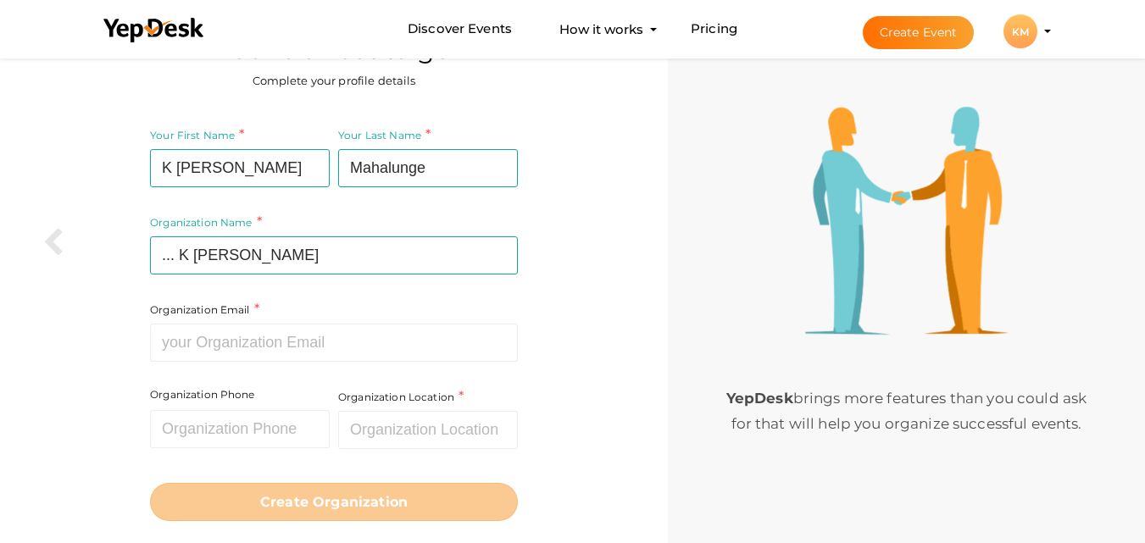
click at [230, 312] on label "Organization Email" at bounding box center [204, 309] width 109 height 19
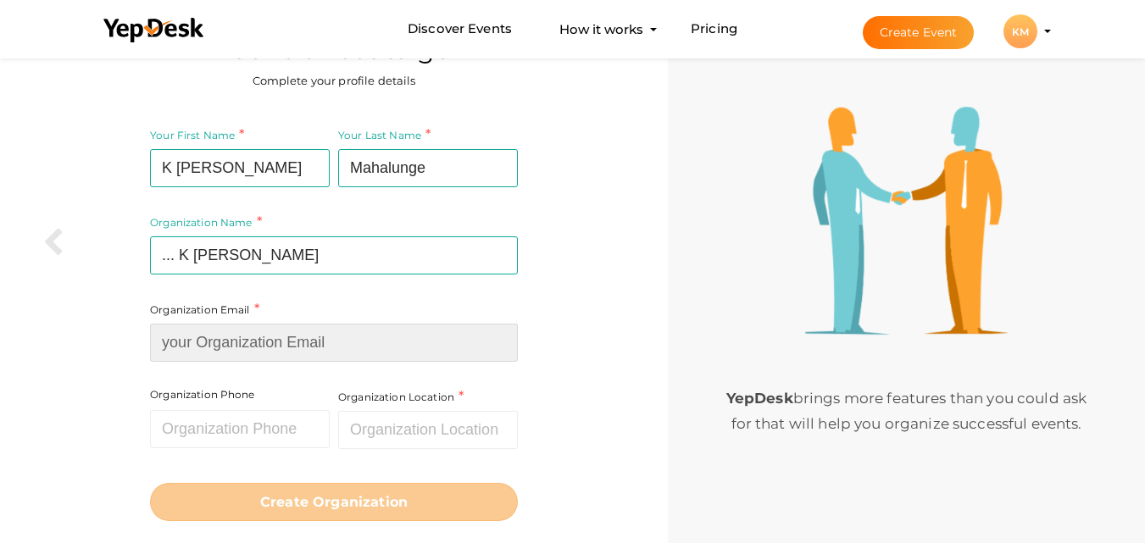
click at [224, 344] on input at bounding box center [334, 343] width 368 height 38
paste input "[EMAIL_ADDRESS][DOMAIN_NAME]"
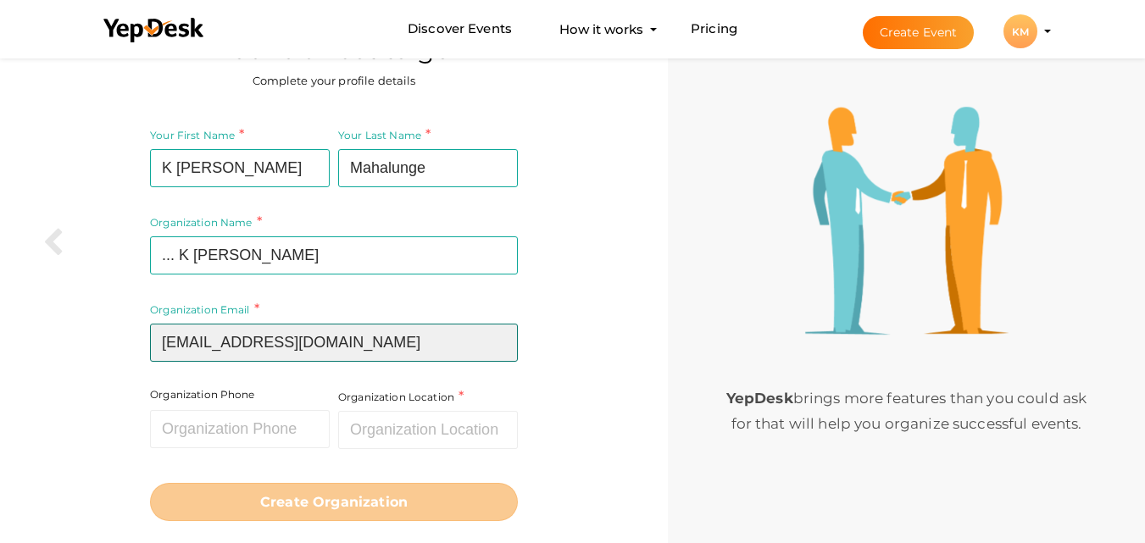
type input "[EMAIL_ADDRESS][DOMAIN_NAME]"
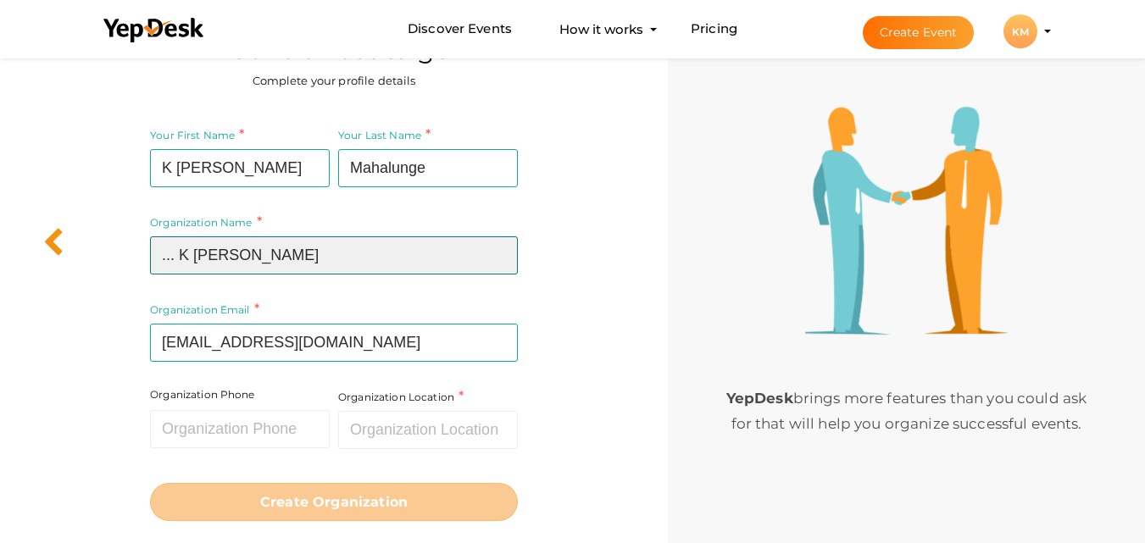
drag, startPoint x: 178, startPoint y: 251, endPoint x: 44, endPoint y: 302, distance: 143.2
click at [42, 0] on div "You're all set to go Complete your profile details Your First Name K [PERSON_NA…" at bounding box center [572, 0] width 1145 height 0
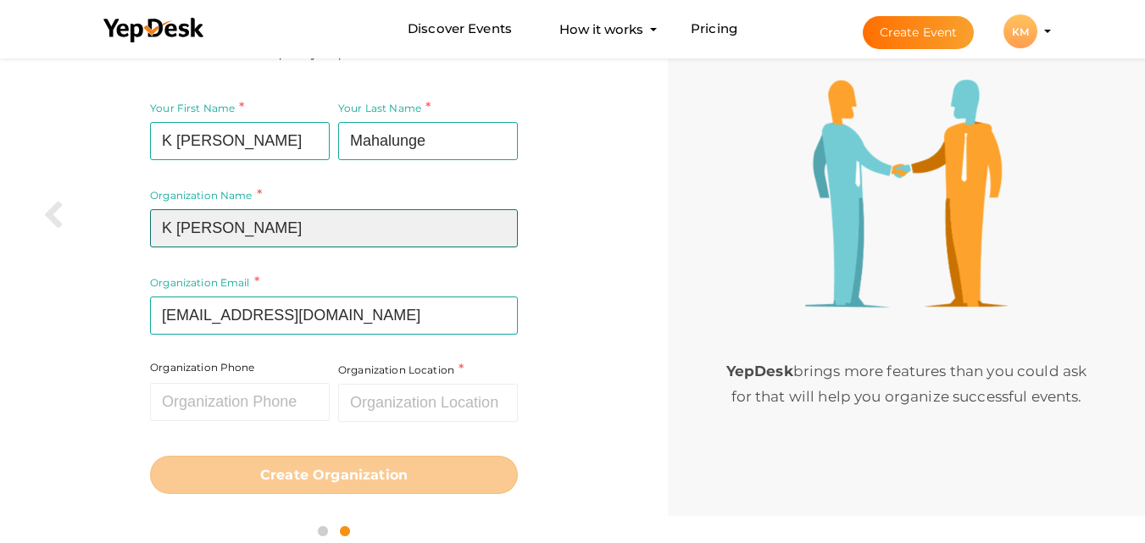
scroll to position [96, 0]
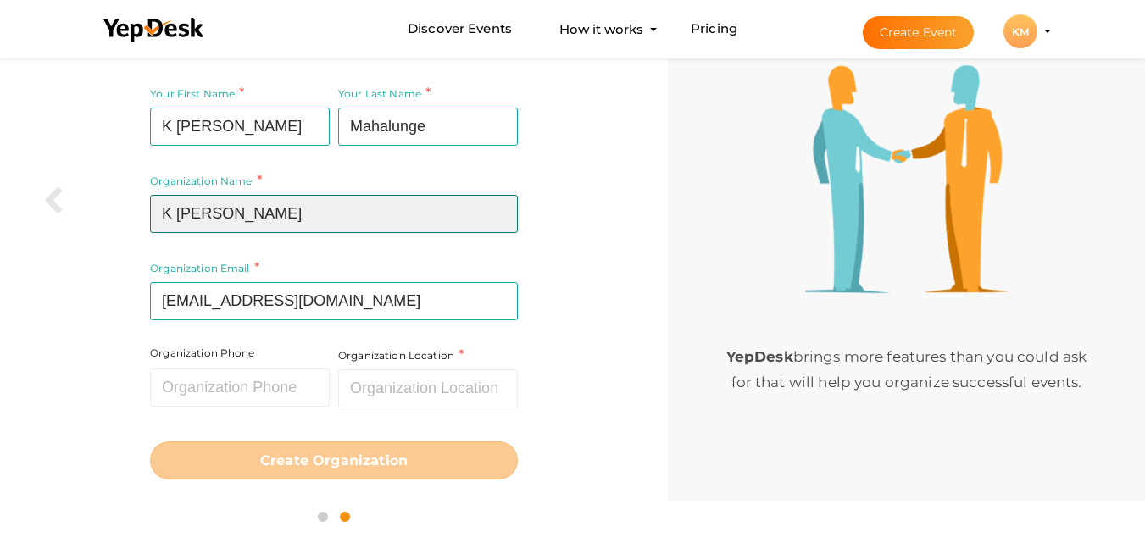
type input "K [PERSON_NAME]"
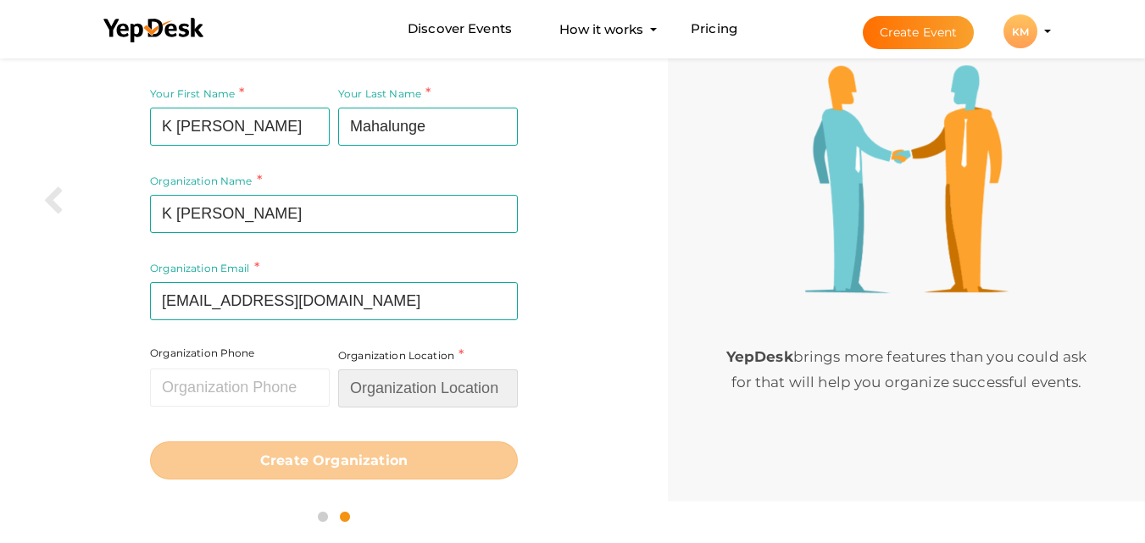
click at [439, 375] on div "Organization Location Required." at bounding box center [428, 377] width 180 height 62
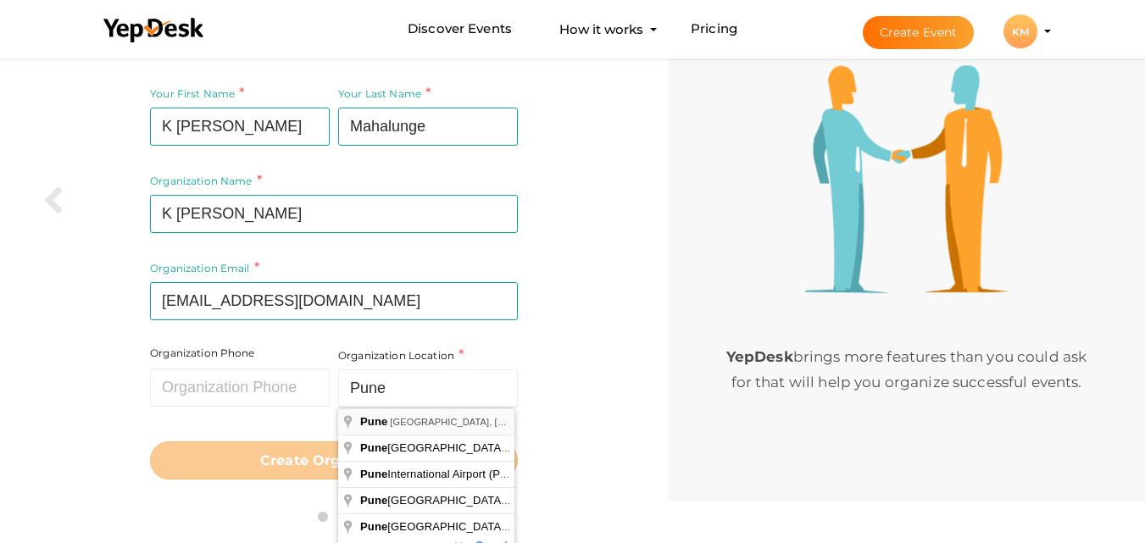
type input "[GEOGRAPHIC_DATA], [GEOGRAPHIC_DATA], [GEOGRAPHIC_DATA]"
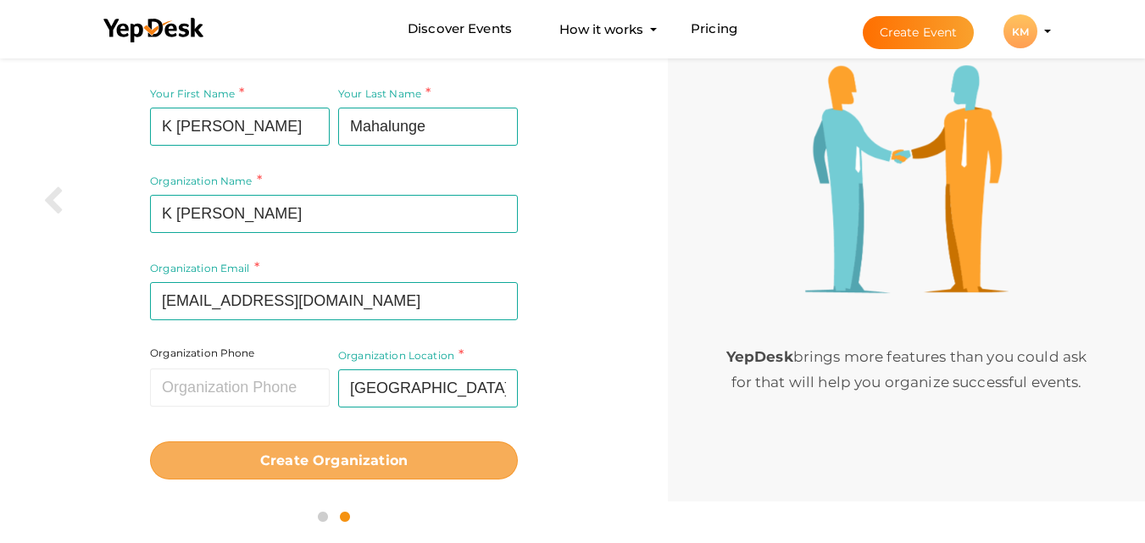
click at [272, 454] on b "Create Organization" at bounding box center [333, 461] width 147 height 16
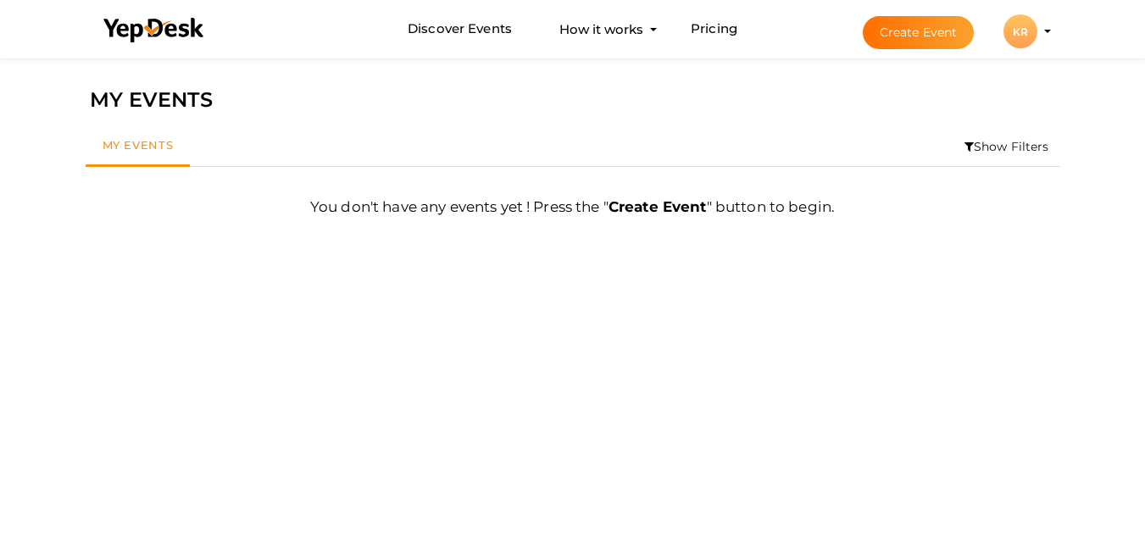
click at [1023, 26] on div "KR" at bounding box center [1020, 31] width 34 height 34
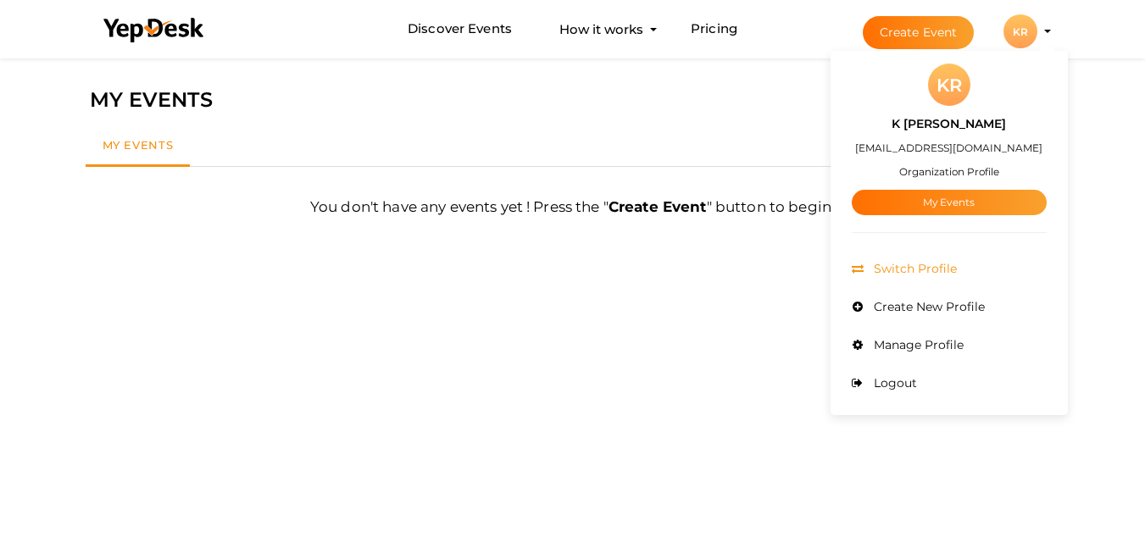
click at [904, 266] on span "Switch Profile" at bounding box center [912, 268] width 87 height 15
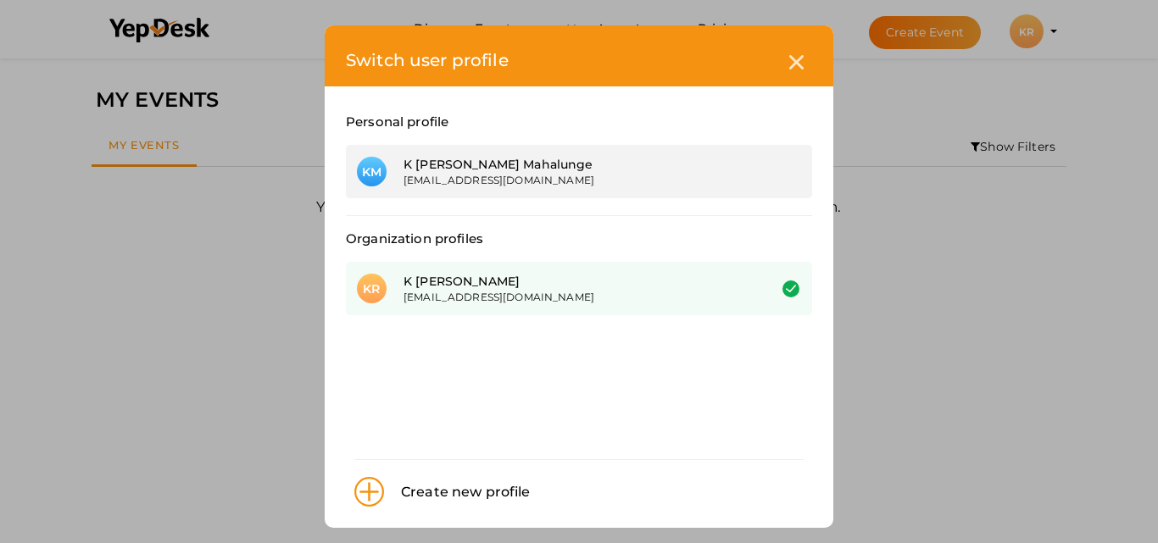
click at [547, 175] on div "[EMAIL_ADDRESS][DOMAIN_NAME]" at bounding box center [572, 180] width 338 height 14
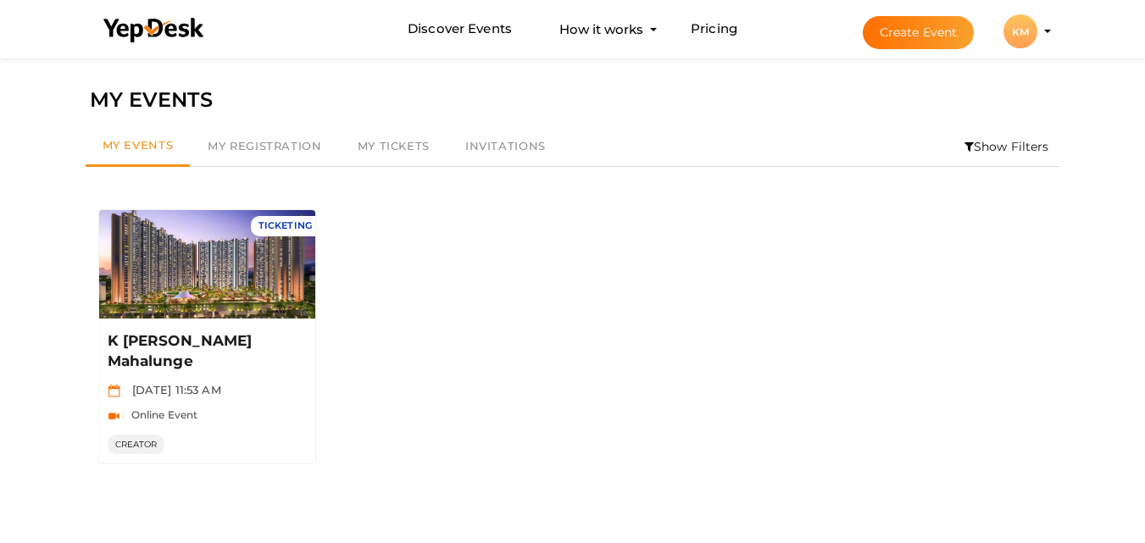
click at [1032, 30] on div "KM" at bounding box center [1020, 31] width 34 height 34
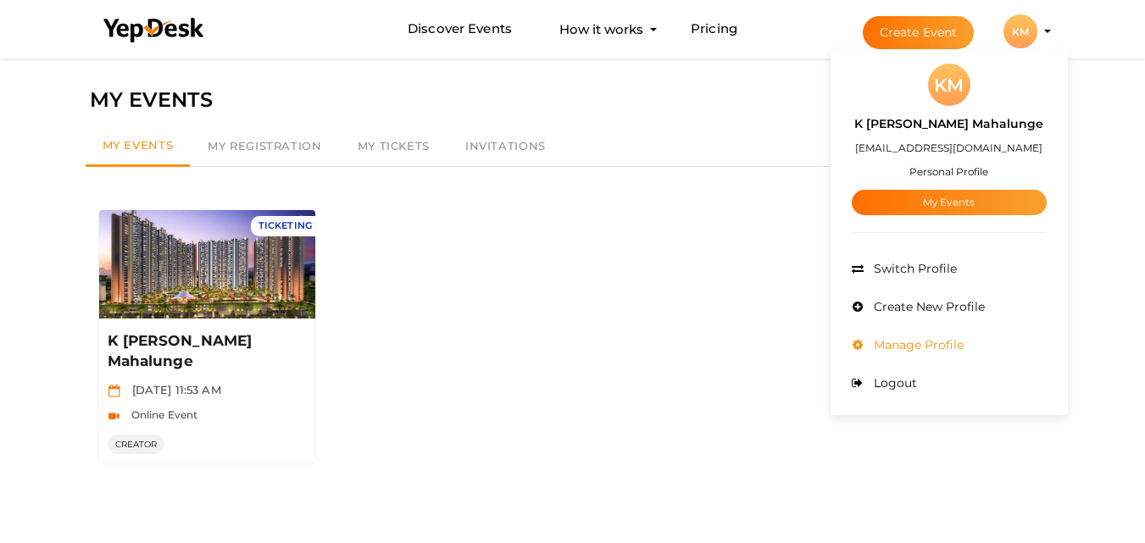
click at [919, 337] on span "Manage Profile" at bounding box center [916, 344] width 94 height 15
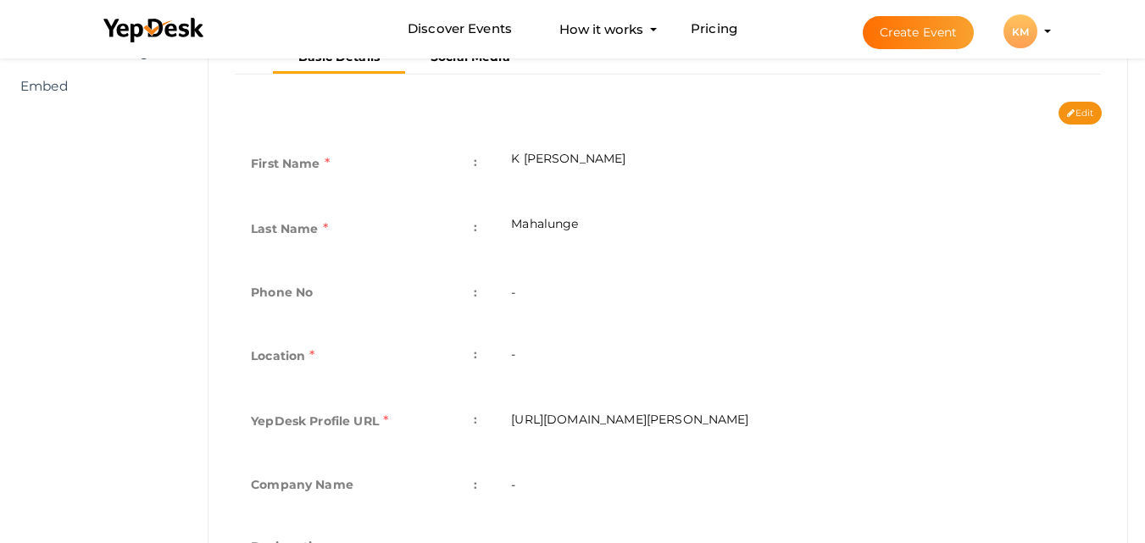
scroll to position [497, 0]
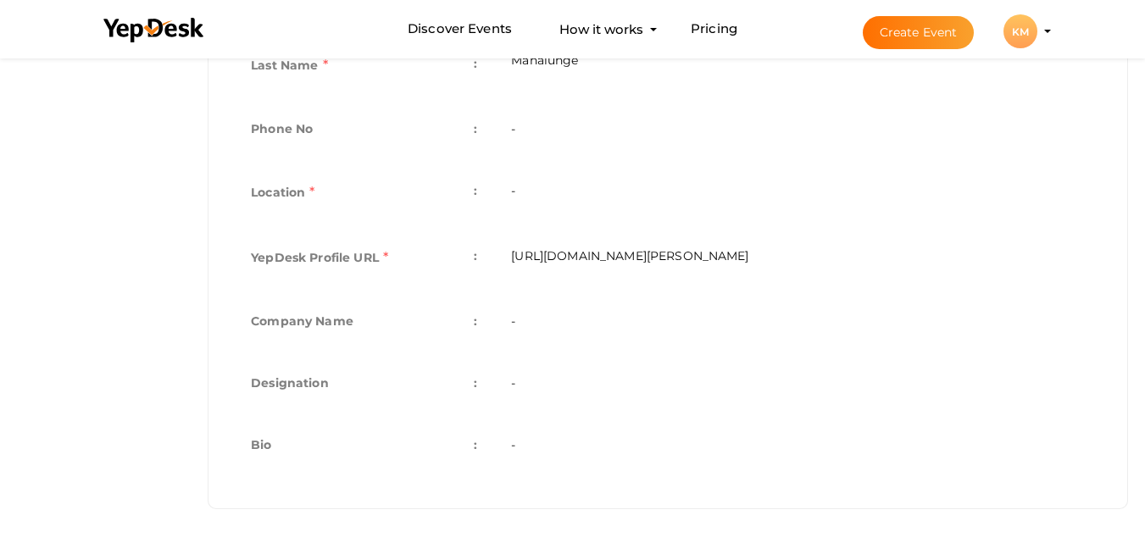
click at [631, 260] on td "[URL][DOMAIN_NAME][PERSON_NAME]" at bounding box center [798, 259] width 608 height 65
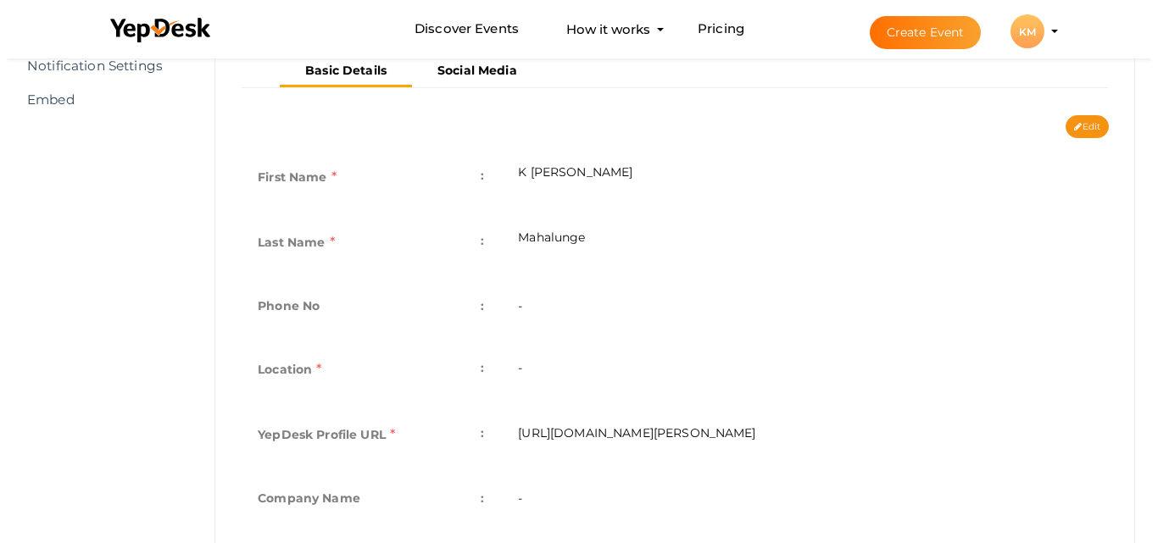
scroll to position [158, 0]
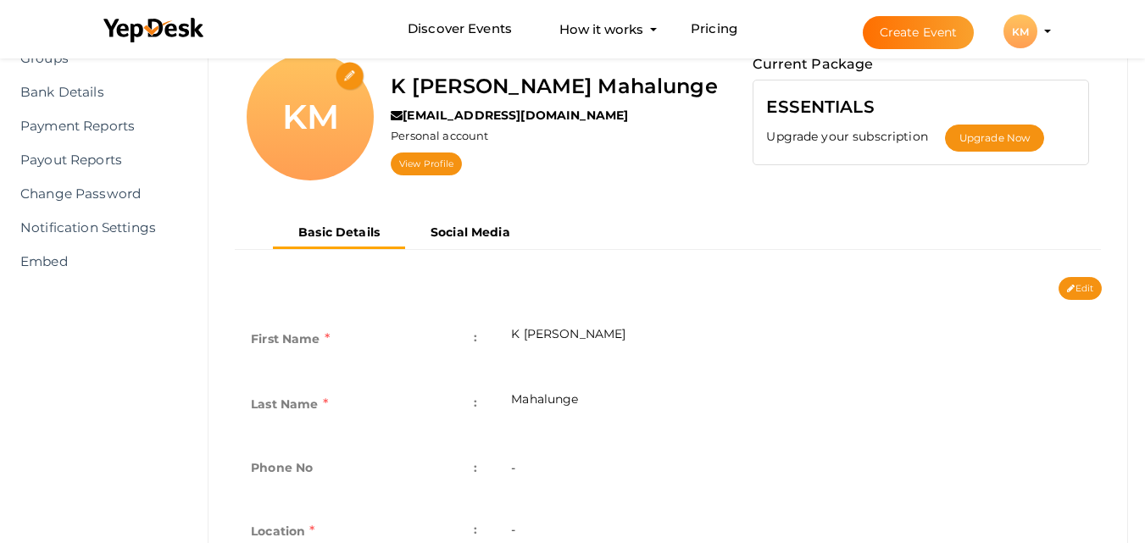
click at [303, 119] on div "KM" at bounding box center [310, 116] width 127 height 127
click at [345, 79] on input "file" at bounding box center [351, 77] width 30 height 30
type input "C:\fakepath\K Raheja.jpg"
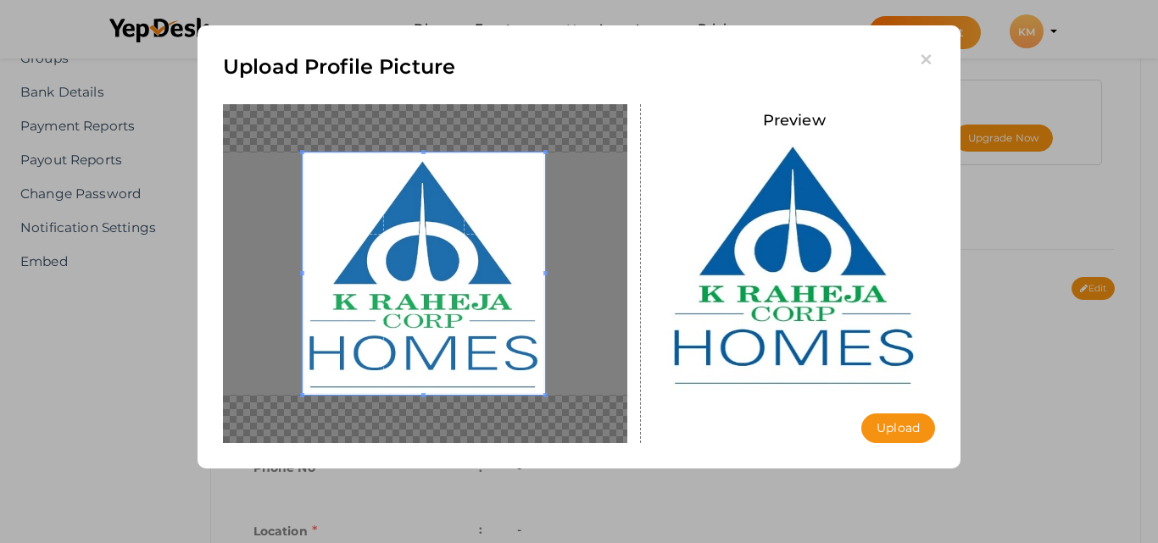
drag, startPoint x: 391, startPoint y: 292, endPoint x: 365, endPoint y: 289, distance: 25.6
click at [365, 289] on span at bounding box center [424, 274] width 242 height 242
click at [901, 427] on button "Upload" at bounding box center [898, 429] width 74 height 30
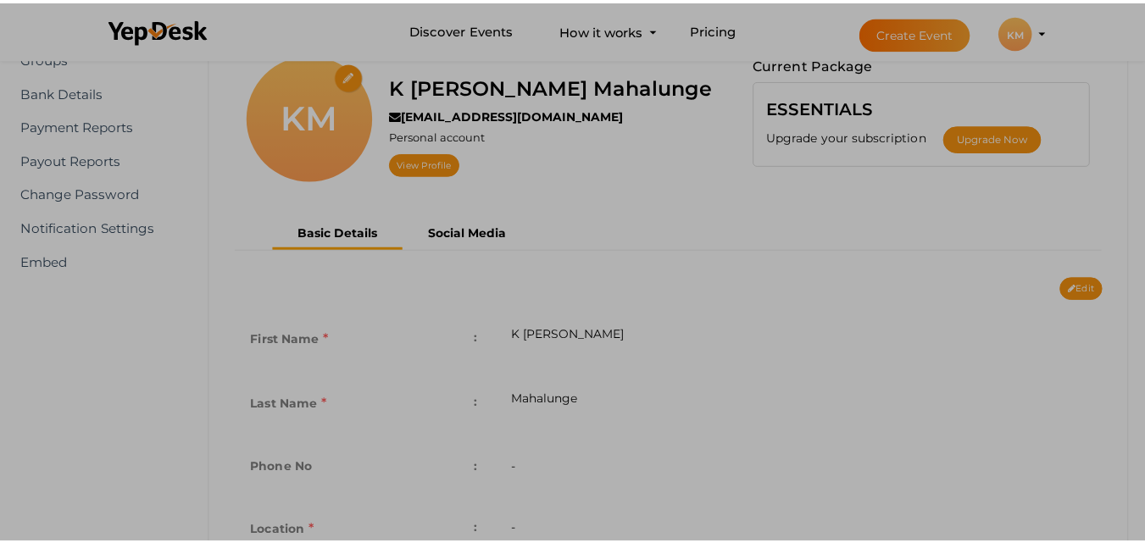
scroll to position [0, 0]
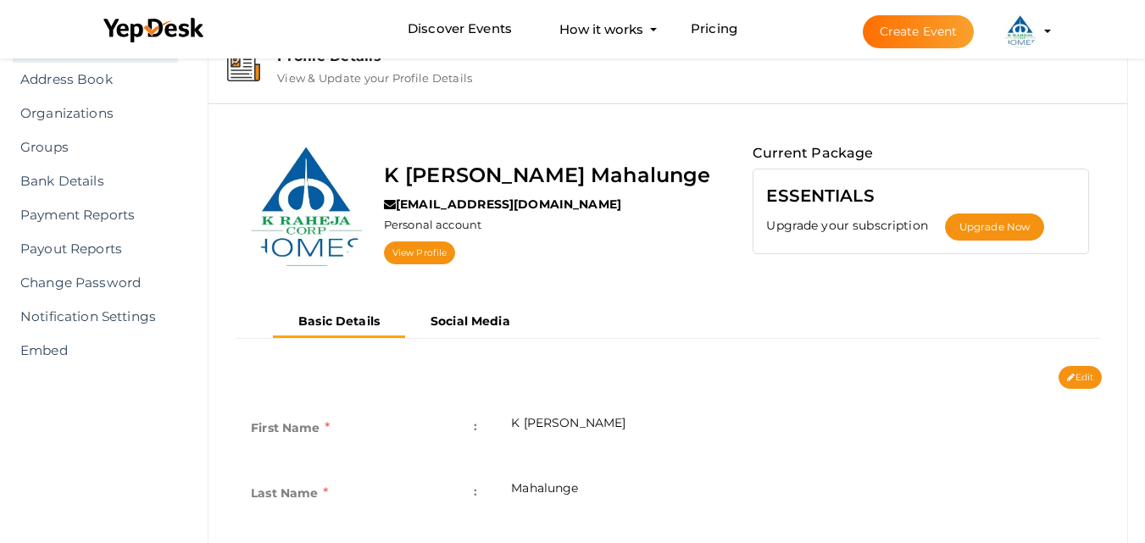
scroll to position [169, 0]
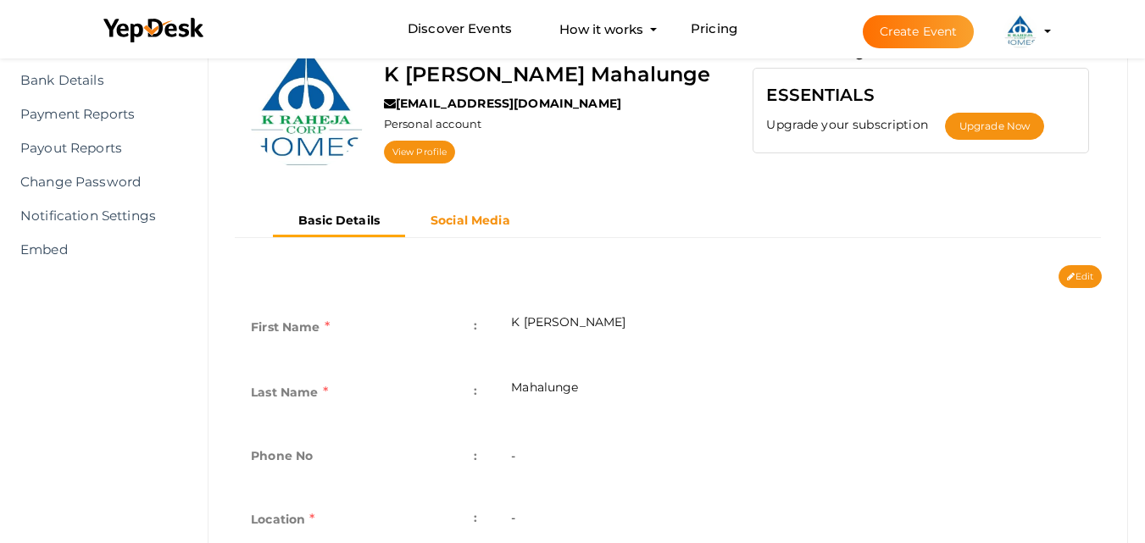
click at [464, 215] on b "Social Media" at bounding box center [470, 220] width 80 height 15
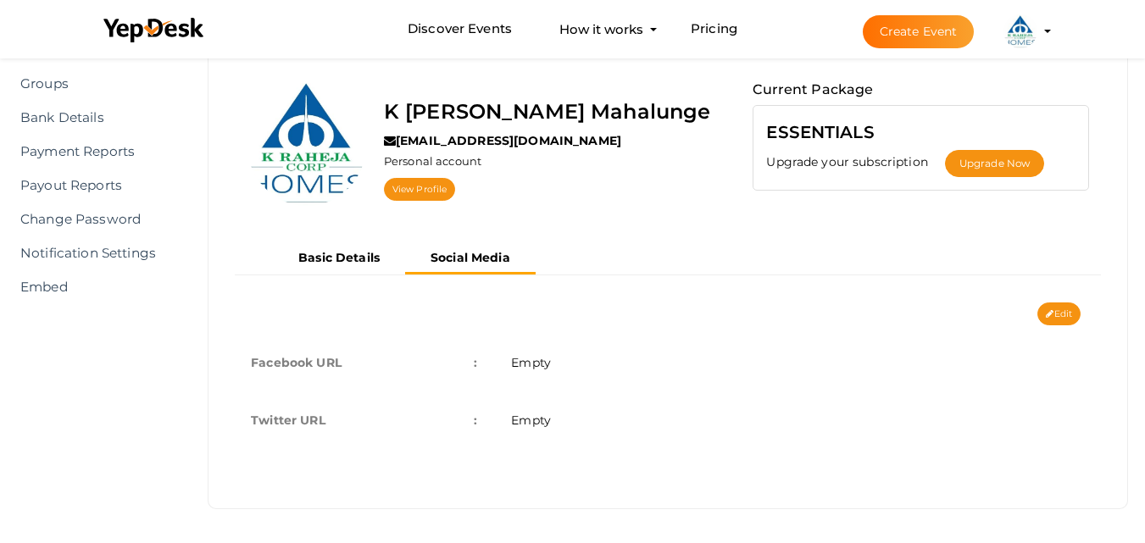
click at [542, 421] on span "Empty" at bounding box center [531, 420] width 40 height 15
click at [1047, 314] on icon at bounding box center [1050, 314] width 8 height 9
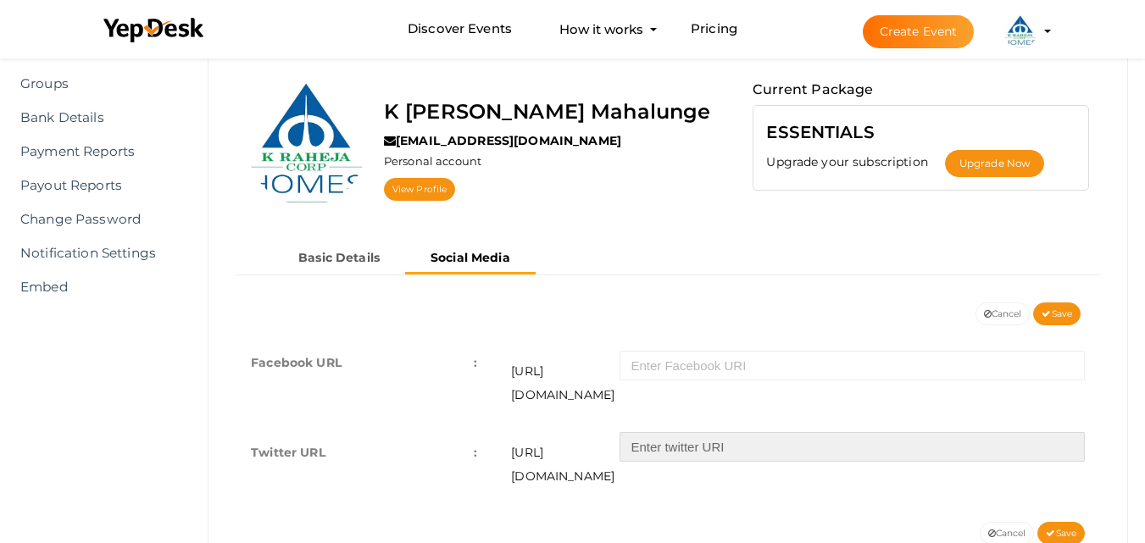
click at [700, 432] on input "text" at bounding box center [851, 447] width 465 height 30
paste input "k_mahalunge"
type input "k_mahalunge"
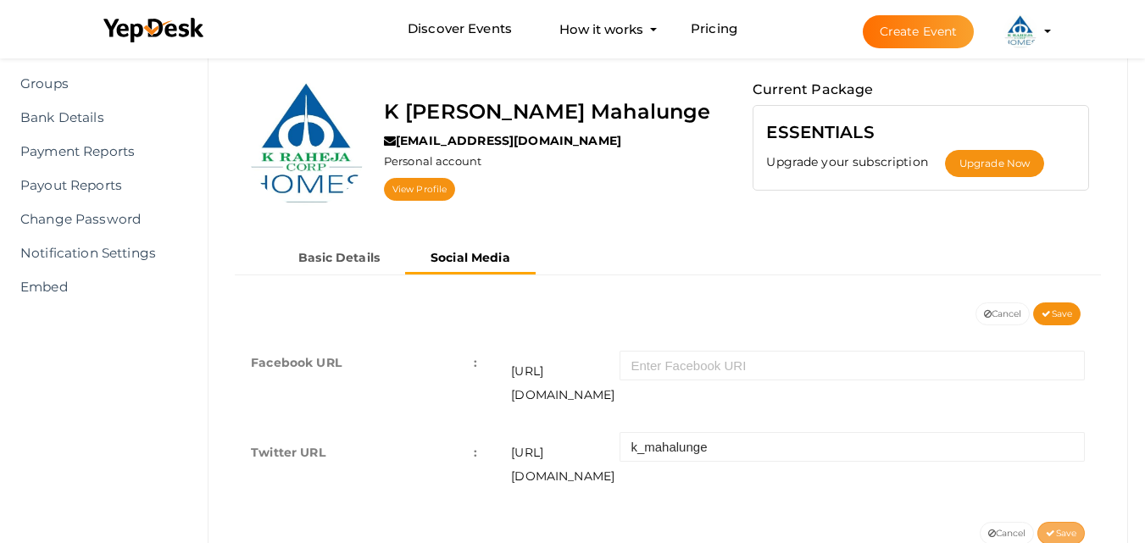
click at [1052, 303] on div "Edit Cancel Save Facebook URL : Empty Twitter URL : Empty Facebook URL : [URL][…" at bounding box center [667, 303] width 893 height 0
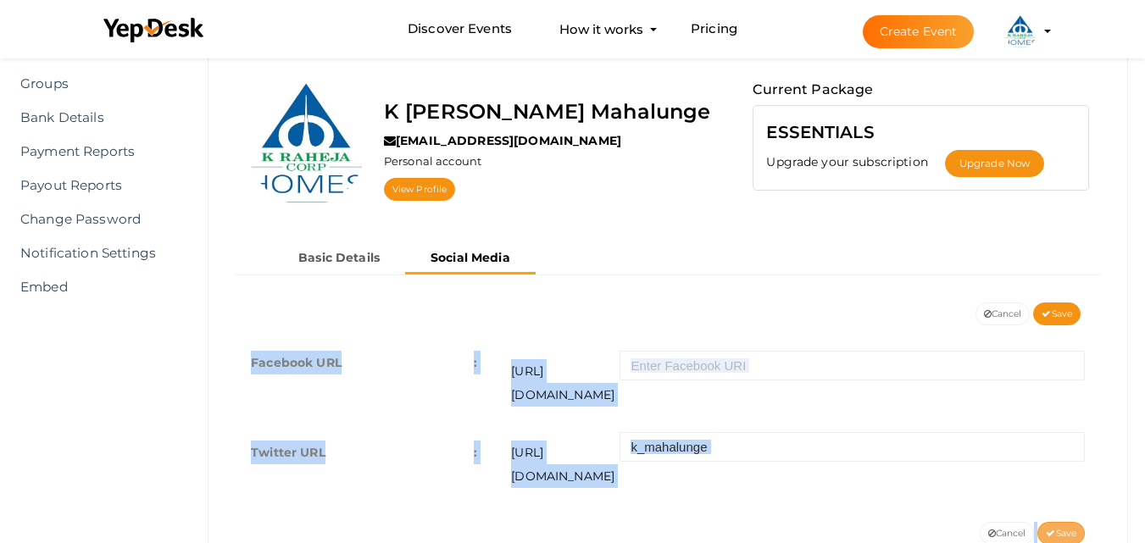
click at [1054, 528] on span "Save" at bounding box center [1061, 533] width 31 height 11
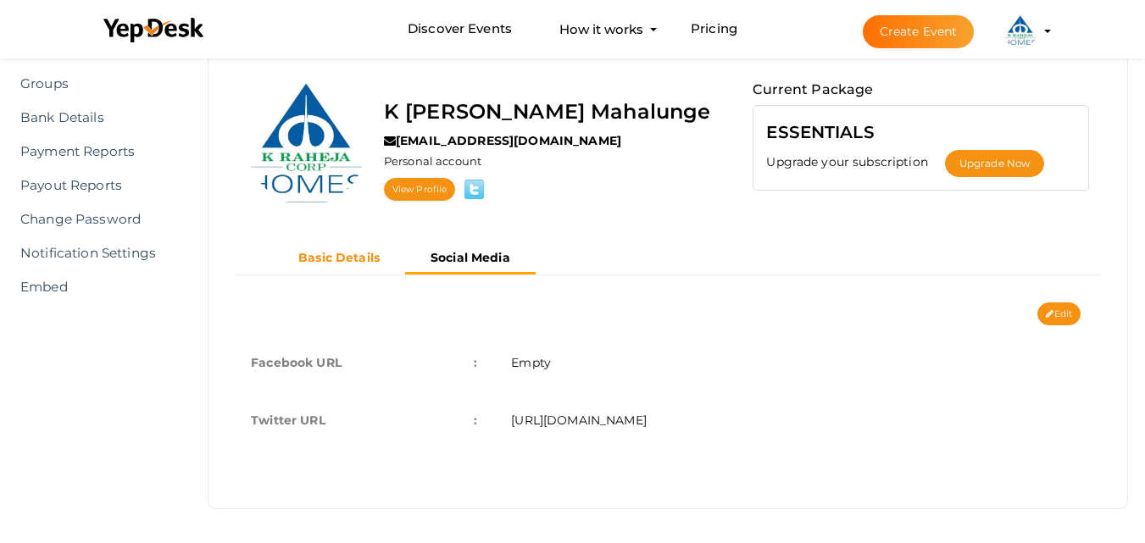
click at [322, 254] on b "Basic Details" at bounding box center [338, 257] width 81 height 15
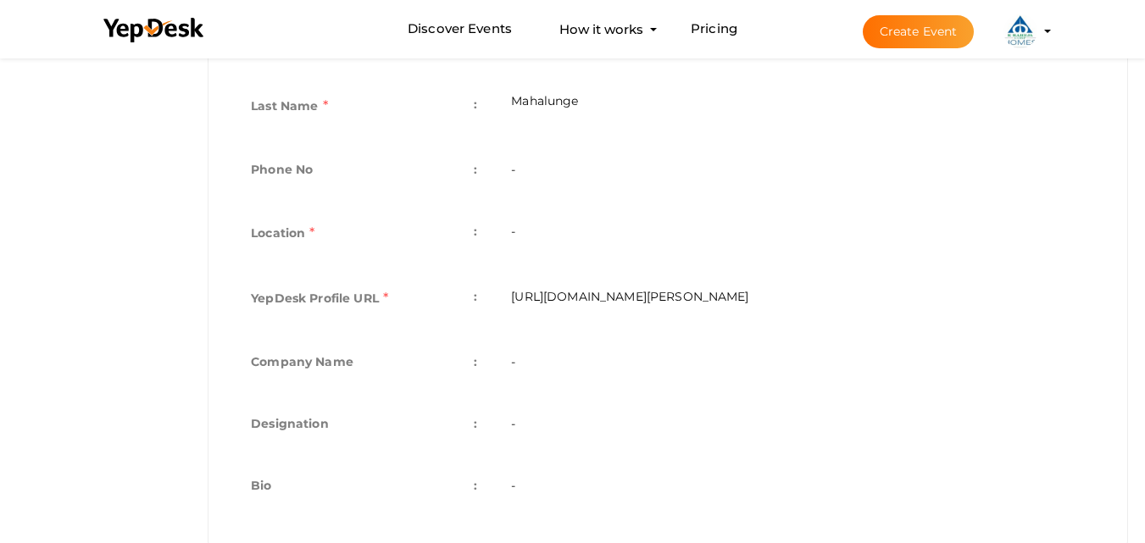
scroll to position [471, 0]
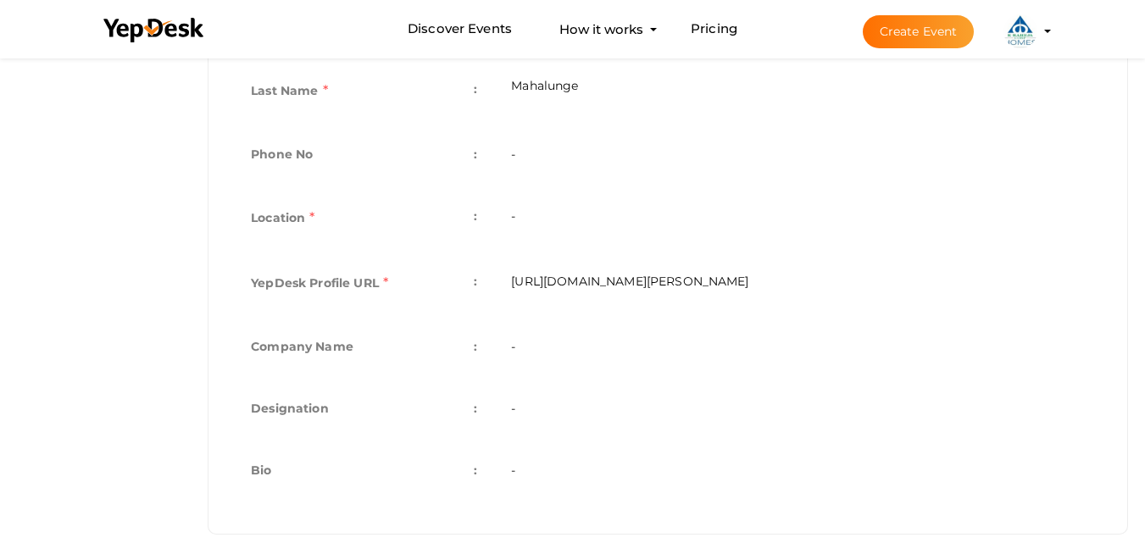
click at [553, 214] on td "-" at bounding box center [798, 219] width 608 height 65
click at [514, 218] on td "-" at bounding box center [798, 219] width 608 height 65
click at [525, 213] on td "-" at bounding box center [798, 219] width 608 height 65
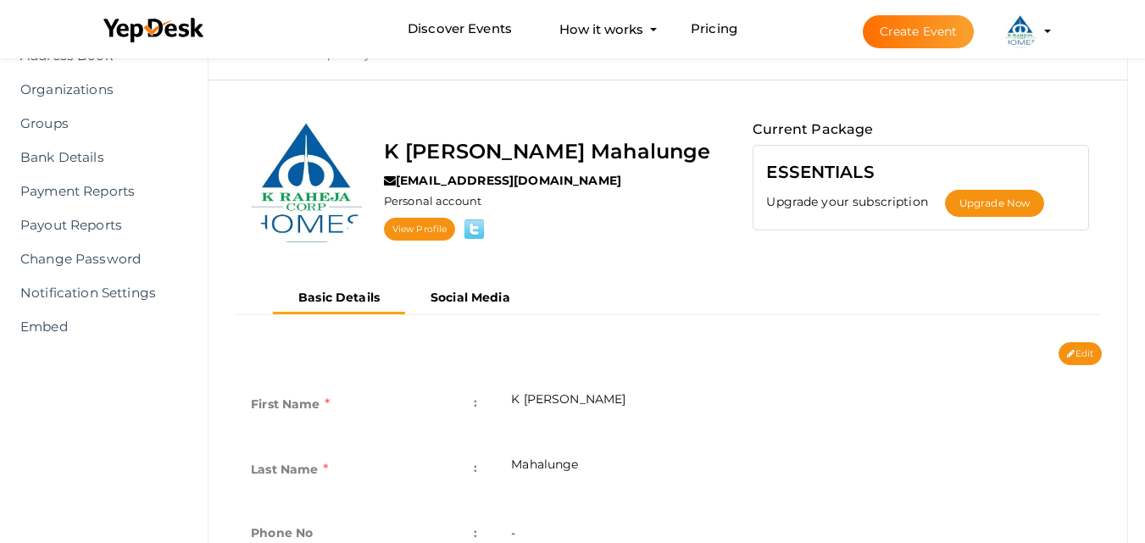
scroll to position [0, 0]
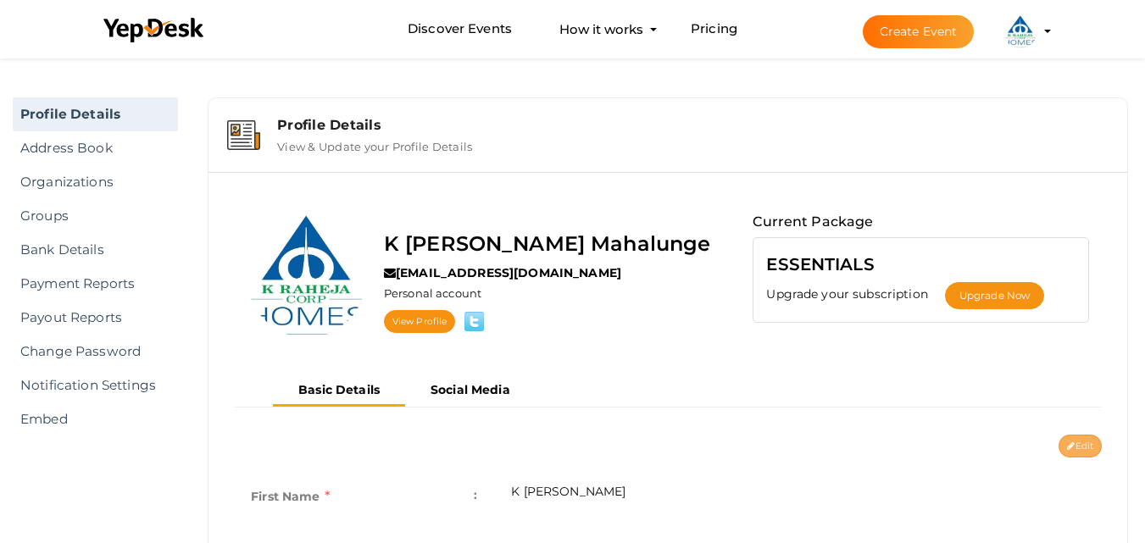
click at [1095, 443] on button "Edit" at bounding box center [1079, 446] width 43 height 23
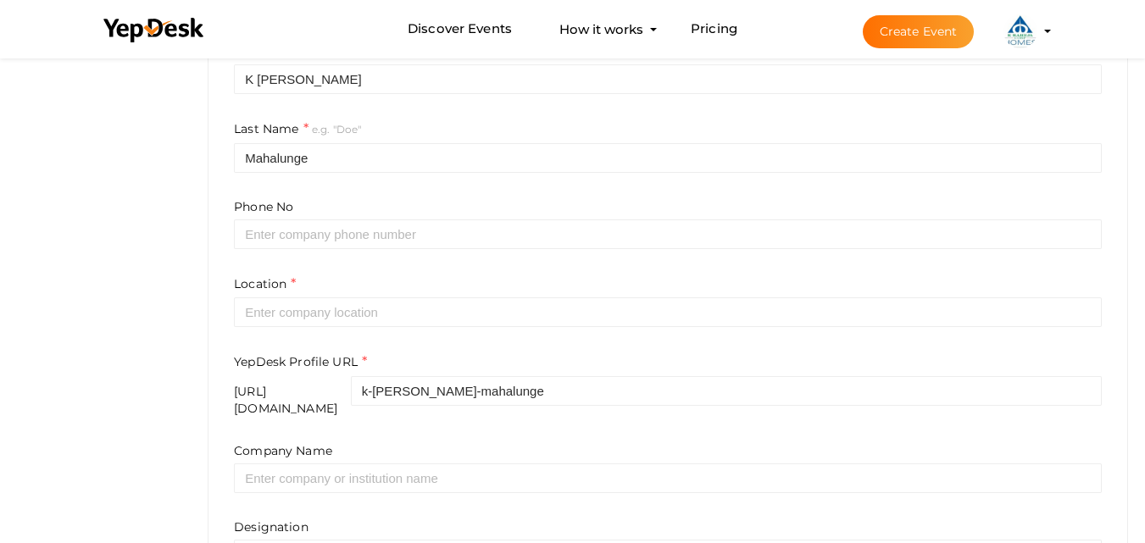
scroll to position [508, 0]
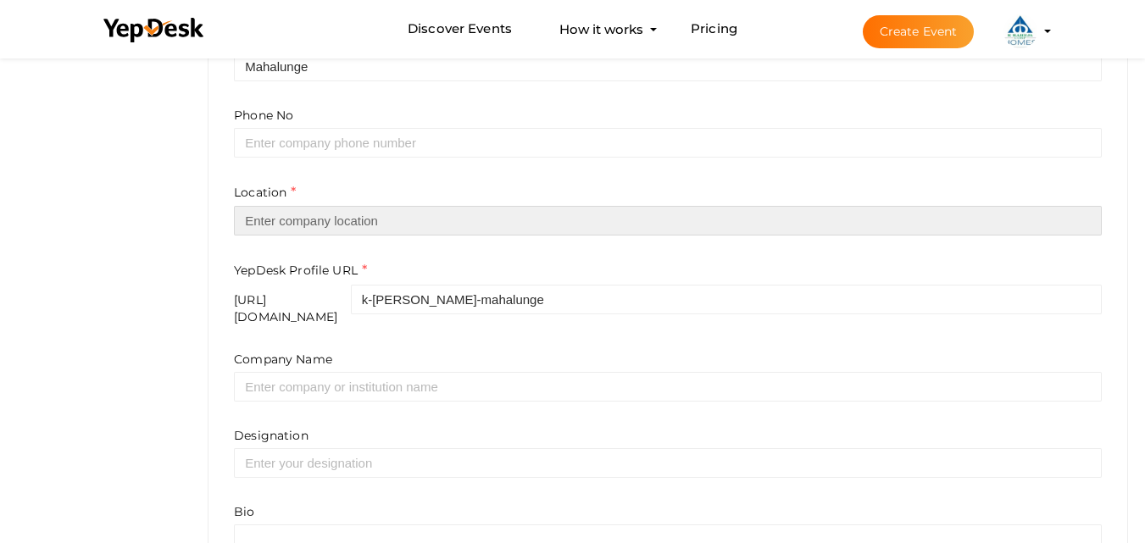
click at [343, 224] on input "text" at bounding box center [668, 221] width 868 height 30
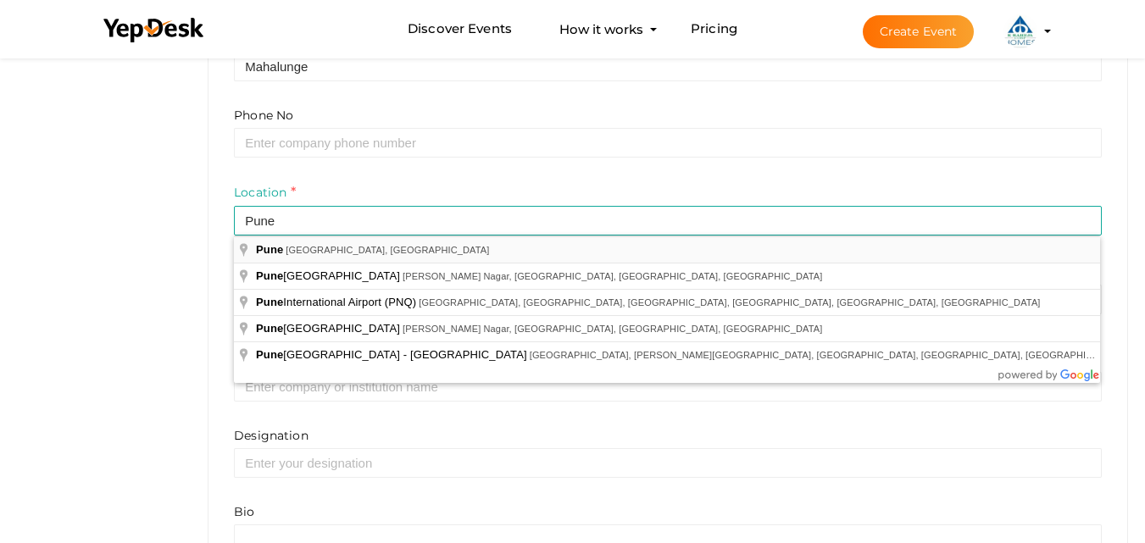
type input "[GEOGRAPHIC_DATA], [GEOGRAPHIC_DATA], [GEOGRAPHIC_DATA]"
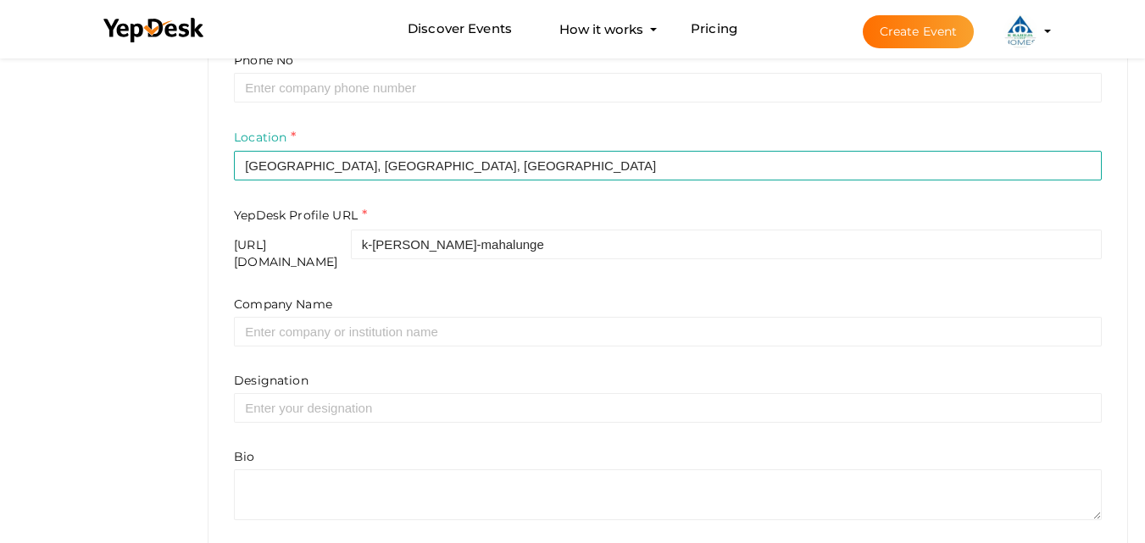
scroll to position [625, 0]
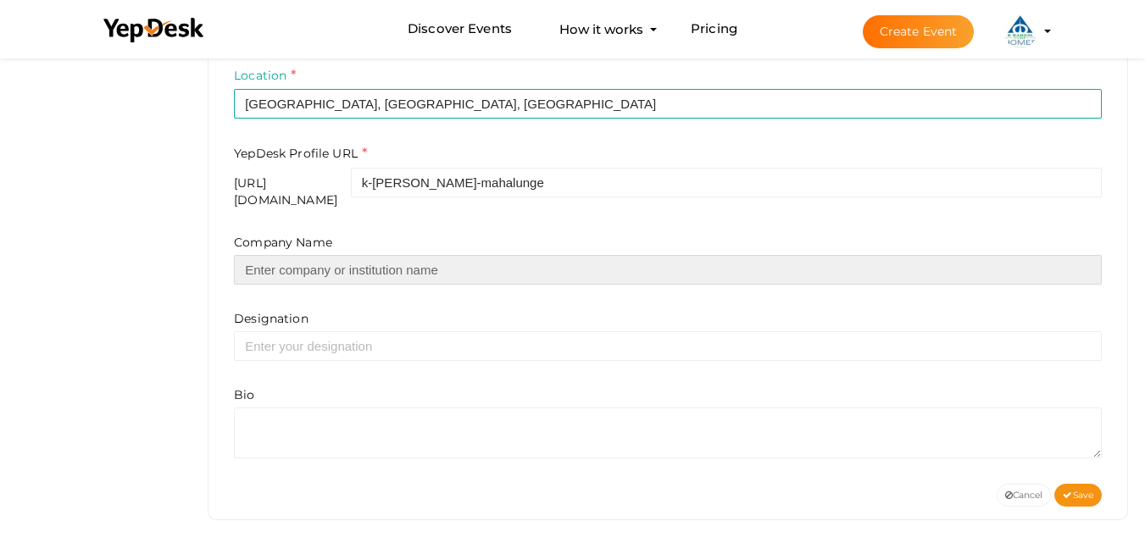
click at [324, 260] on input "text" at bounding box center [668, 270] width 868 height 30
type input "K Raheja"
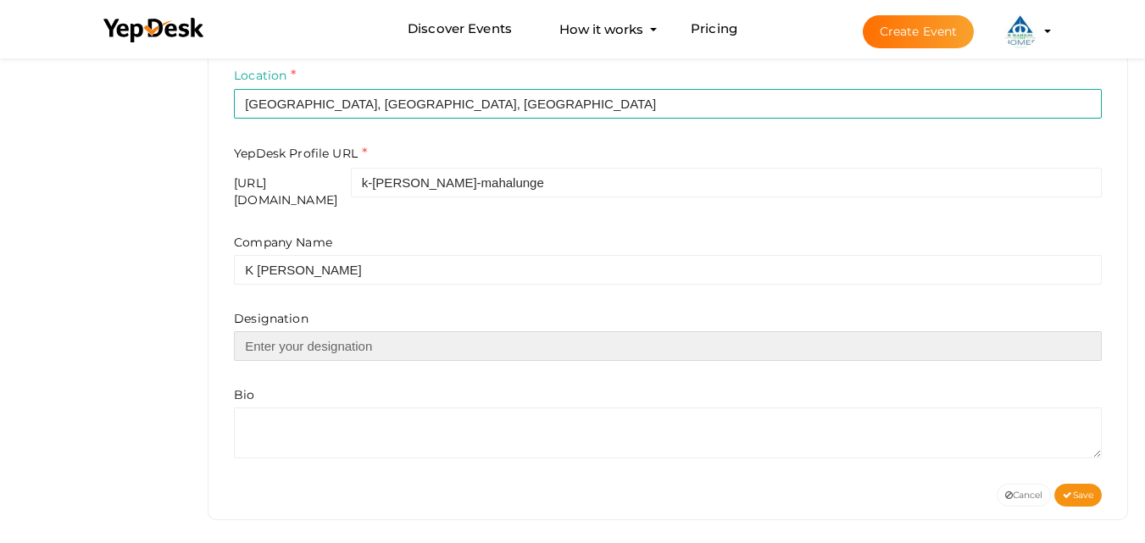
click at [317, 339] on input "text" at bounding box center [668, 346] width 868 height 30
type input "Real Estate Developer"
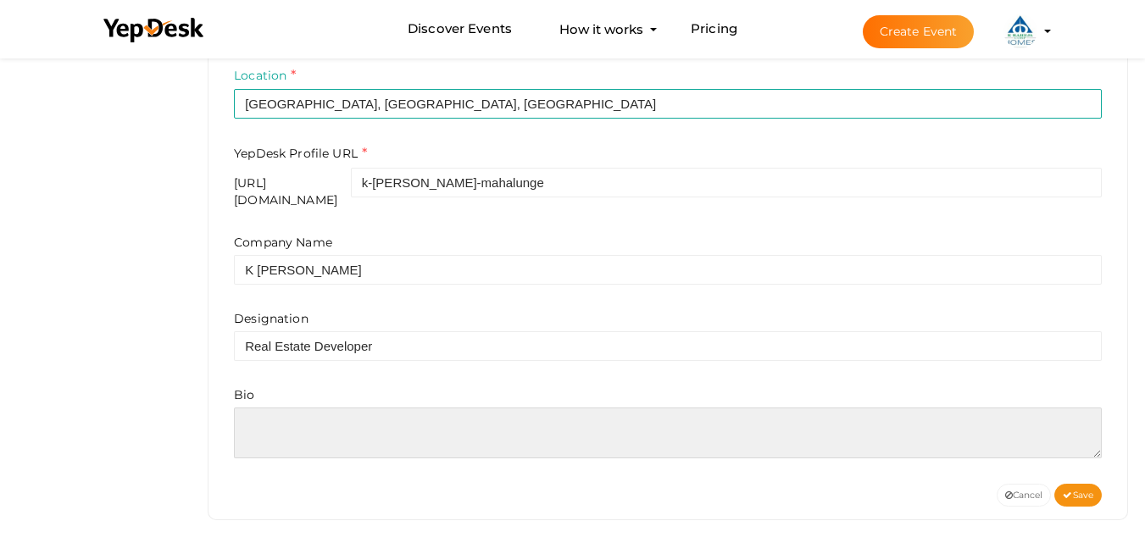
click at [369, 410] on textarea at bounding box center [668, 433] width 868 height 51
click at [322, 418] on textarea at bounding box center [668, 433] width 868 height 51
paste textarea "ChatGPT said: K Raheja Mahalunge is a premium residential project in Pune offer…"
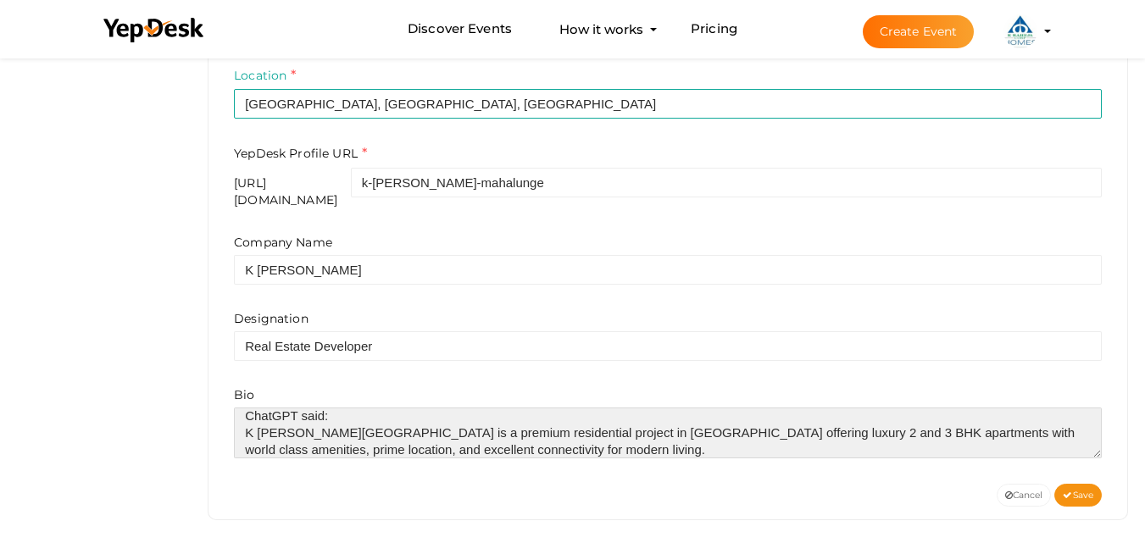
scroll to position [0, 0]
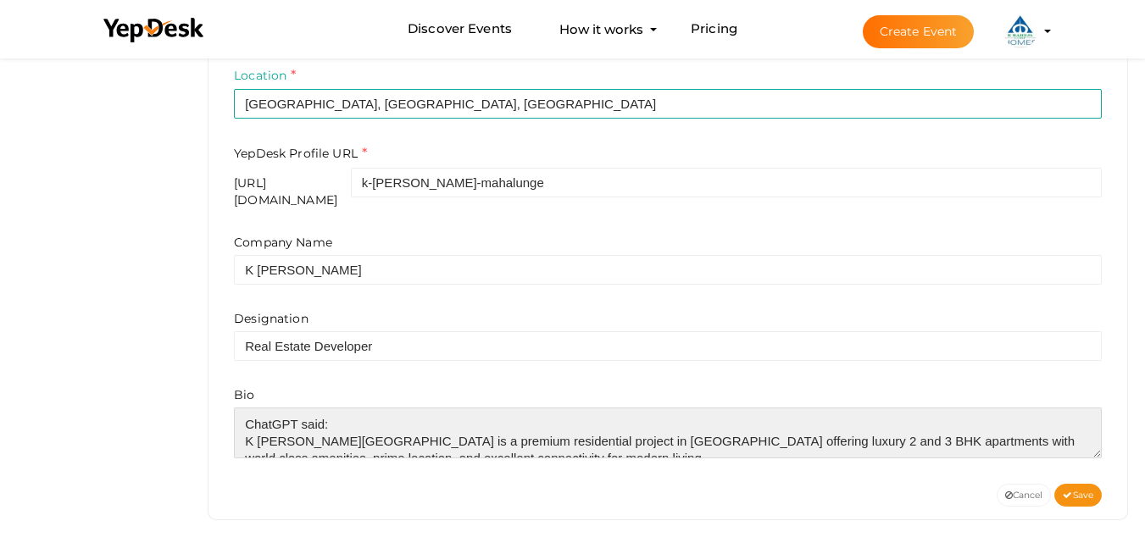
drag, startPoint x: 263, startPoint y: 397, endPoint x: 151, endPoint y: 396, distance: 111.9
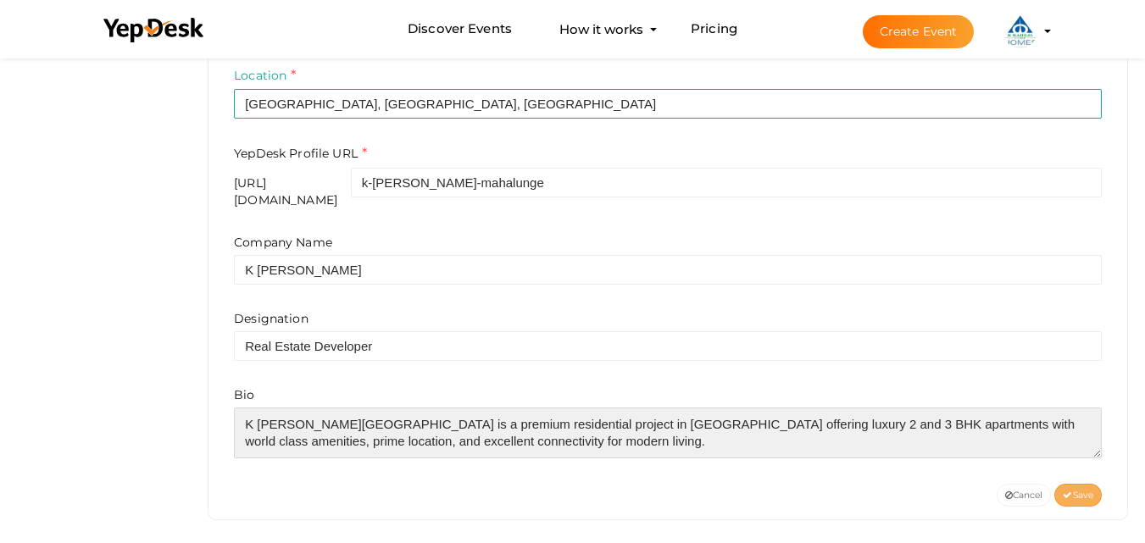
type textarea "K Raheja Mahalunge is a premium residential project in Pune offering luxury 2 a…"
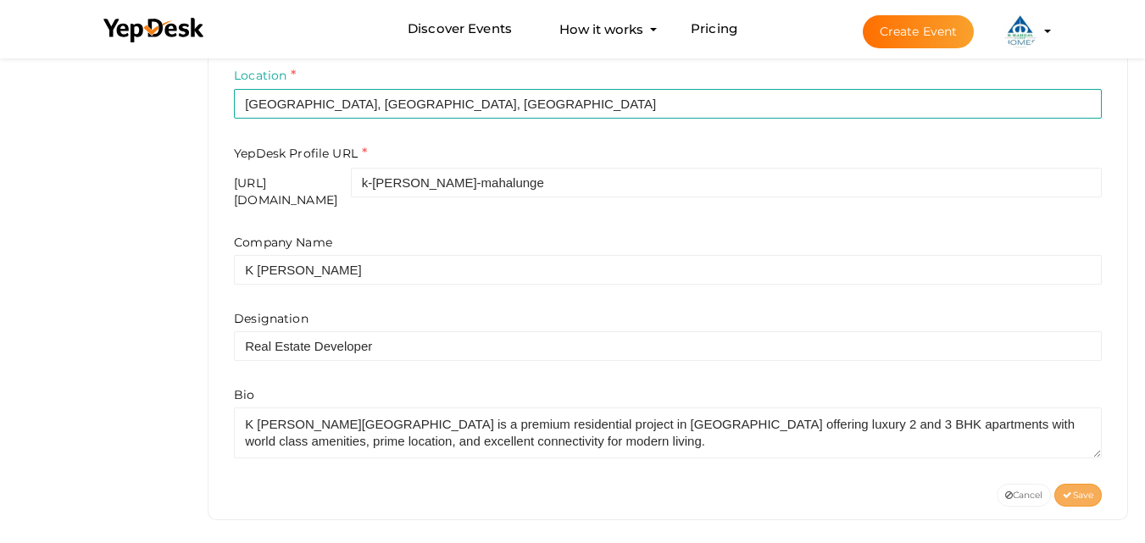
click at [1080, 490] on span "Save" at bounding box center [1078, 495] width 31 height 11
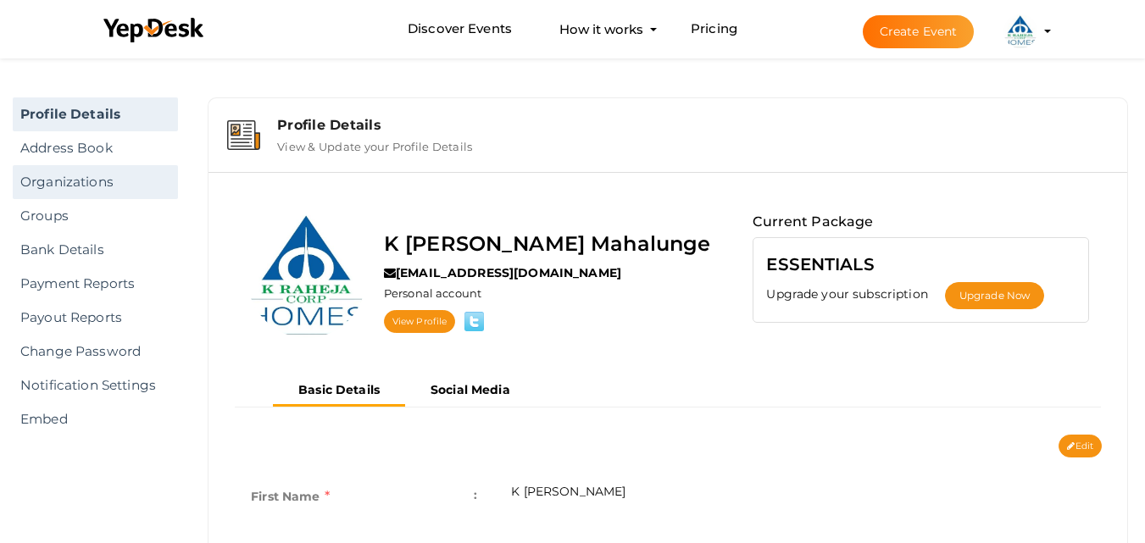
click at [81, 177] on link "Organizations" at bounding box center [95, 182] width 165 height 34
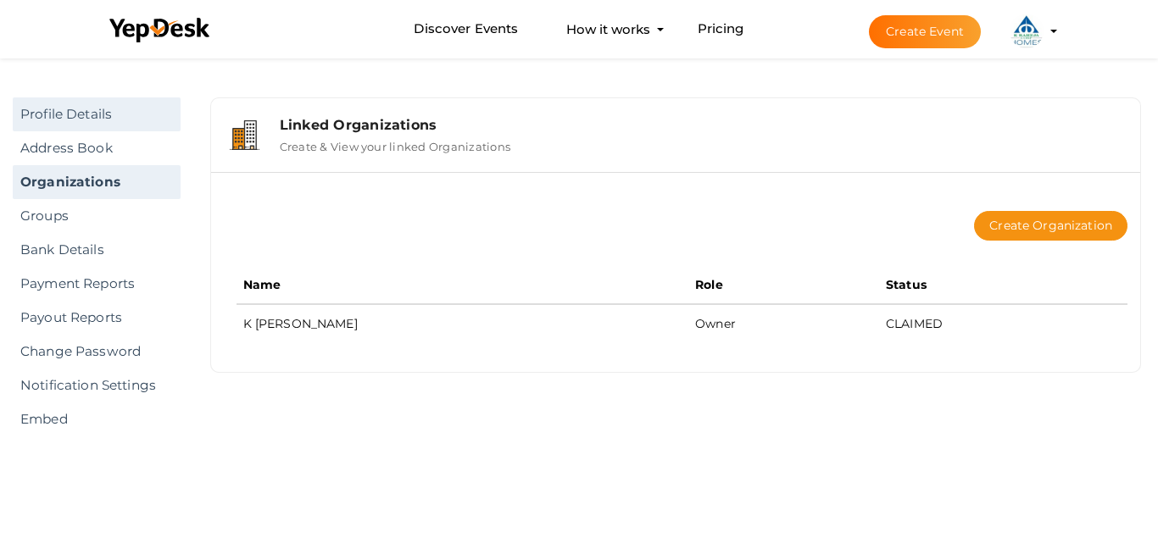
click at [99, 118] on link "Profile Details" at bounding box center [97, 114] width 168 height 34
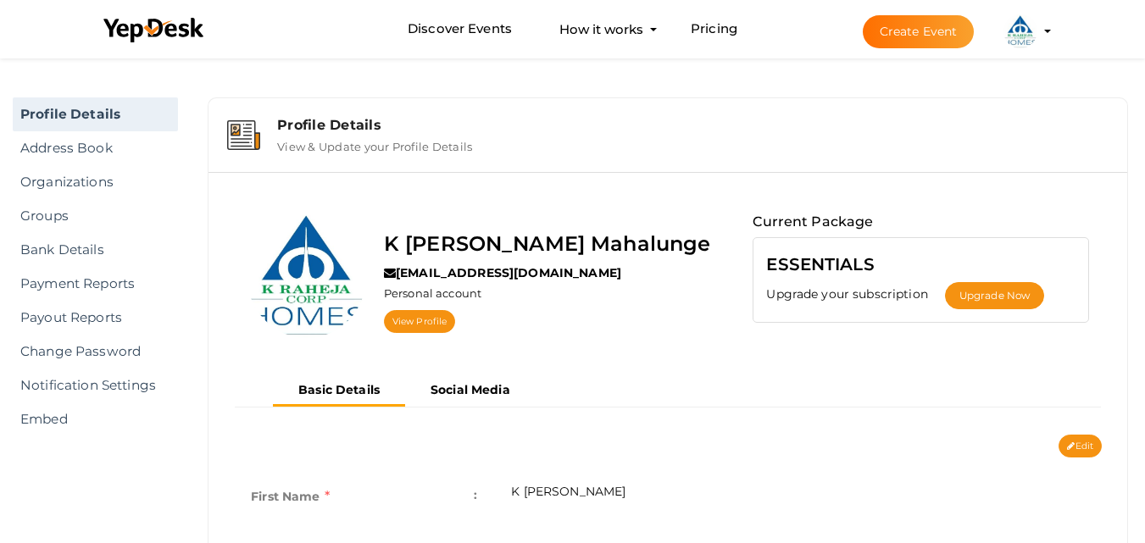
click at [338, 141] on label "View & Update your Profile Details" at bounding box center [374, 143] width 195 height 20
click at [1019, 28] on img at bounding box center [1020, 31] width 34 height 34
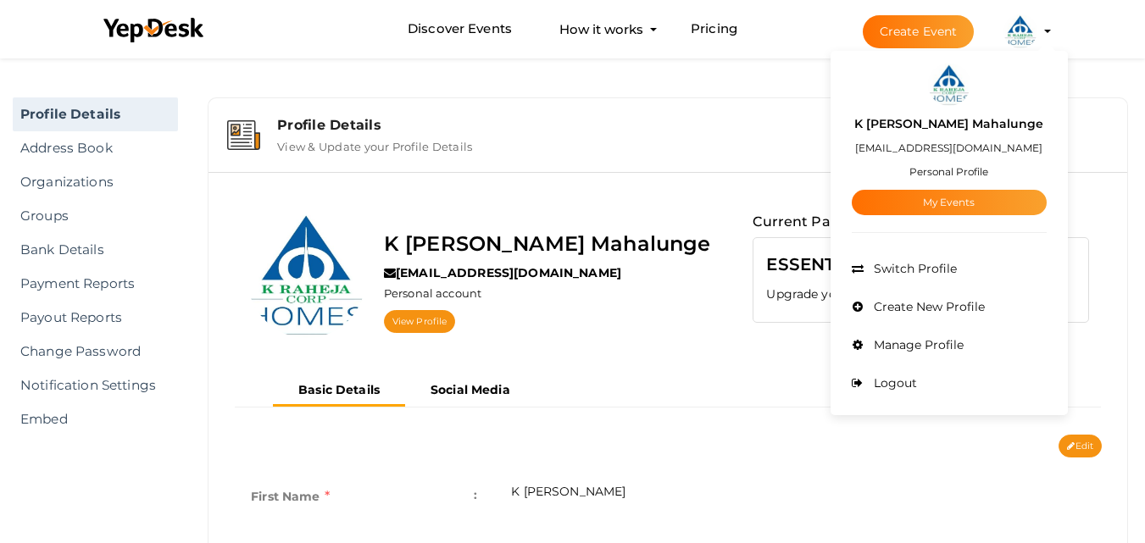
click at [944, 175] on small "Personal Profile" at bounding box center [948, 171] width 79 height 13
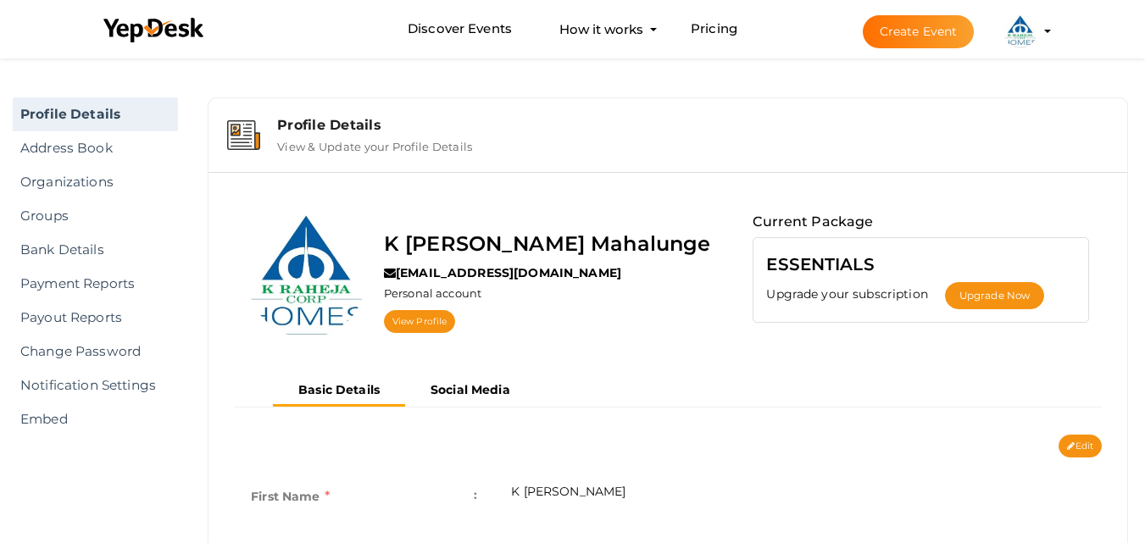
click at [1025, 23] on img at bounding box center [1020, 31] width 34 height 34
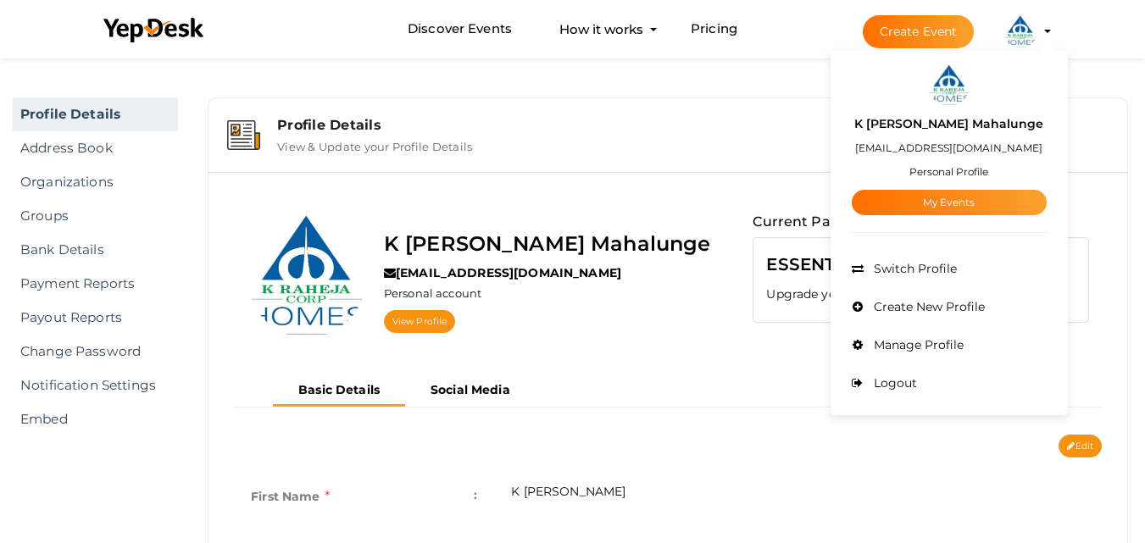
drag, startPoint x: 659, startPoint y: 140, endPoint x: 644, endPoint y: 129, distance: 18.8
click at [658, 139] on div "Profile Details View & Update your Profile Details" at bounding box center [686, 135] width 844 height 36
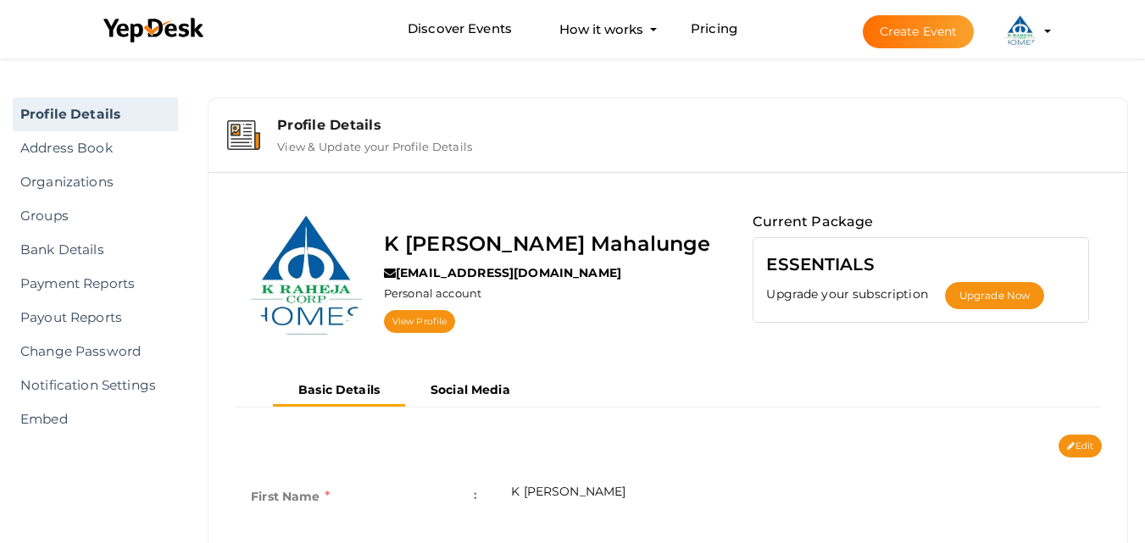
scroll to position [169, 0]
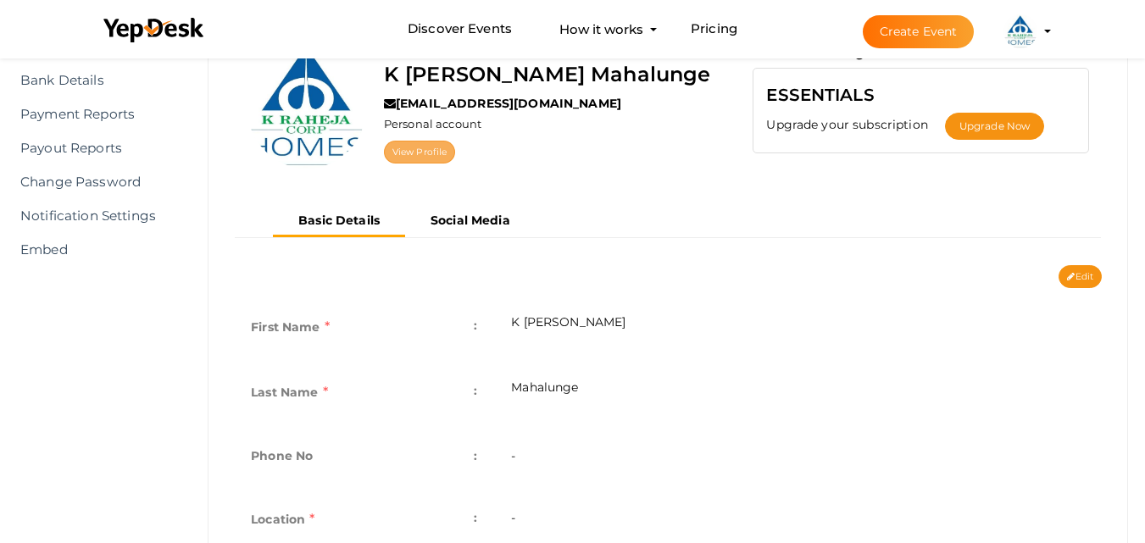
click at [436, 152] on link "View Profile" at bounding box center [419, 152] width 71 height 23
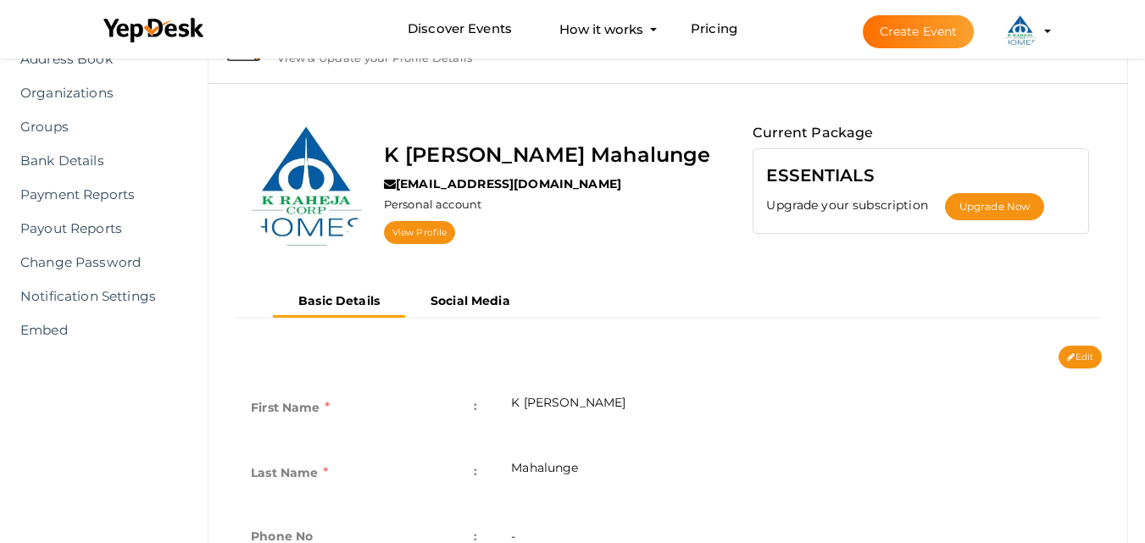
scroll to position [0, 0]
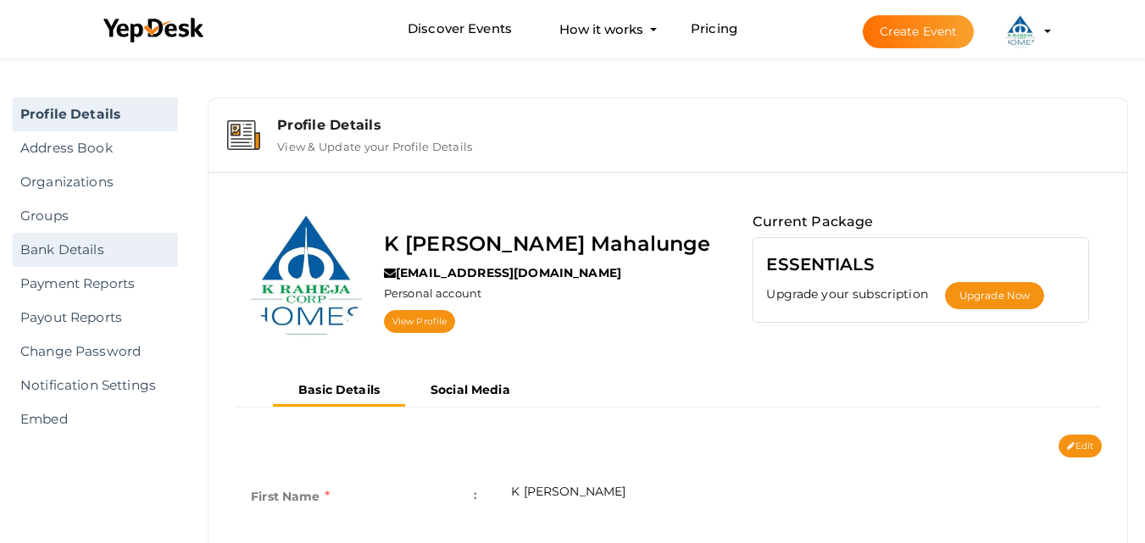
click at [54, 247] on link "Bank Details" at bounding box center [95, 250] width 165 height 34
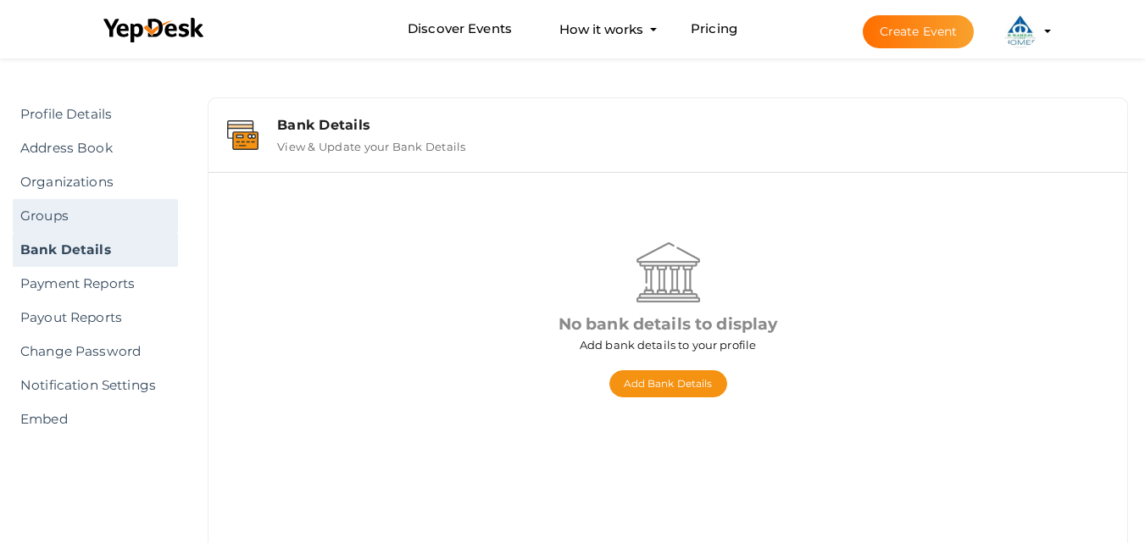
click at [103, 212] on link "Groups" at bounding box center [95, 216] width 165 height 34
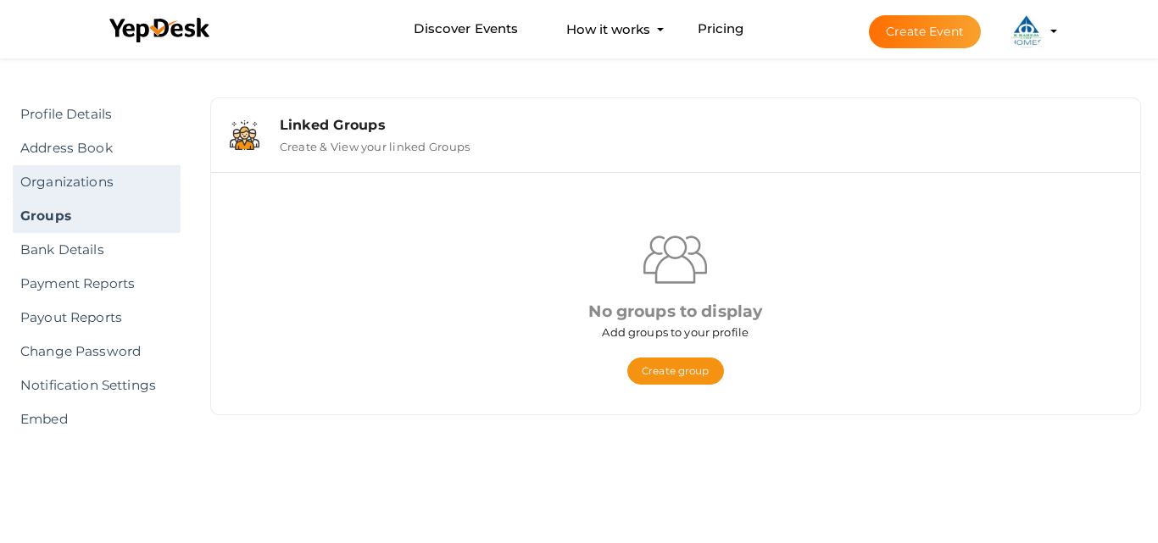
click at [103, 175] on link "Organizations" at bounding box center [97, 182] width 168 height 34
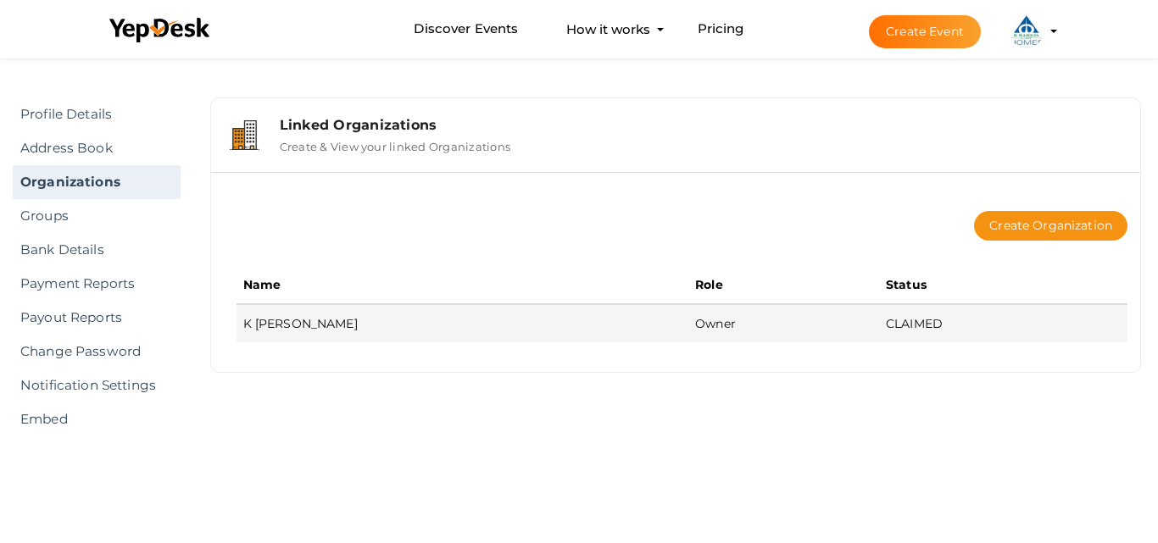
click at [879, 321] on td "CLAIMED" at bounding box center [1003, 323] width 248 height 38
click at [358, 331] on td "K Raheja" at bounding box center [462, 323] width 452 height 38
click at [542, 326] on td "K Raheja" at bounding box center [462, 323] width 452 height 38
click at [932, 318] on td "CLAIMED" at bounding box center [1003, 323] width 248 height 38
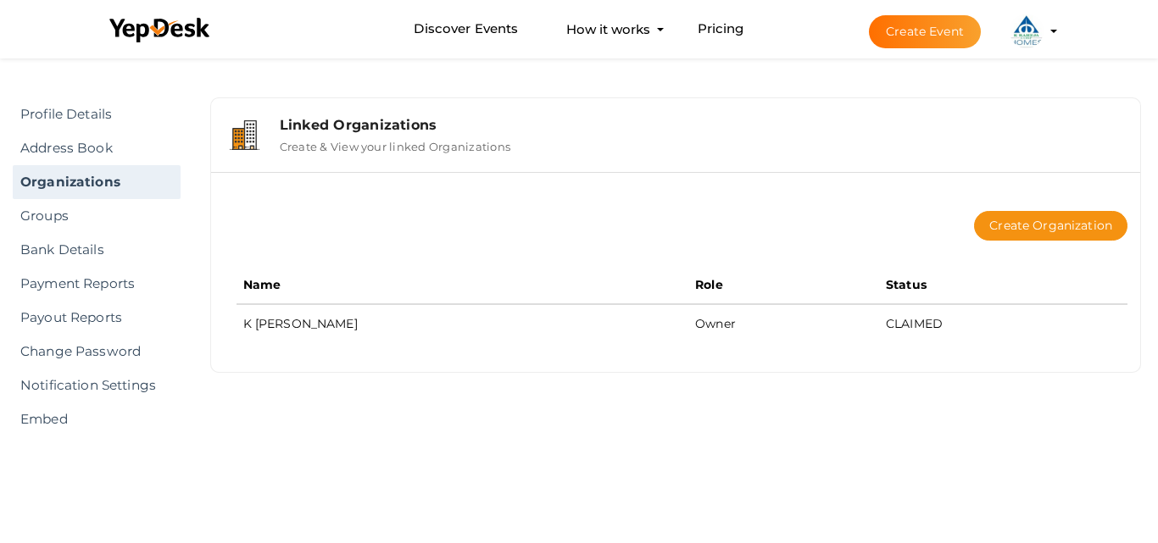
click at [458, 154] on div "Linked Organizations Create & View your linked Organizations" at bounding box center [675, 135] width 912 height 57
click at [81, 141] on link "Address Book" at bounding box center [97, 148] width 168 height 34
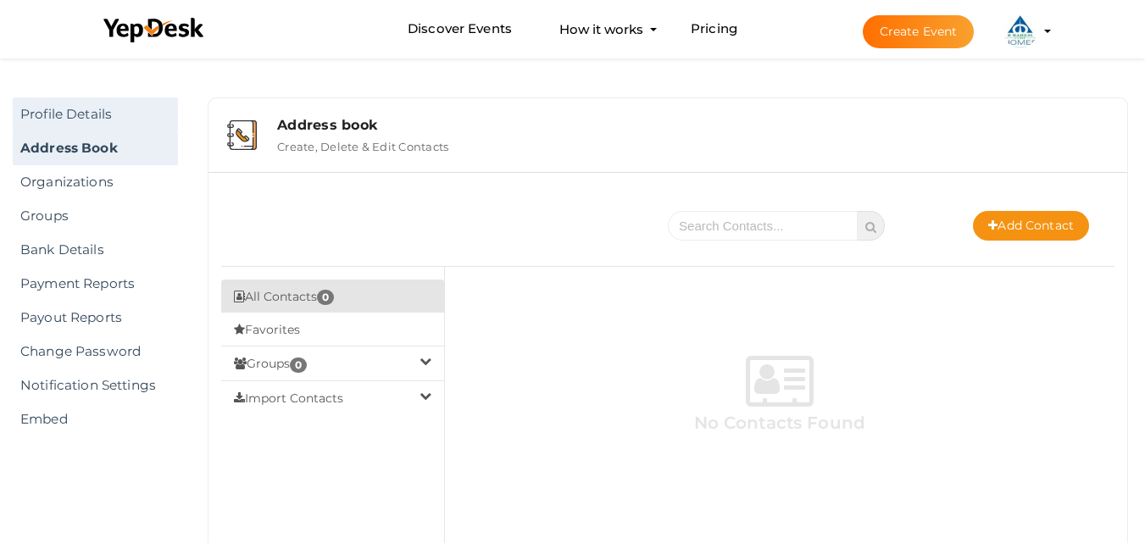
click at [82, 105] on link "Profile Details" at bounding box center [95, 114] width 165 height 34
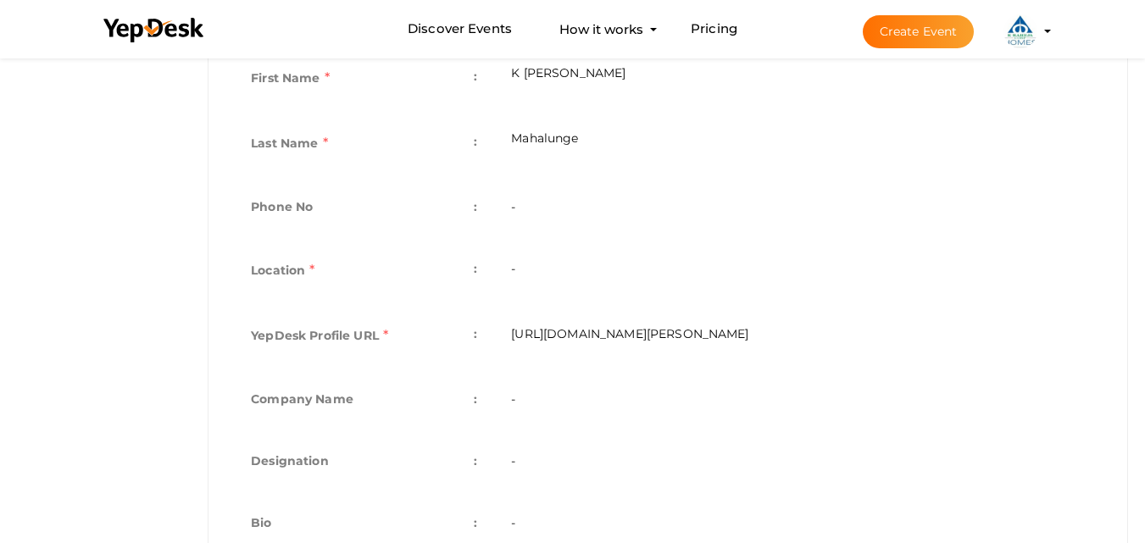
scroll to position [497, 0]
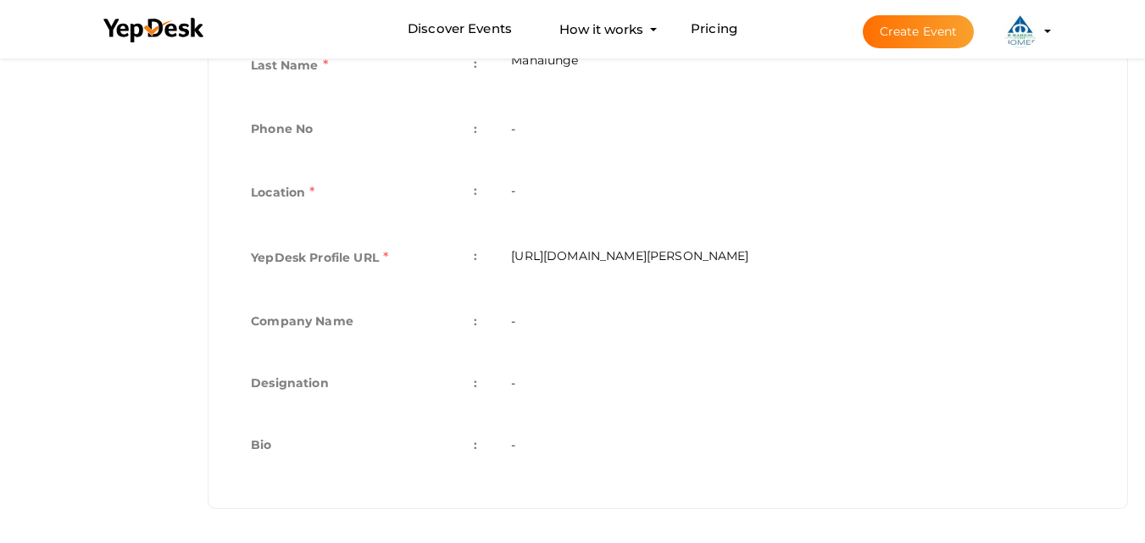
drag, startPoint x: 847, startPoint y: 253, endPoint x: 508, endPoint y: 266, distance: 339.2
click at [508, 266] on td "https://www.yepdesk.com/profile/k-raheja-mahalunge" at bounding box center [798, 259] width 608 height 65
copy td "https://www.yepdesk.com/profile/k-raheja-mahalunge"
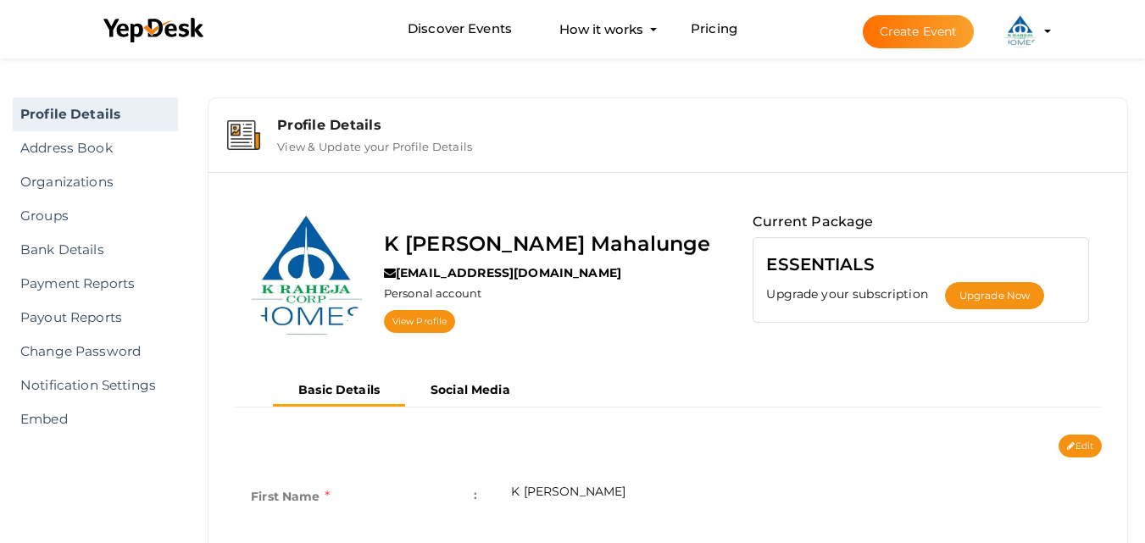
scroll to position [85, 0]
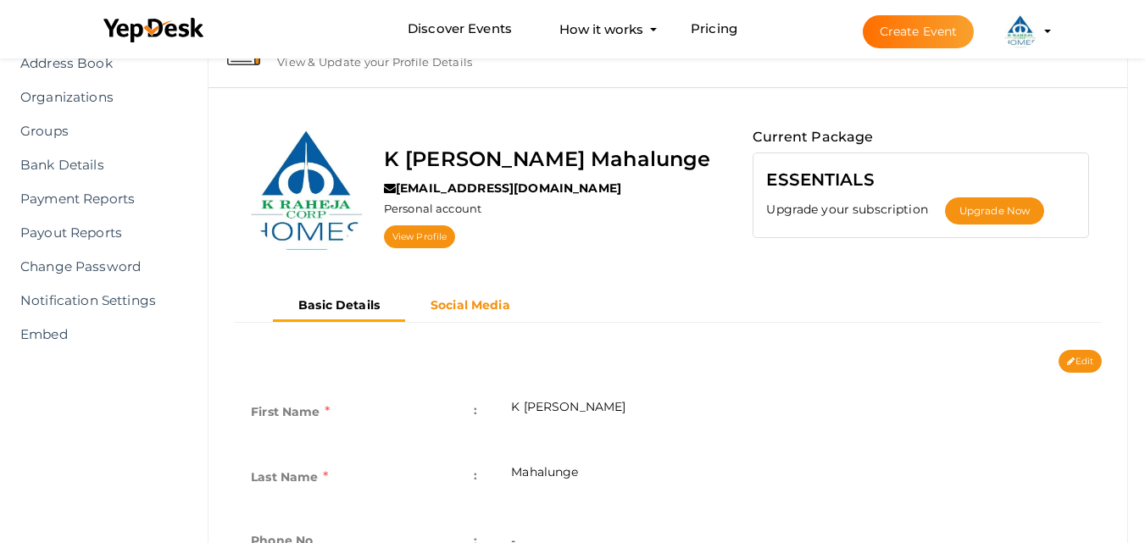
click at [498, 300] on b "Social Media" at bounding box center [470, 304] width 80 height 15
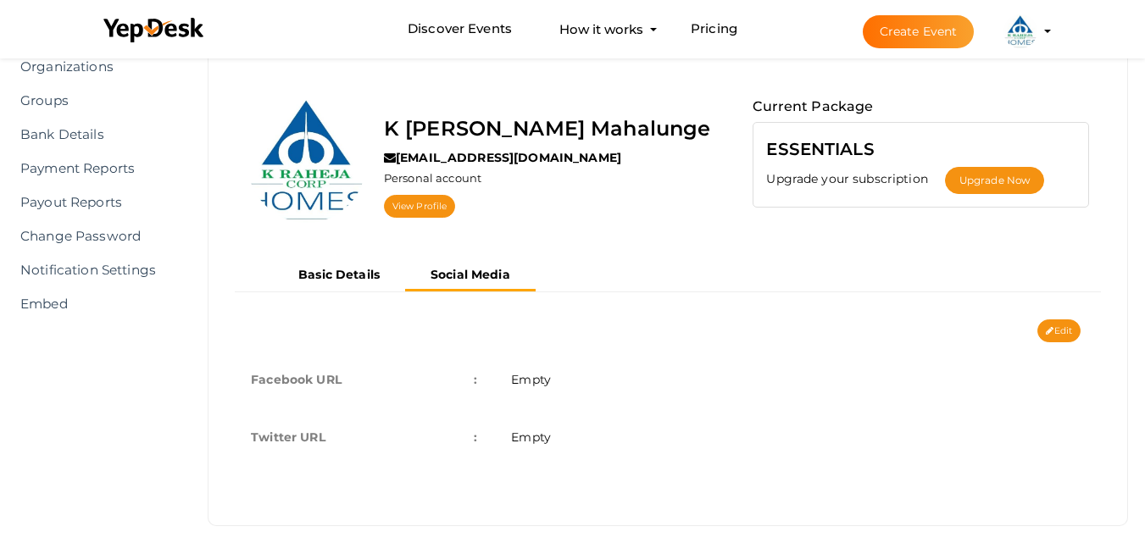
scroll to position [132, 0]
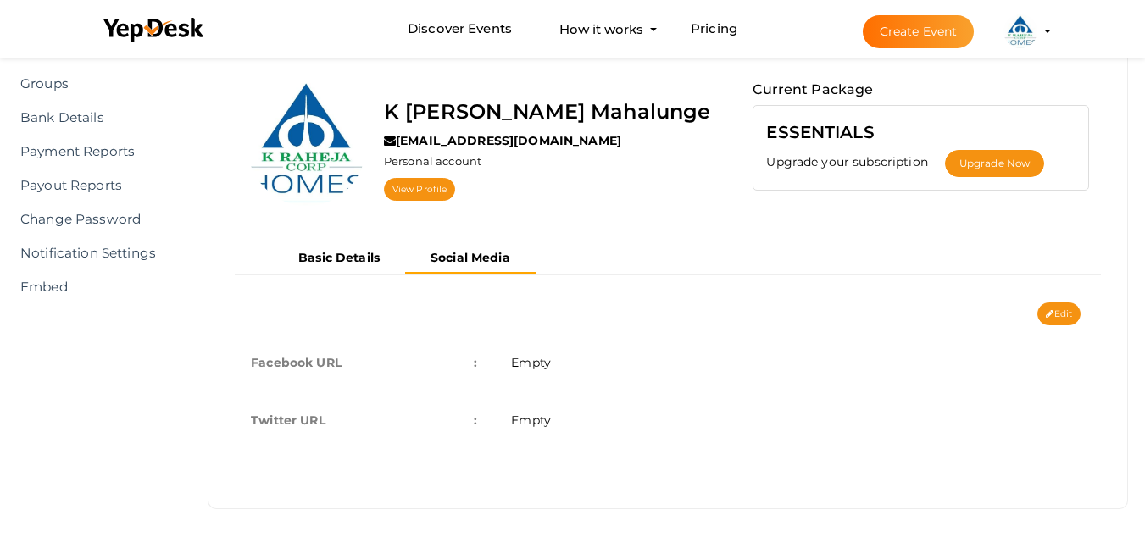
click at [569, 367] on td "Empty" at bounding box center [798, 363] width 608 height 58
click at [1041, 318] on button "Edit" at bounding box center [1058, 314] width 43 height 23
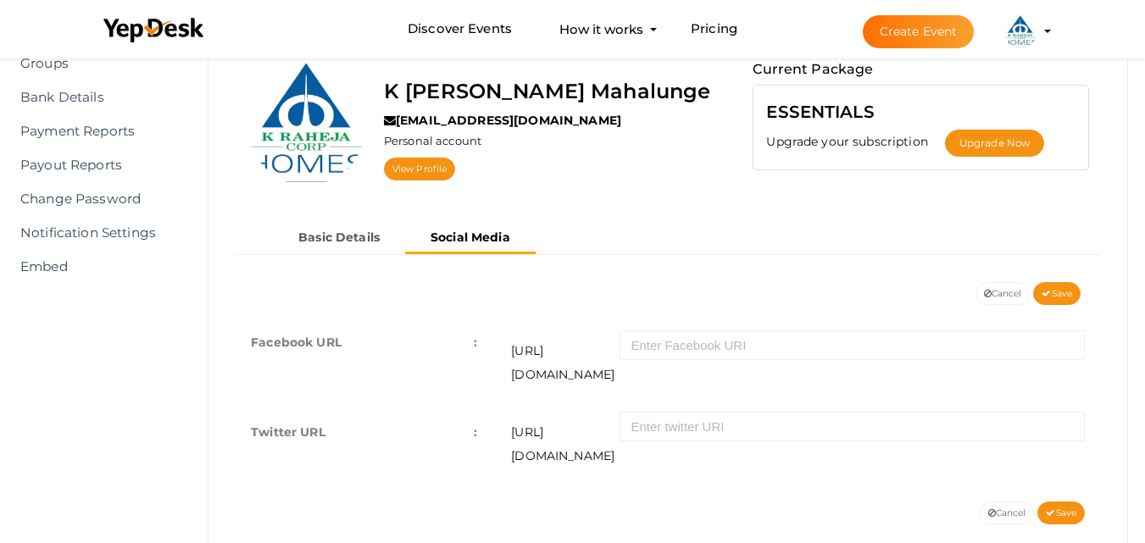
scroll to position [164, 0]
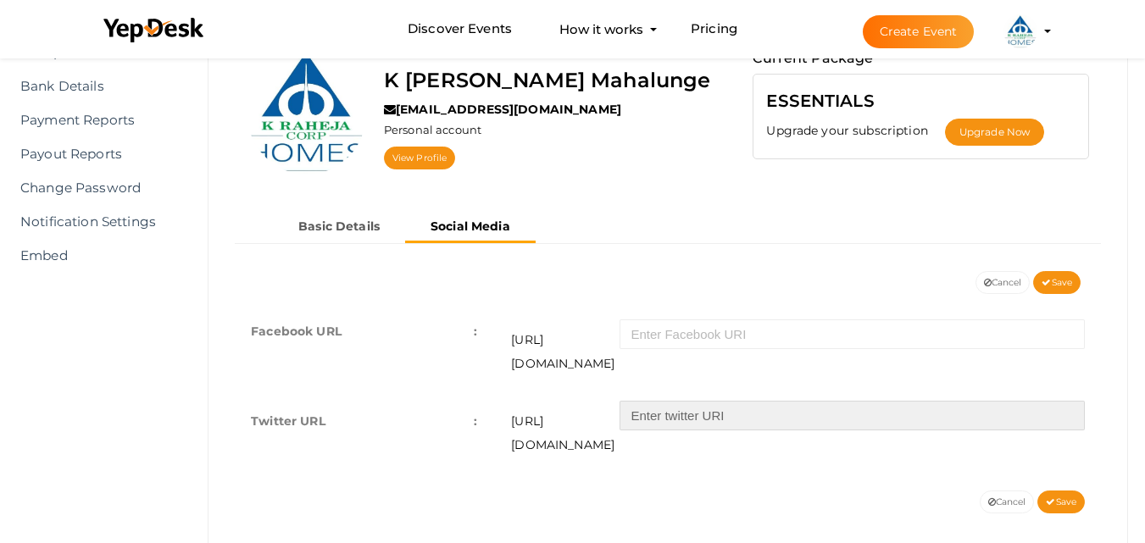
click at [751, 401] on input "text" at bounding box center [851, 416] width 465 height 30
type input "k_mahalunge"
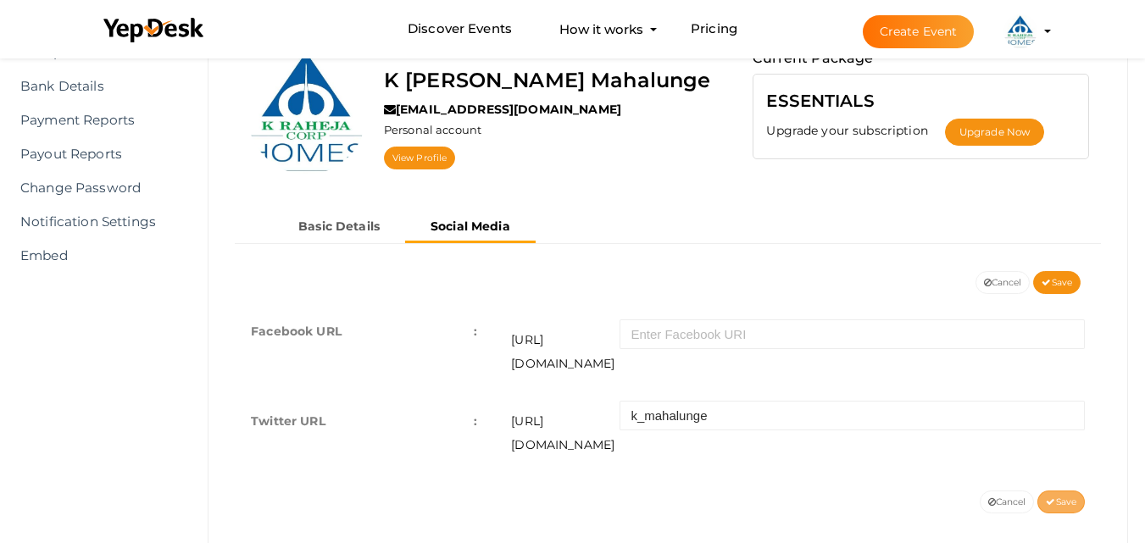
click at [1070, 497] on span "Save" at bounding box center [1061, 502] width 31 height 11
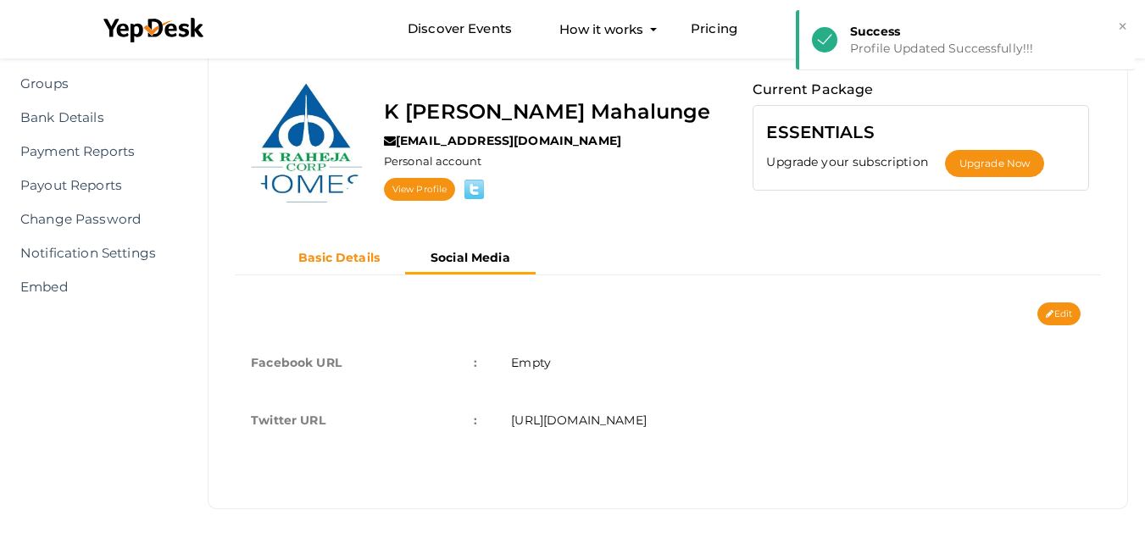
click at [341, 258] on b "Basic Details" at bounding box center [338, 257] width 81 height 15
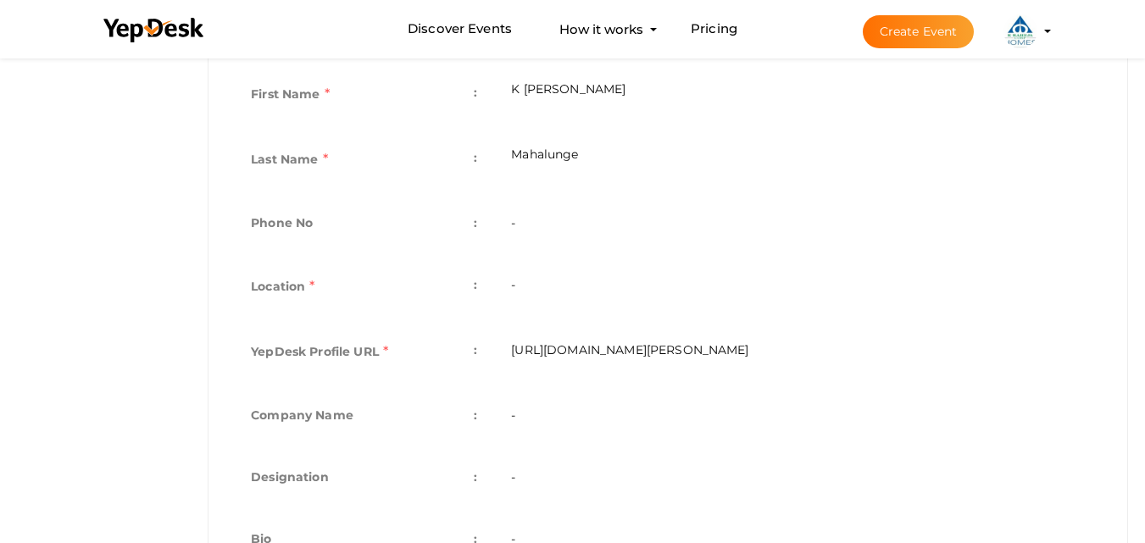
scroll to position [327, 0]
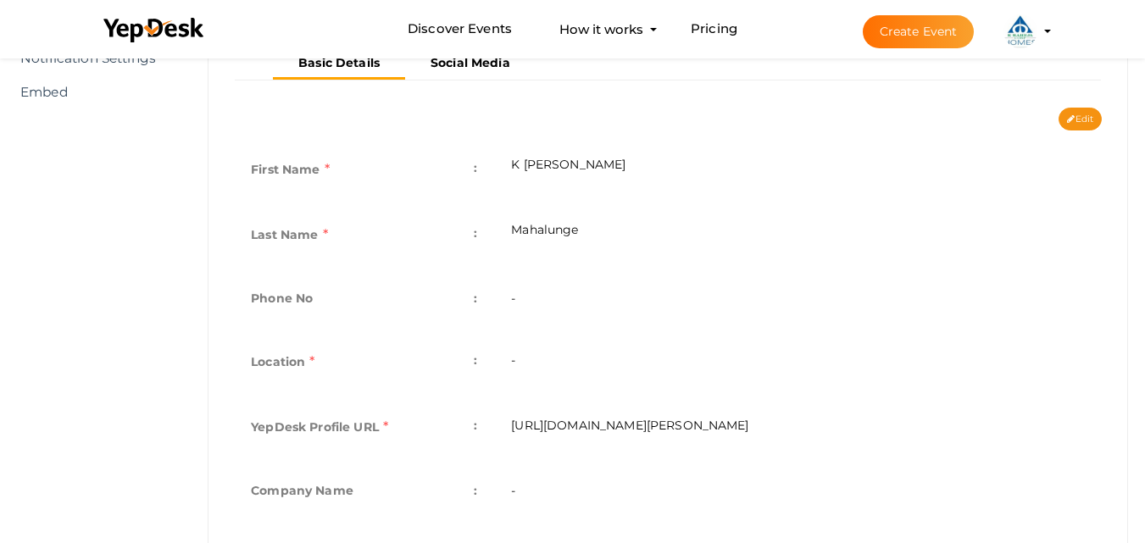
click at [1072, 119] on button "Edit" at bounding box center [1079, 119] width 43 height 23
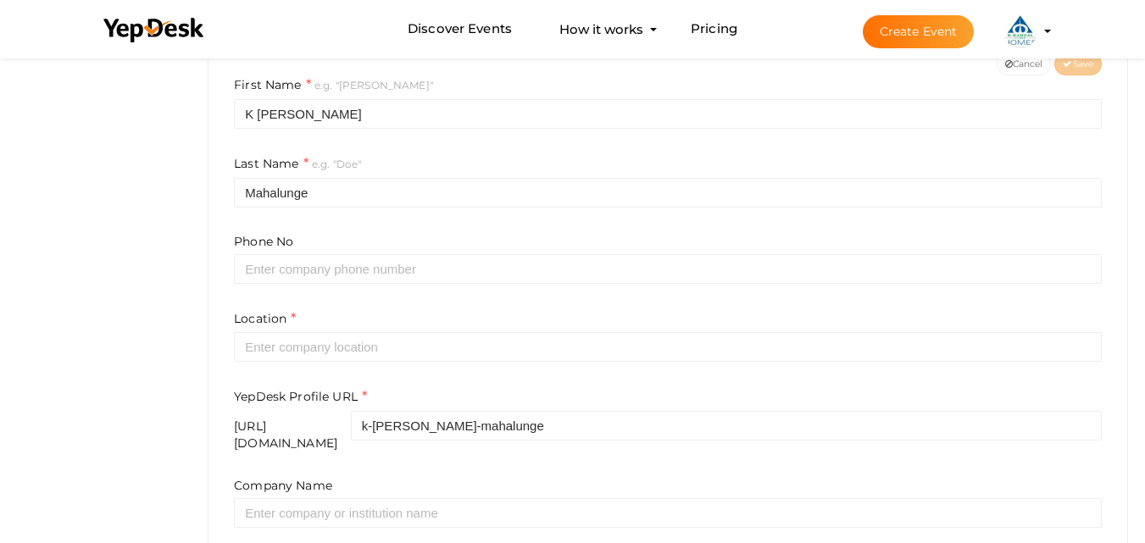
scroll to position [412, 0]
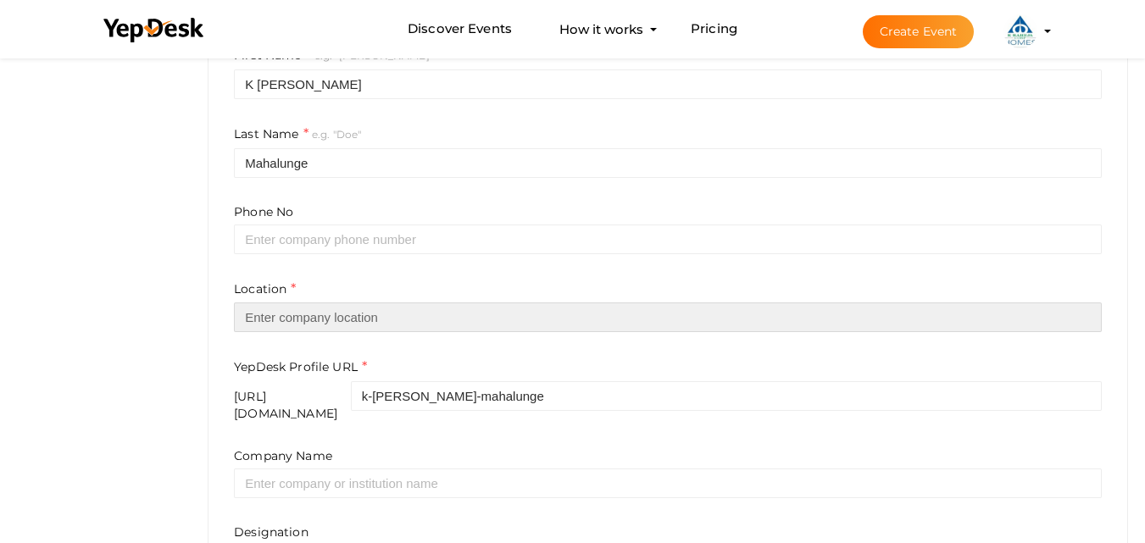
click at [380, 321] on input "text" at bounding box center [668, 318] width 868 height 30
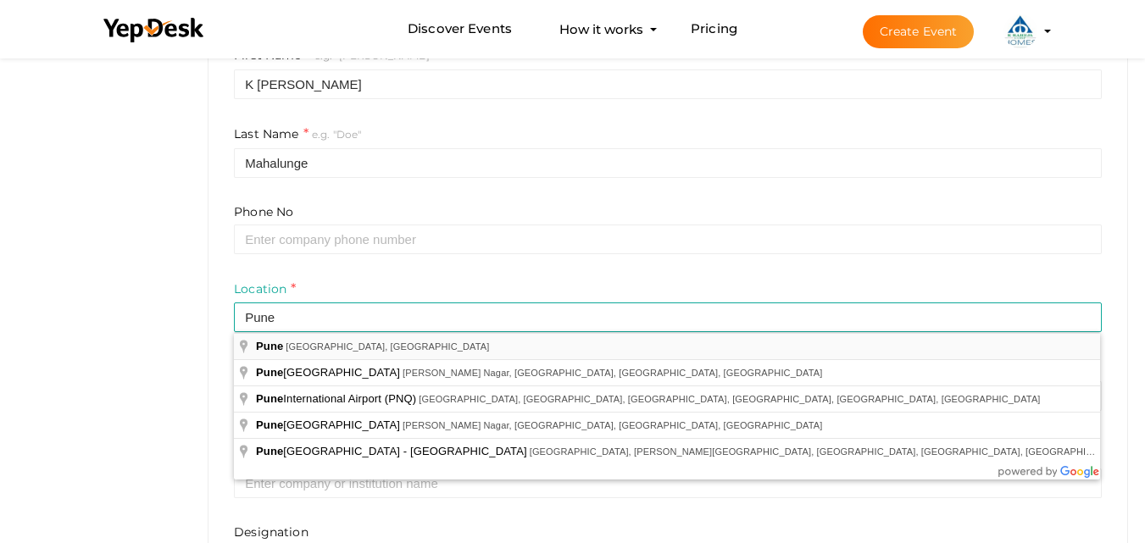
type input "[GEOGRAPHIC_DATA], [GEOGRAPHIC_DATA], [GEOGRAPHIC_DATA]"
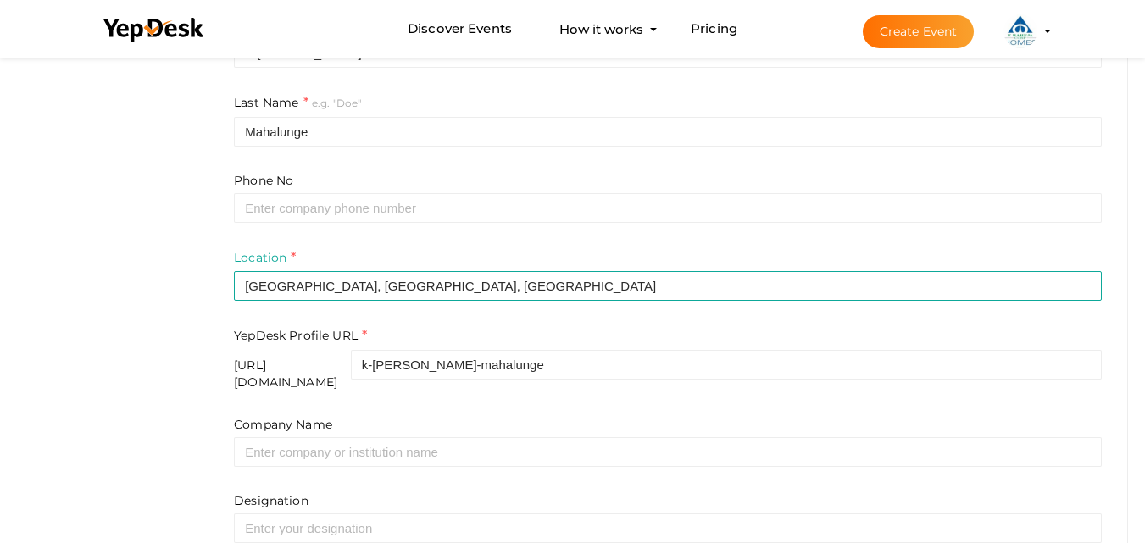
scroll to position [497, 0]
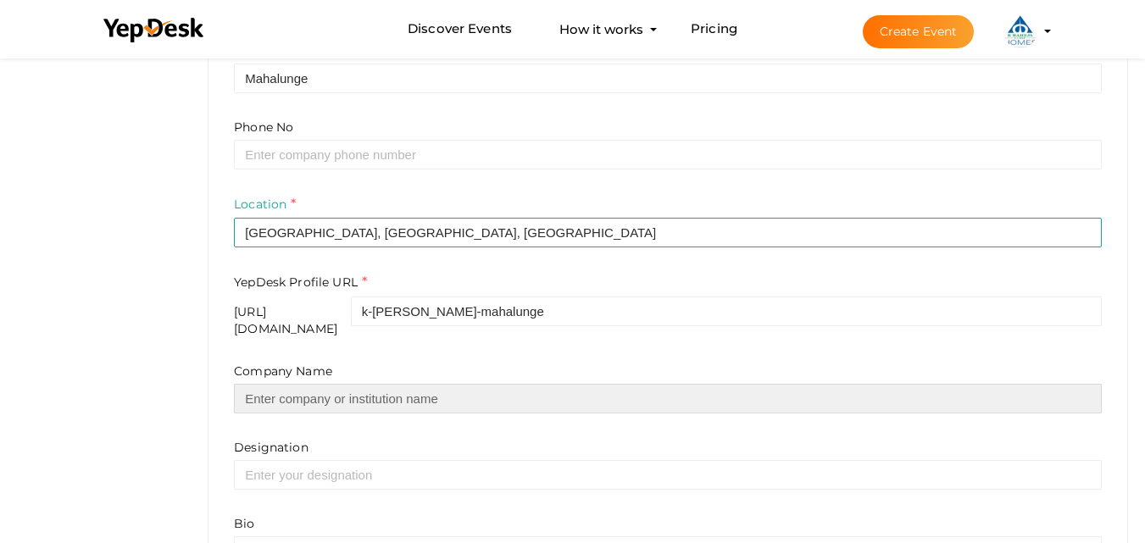
click at [405, 392] on input "text" at bounding box center [668, 399] width 868 height 30
type input "K Raheja"
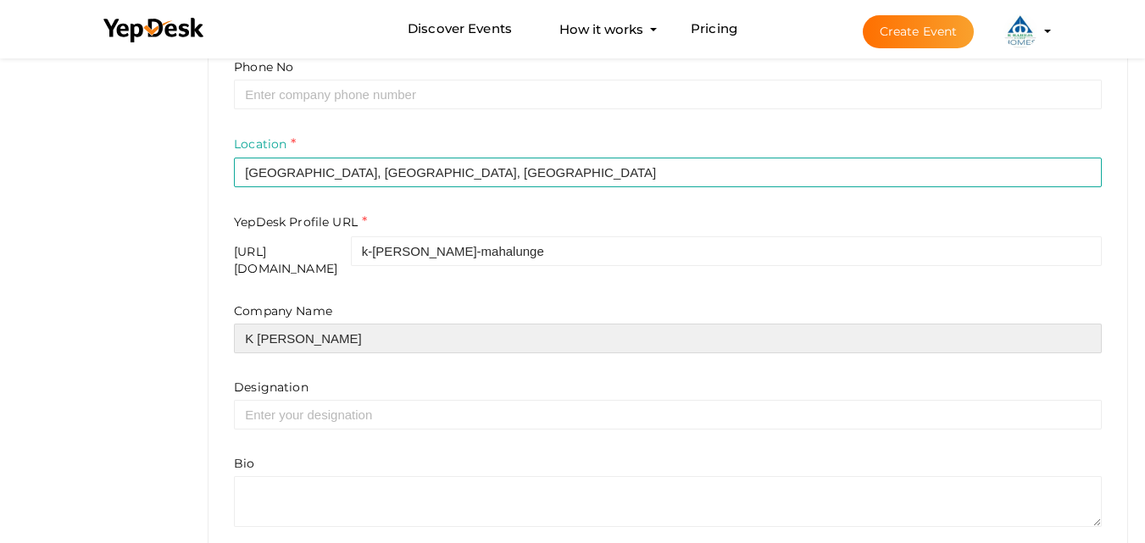
scroll to position [625, 0]
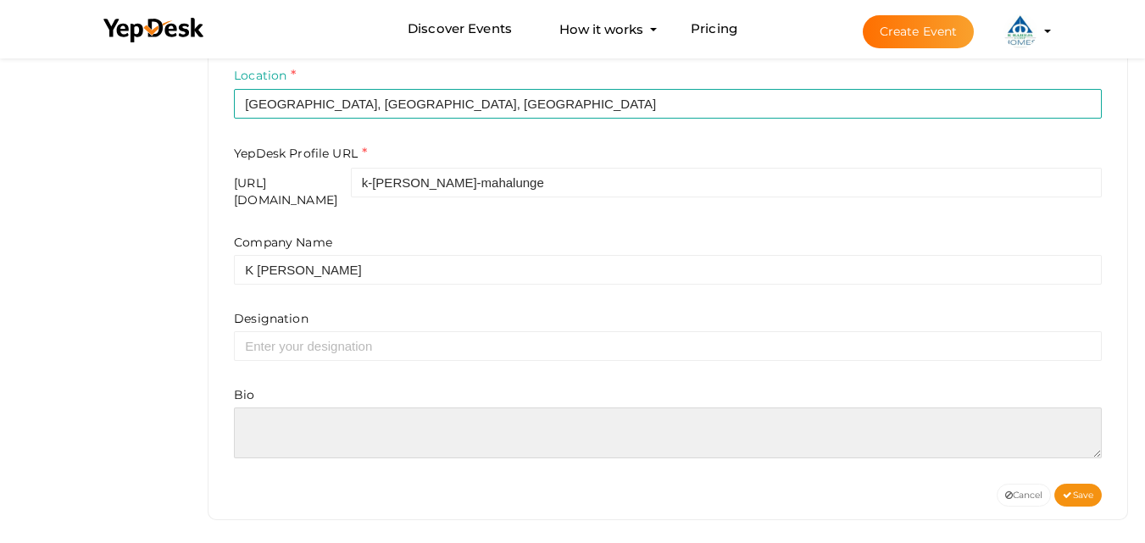
click at [325, 408] on textarea at bounding box center [668, 433] width 868 height 51
paste textarea "https://krahejaprojects.com/pune/k-raheja-mahalunge/"
type textarea "https://krahejaprojects.com/pune/k-raheja-mahalunge/"
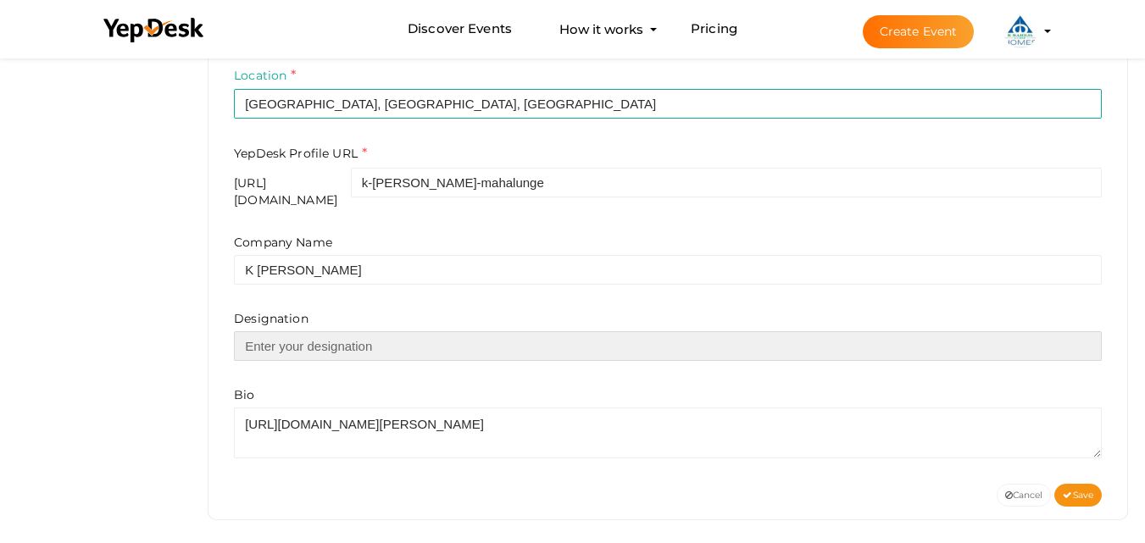
click at [303, 341] on input "text" at bounding box center [668, 346] width 868 height 30
paste input "https://krahejaprojects.com/pune/k-raheja-mahalunge/"
type input "https://krahejaprojects.com/pune/k-raheja-mahalunge/"
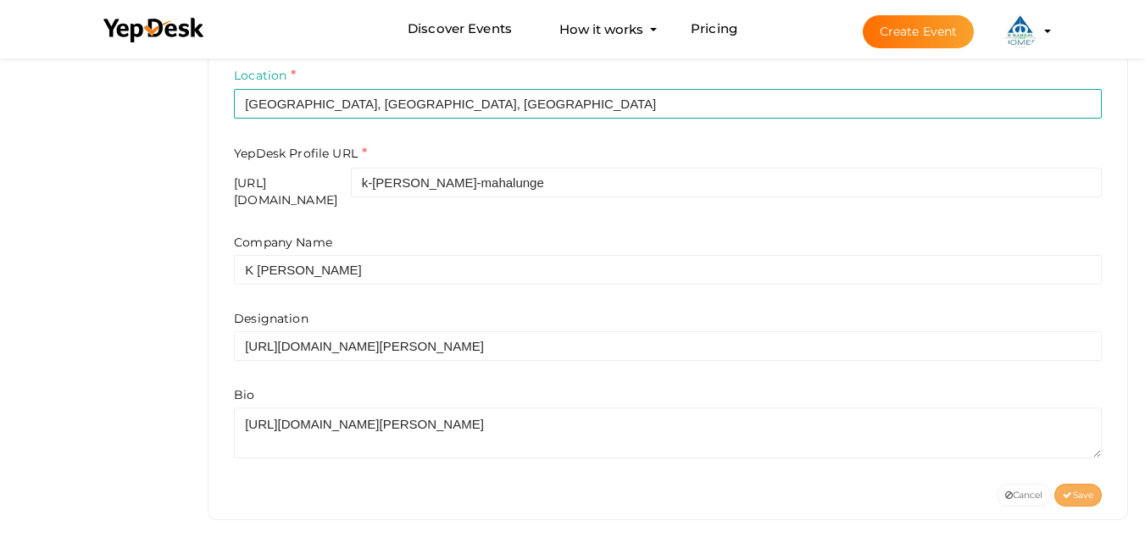
click at [1080, 490] on span "Save" at bounding box center [1078, 495] width 31 height 11
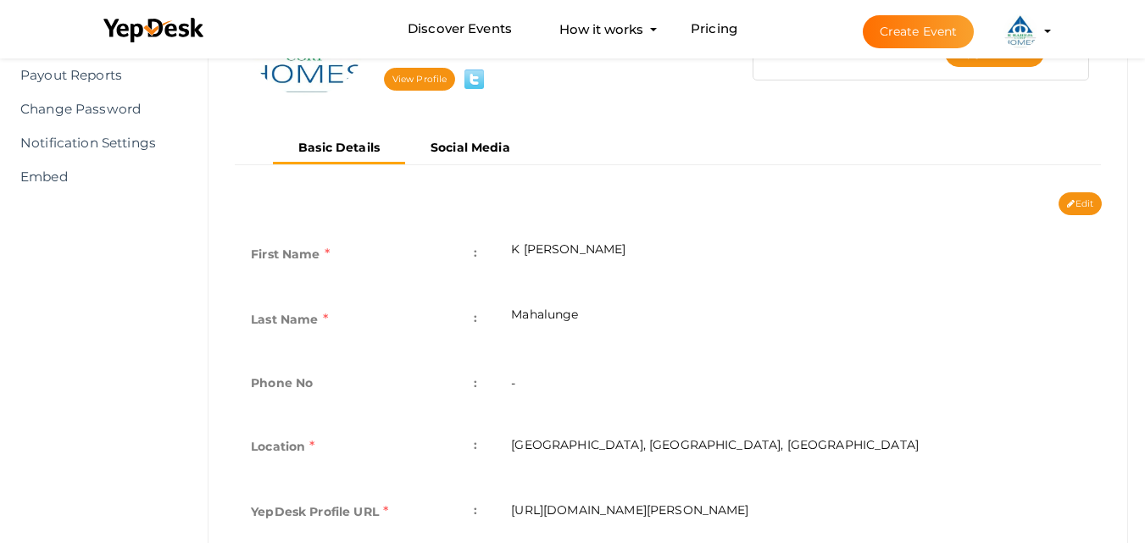
scroll to position [327, 0]
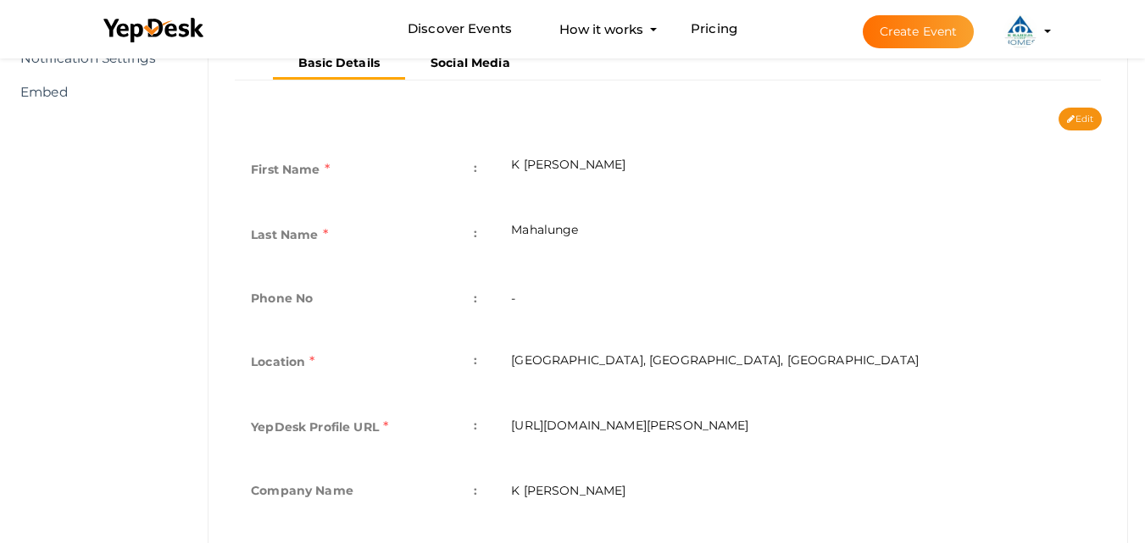
drag, startPoint x: 842, startPoint y: 425, endPoint x: 498, endPoint y: 425, distance: 343.2
click at [498, 425] on td "https://www.yepdesk.com/profile/k-raheja-mahalunge" at bounding box center [798, 429] width 608 height 65
copy td "https://www.yepdesk.com/profile/k-raheja-mahalunge"
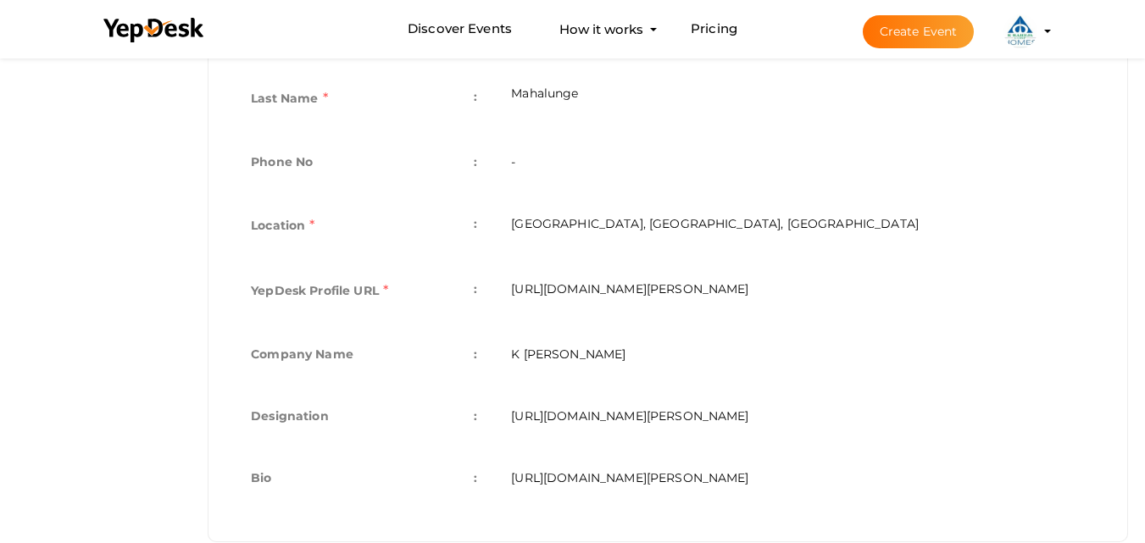
scroll to position [497, 0]
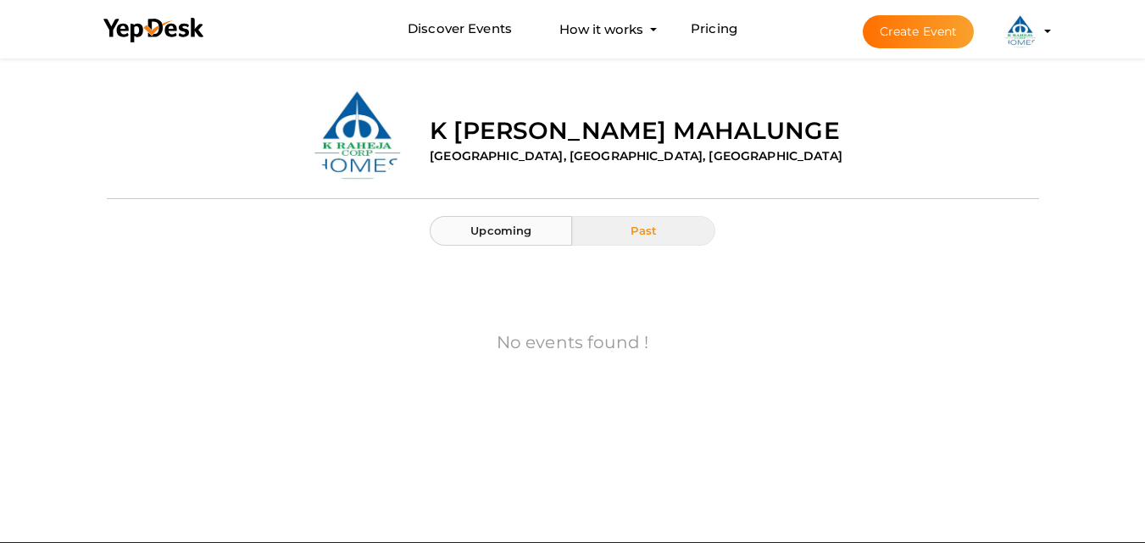
click at [490, 227] on span "Upcoming" at bounding box center [500, 231] width 61 height 14
click at [660, 231] on button "Past" at bounding box center [643, 231] width 142 height 30
